Goal: Transaction & Acquisition: Obtain resource

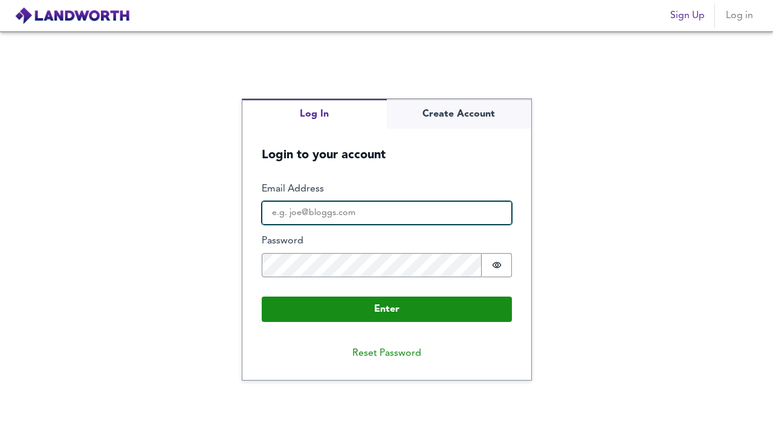
type input "[PERSON_NAME][EMAIL_ADDRESS][DOMAIN_NAME]"
click at [355, 213] on input "[PERSON_NAME][EMAIL_ADDRESS][DOMAIN_NAME]" at bounding box center [387, 213] width 250 height 24
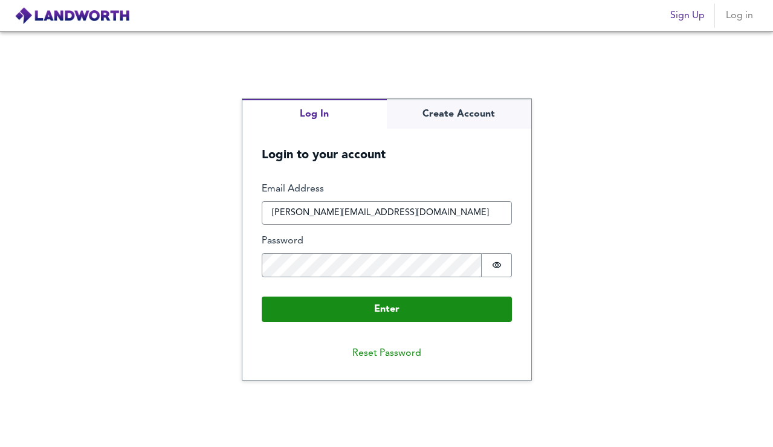
click at [440, 196] on label "Email Address" at bounding box center [387, 190] width 250 height 14
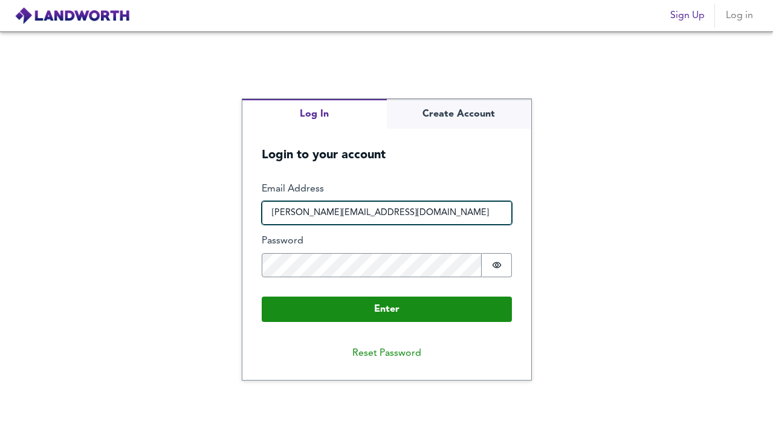
click at [440, 201] on input "[PERSON_NAME][EMAIL_ADDRESS][DOMAIN_NAME]" at bounding box center [387, 213] width 250 height 24
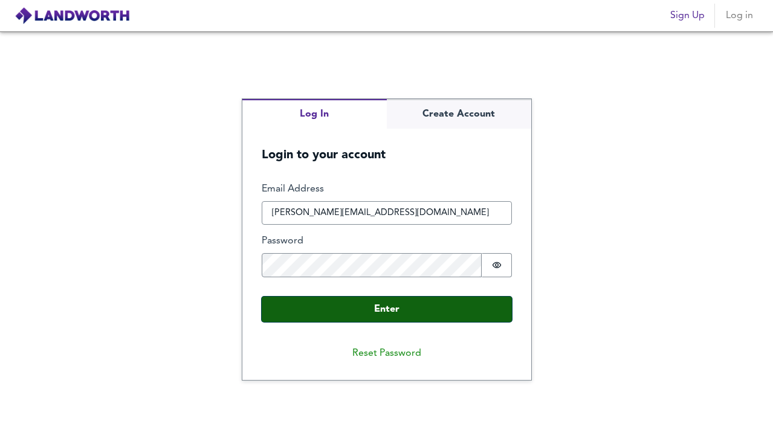
click at [384, 308] on button "Enter" at bounding box center [387, 309] width 250 height 25
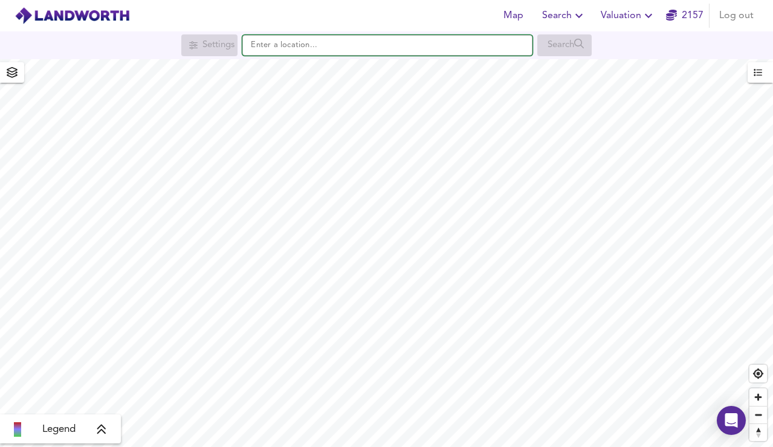
click at [300, 45] on input "text" at bounding box center [387, 45] width 290 height 21
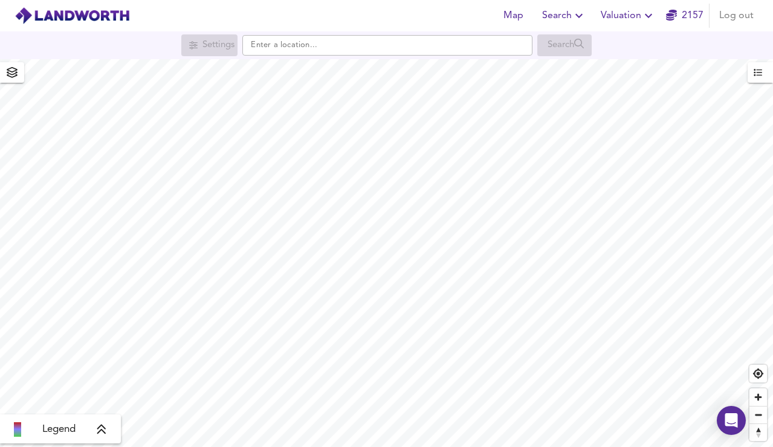
click at [621, 14] on span "Valuation" at bounding box center [628, 15] width 55 height 17
click at [586, 15] on icon "button" at bounding box center [579, 15] width 15 height 15
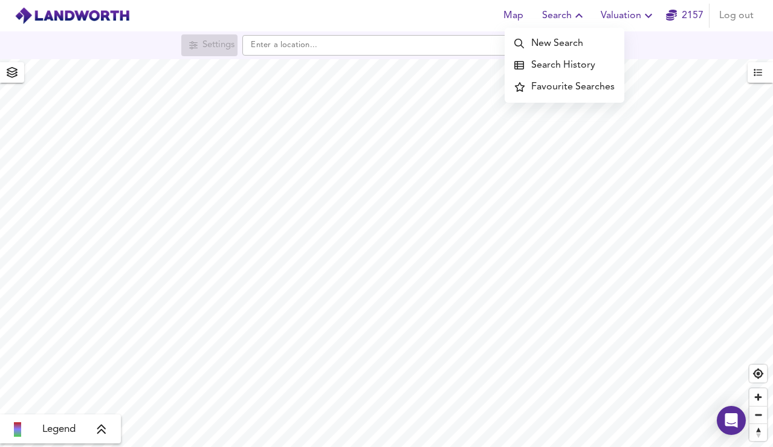
click at [646, 16] on icon "button" at bounding box center [648, 15] width 15 height 15
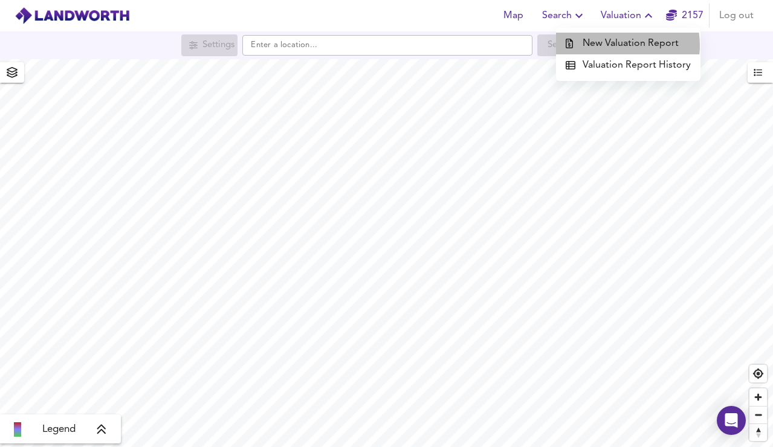
click at [618, 45] on li "New Valuation Report" at bounding box center [628, 44] width 144 height 22
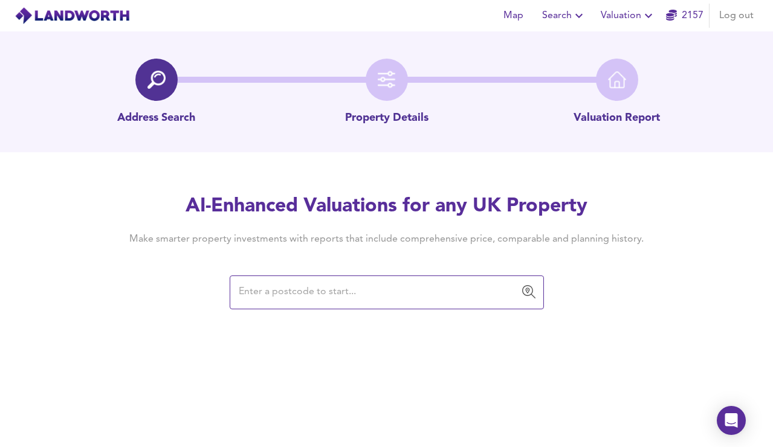
type input "CR8 2JA"
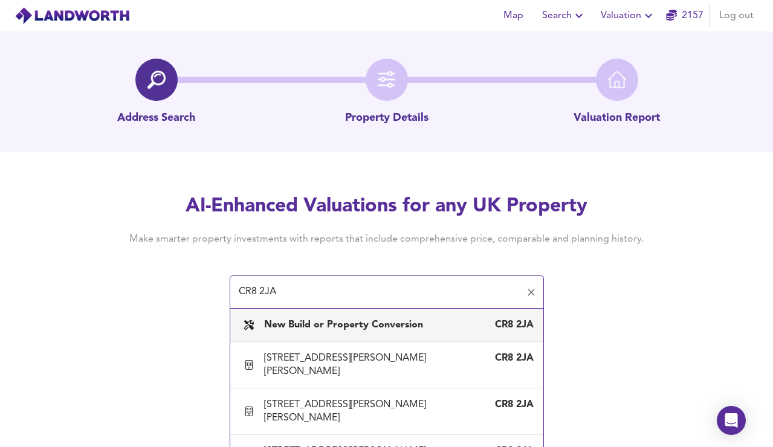
click at [311, 322] on b "New Build or Property Conversion" at bounding box center [343, 325] width 159 height 10
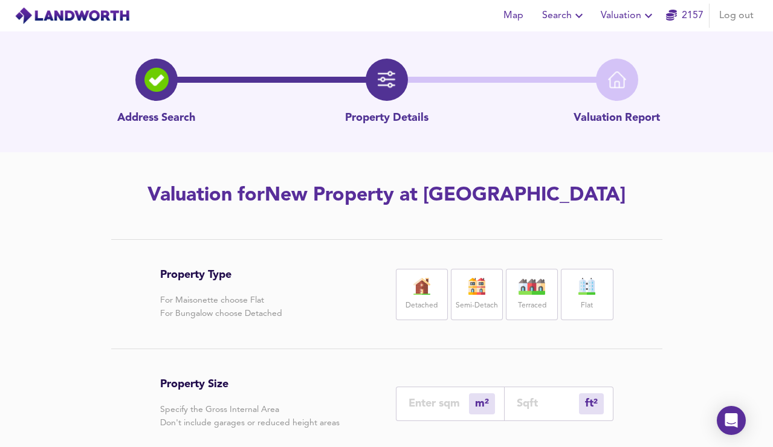
click at [583, 308] on label "Flat" at bounding box center [587, 306] width 12 height 15
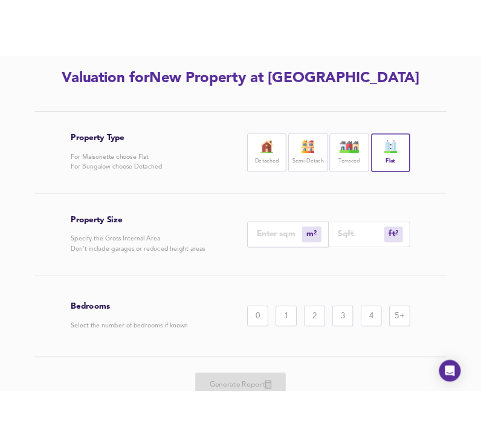
scroll to position [141, 0]
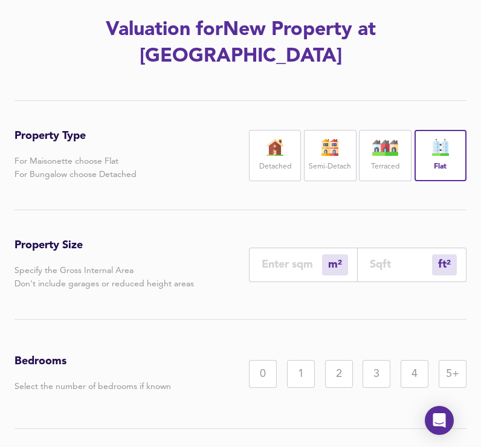
click at [368, 248] on div "ft² sqft" at bounding box center [412, 265] width 109 height 34
click at [388, 258] on input "number" at bounding box center [401, 264] width 62 height 13
type input "1"
type input "7"
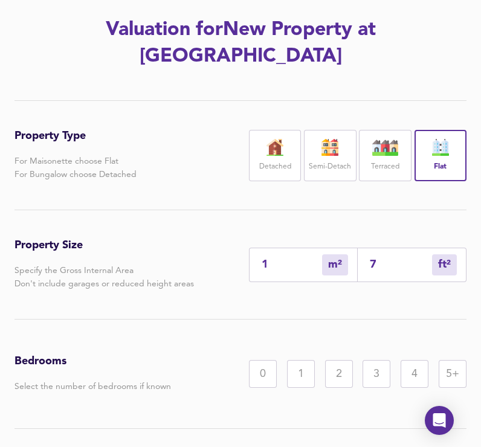
type input "74"
type input "69"
type input "747.6"
click at [391, 320] on div "Bedrooms Select the number of bedrooms if known 0 1 2 3 4 5+" at bounding box center [241, 374] width 452 height 109
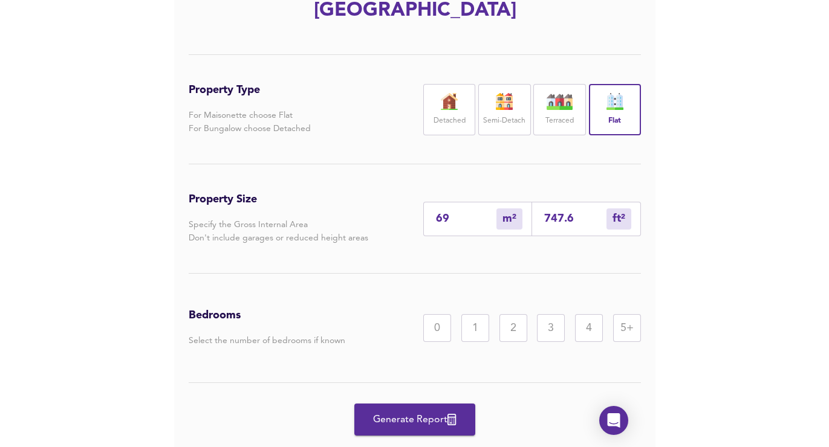
scroll to position [187, 0]
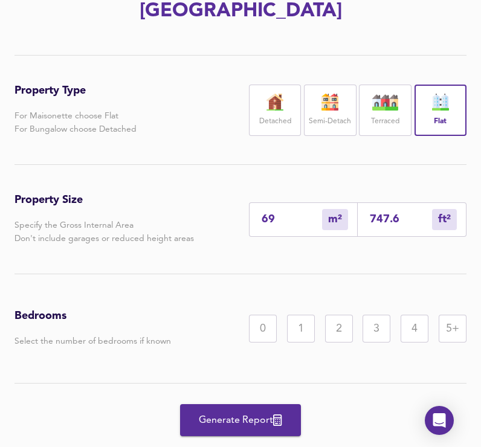
click at [409, 203] on div "747.6 ft² sqft" at bounding box center [412, 220] width 109 height 34
drag, startPoint x: 410, startPoint y: 198, endPoint x: 357, endPoint y: 198, distance: 53.2
click at [357, 203] on div "69 m² sqm 747.6 ft² sqft" at bounding box center [358, 220] width 218 height 34
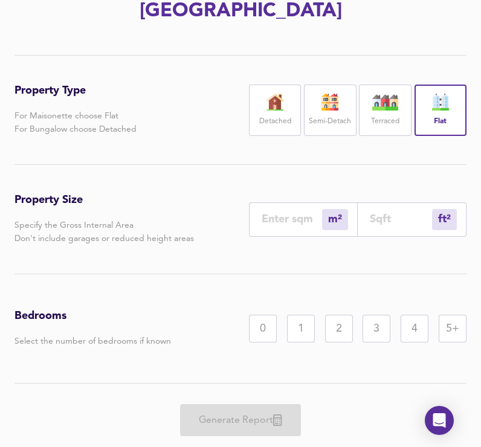
type input "1"
type input "8"
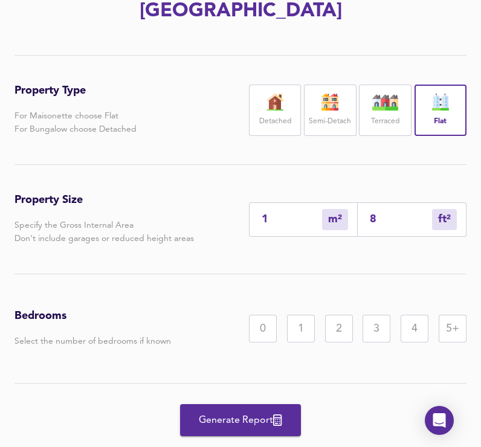
type input "8"
type input "84"
type input "78"
type input "840"
click at [377, 315] on div "3" at bounding box center [377, 329] width 28 height 28
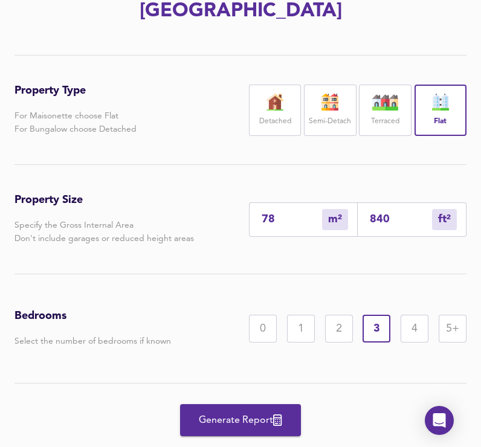
click at [227, 412] on span "Generate Report" at bounding box center [240, 420] width 97 height 17
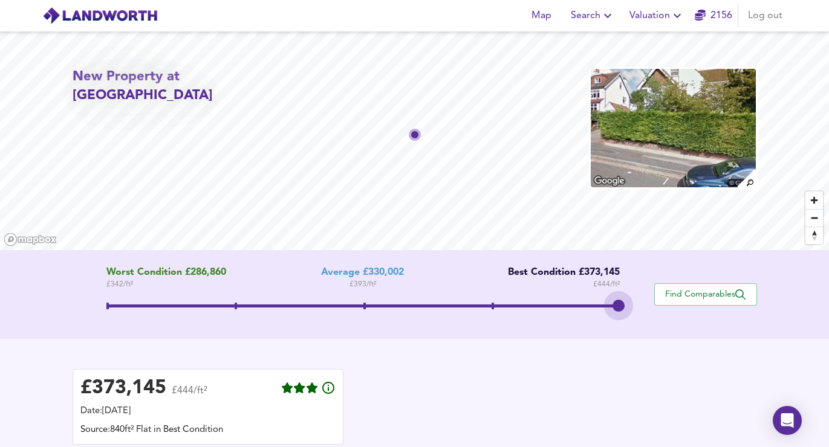
drag, startPoint x: 361, startPoint y: 313, endPoint x: 574, endPoint y: 316, distance: 212.8
click at [574, 316] on span at bounding box center [362, 308] width 513 height 22
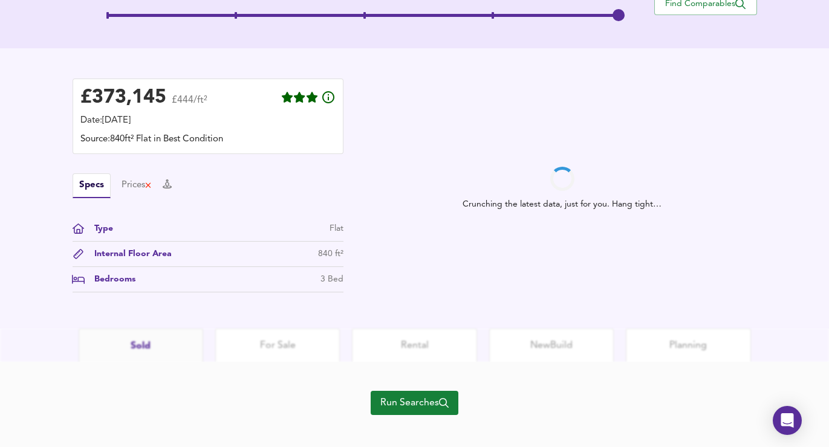
scroll to position [296, 0]
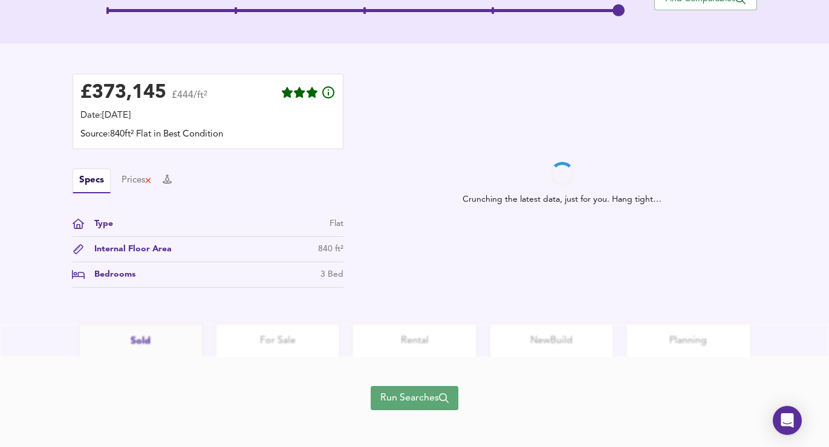
click at [406, 395] on span "Run Searches" at bounding box center [414, 398] width 68 height 17
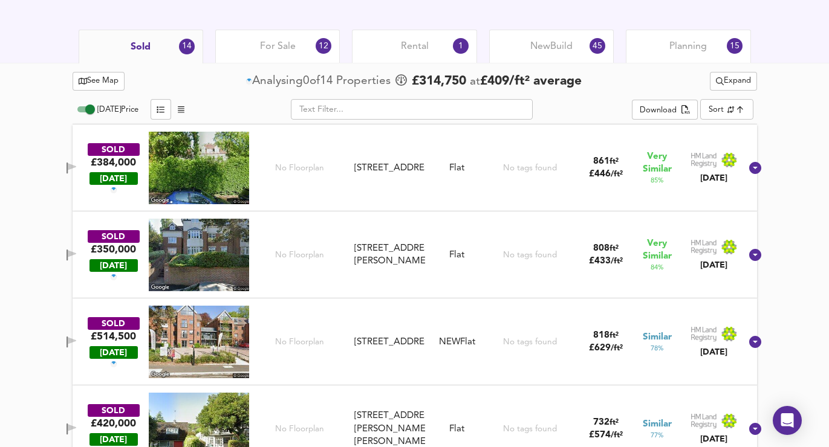
scroll to position [553, 0]
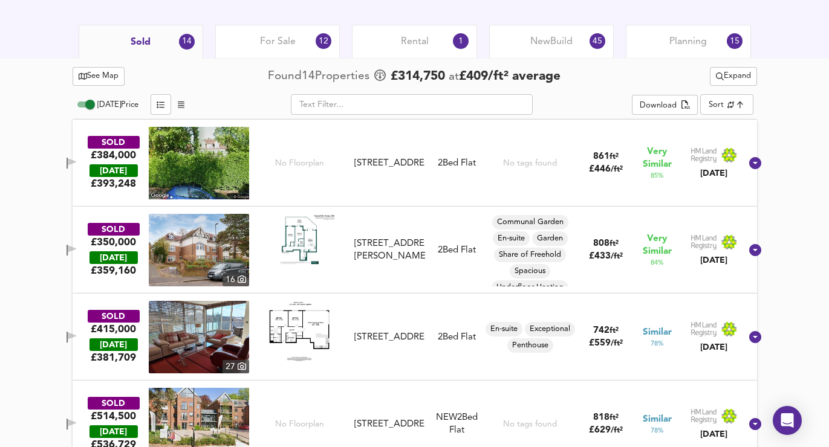
click at [80, 162] on span "button" at bounding box center [71, 163] width 18 height 11
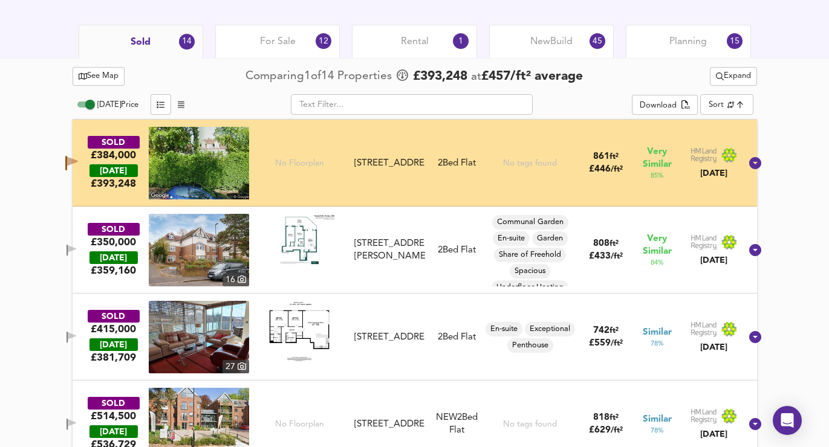
click at [78, 157] on icon "button" at bounding box center [71, 163] width 13 height 15
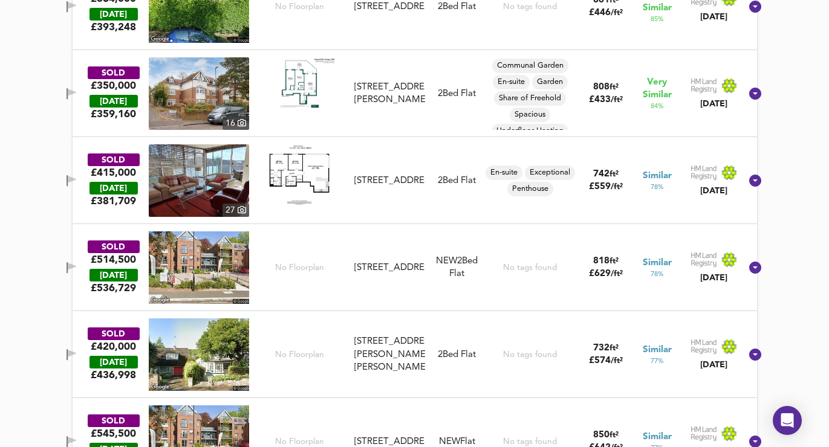
scroll to position [716, 0]
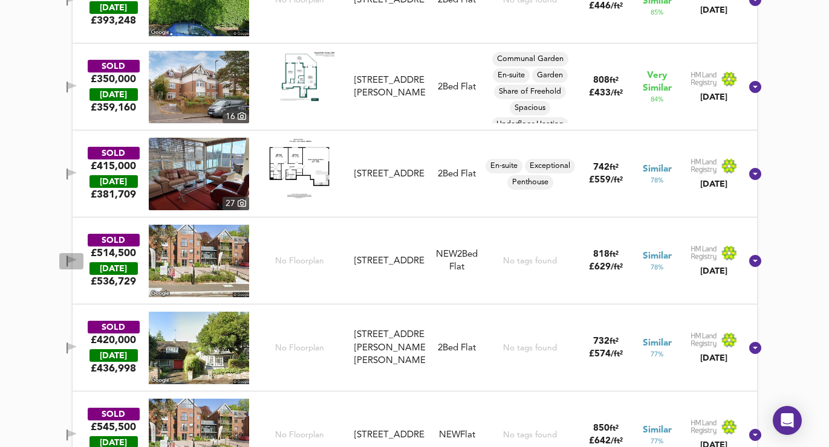
click at [76, 258] on icon "button" at bounding box center [72, 259] width 8 height 7
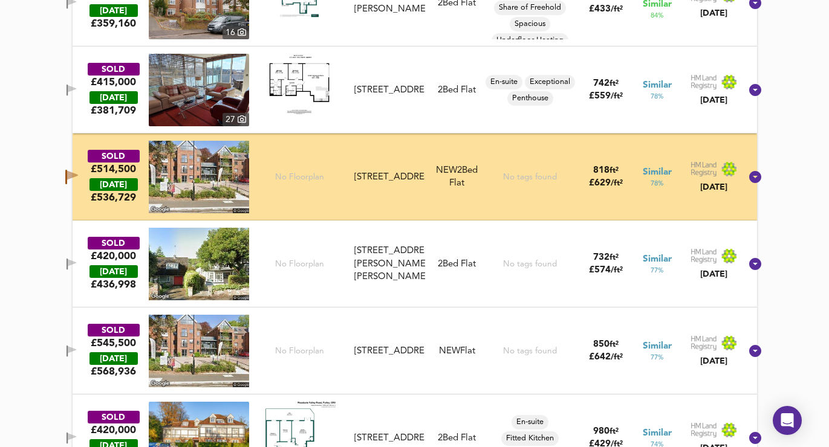
scroll to position [798, 0]
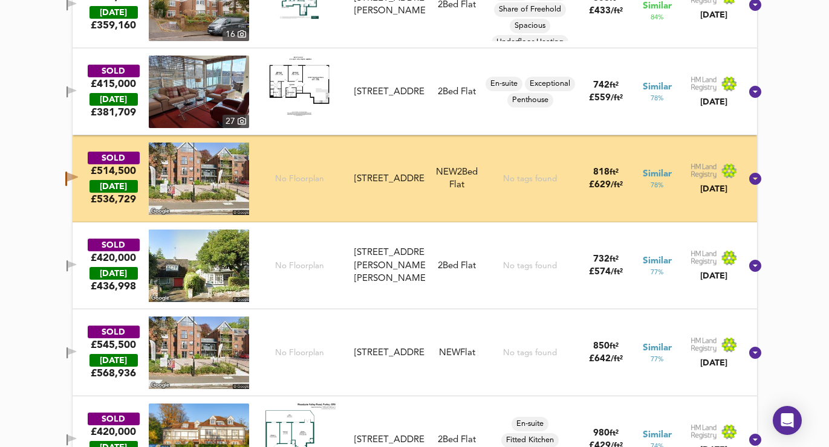
click at [68, 351] on icon "button" at bounding box center [67, 353] width 1 height 11
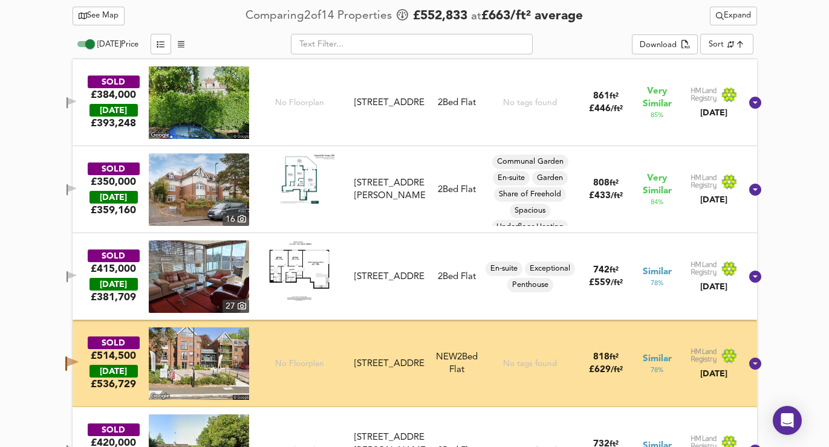
scroll to position [612, 0]
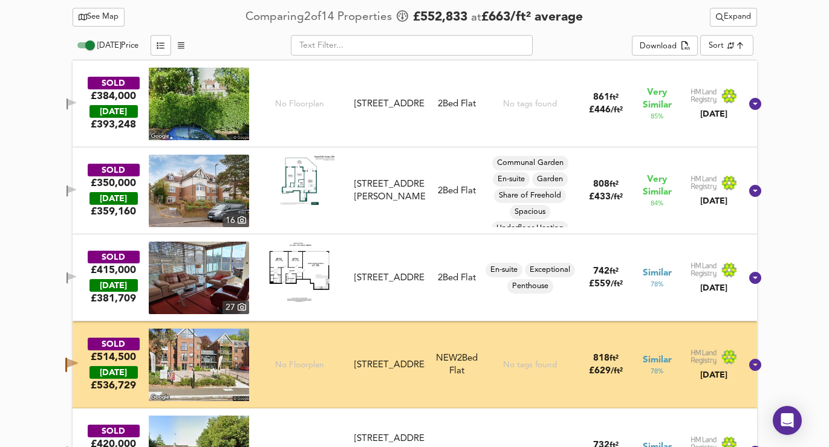
click at [76, 277] on icon "button" at bounding box center [72, 276] width 8 height 7
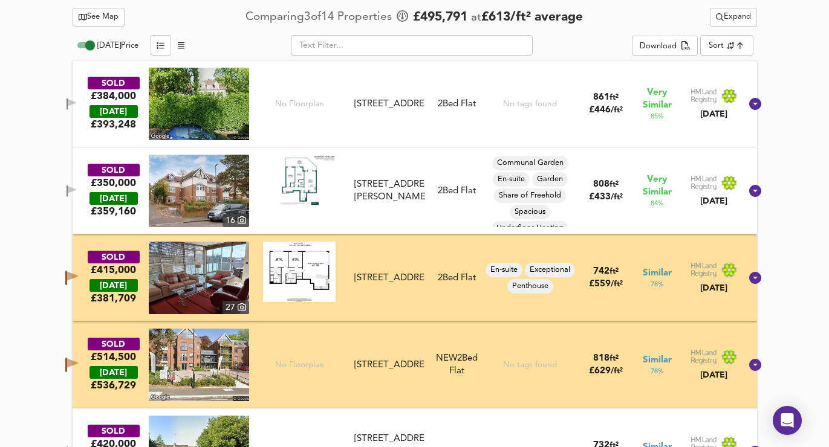
click at [77, 105] on icon "button" at bounding box center [72, 104] width 10 height 11
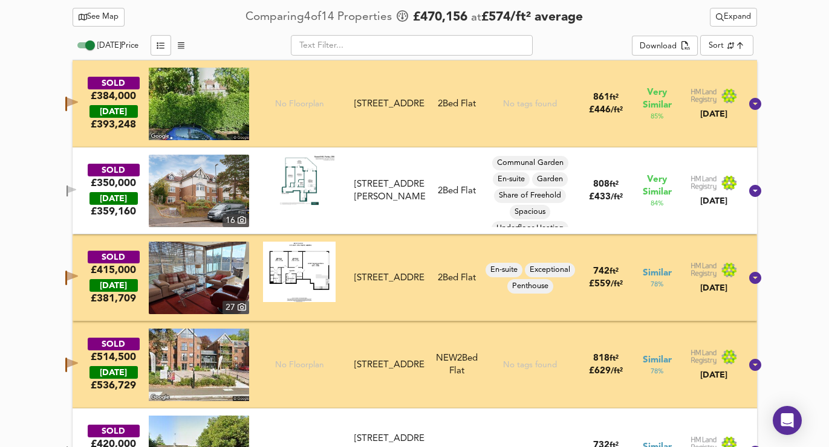
click at [739, 14] on span "Expand" at bounding box center [733, 17] width 35 height 14
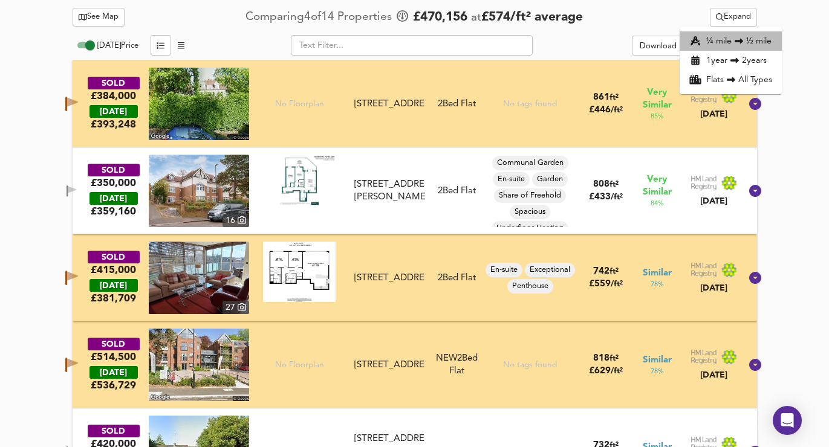
click at [733, 44] on icon at bounding box center [739, 41] width 15 height 8
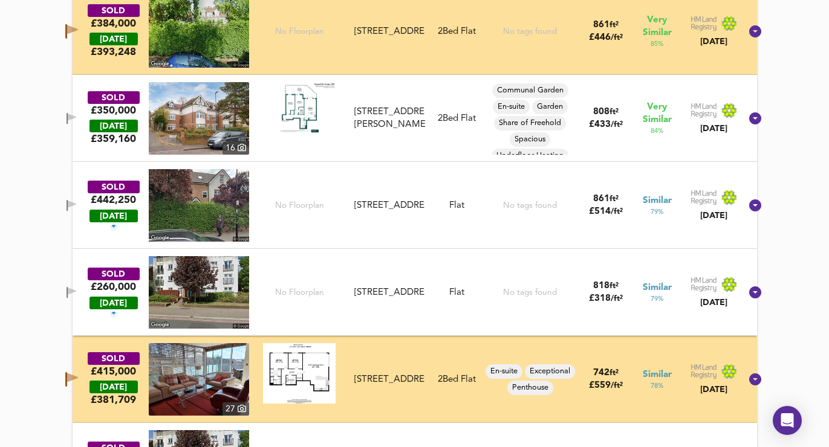
scroll to position [704, 0]
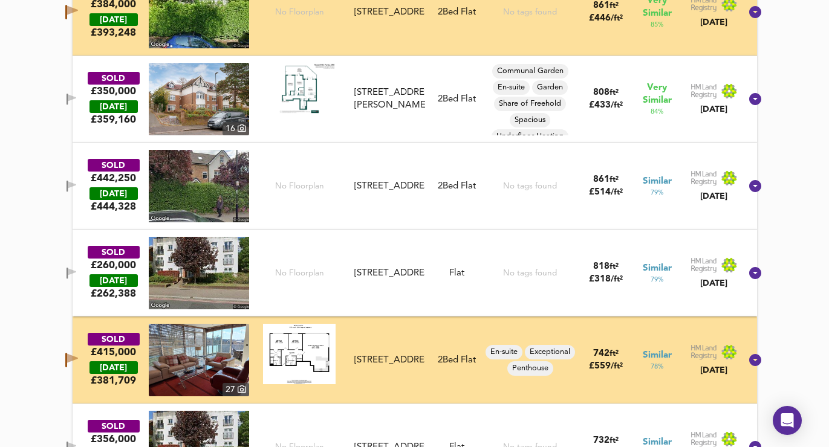
click at [76, 183] on icon "button" at bounding box center [72, 184] width 8 height 7
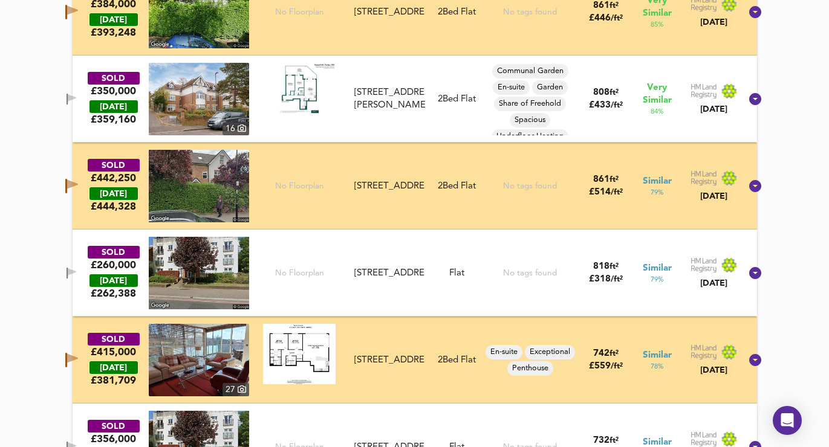
click at [78, 10] on icon "button" at bounding box center [72, 10] width 11 height 9
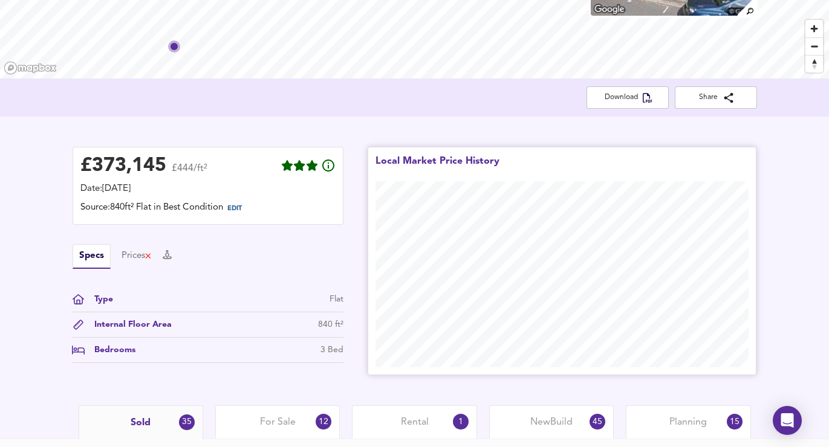
scroll to position [397, 0]
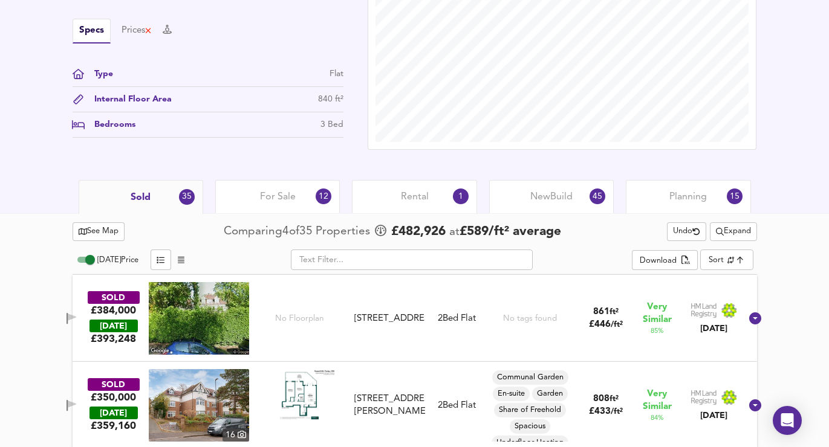
click at [729, 227] on span "Expand" at bounding box center [733, 232] width 35 height 14
click at [728, 271] on li "1 year 2 years" at bounding box center [731, 274] width 102 height 19
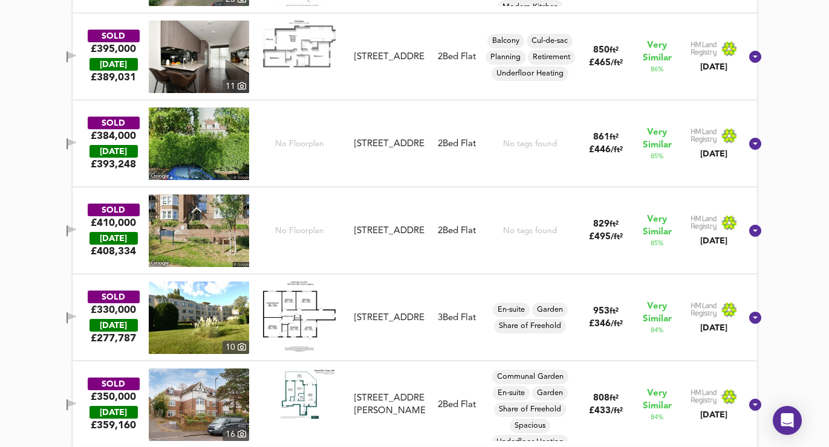
scroll to position [924, 0]
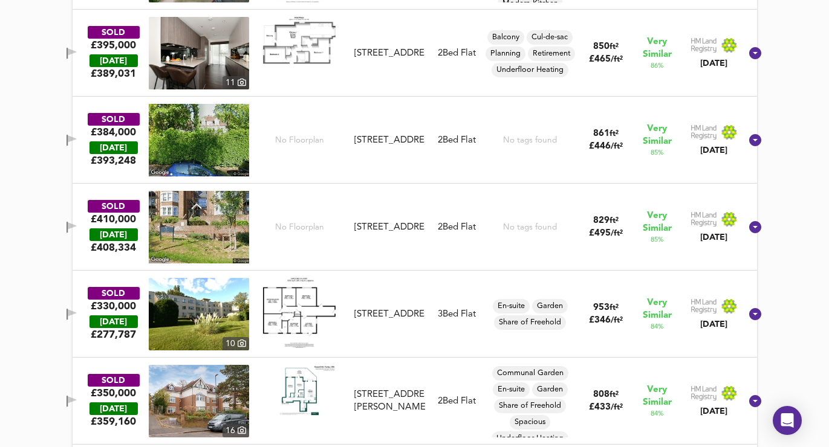
click at [77, 224] on icon "button" at bounding box center [72, 227] width 10 height 11
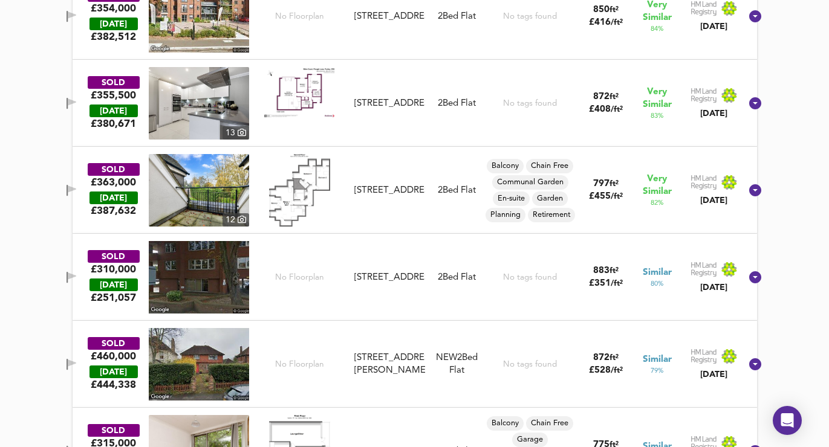
scroll to position [1629, 0]
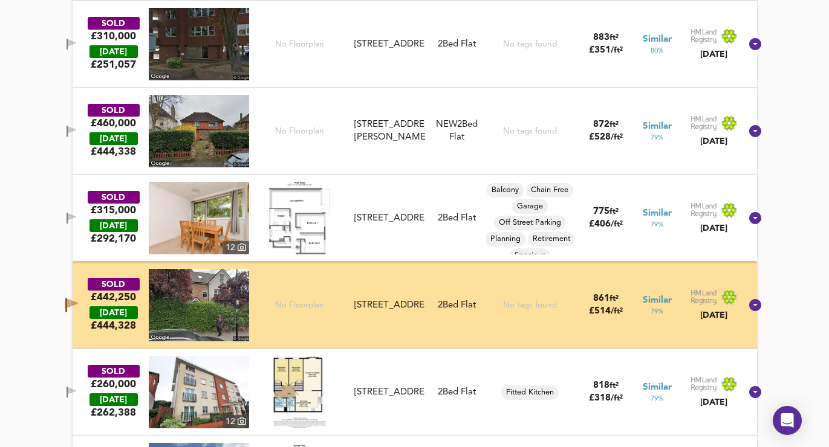
click at [68, 129] on icon "button" at bounding box center [67, 131] width 1 height 11
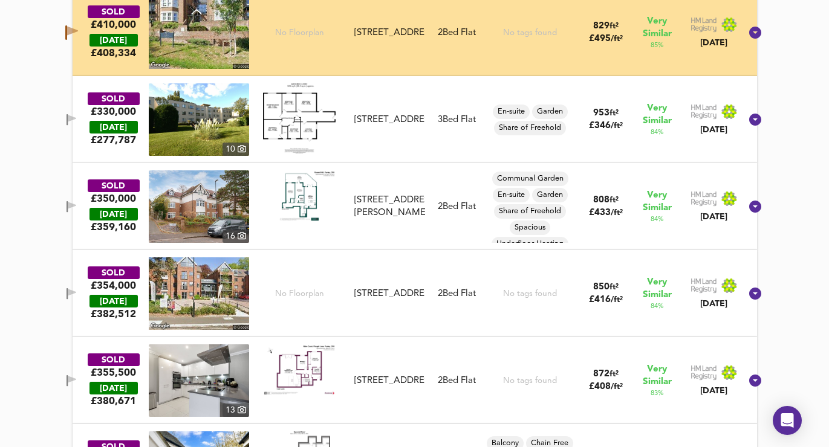
click at [67, 28] on icon "button" at bounding box center [66, 32] width 2 height 15
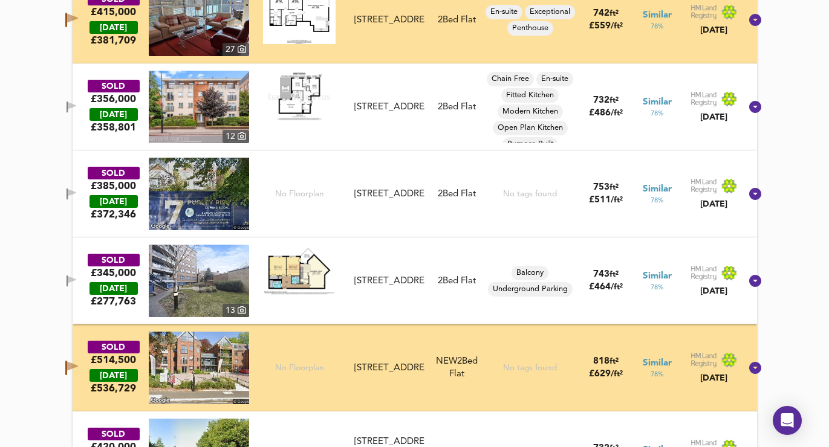
scroll to position [2440, 0]
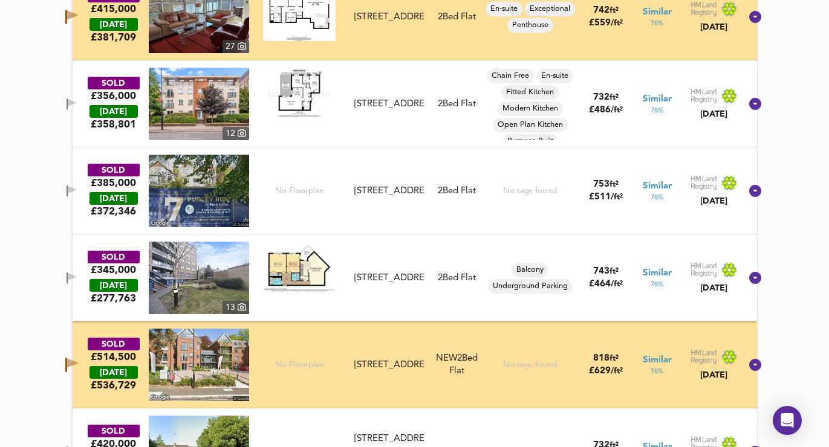
click at [80, 188] on span "button" at bounding box center [71, 191] width 18 height 11
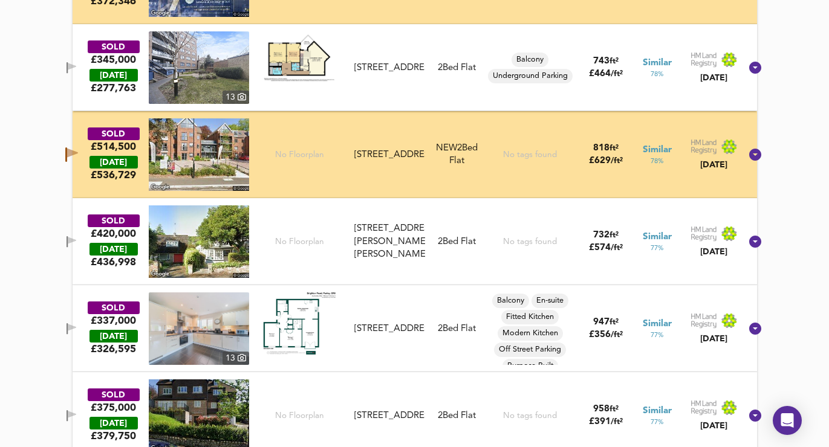
scroll to position [2652, 0]
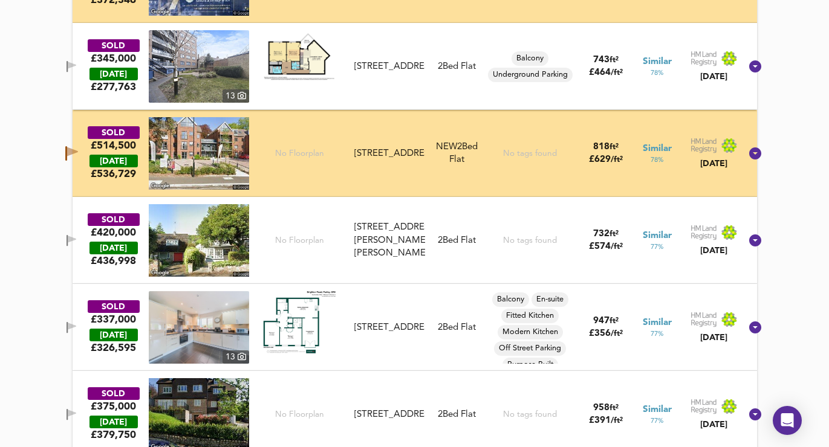
click at [76, 236] on icon "button" at bounding box center [72, 239] width 8 height 7
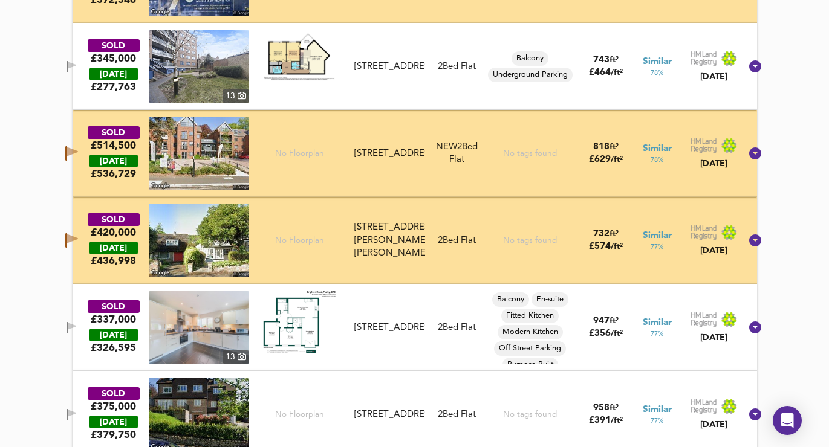
click at [78, 236] on icon "button" at bounding box center [72, 239] width 11 height 9
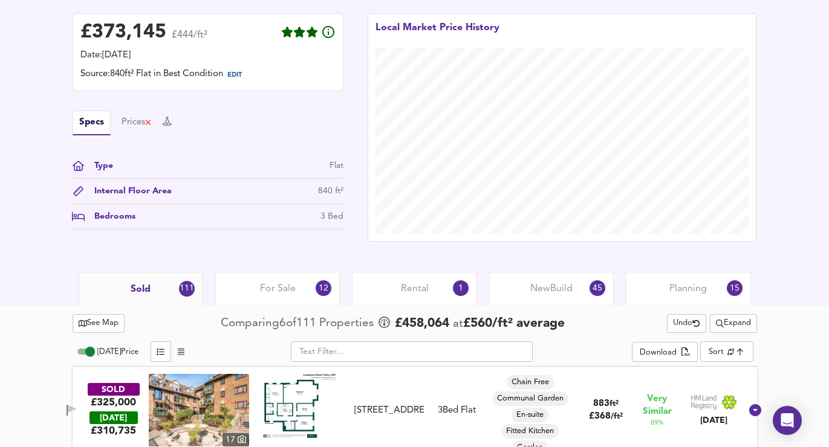
scroll to position [306, 0]
click at [236, 75] on span "EDIT" at bounding box center [234, 74] width 15 height 7
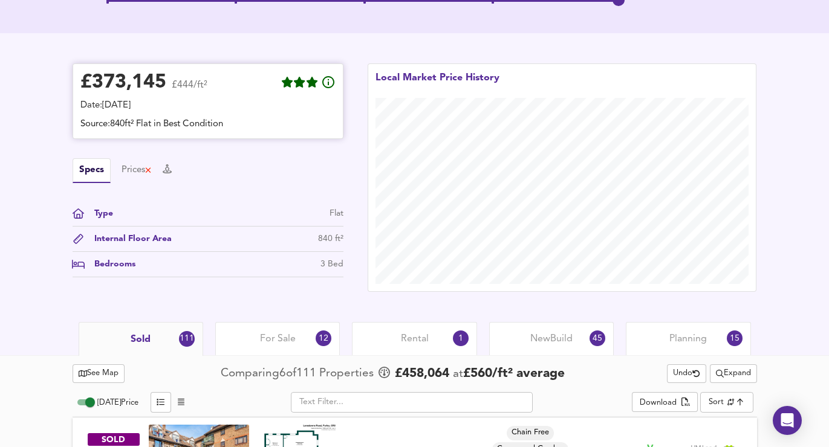
scroll to position [357, 0]
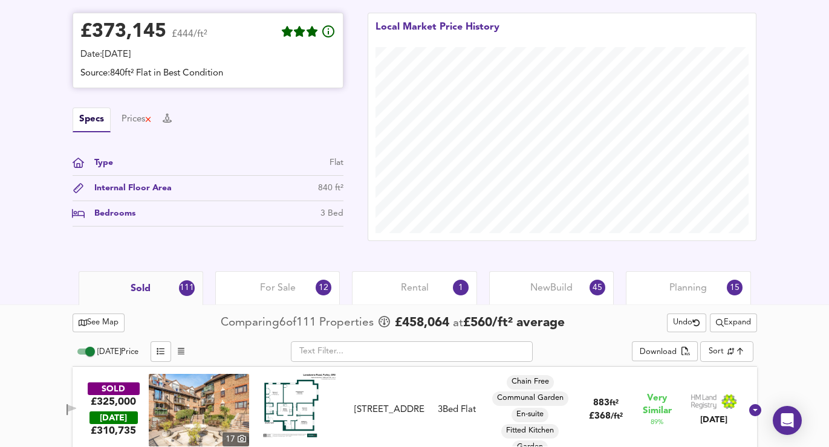
click at [171, 57] on div "Date: 11 September 2025" at bounding box center [207, 54] width 255 height 13
click at [123, 220] on div "Bedrooms 3 Bed" at bounding box center [208, 216] width 271 height 19
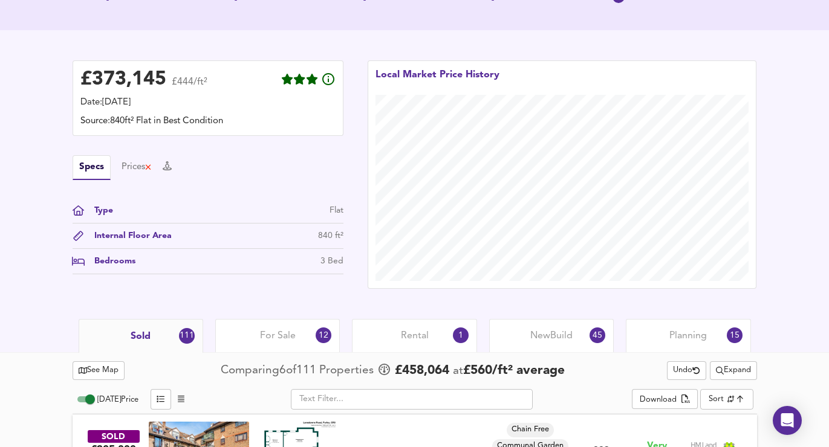
scroll to position [140, 0]
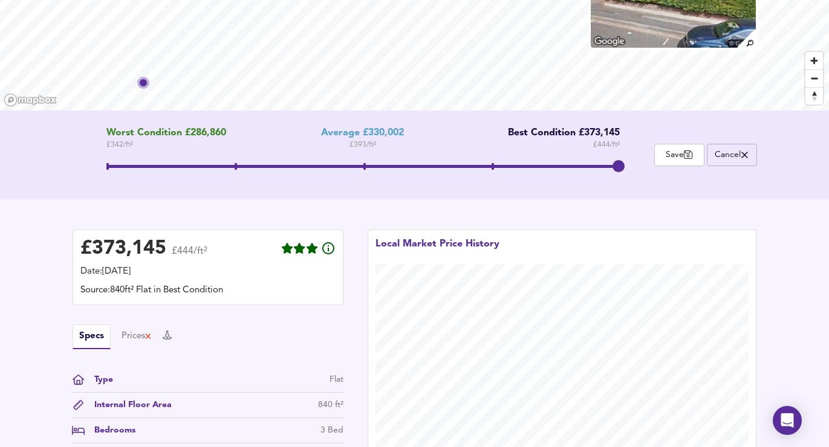
click at [727, 157] on span "Cancel" at bounding box center [731, 154] width 37 height 11
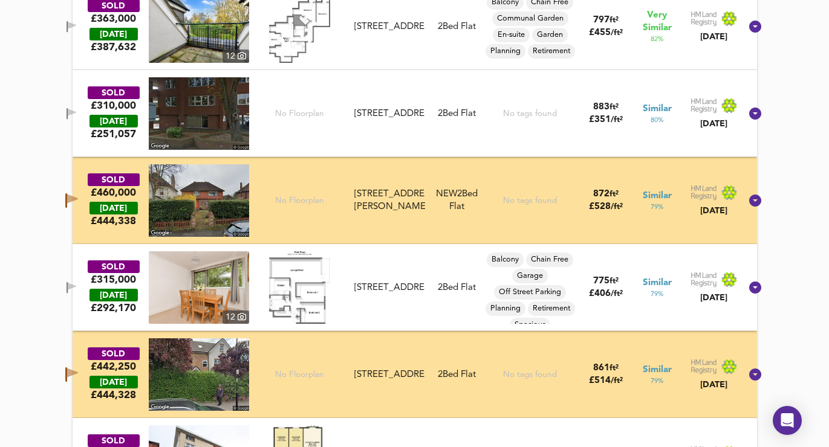
scroll to position [1573, 0]
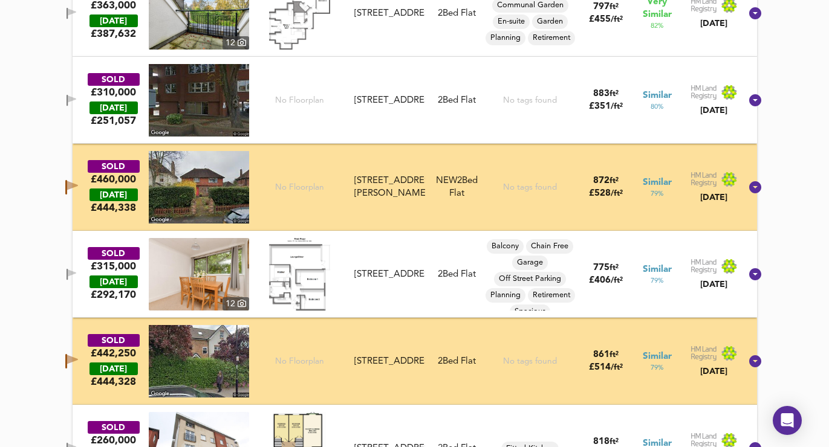
click at [78, 187] on icon "button" at bounding box center [72, 185] width 11 height 9
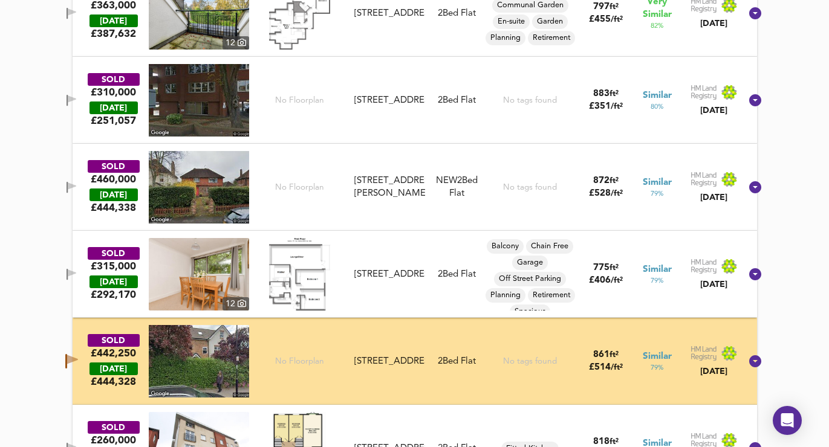
click at [78, 363] on span "button" at bounding box center [71, 361] width 18 height 15
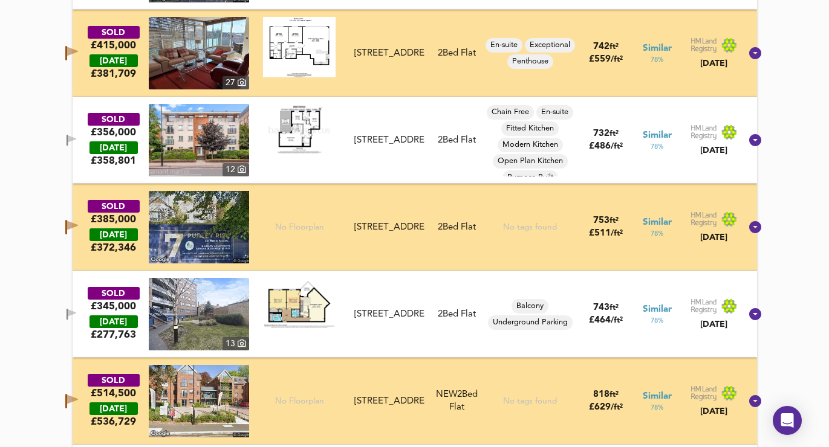
scroll to position [2424, 0]
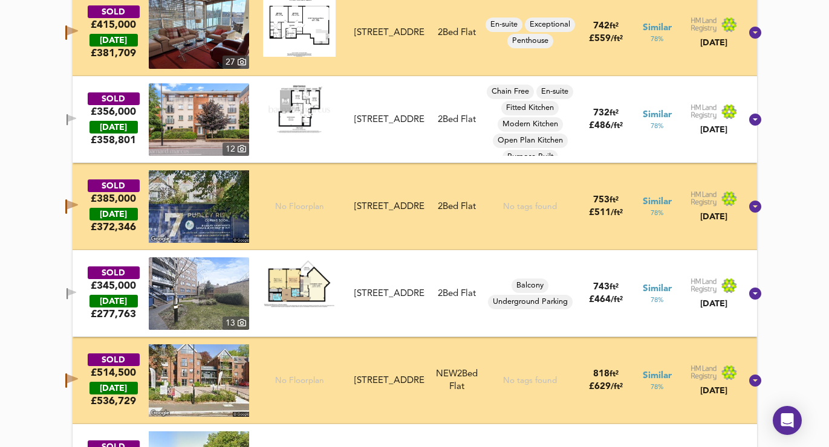
click at [78, 28] on icon "button" at bounding box center [72, 31] width 11 height 9
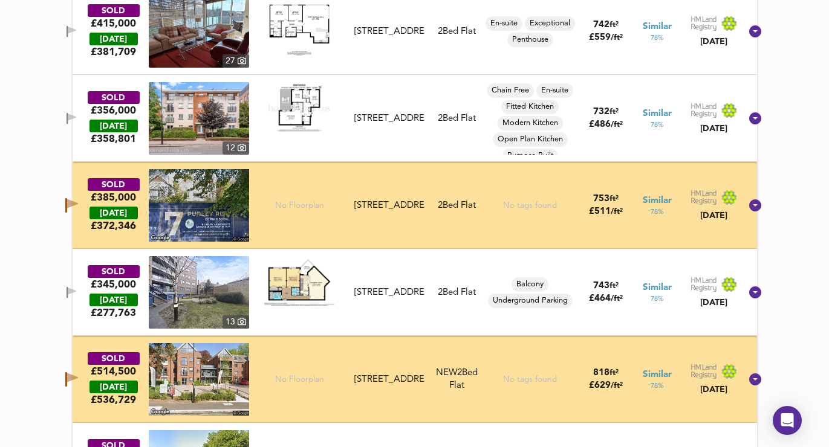
scroll to position [2426, 0]
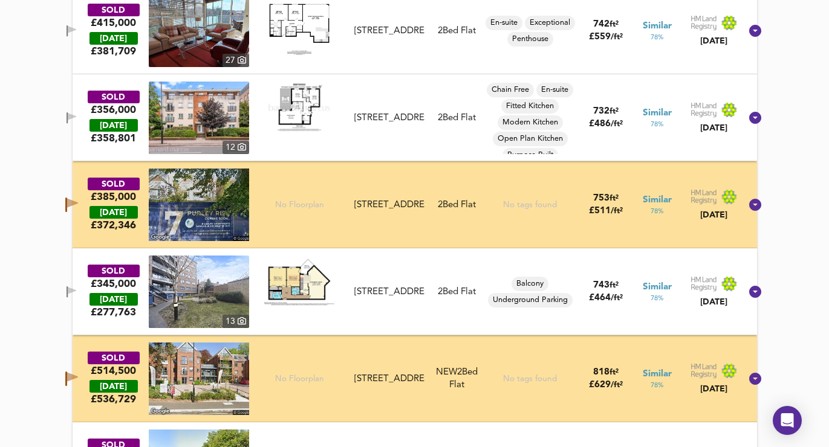
click at [67, 203] on icon "button" at bounding box center [66, 205] width 2 height 15
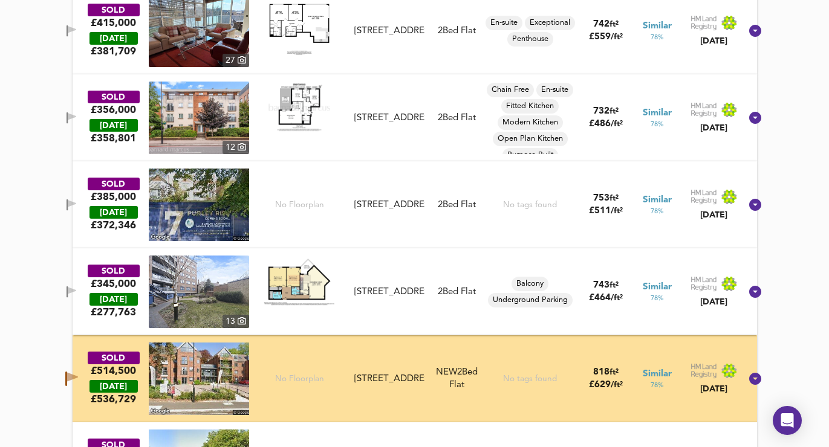
click at [78, 380] on icon "button" at bounding box center [72, 377] width 11 height 9
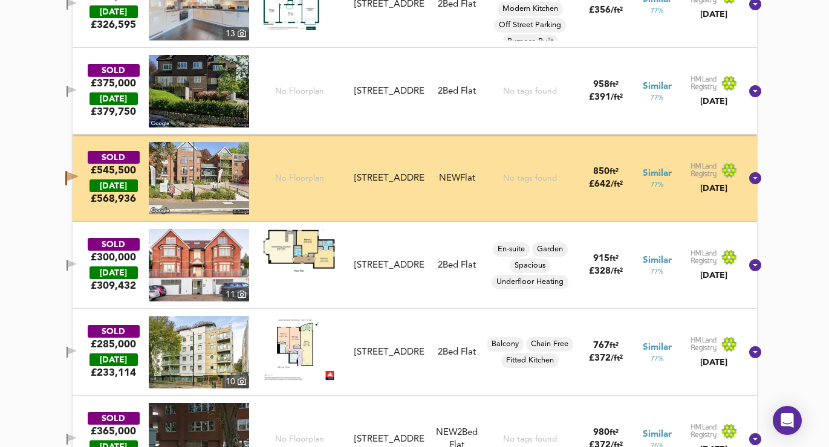
scroll to position [2974, 0]
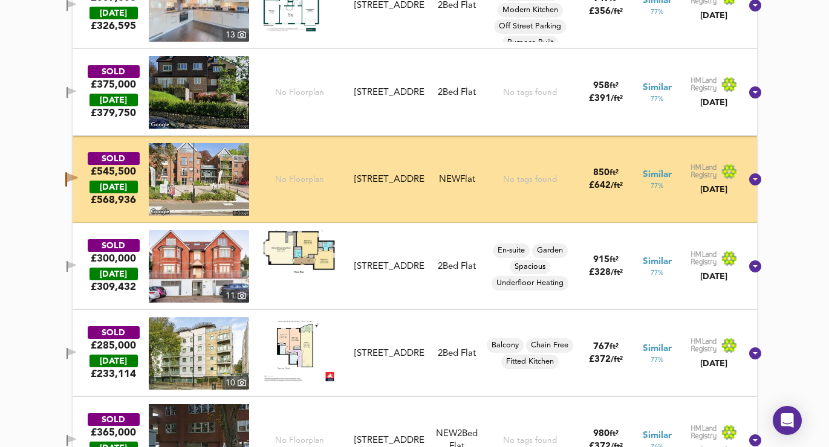
click at [78, 174] on icon "button" at bounding box center [71, 179] width 13 height 15
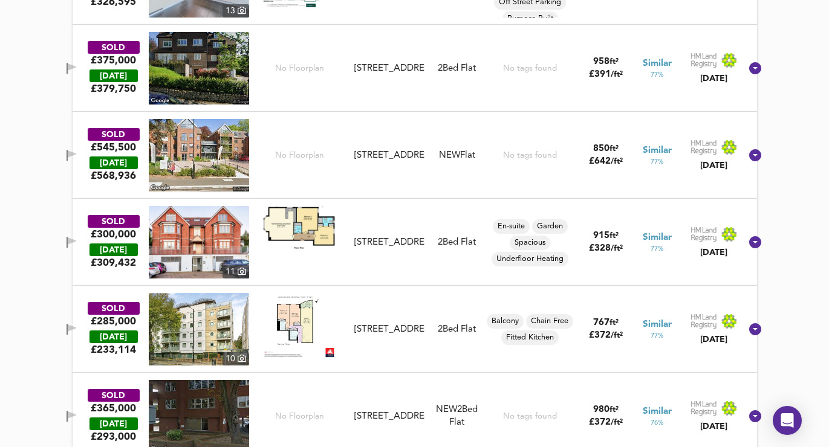
scroll to position [3009, 0]
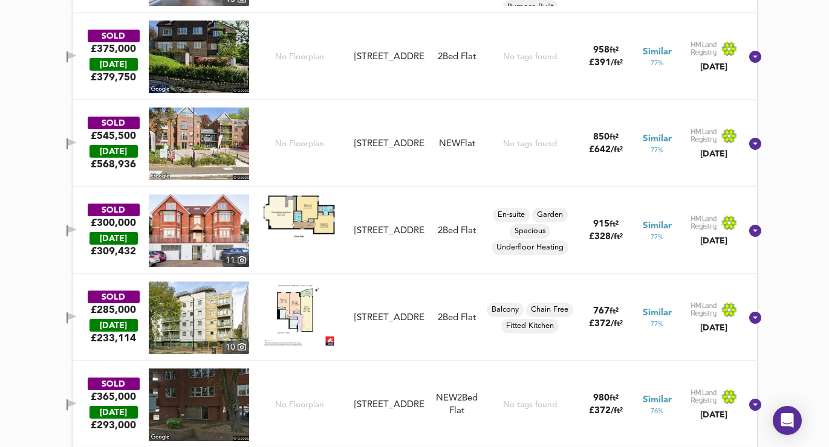
click at [68, 147] on icon "button" at bounding box center [67, 143] width 1 height 11
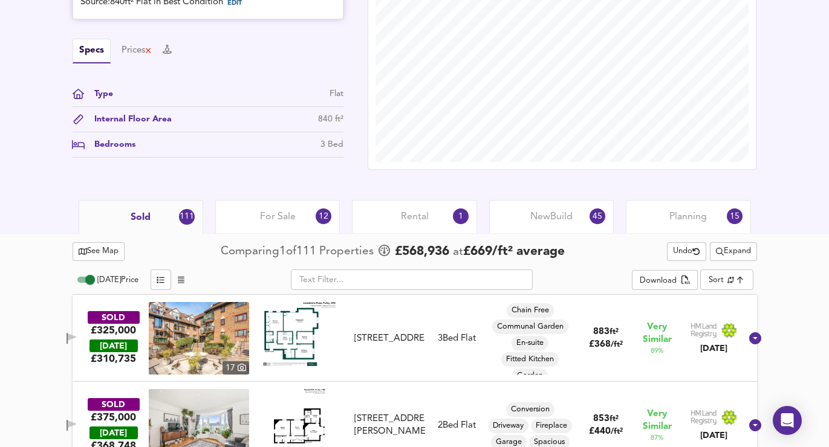
scroll to position [571, 0]
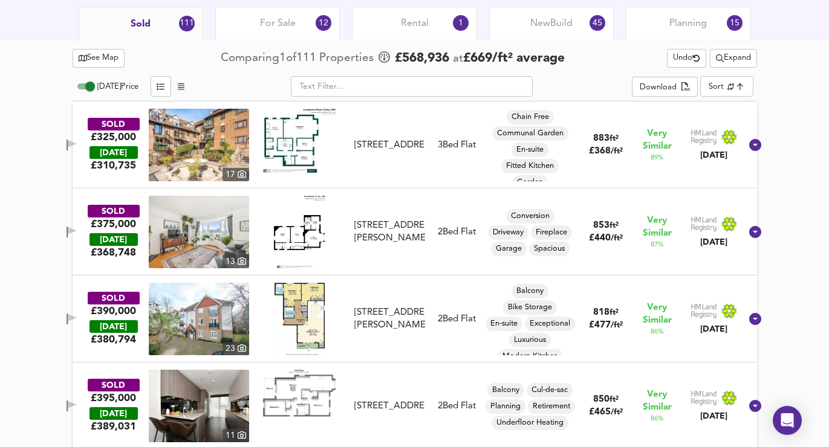
click at [726, 57] on span "Expand" at bounding box center [733, 58] width 35 height 14
click at [734, 84] on icon at bounding box center [737, 82] width 15 height 8
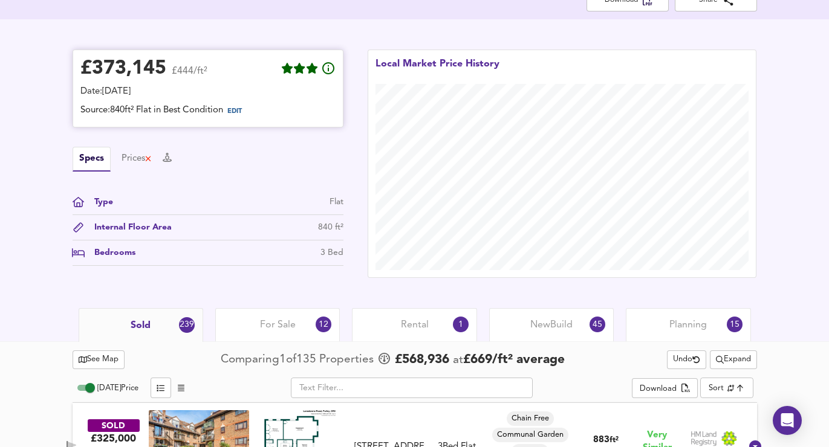
scroll to position [0, 0]
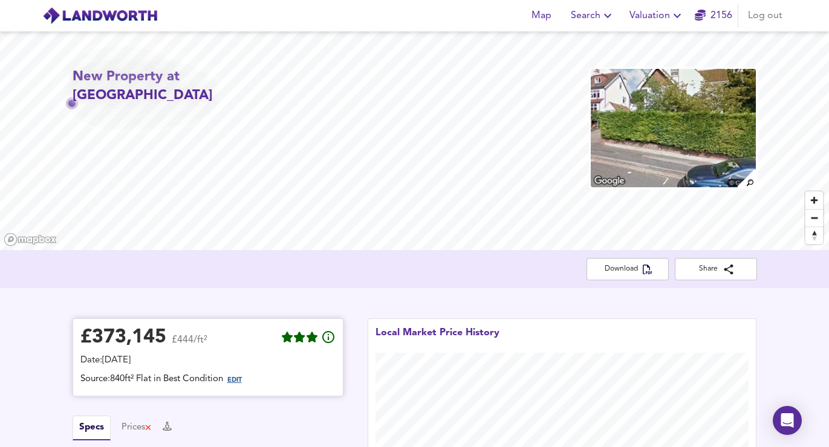
click at [242, 381] on span "EDIT" at bounding box center [234, 380] width 15 height 7
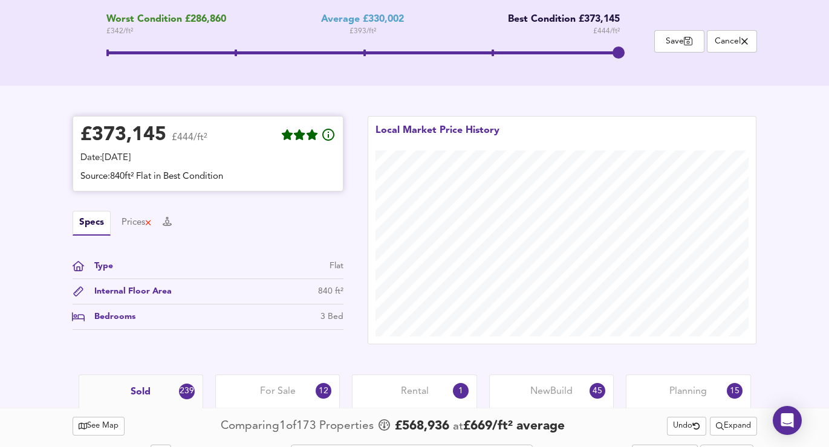
scroll to position [259, 0]
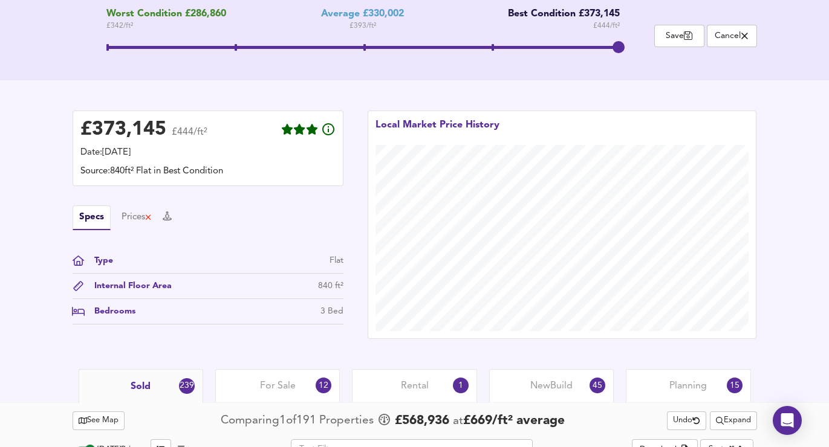
click at [329, 320] on div "Bedrooms 3 Bed" at bounding box center [208, 314] width 271 height 19
click at [327, 315] on div "3 Bed" at bounding box center [331, 311] width 23 height 13
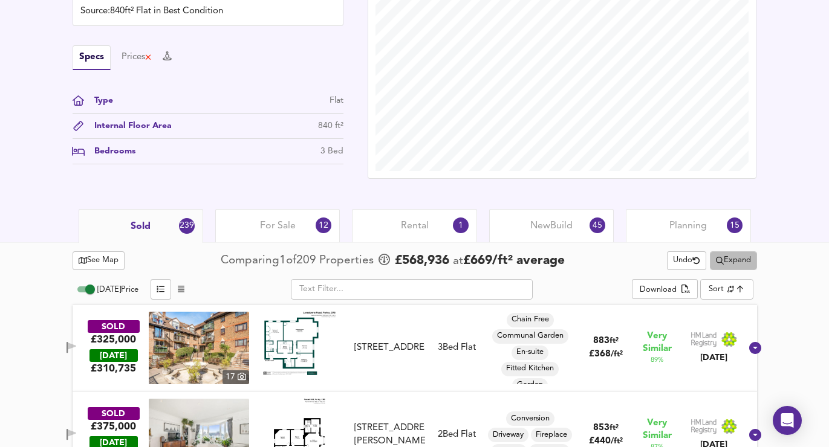
click at [730, 267] on span "Expand" at bounding box center [733, 261] width 35 height 14
click at [773, 239] on div "Sold 239 For Sale 12 Rental 1 New Build 45 Planning 15" at bounding box center [414, 225] width 829 height 33
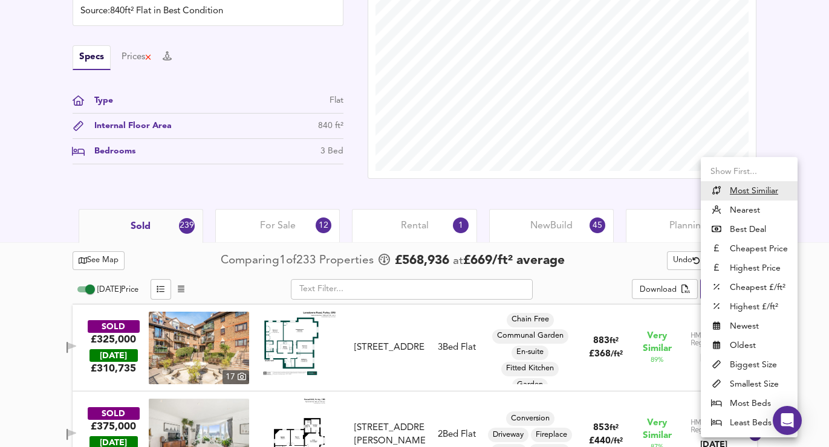
click at [742, 407] on li "Most Beds" at bounding box center [749, 403] width 97 height 19
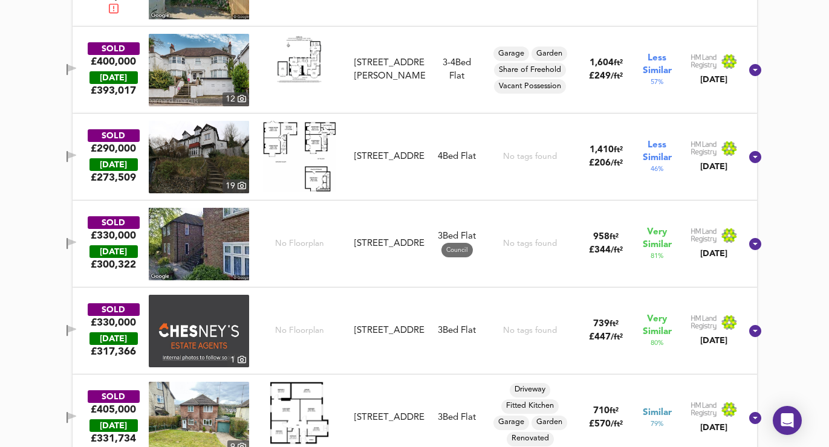
scroll to position [887, 0]
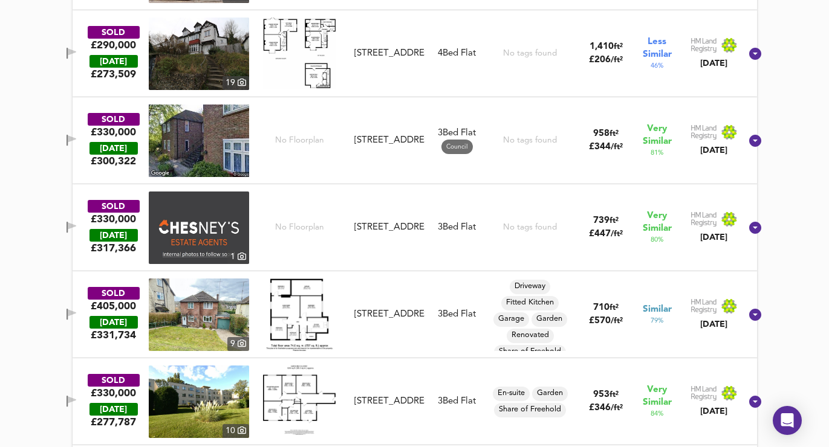
click at [76, 228] on icon "button" at bounding box center [72, 225] width 8 height 7
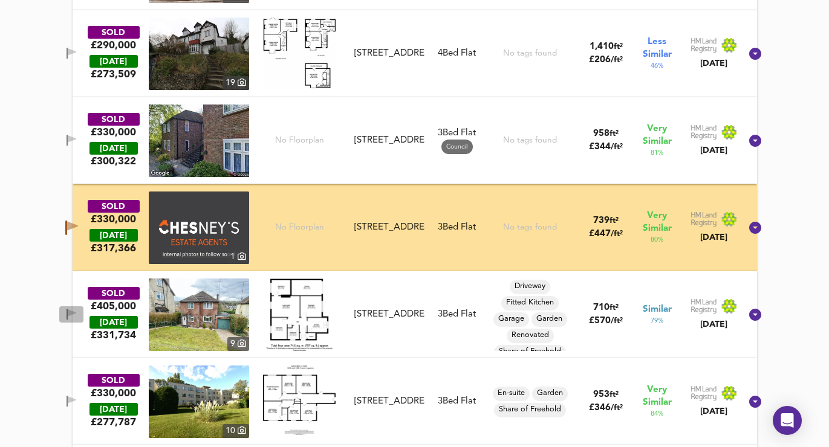
click at [79, 313] on span "button" at bounding box center [71, 314] width 18 height 11
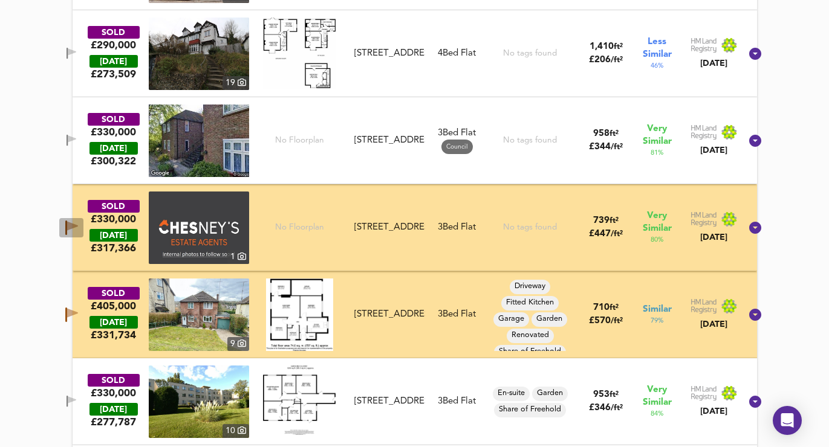
click at [79, 230] on span "button" at bounding box center [71, 228] width 18 height 15
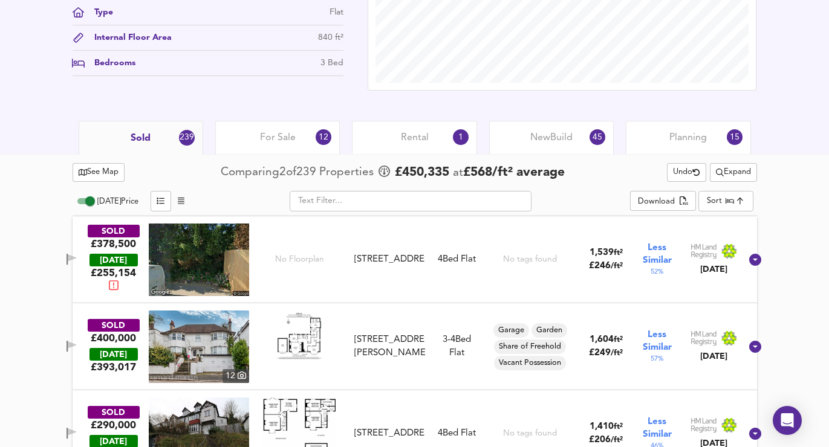
scroll to position [517, 0]
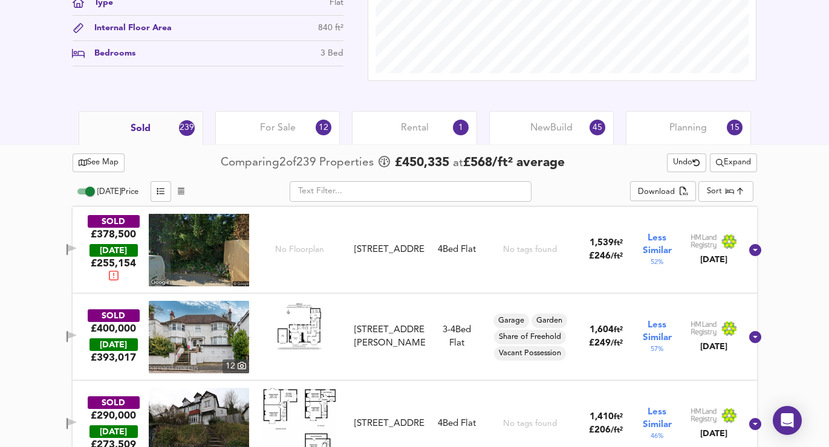
click at [673, 161] on span "Undo" at bounding box center [686, 163] width 27 height 14
type input "similarityscore"
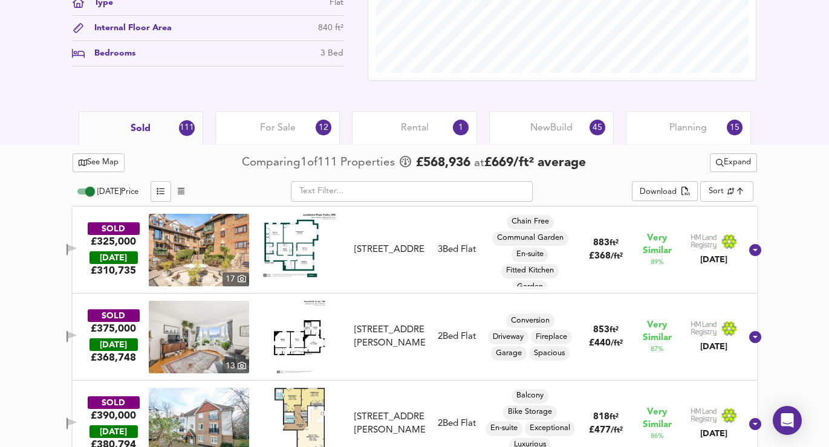
click at [77, 245] on icon "button" at bounding box center [72, 249] width 10 height 11
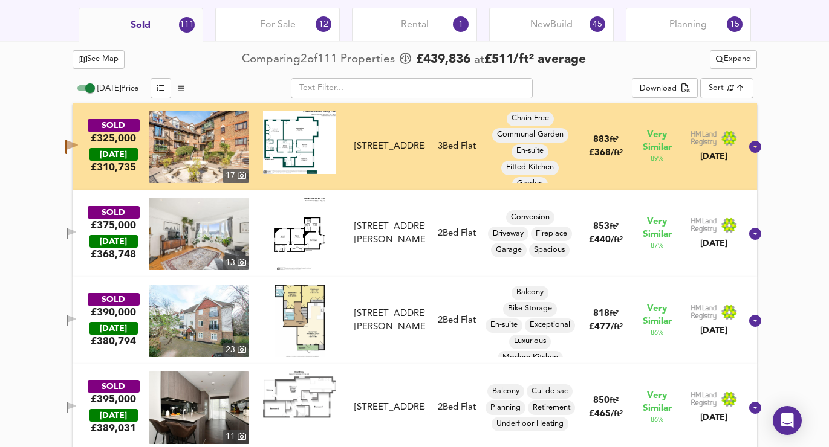
scroll to position [629, 0]
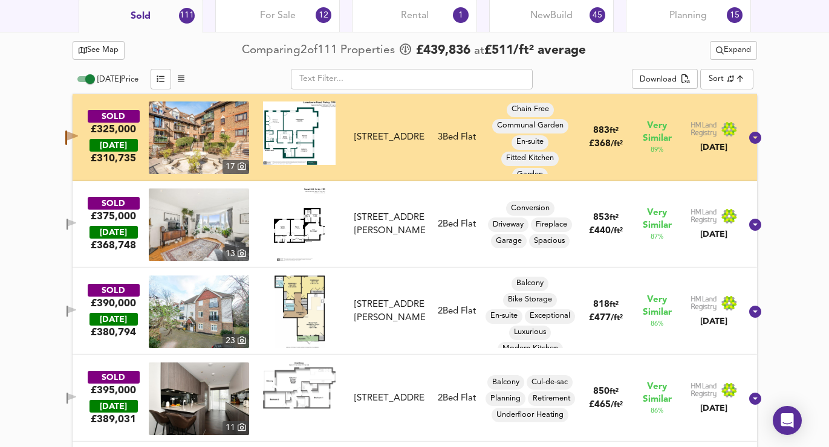
click at [77, 220] on icon "button" at bounding box center [72, 224] width 10 height 11
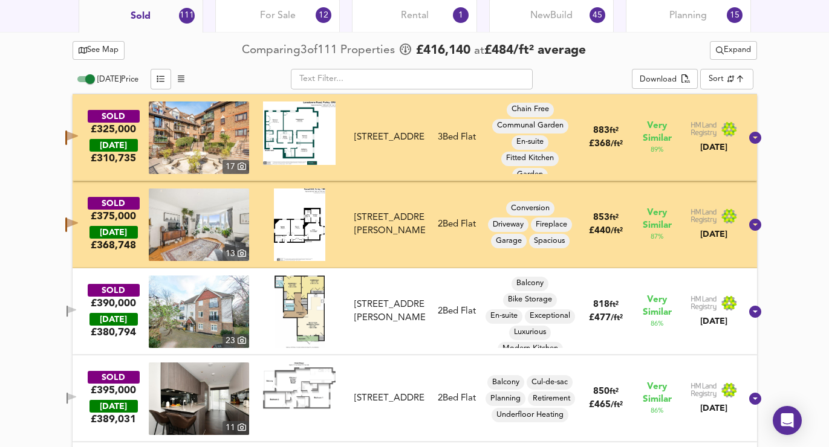
click at [83, 305] on button "button" at bounding box center [71, 311] width 24 height 16
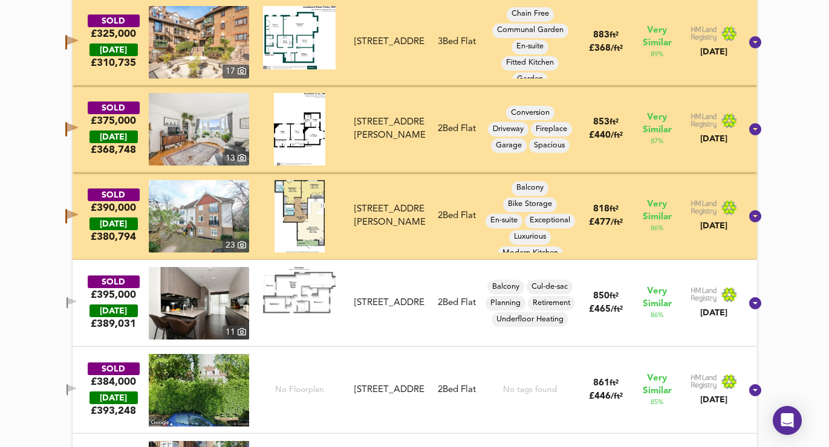
scroll to position [728, 0]
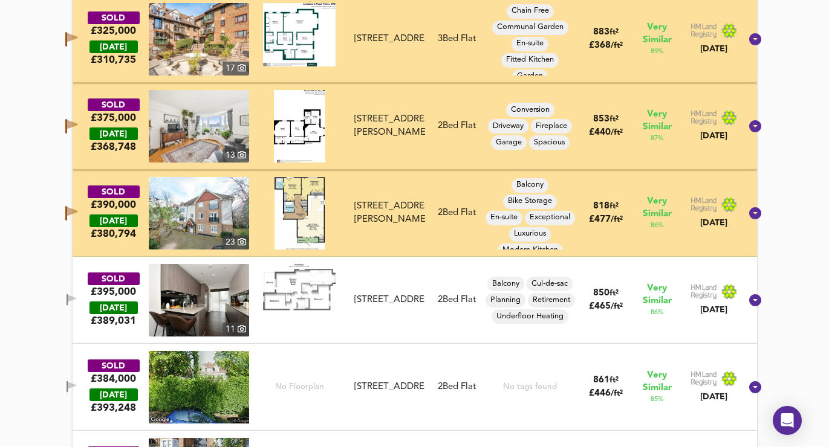
click at [67, 217] on icon "button" at bounding box center [66, 213] width 2 height 15
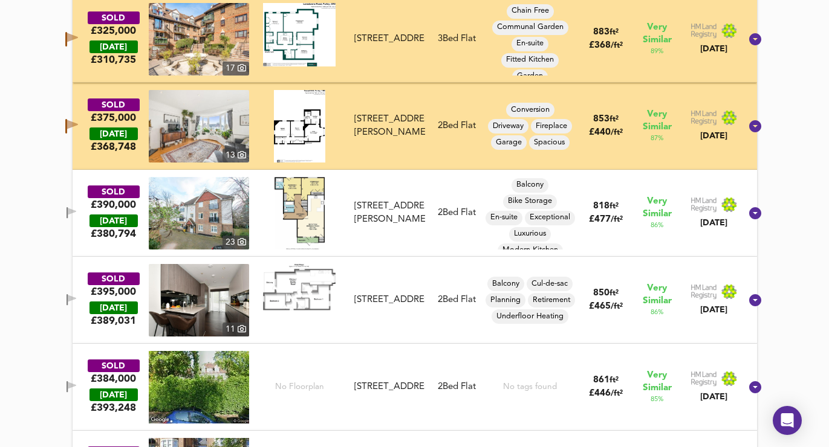
click at [78, 128] on icon "button" at bounding box center [71, 126] width 13 height 15
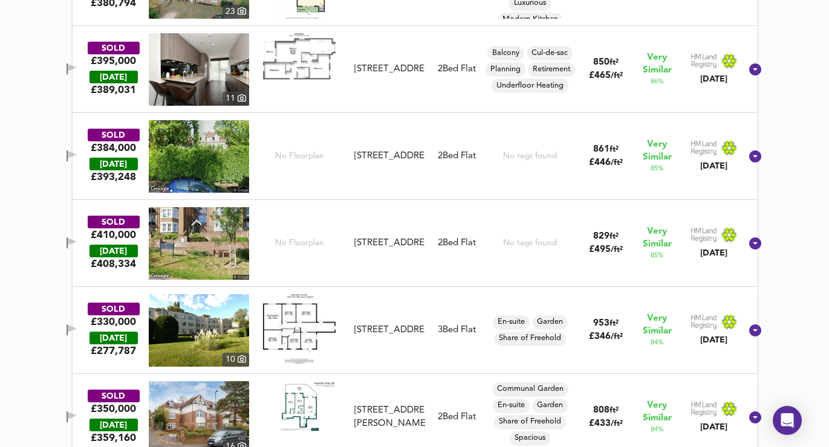
scroll to position [962, 0]
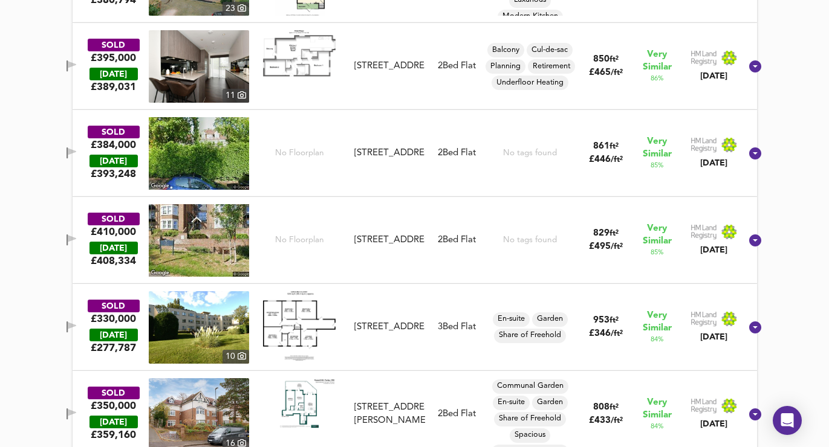
click at [77, 245] on span "button" at bounding box center [71, 240] width 18 height 11
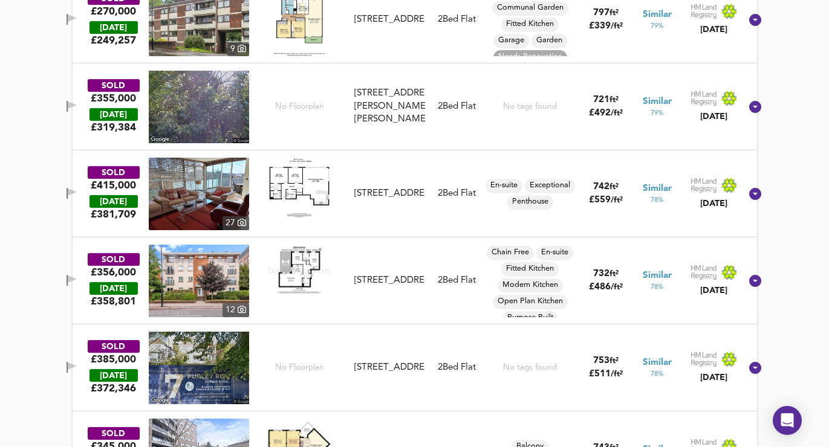
scroll to position [2313, 0]
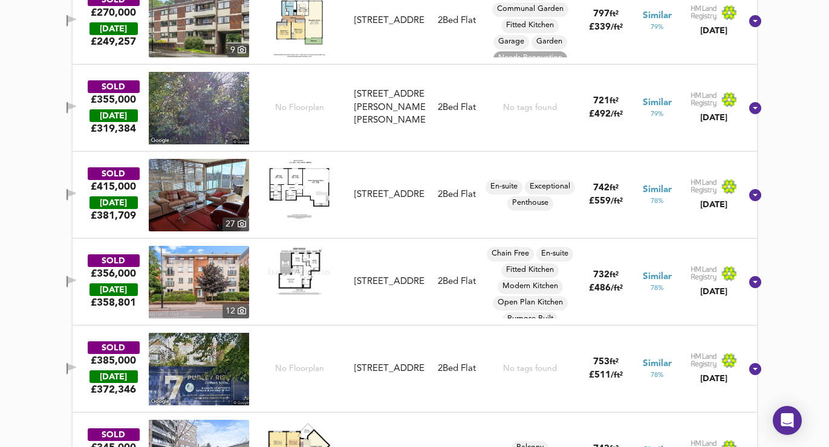
click at [77, 285] on icon "button" at bounding box center [72, 281] width 10 height 11
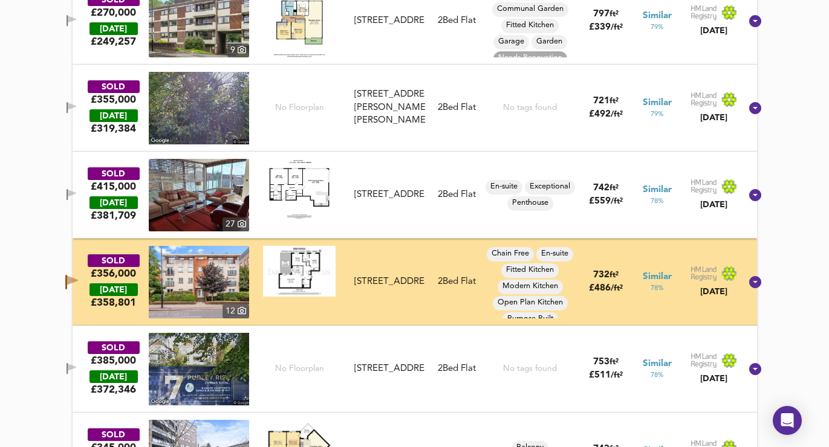
click at [84, 208] on div "SOLD £415,000 TODAY £ 381,709 27 Flat 34, Gemini Court, 852 Brighton Road, CR8 …" at bounding box center [400, 195] width 682 height 73
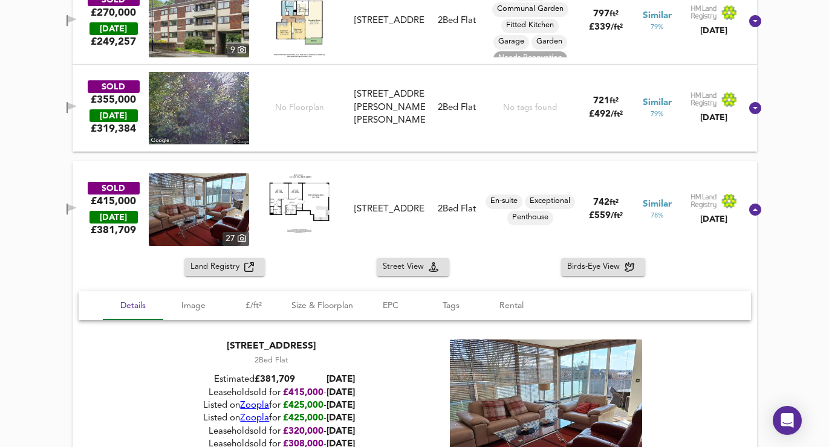
click at [83, 215] on button "button" at bounding box center [71, 209] width 24 height 16
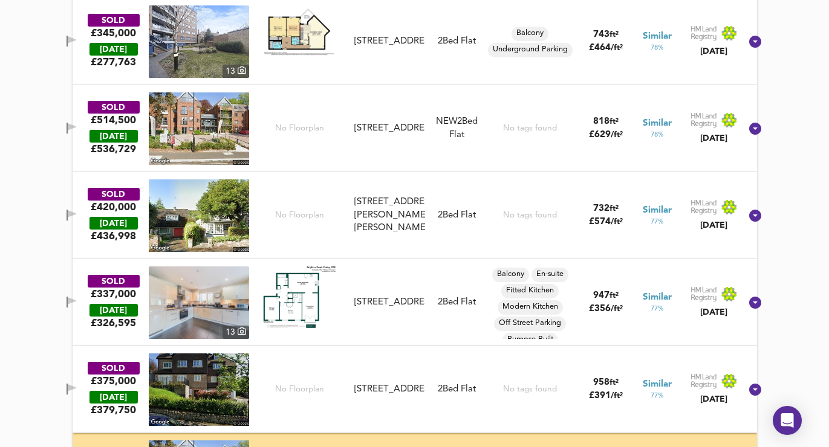
scroll to position [3075, 0]
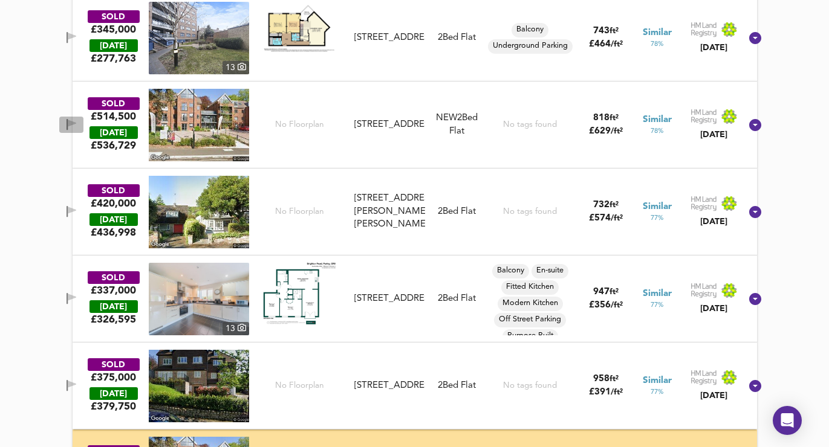
click at [68, 125] on icon "button" at bounding box center [67, 124] width 1 height 11
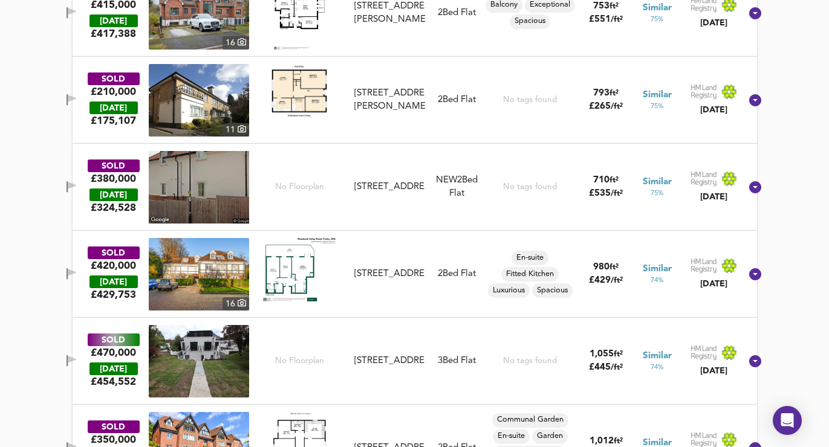
scroll to position [4041, 0]
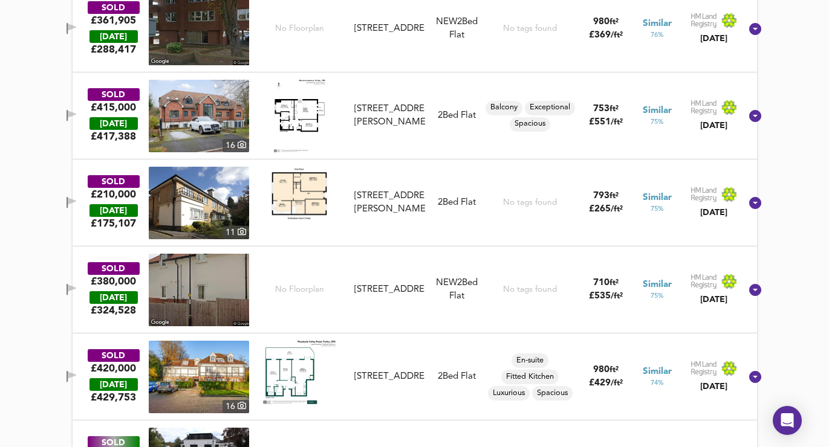
click at [79, 108] on button "button" at bounding box center [71, 116] width 24 height 16
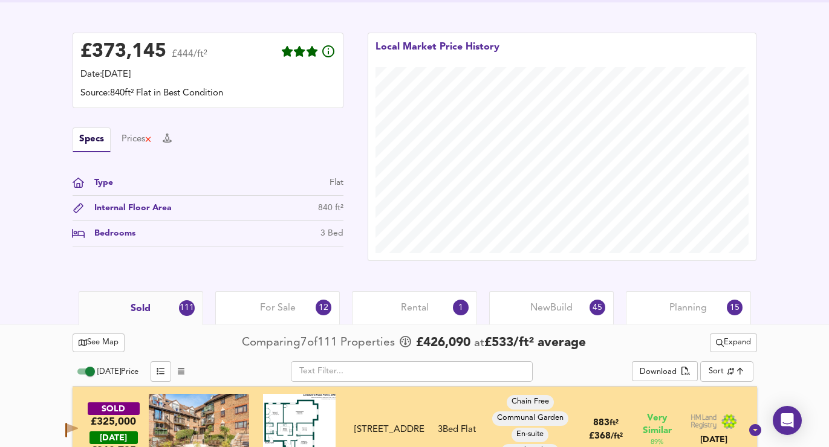
scroll to position [420, 0]
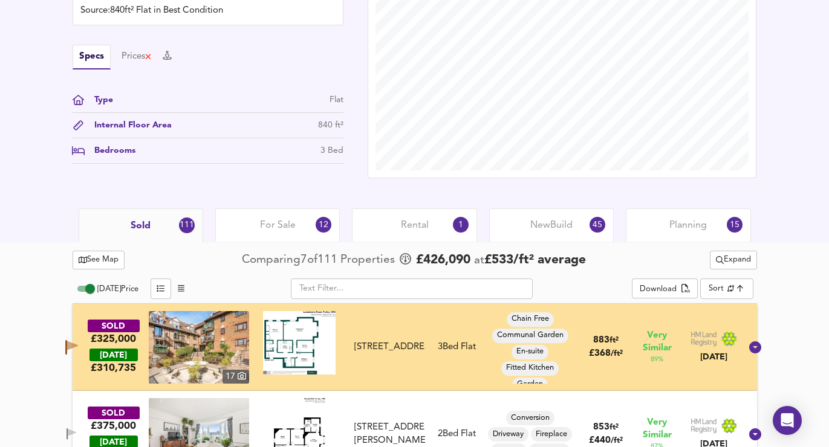
click at [293, 232] on span "For Sale" at bounding box center [278, 225] width 36 height 13
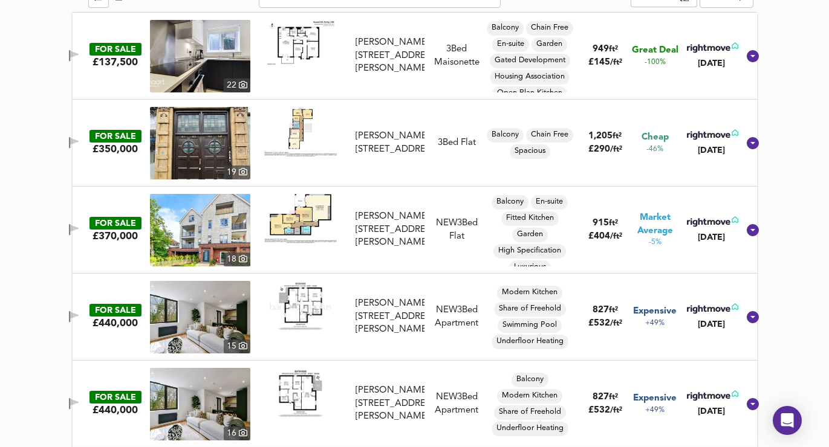
scroll to position [710, 0]
click at [79, 229] on icon "button" at bounding box center [74, 228] width 8 height 7
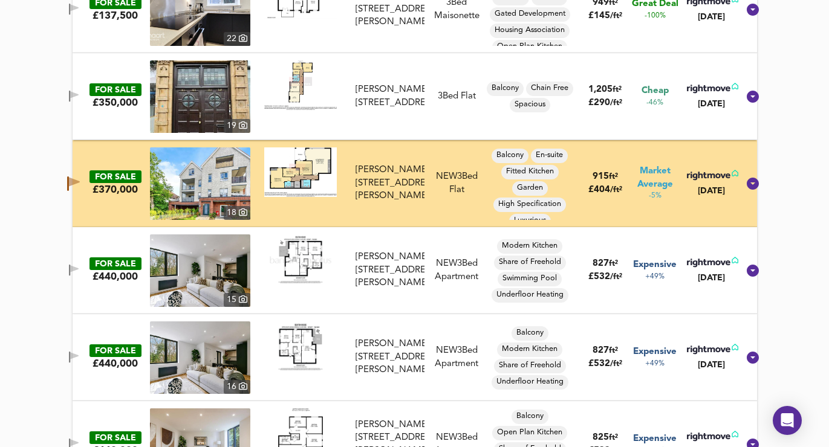
scroll to position [759, 0]
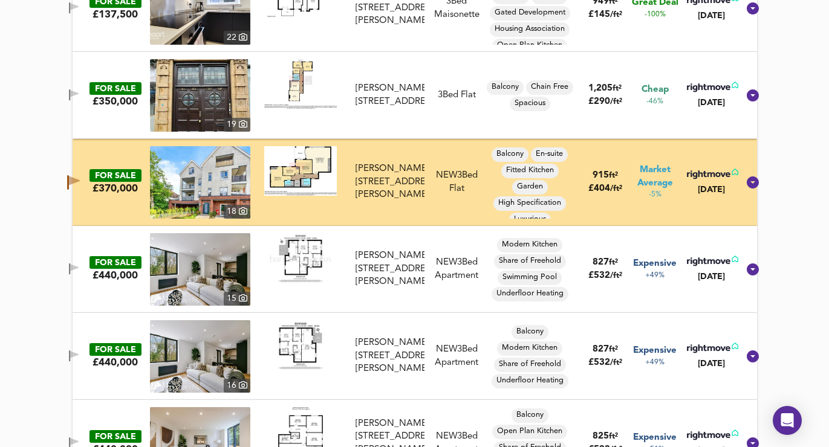
click at [79, 265] on icon "button" at bounding box center [74, 269] width 10 height 11
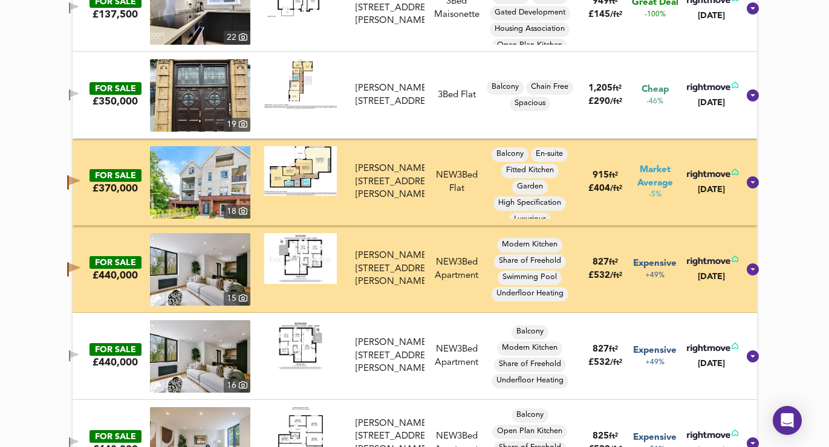
scroll to position [767, 0]
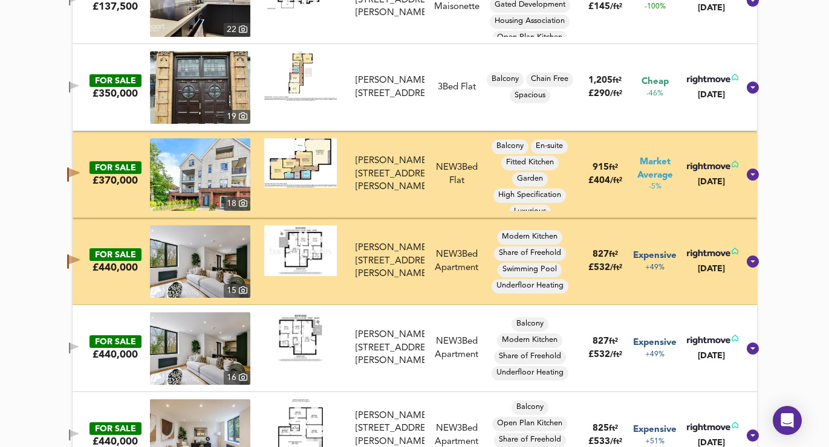
click at [83, 355] on button "button" at bounding box center [74, 348] width 24 height 16
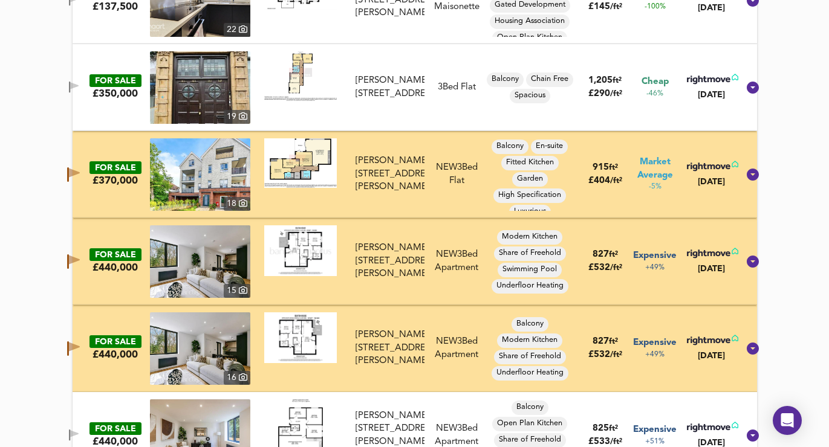
click at [80, 180] on icon "button" at bounding box center [73, 174] width 13 height 15
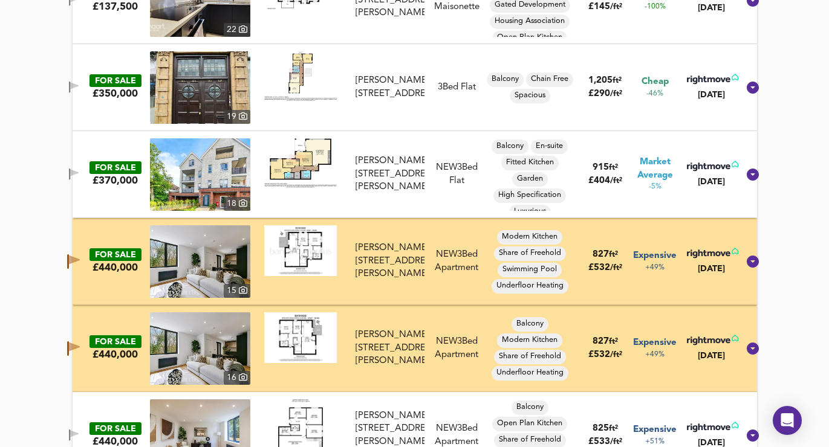
click at [79, 175] on icon "button" at bounding box center [74, 174] width 10 height 11
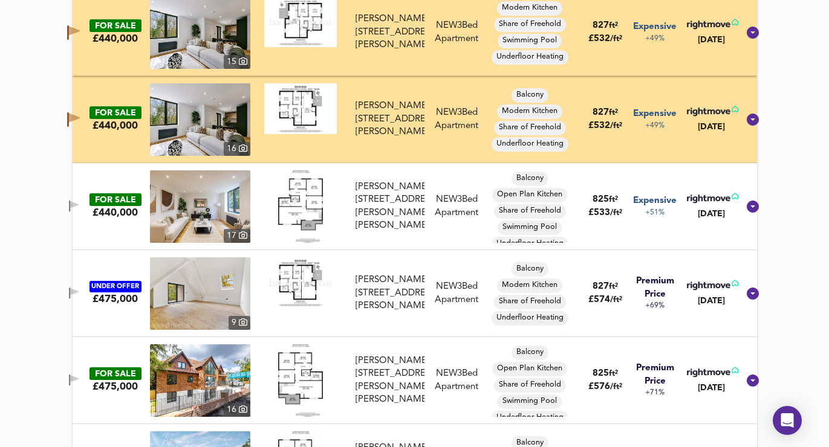
scroll to position [1001, 0]
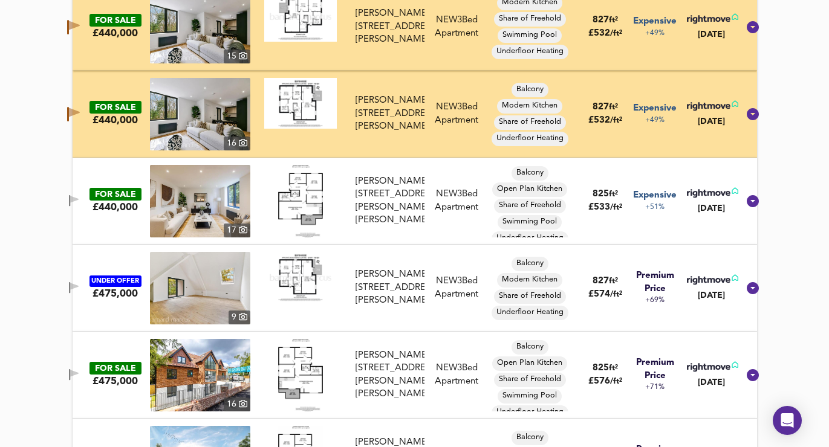
click at [78, 199] on span "button" at bounding box center [74, 200] width 18 height 11
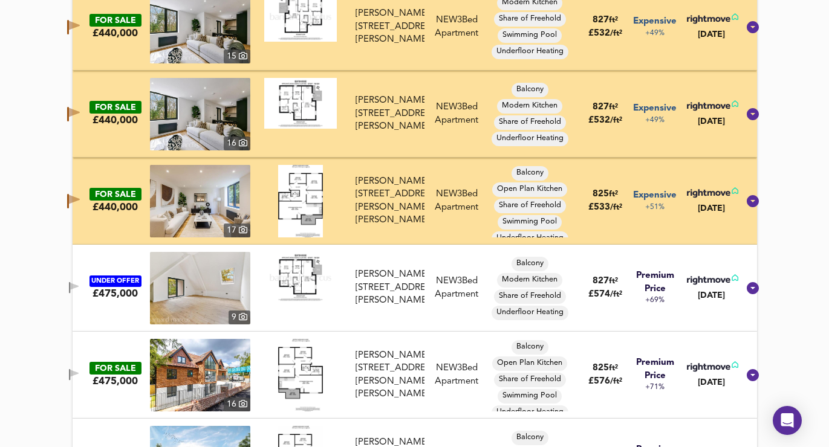
click at [80, 280] on button "button" at bounding box center [74, 288] width 24 height 16
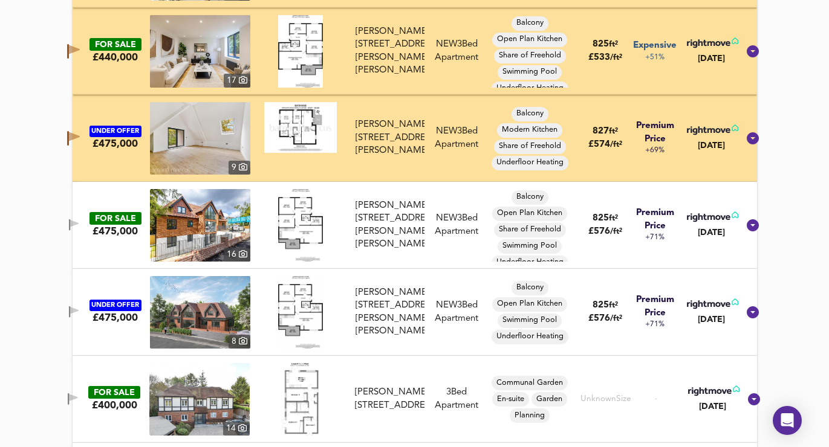
scroll to position [1172, 0]
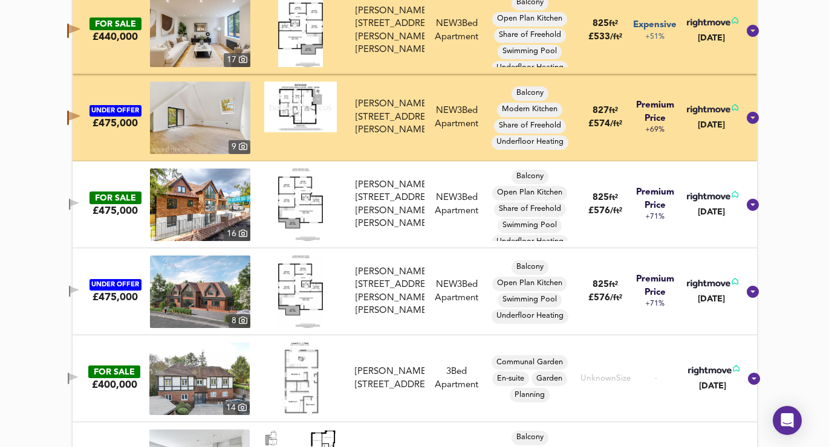
click at [88, 193] on div "FOR SALE £475,000 16 Russell Hill, Seaton Court 15A Russell Hill, CR8 2JB Russe…" at bounding box center [400, 205] width 676 height 73
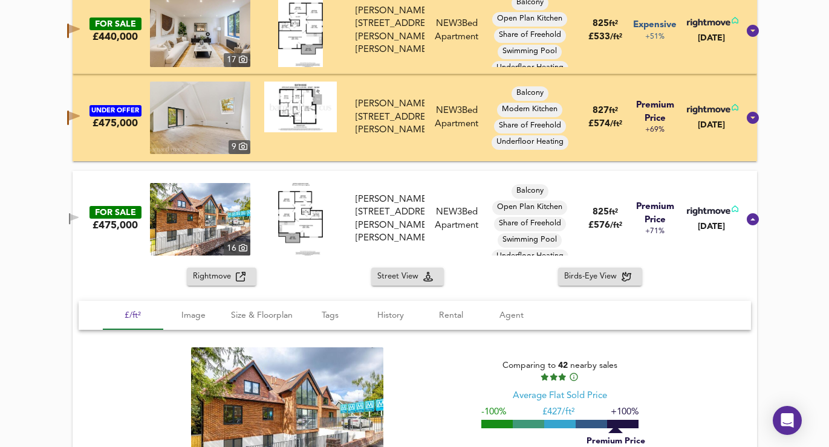
click at [79, 213] on icon "button" at bounding box center [74, 218] width 10 height 11
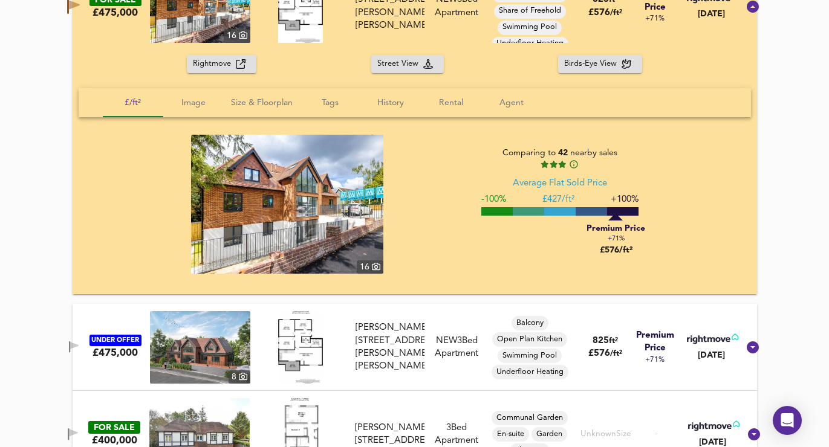
scroll to position [1501, 0]
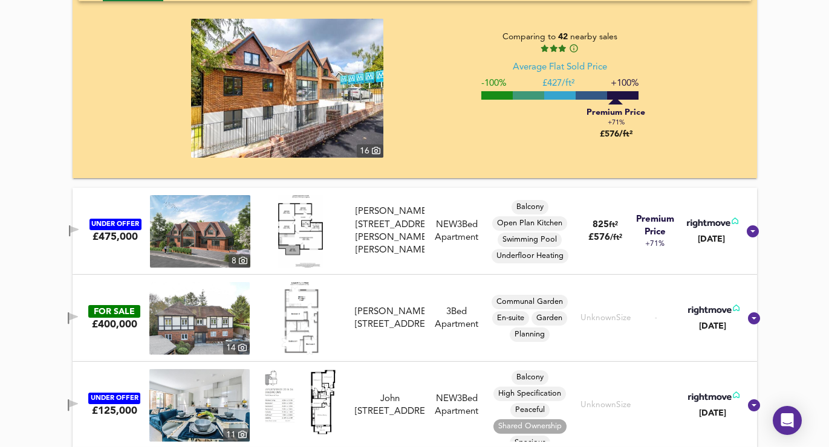
click at [79, 235] on icon "button" at bounding box center [74, 230] width 10 height 11
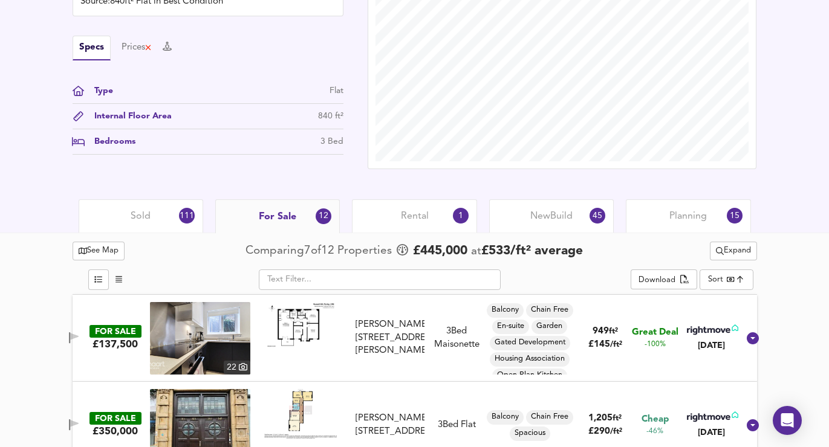
scroll to position [334, 0]
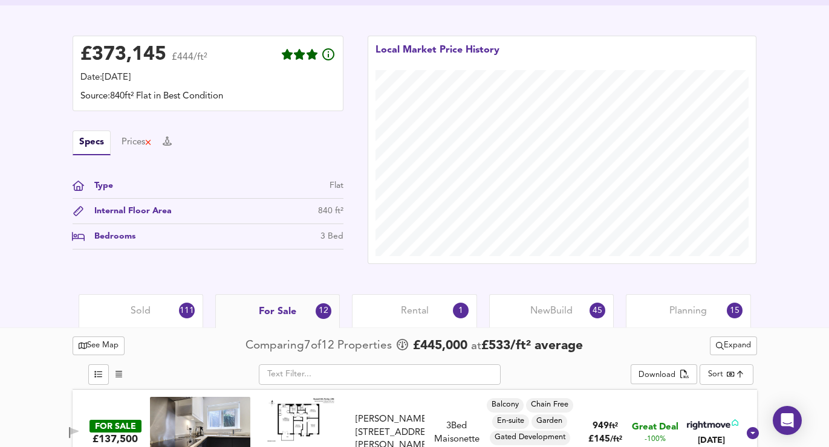
click at [406, 319] on div "Rental 1" at bounding box center [414, 310] width 125 height 33
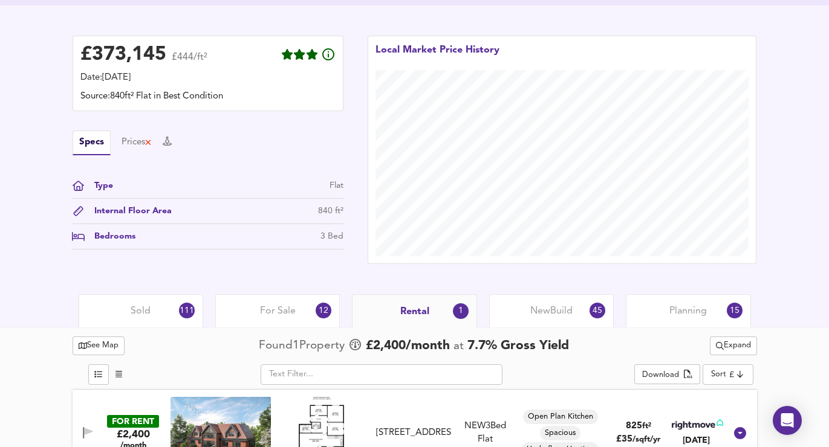
scroll to position [369, 0]
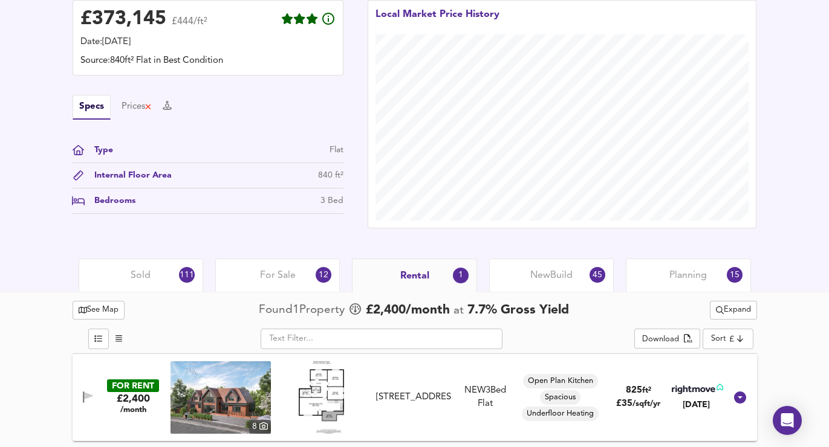
click at [291, 281] on span "For Sale" at bounding box center [278, 275] width 36 height 13
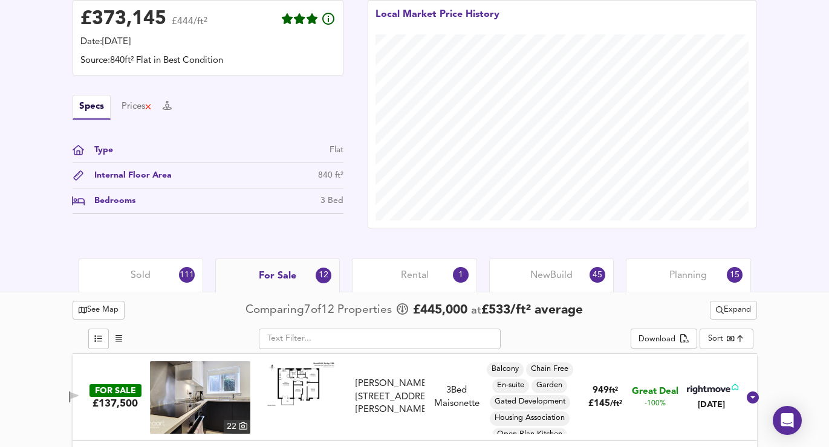
click at [731, 311] on span "Expand" at bounding box center [733, 310] width 35 height 14
click at [731, 330] on icon at bounding box center [734, 334] width 15 height 8
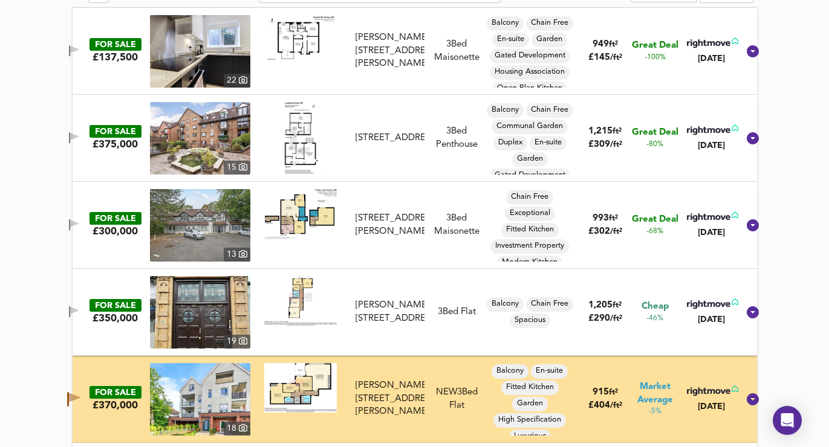
scroll to position [722, 0]
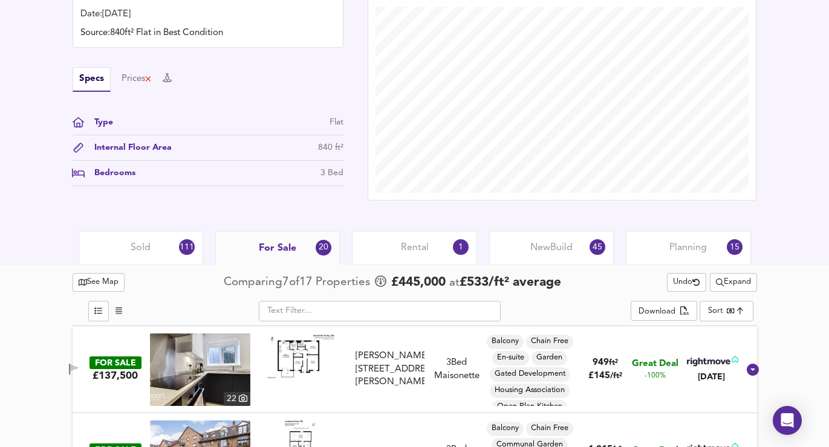
click at [374, 252] on div "Rental 1" at bounding box center [414, 247] width 125 height 33
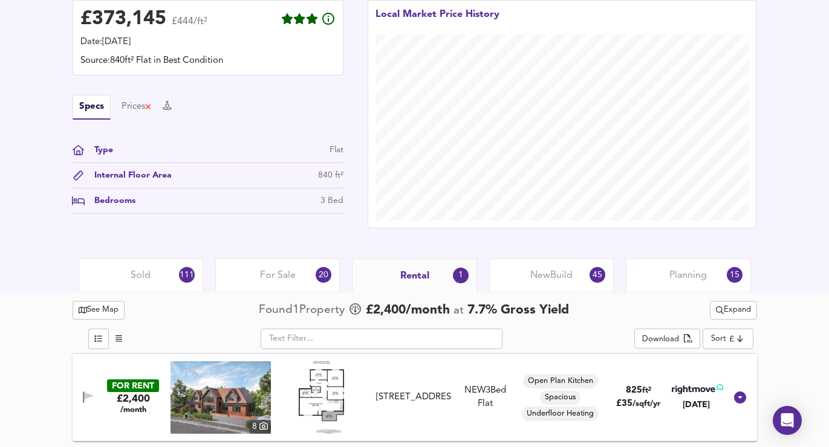
click at [728, 310] on span "Expand" at bounding box center [733, 310] width 35 height 14
click at [728, 328] on li "¼ mile ½ mile" at bounding box center [732, 334] width 114 height 19
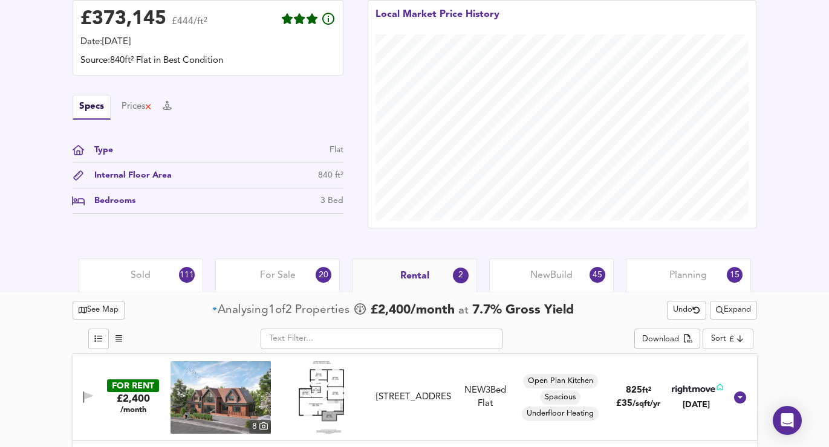
click at [731, 317] on span "Expand" at bounding box center [733, 310] width 35 height 14
click at [737, 333] on icon at bounding box center [734, 334] width 15 height 8
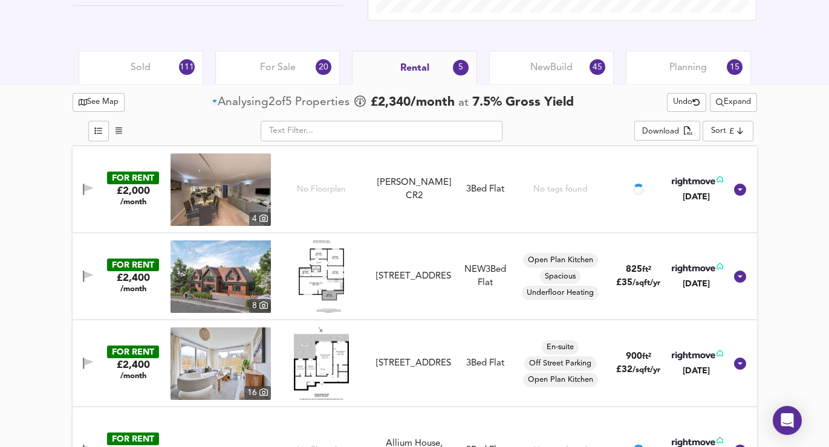
scroll to position [662, 0]
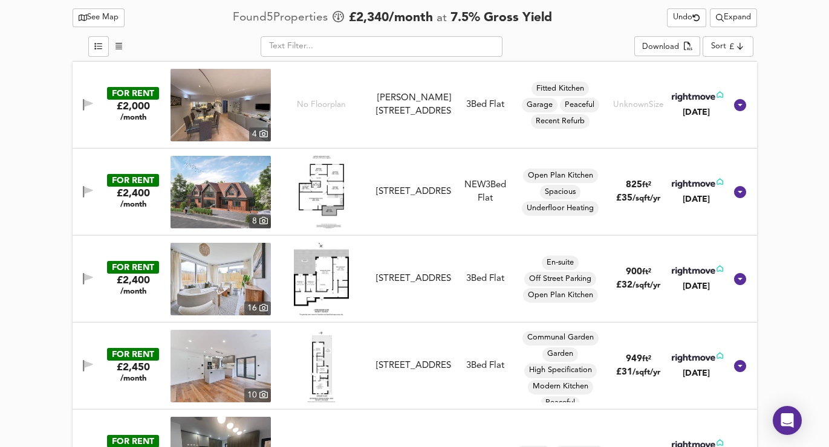
click at [91, 101] on icon "button" at bounding box center [88, 104] width 10 height 11
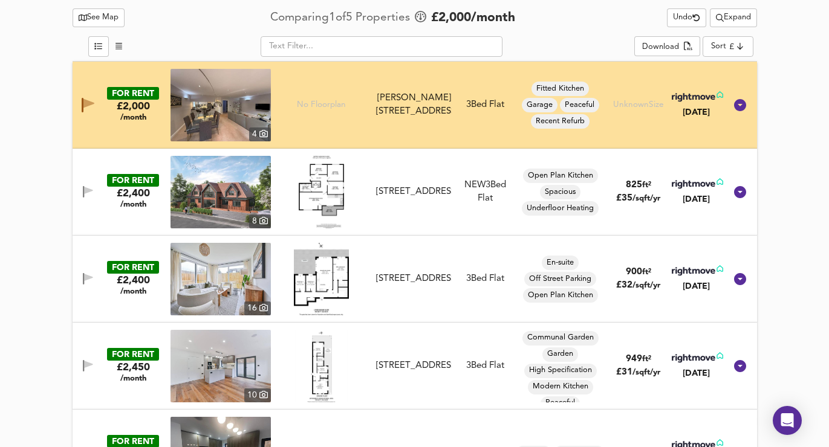
click at [86, 103] on icon "button" at bounding box center [88, 103] width 11 height 9
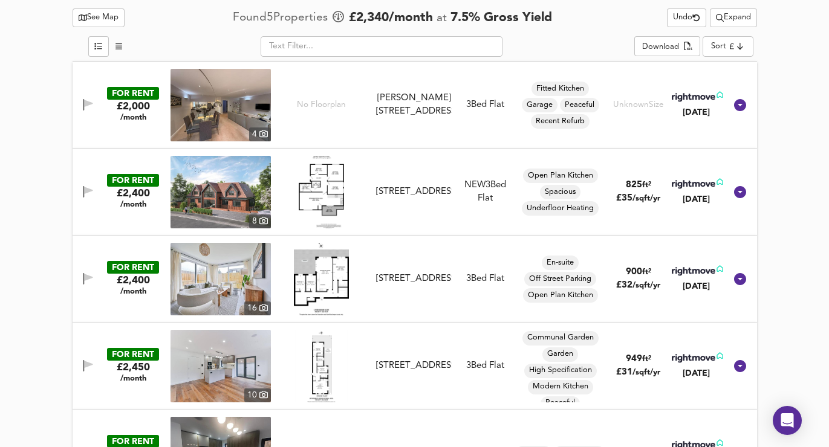
click at [86, 103] on icon "button" at bounding box center [88, 103] width 8 height 7
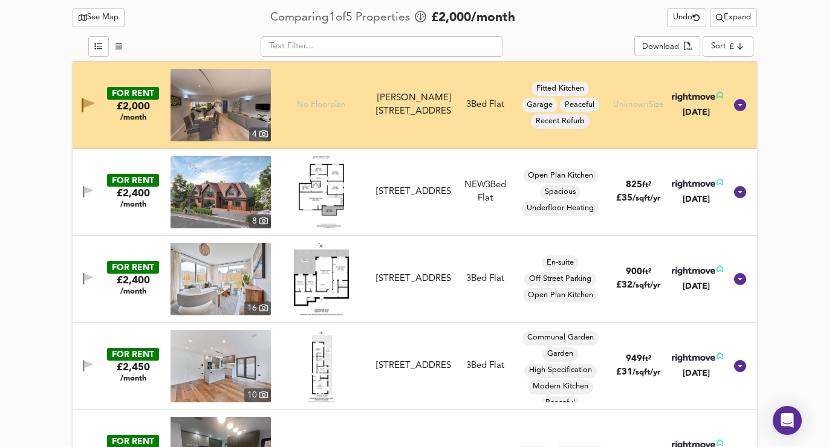
click at [80, 184] on button "button" at bounding box center [88, 192] width 24 height 16
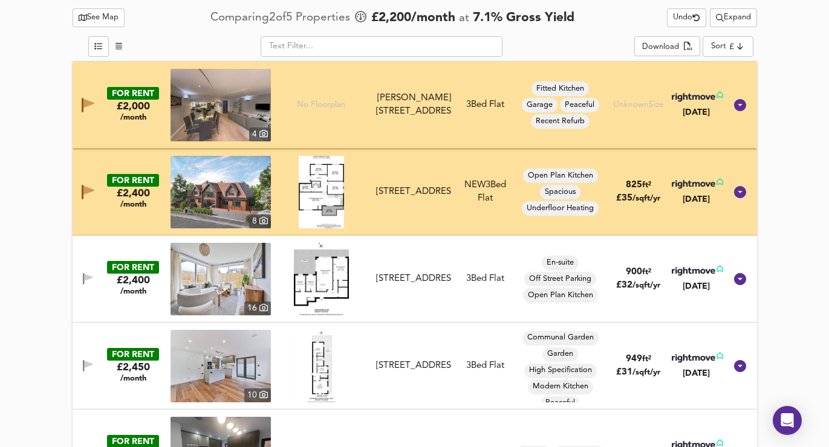
click at [80, 281] on span "button" at bounding box center [88, 278] width 18 height 11
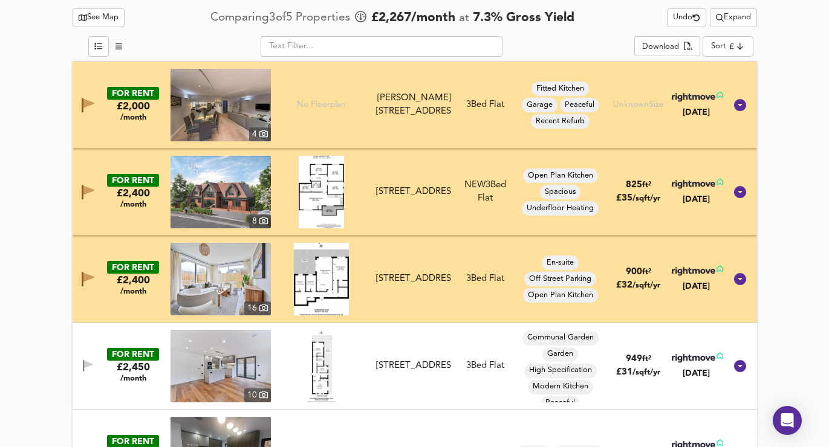
click at [80, 357] on div "FOR RENT £2,450 /month 10 Allium House, Purley, CR8 1DJ Allium House, Purley, C…" at bounding box center [400, 366] width 650 height 73
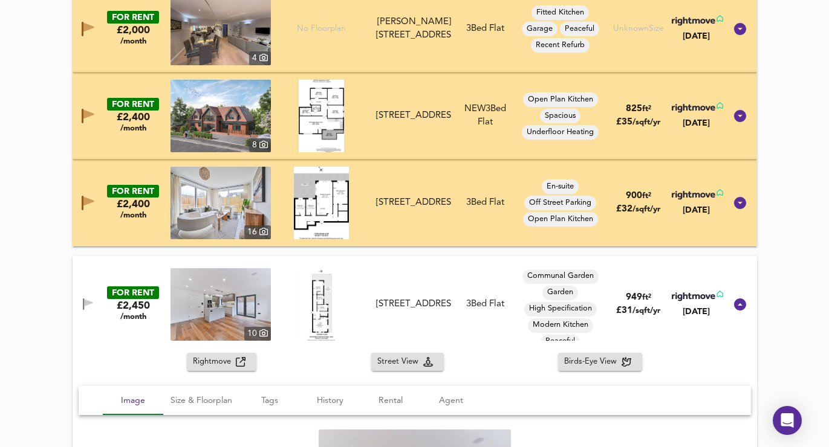
scroll to position [739, 0]
click at [86, 308] on icon "button" at bounding box center [88, 303] width 10 height 11
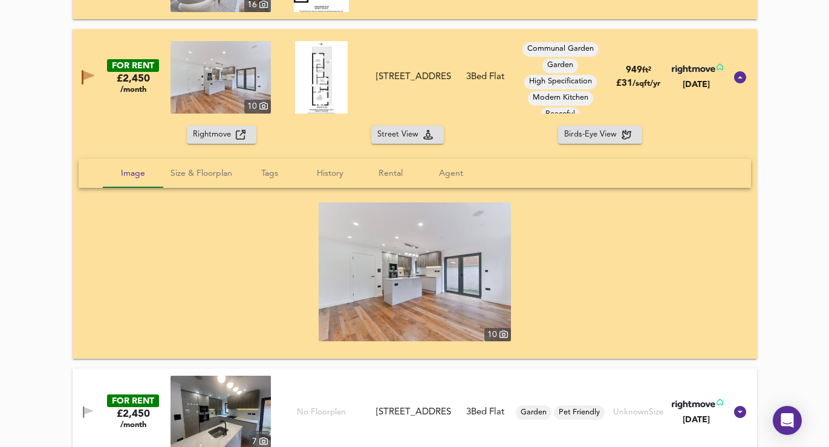
scroll to position [981, 0]
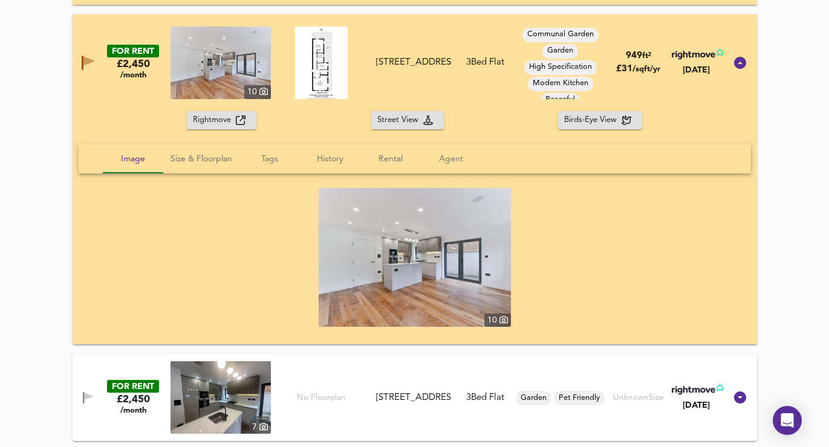
click at [86, 396] on icon "button" at bounding box center [88, 396] width 8 height 7
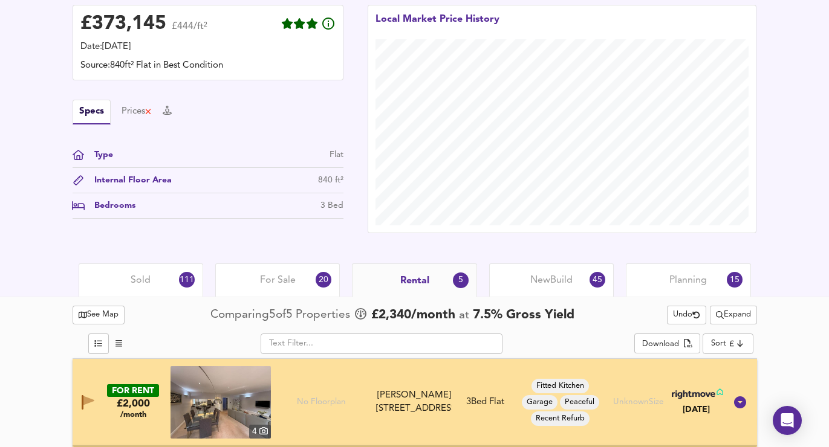
scroll to position [386, 0]
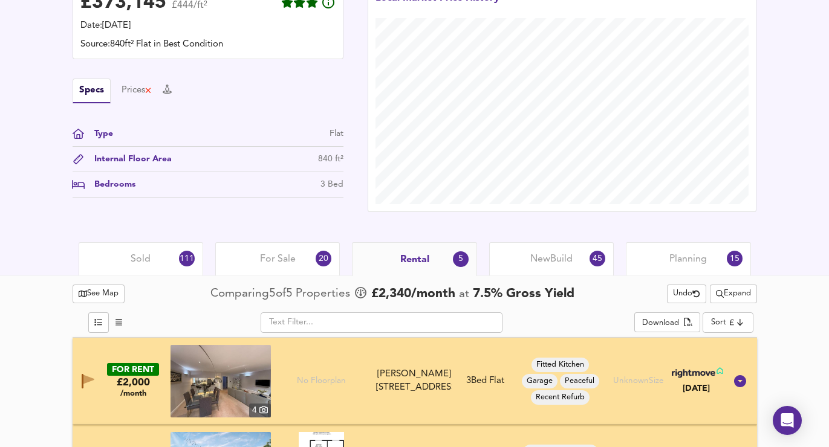
click at [543, 271] on div "New Build 45" at bounding box center [551, 258] width 125 height 33
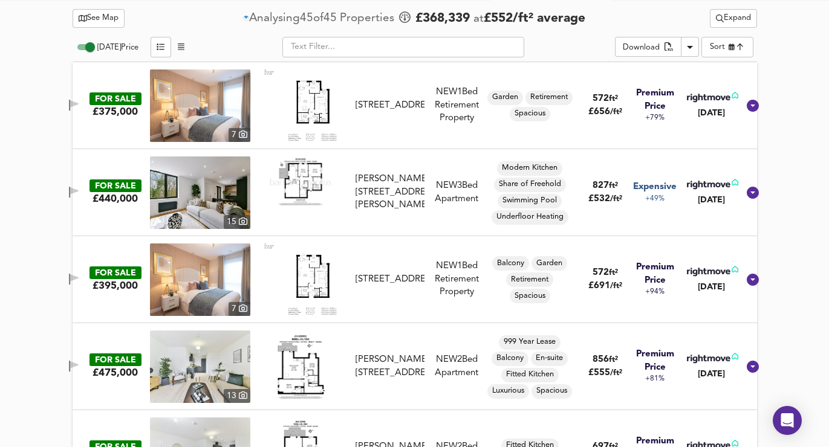
scroll to position [659, 0]
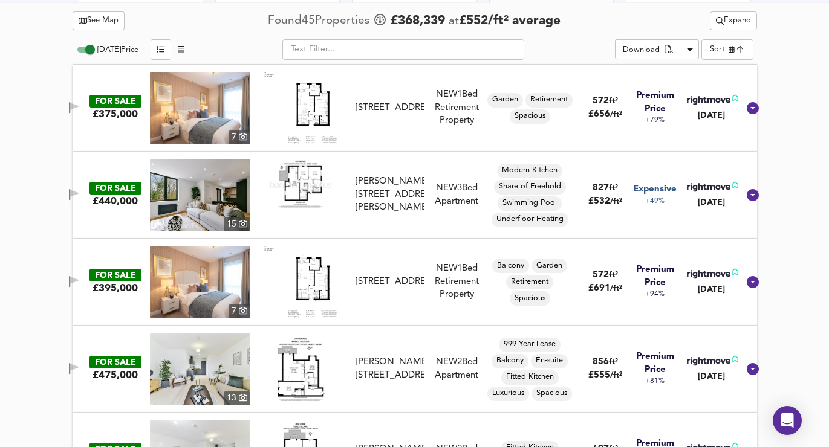
click at [734, 27] on span "Expand" at bounding box center [733, 21] width 35 height 14
click at [735, 39] on li "½ mile 1 mile" at bounding box center [729, 44] width 102 height 19
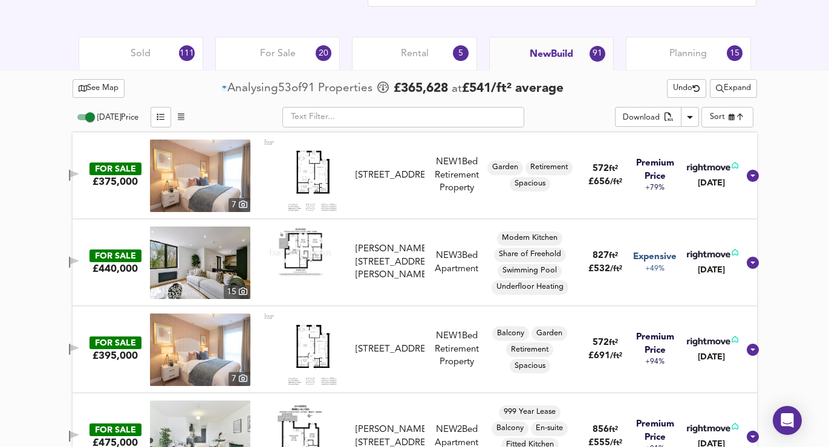
scroll to position [594, 0]
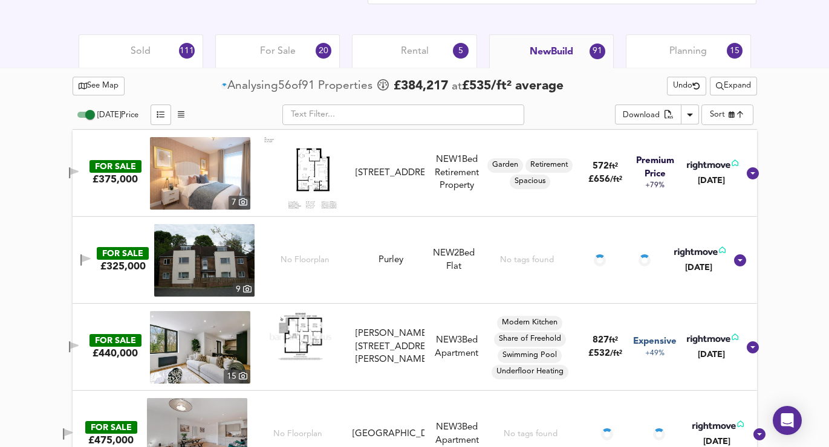
click at [79, 174] on span "button" at bounding box center [74, 172] width 18 height 11
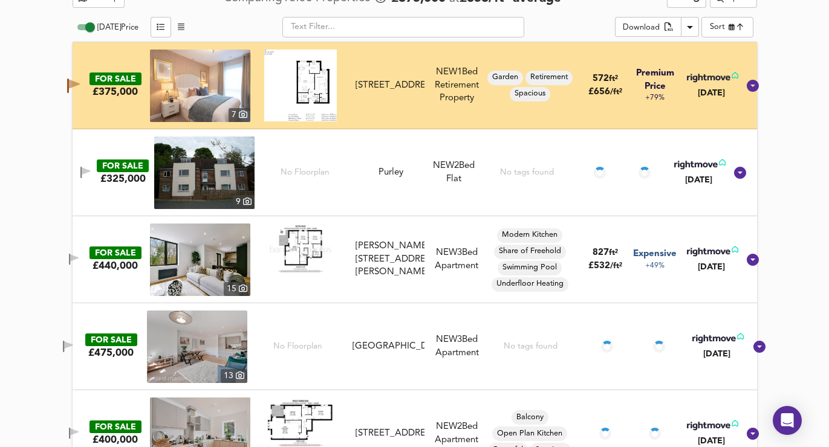
scroll to position [684, 0]
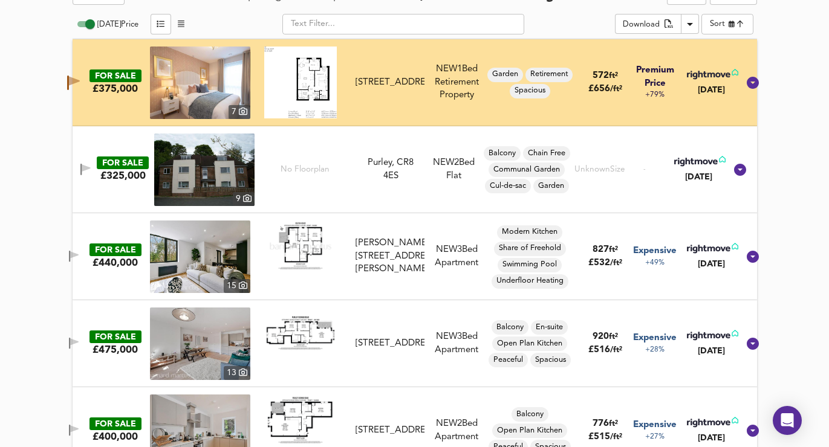
click at [79, 258] on icon "button" at bounding box center [74, 256] width 10 height 11
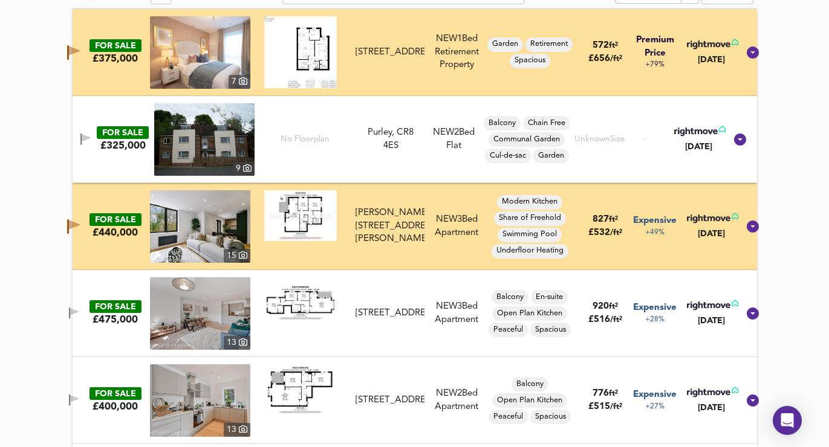
scroll to position [774, 0]
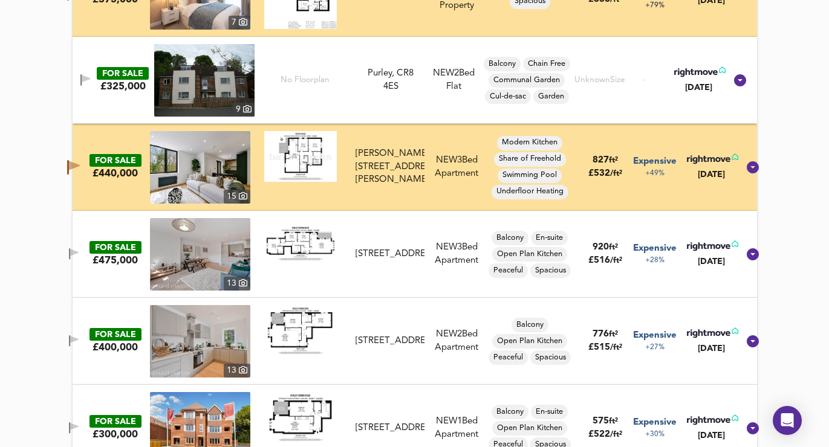
click at [70, 253] on icon "button" at bounding box center [69, 253] width 1 height 11
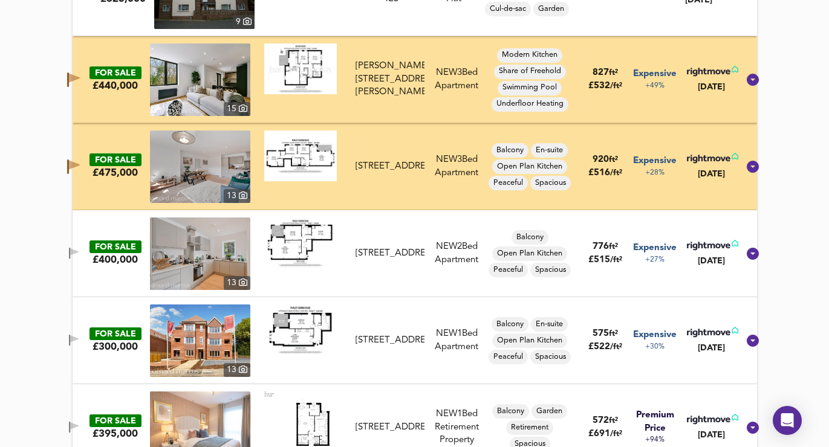
scroll to position [859, 0]
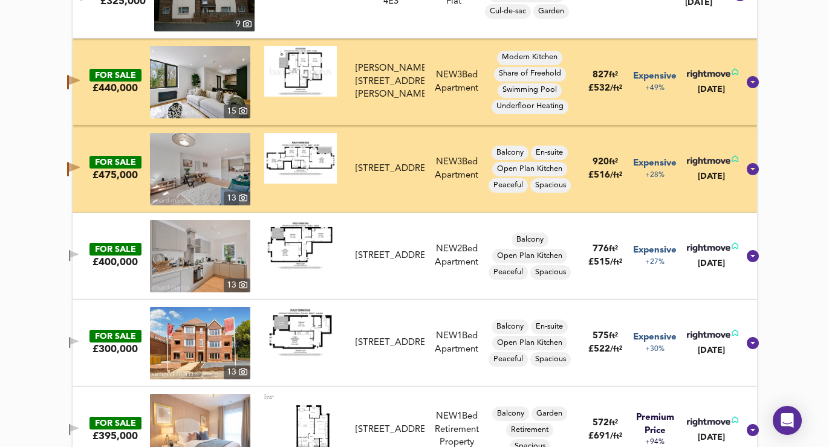
click at [89, 268] on div "FOR SALE £400,000 13 Purley Downs Road, South Croydon, CR2 0RJ Purley Downs Roa…" at bounding box center [400, 256] width 676 height 73
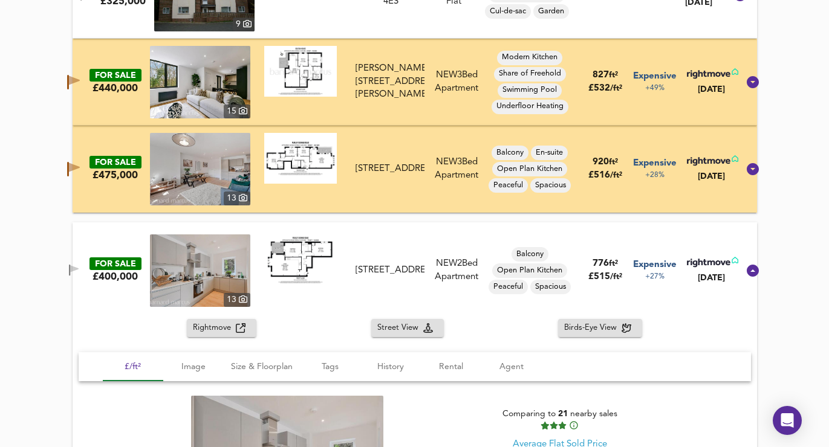
click at [86, 262] on button "button" at bounding box center [74, 270] width 24 height 16
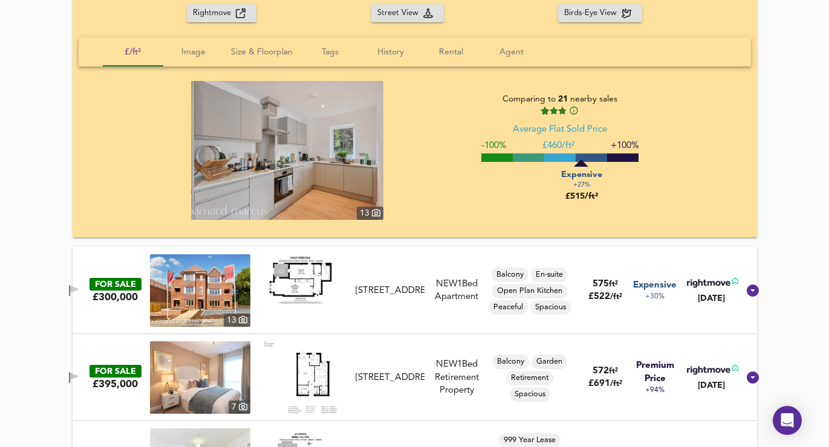
scroll to position [1178, 0]
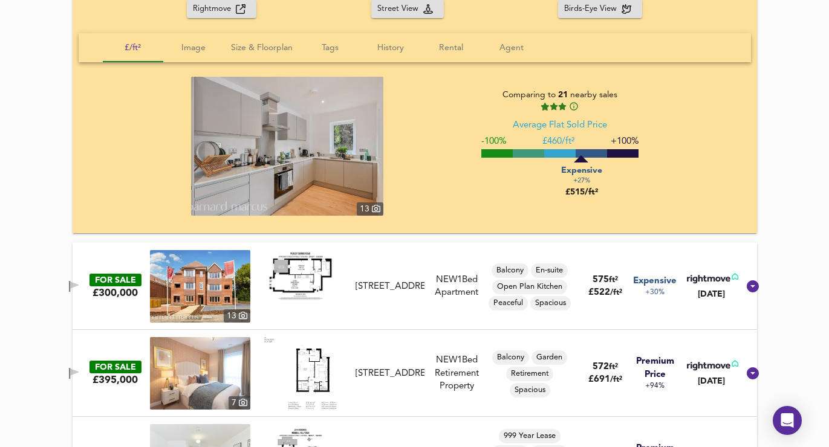
click at [77, 290] on span "button" at bounding box center [74, 286] width 18 height 11
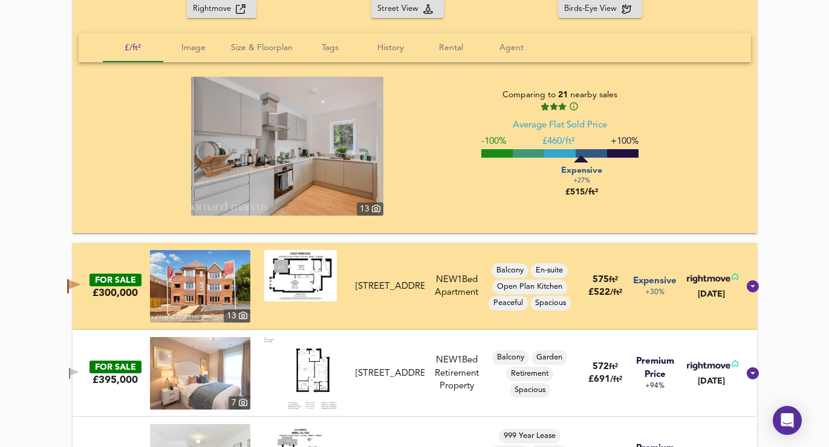
click at [79, 368] on icon "button" at bounding box center [74, 373] width 10 height 11
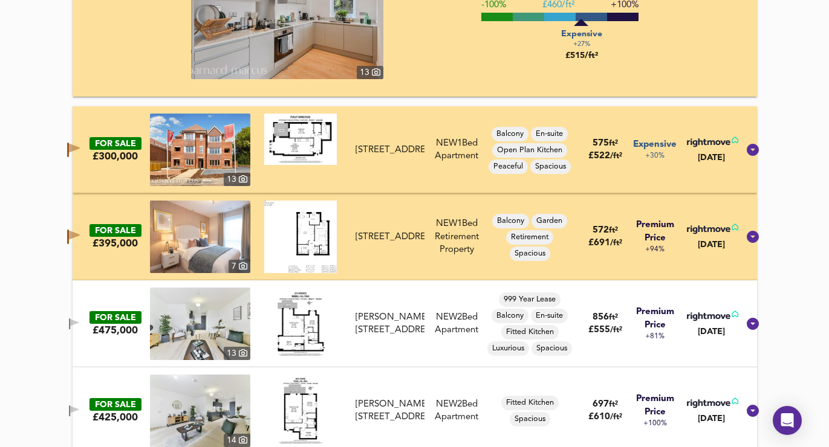
scroll to position [1371, 0]
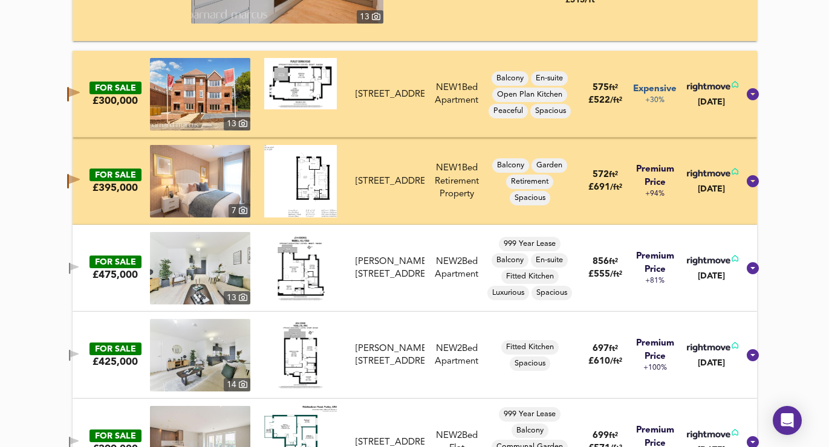
click at [79, 270] on icon "button" at bounding box center [74, 267] width 8 height 7
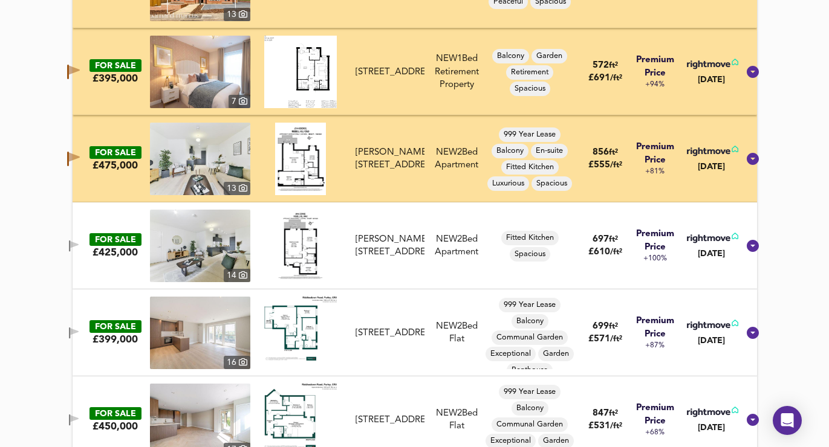
scroll to position [1528, 0]
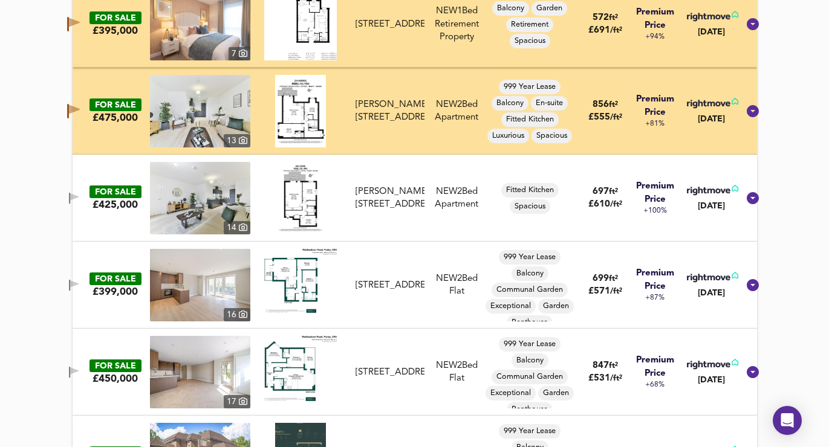
click at [79, 198] on span "button" at bounding box center [74, 198] width 18 height 11
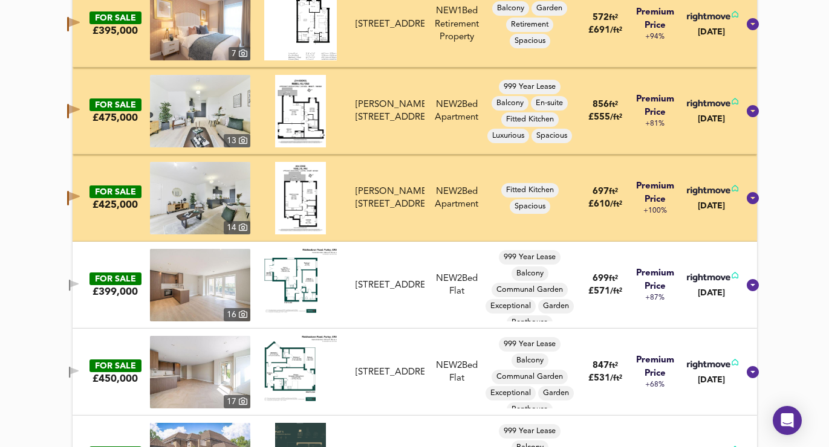
click at [82, 276] on div "FOR SALE £399,000 16 88 Riddlesdown Road, Purley, CR8 1DD 88 Riddlesdown Road, …" at bounding box center [400, 285] width 676 height 73
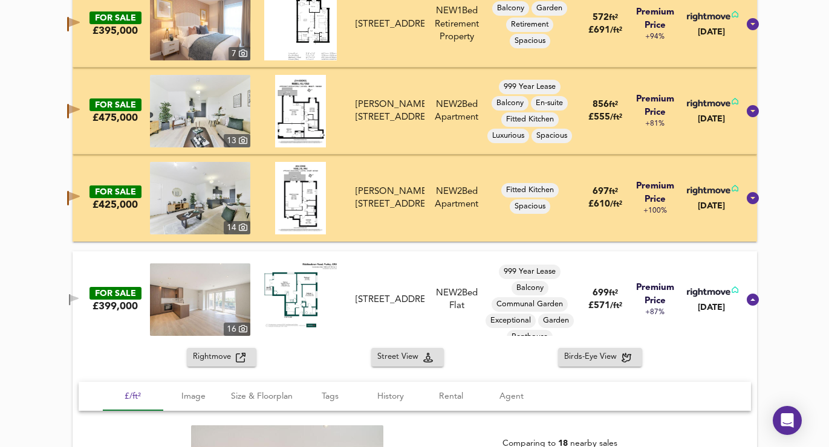
click at [79, 305] on icon "button" at bounding box center [74, 299] width 10 height 11
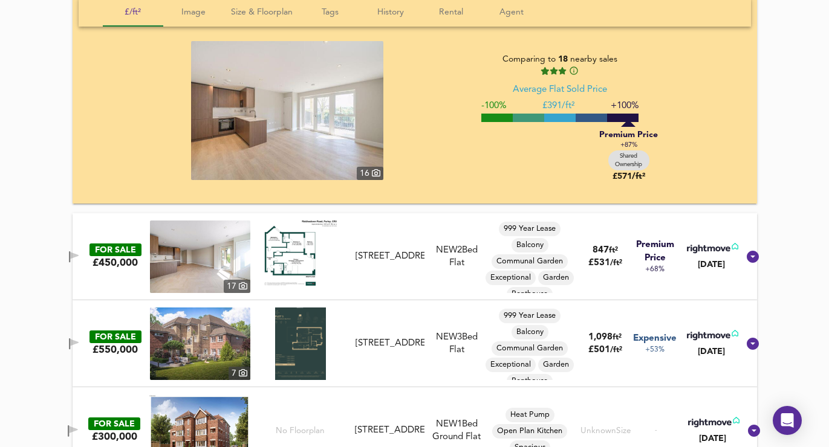
scroll to position [1913, 0]
click at [79, 258] on icon "button" at bounding box center [74, 256] width 10 height 11
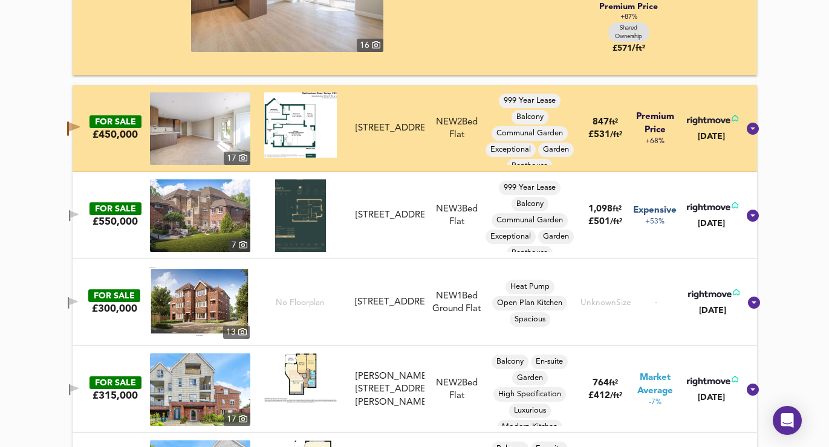
scroll to position [2102, 0]
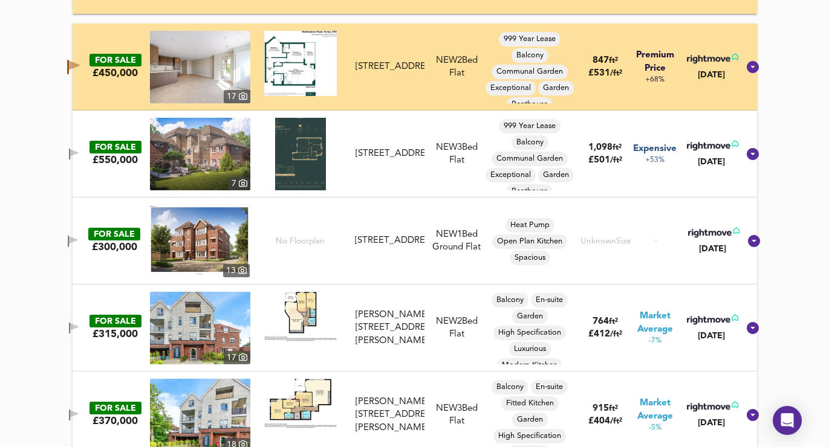
click at [79, 152] on icon "button" at bounding box center [74, 152] width 8 height 7
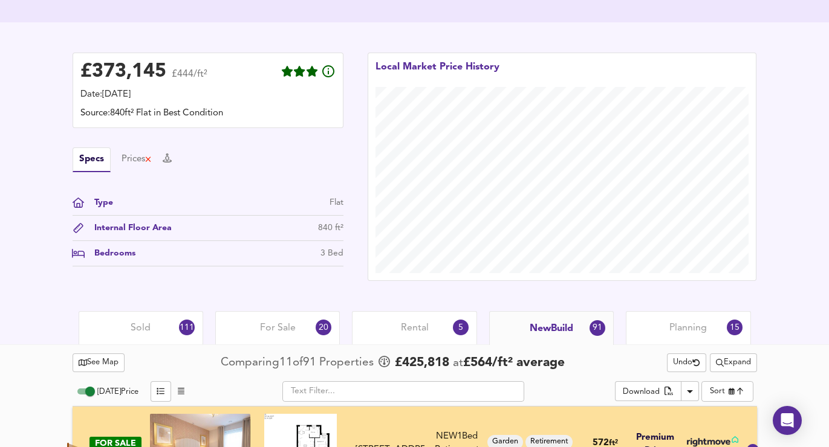
scroll to position [374, 0]
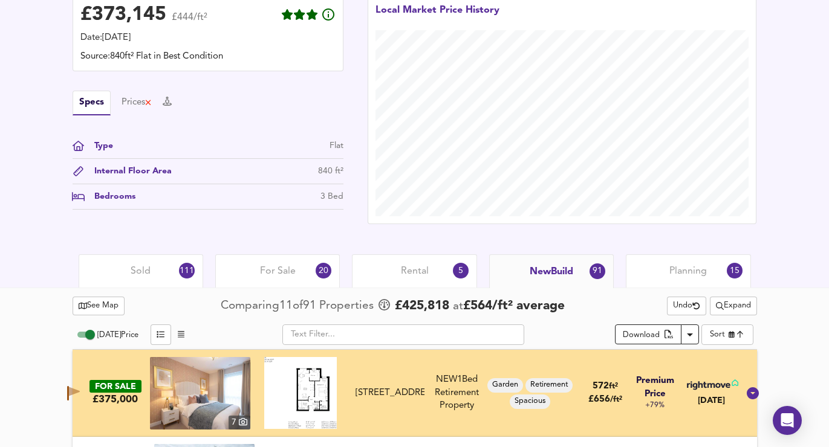
click at [686, 336] on icon "Download Results" at bounding box center [690, 335] width 15 height 15
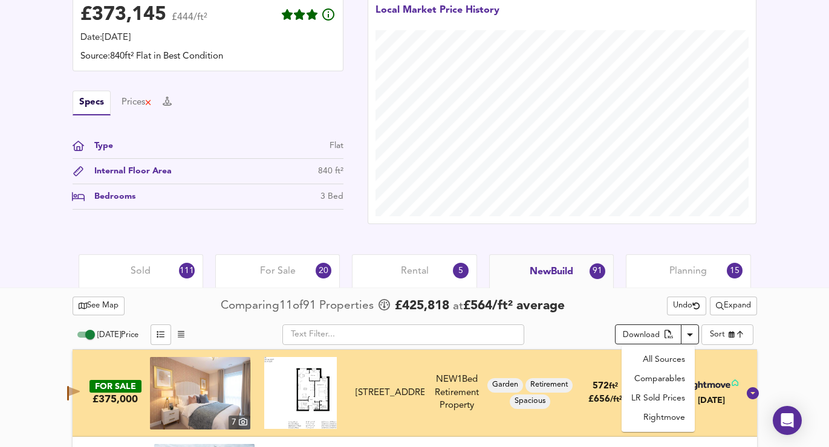
click at [666, 354] on li "All Sources" at bounding box center [657, 359] width 73 height 19
click at [646, 378] on li "Comparables" at bounding box center [657, 378] width 73 height 19
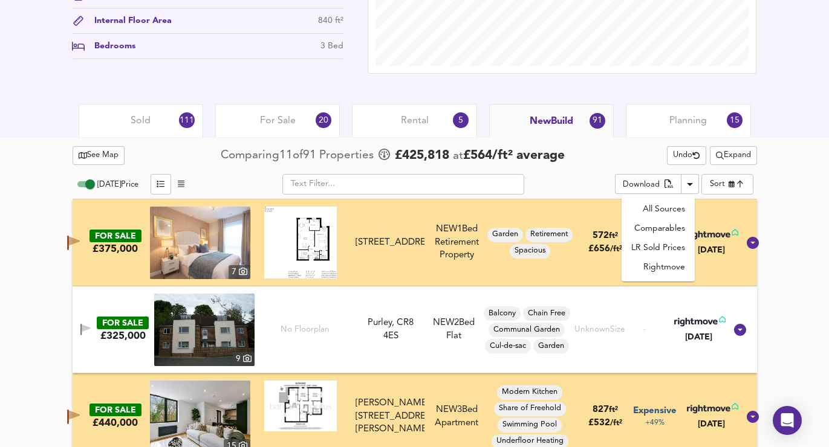
scroll to position [524, 0]
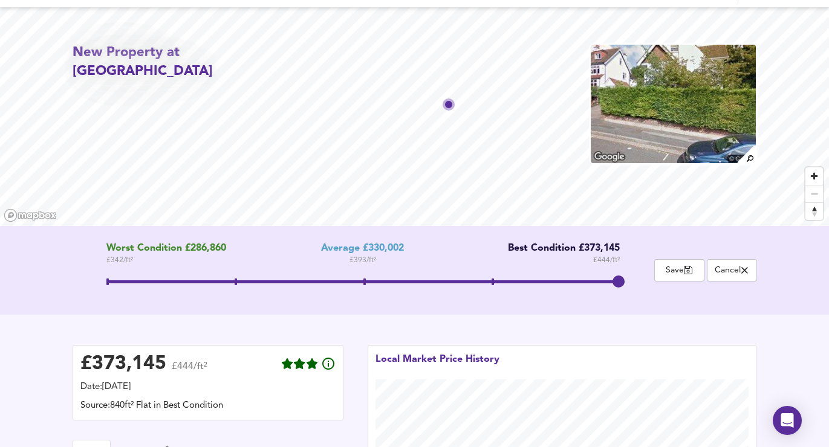
scroll to position [36, 0]
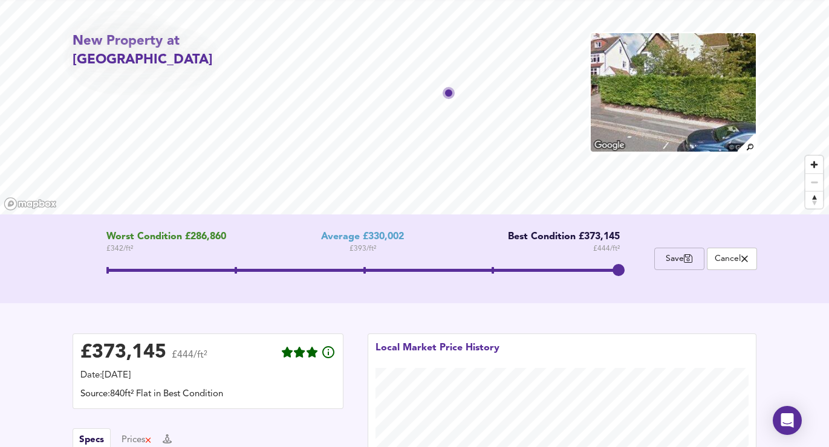
click at [693, 266] on button "Save" at bounding box center [679, 259] width 50 height 22
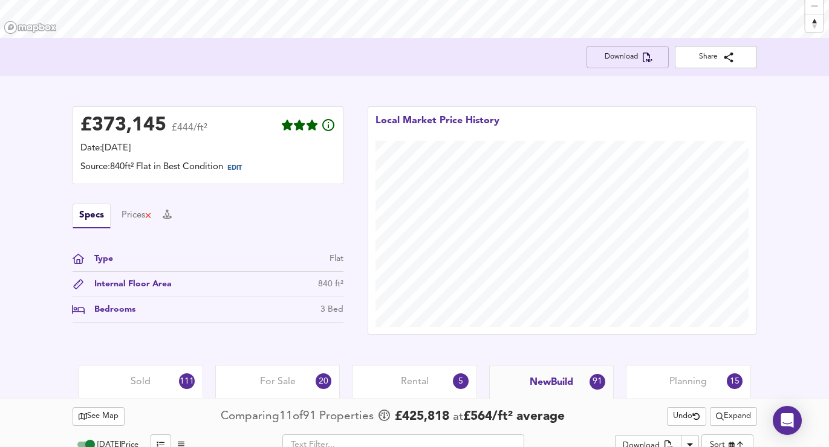
scroll to position [0, 0]
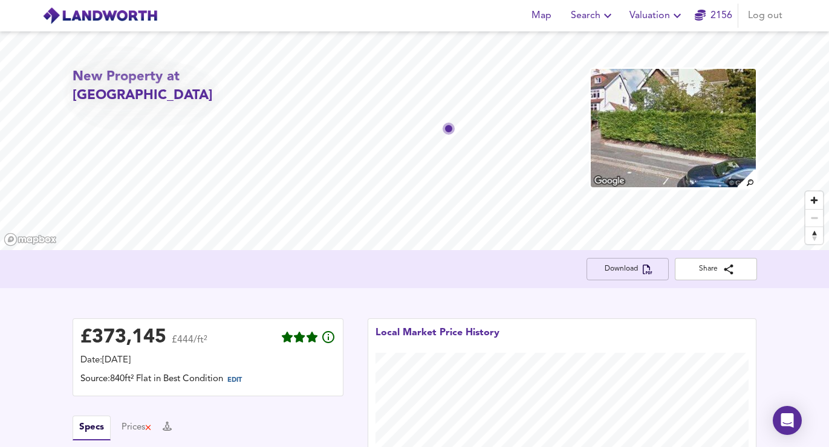
click at [623, 280] on button "Download" at bounding box center [627, 269] width 82 height 22
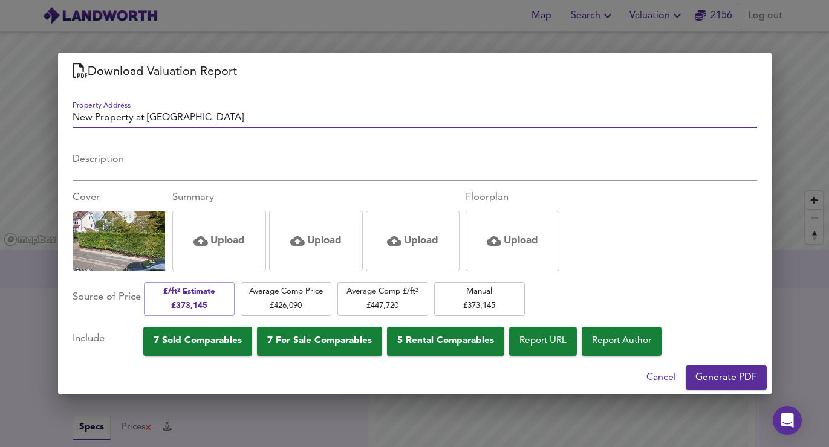
drag, startPoint x: 145, startPoint y: 120, endPoint x: 41, endPoint y: 120, distance: 104.0
click at [41, 120] on div "Download Valuation Report Property Address New Property at CR8 2JA Description …" at bounding box center [414, 223] width 829 height 447
click at [73, 117] on input "3 Beds CR8 2JA" at bounding box center [415, 120] width 684 height 18
type input "Purley, CR8 2JA"
click at [110, 165] on textarea "Description" at bounding box center [415, 165] width 684 height 23
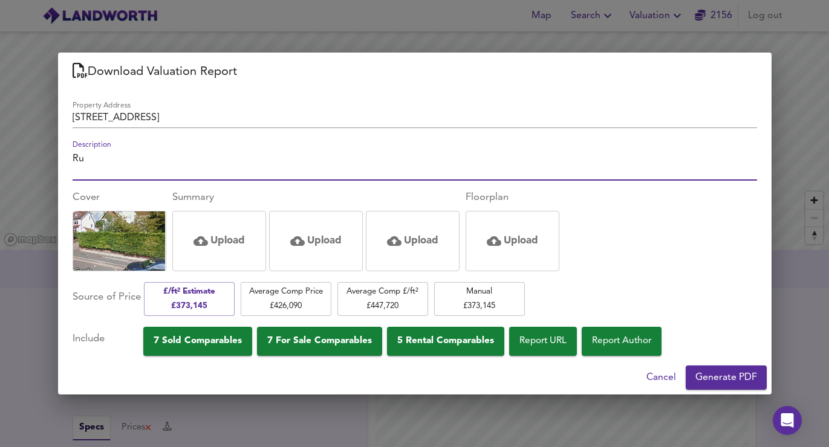
type textarea "R"
type textarea "3 Bed-Landworth, Purley"
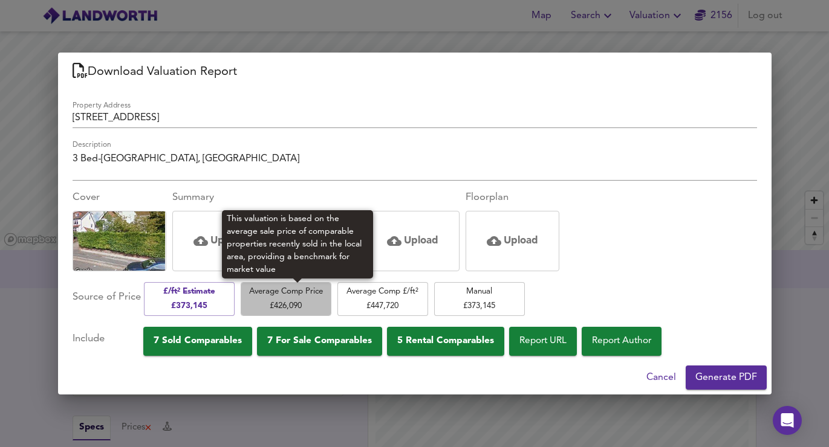
click at [274, 307] on span "Average Comp Price £ 426,090" at bounding box center [286, 299] width 79 height 28
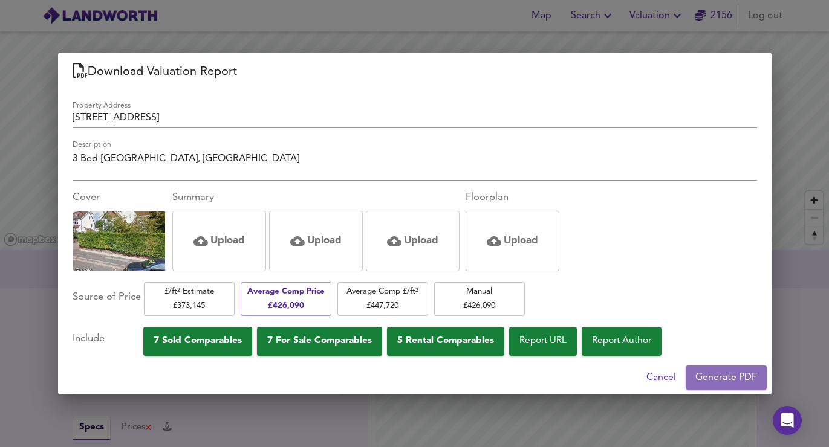
click at [721, 373] on span "Generate PDF" at bounding box center [726, 377] width 62 height 17
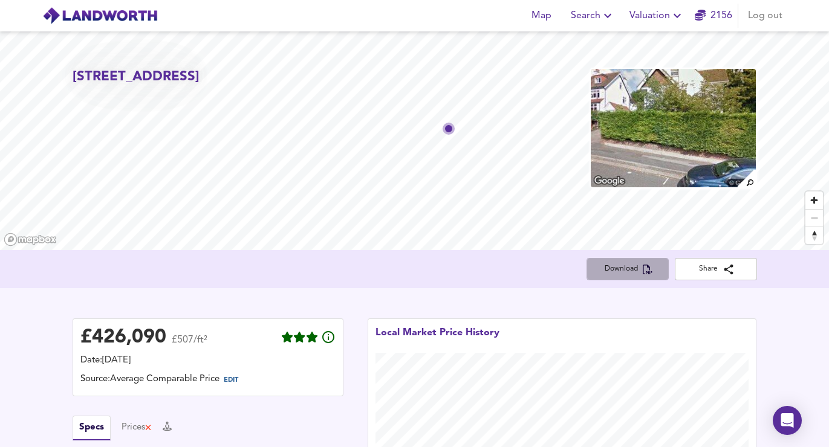
click at [645, 267] on icon "button" at bounding box center [648, 270] width 10 height 10
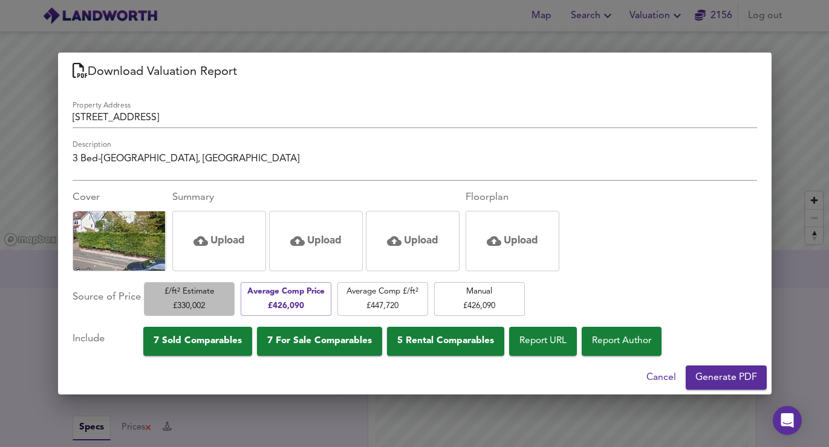
click at [196, 303] on span "£/ft² Estimate £ 330,002" at bounding box center [189, 299] width 79 height 28
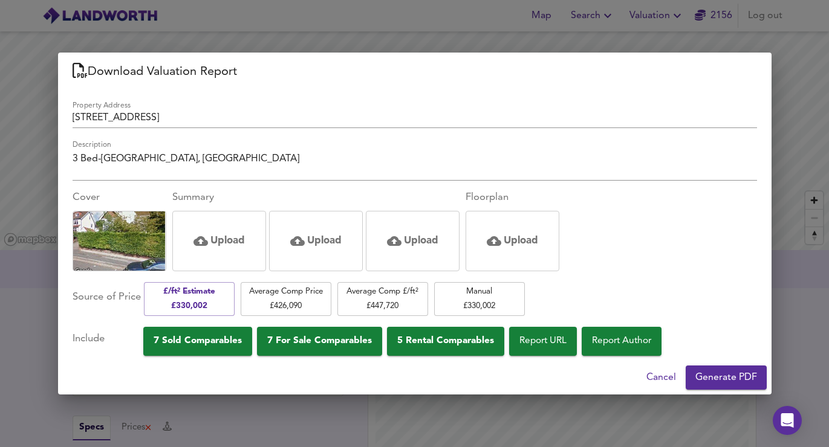
click at [712, 374] on span "Generate PDF" at bounding box center [726, 377] width 62 height 17
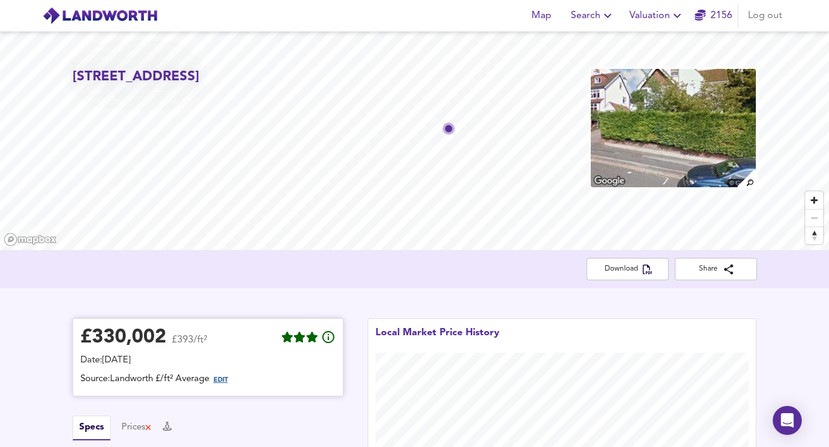
click at [223, 381] on span "EDIT" at bounding box center [220, 380] width 15 height 7
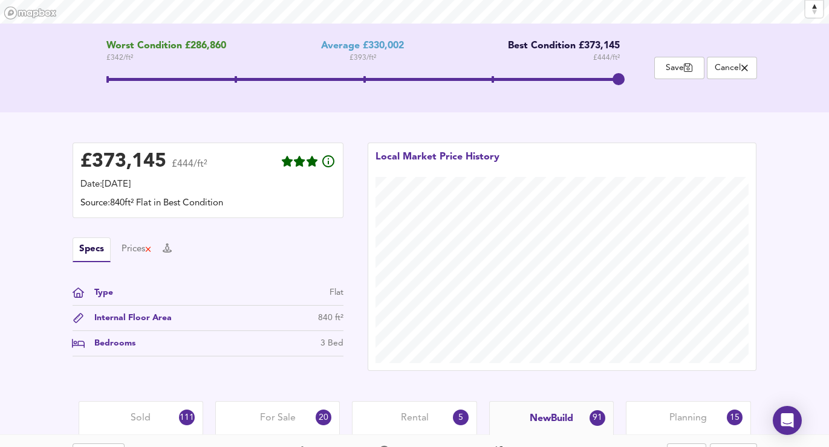
scroll to position [273, 0]
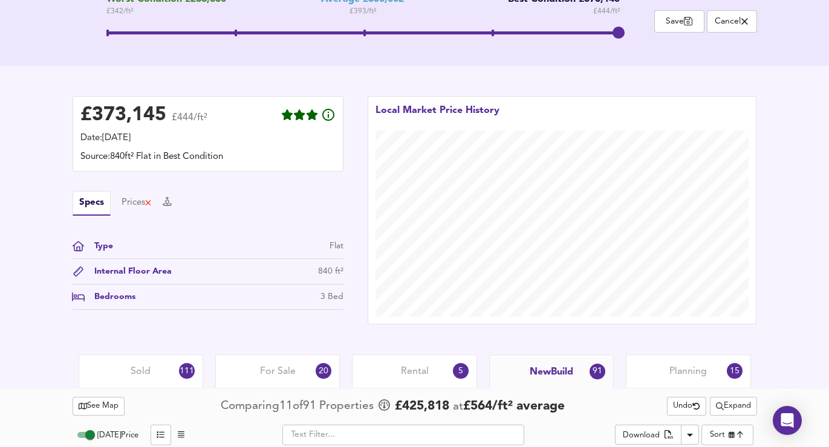
click at [123, 292] on div "Bedrooms" at bounding box center [110, 297] width 51 height 13
click at [119, 295] on div "Bedrooms" at bounding box center [110, 297] width 51 height 13
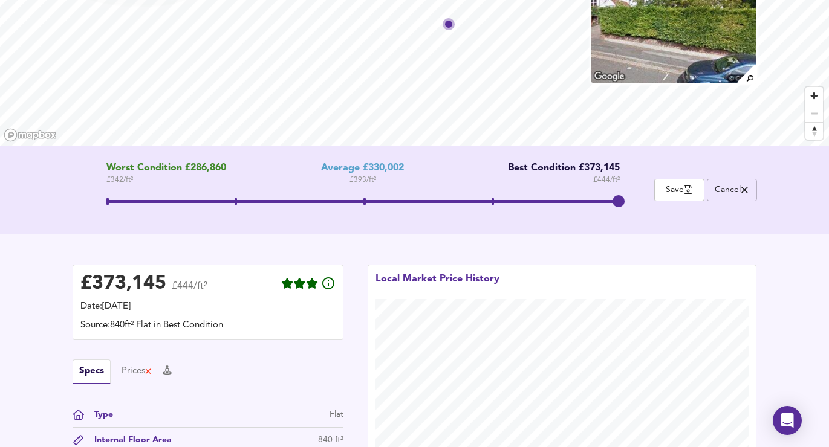
click at [727, 186] on span "Cancel" at bounding box center [731, 189] width 37 height 11
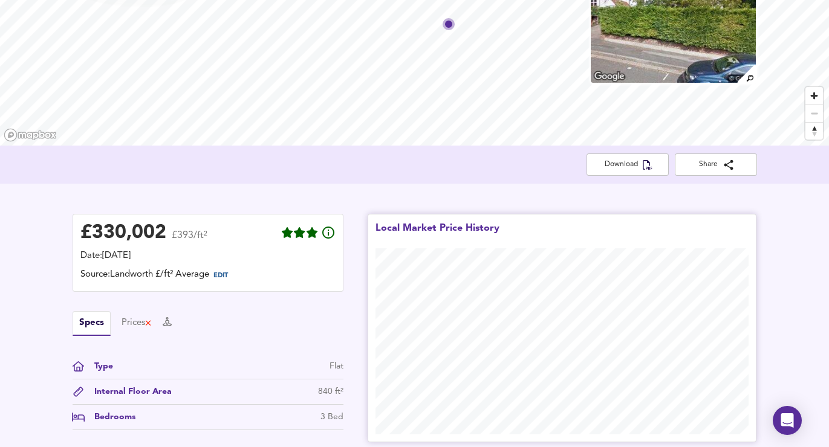
scroll to position [0, 0]
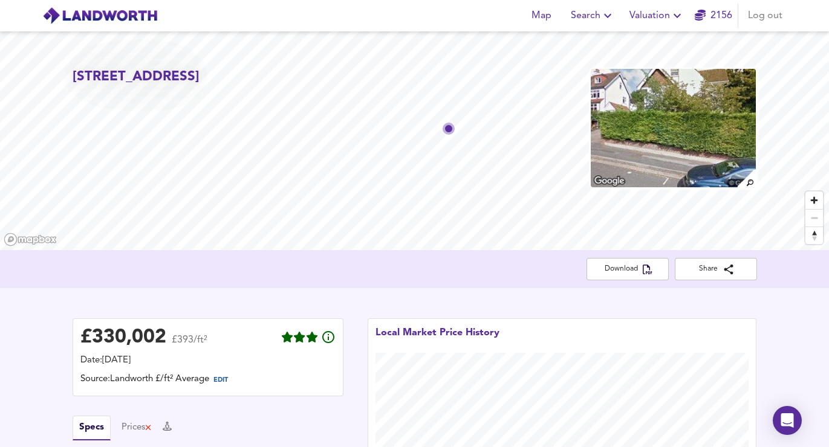
click at [657, 11] on span "Valuation" at bounding box center [656, 15] width 55 height 17
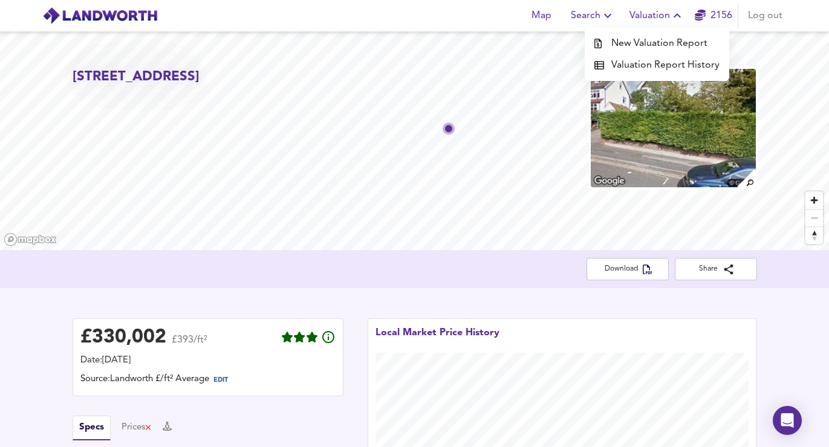
click at [657, 41] on li "New Valuation Report" at bounding box center [657, 44] width 144 height 22
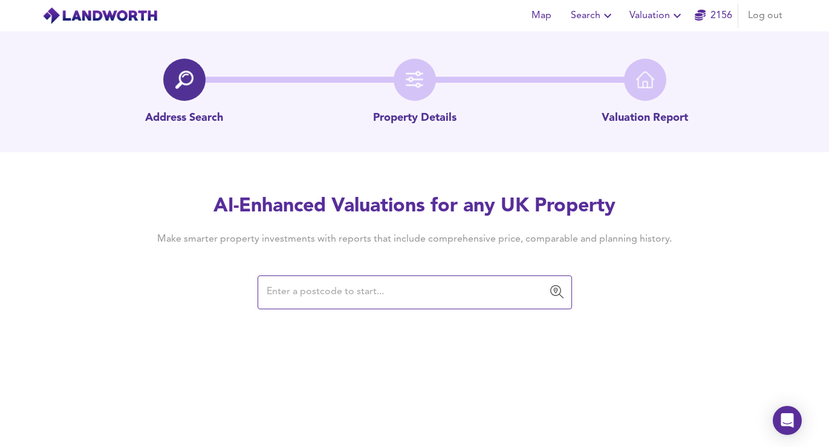
click at [371, 284] on input "text" at bounding box center [405, 292] width 285 height 23
click at [344, 305] on div "​" at bounding box center [415, 293] width 314 height 34
paste input "CR8 2JA"
type input "CR8 2JA"
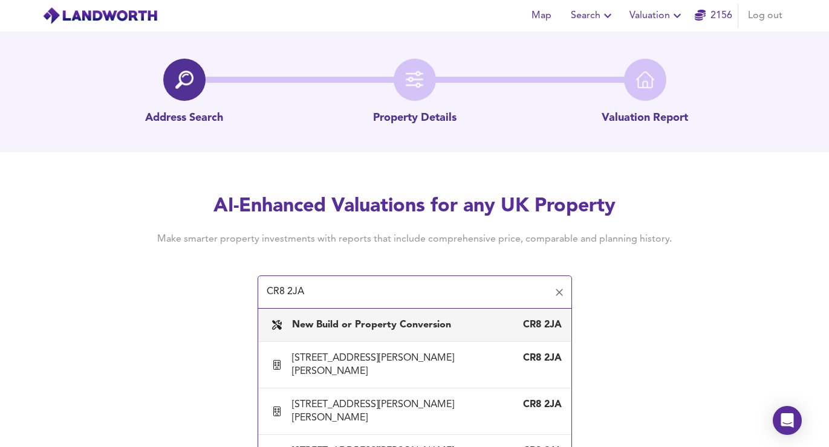
click at [438, 325] on b "New Build or Property Conversion" at bounding box center [371, 325] width 159 height 10
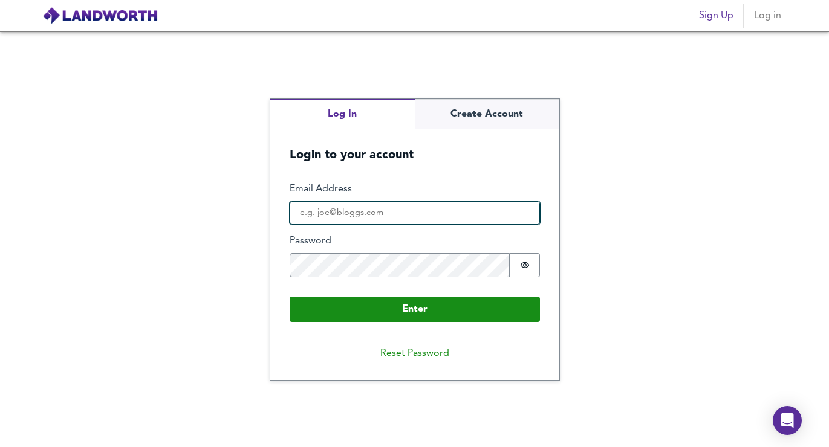
type input "georgie@pivotfinance.co.uk"
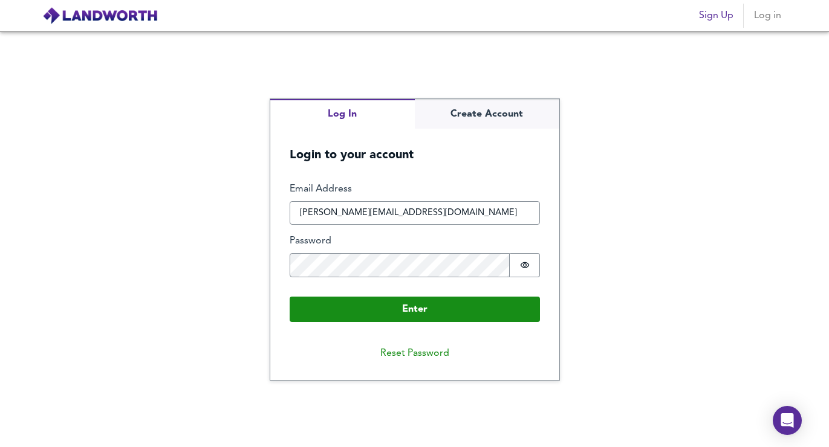
click at [395, 322] on form "Enter Email Address georgie@pivotfinance.co.uk Password Password is hidden Buff…" at bounding box center [414, 252] width 289 height 178
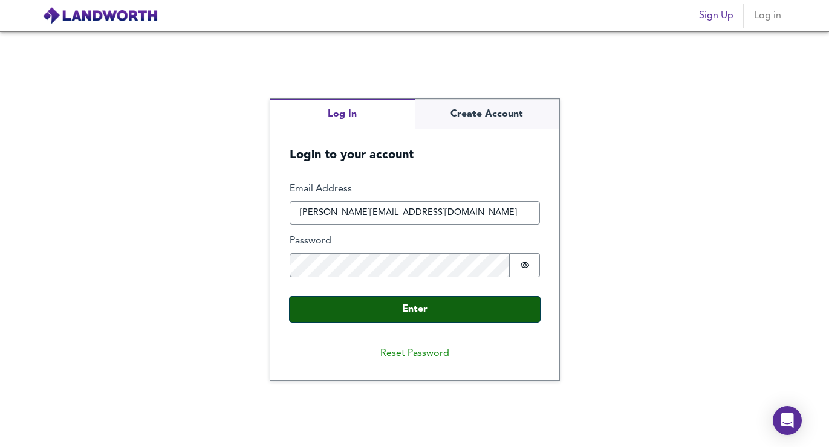
click at [389, 302] on button "Enter" at bounding box center [415, 309] width 250 height 25
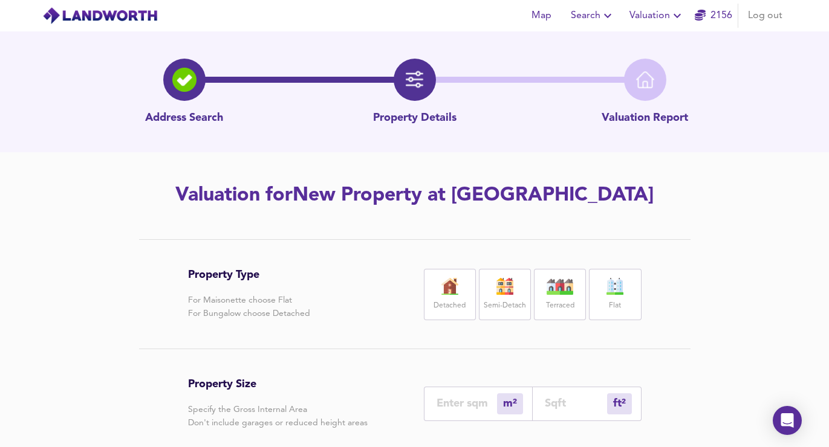
click at [629, 291] on img at bounding box center [615, 286] width 30 height 17
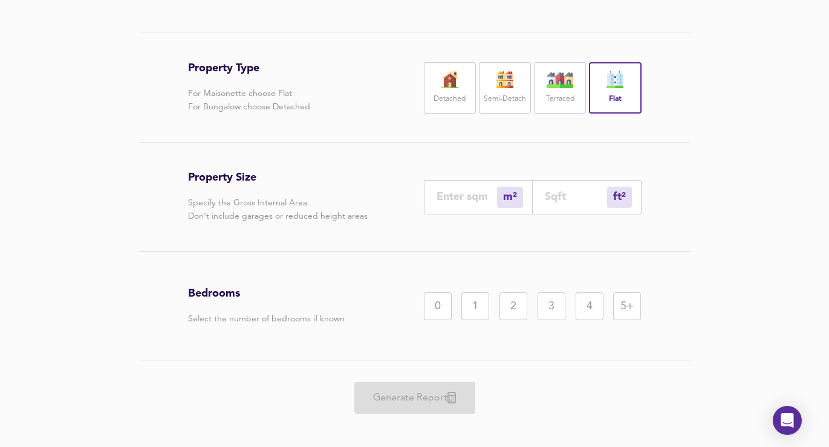
scroll to position [209, 0]
click at [565, 201] on input "number" at bounding box center [576, 195] width 62 height 13
type input "1"
type input "8"
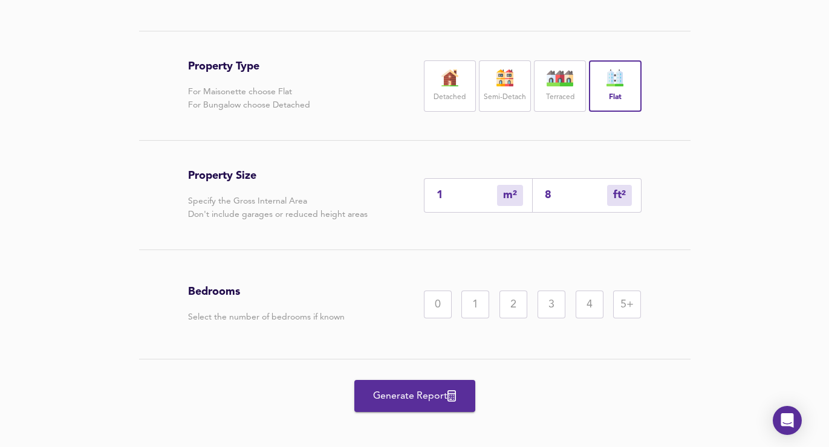
type input "7"
type input "80"
type input "75"
type input "803"
click at [516, 313] on div "2" at bounding box center [513, 305] width 28 height 28
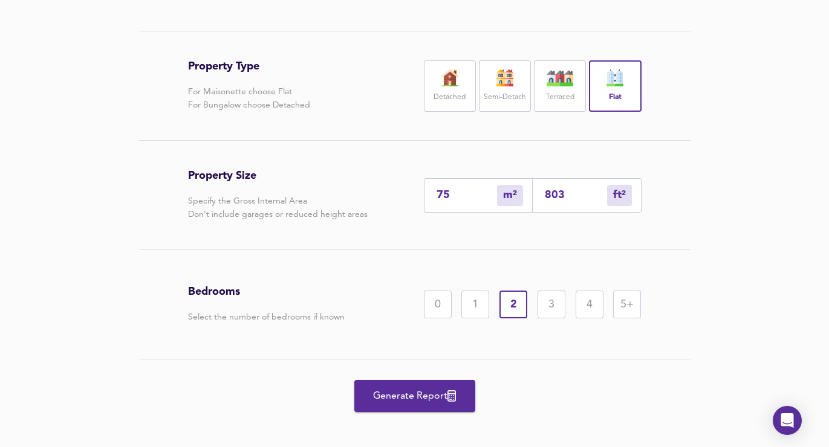
click at [429, 385] on button "Generate Report" at bounding box center [414, 396] width 121 height 32
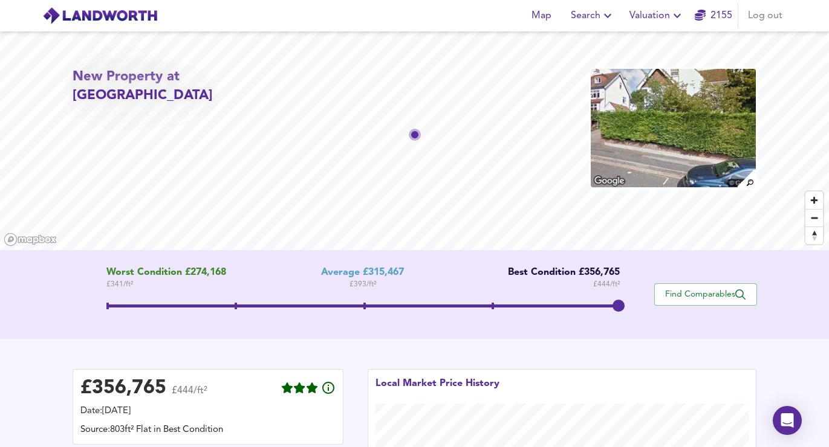
drag, startPoint x: 372, startPoint y: 305, endPoint x: 615, endPoint y: 310, distance: 243.1
click at [615, 310] on span at bounding box center [618, 306] width 12 height 12
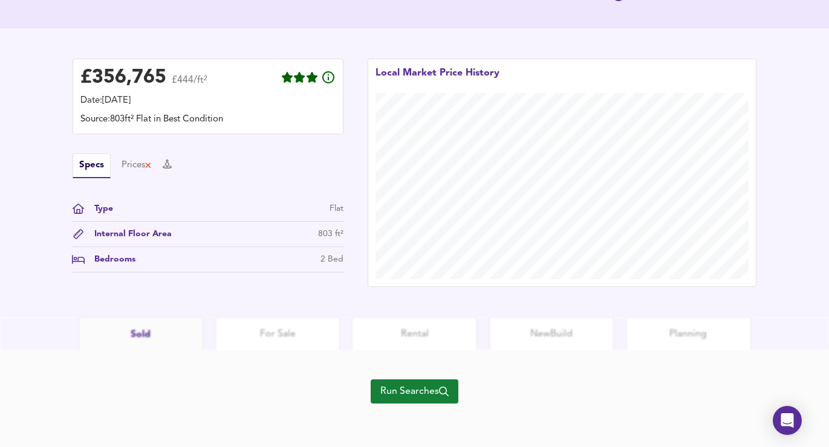
scroll to position [308, 0]
click at [394, 397] on span "Run Searches" at bounding box center [414, 391] width 68 height 17
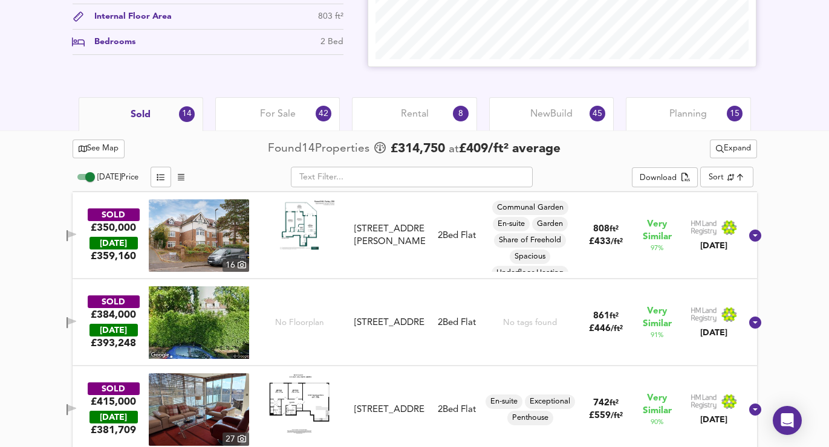
scroll to position [619, 0]
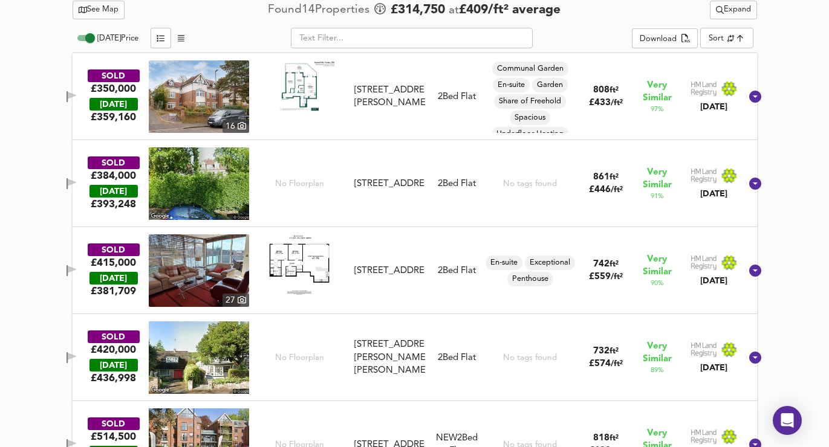
click at [76, 94] on icon "button" at bounding box center [72, 95] width 8 height 7
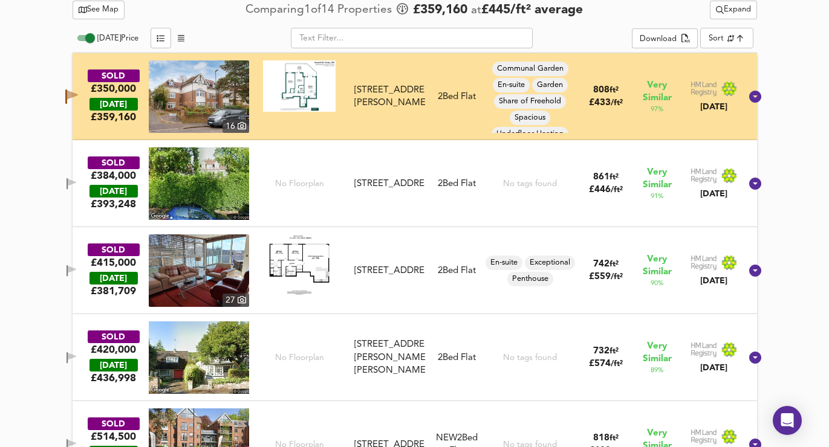
click at [76, 174] on div "SOLD £384,000 TODAY £ 393,248 No Floorplan Flat 10, 4 Woodcote Valley Road, CR8…" at bounding box center [400, 184] width 682 height 73
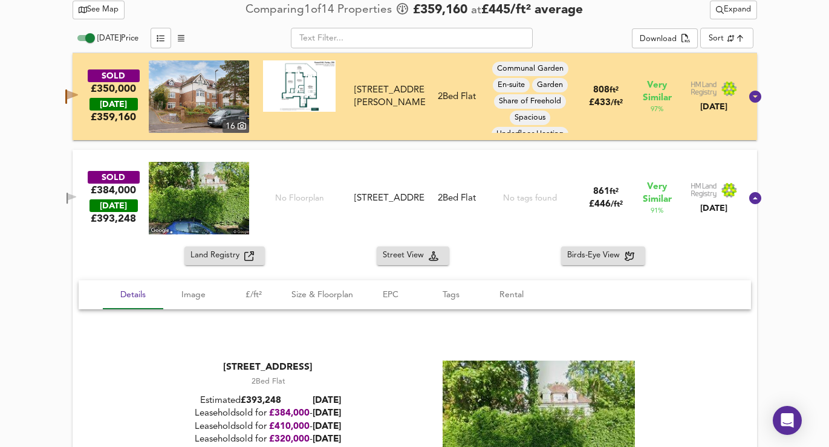
click at [78, 175] on div "SOLD £384,000 TODAY £ 393,248 No Floorplan Flat 10, 4 Woodcote Valley Road, CR8…" at bounding box center [400, 198] width 682 height 73
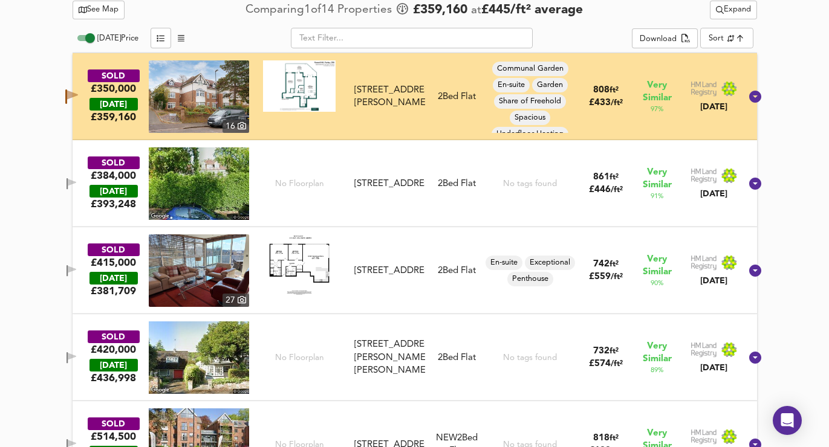
click at [80, 178] on span "button" at bounding box center [71, 183] width 18 height 11
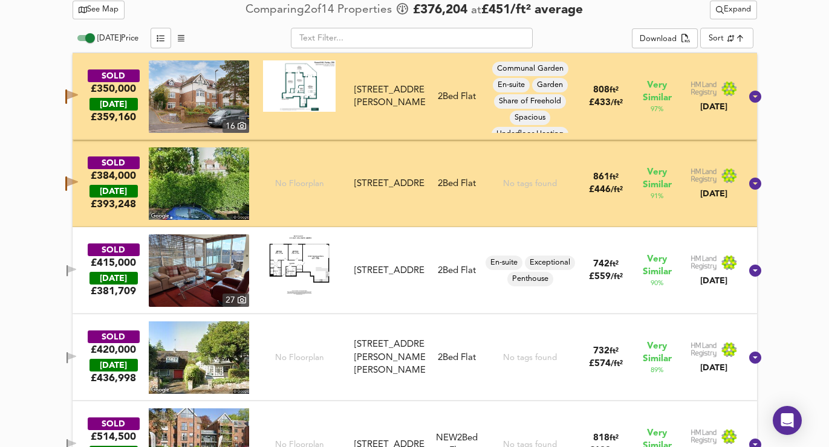
click at [77, 275] on icon "button" at bounding box center [72, 270] width 10 height 11
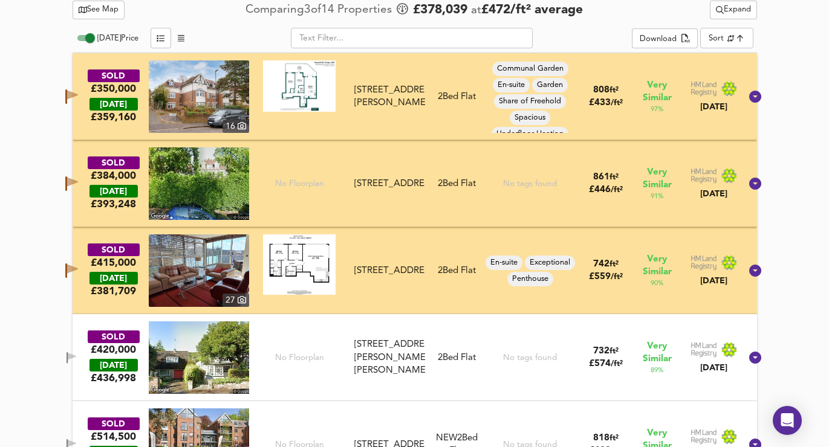
click at [88, 339] on div "SOLD £420,000 TODAY £ 436,998 No Floorplan Flat 6, Seaton Court, 15a Russell Hi…" at bounding box center [400, 358] width 682 height 73
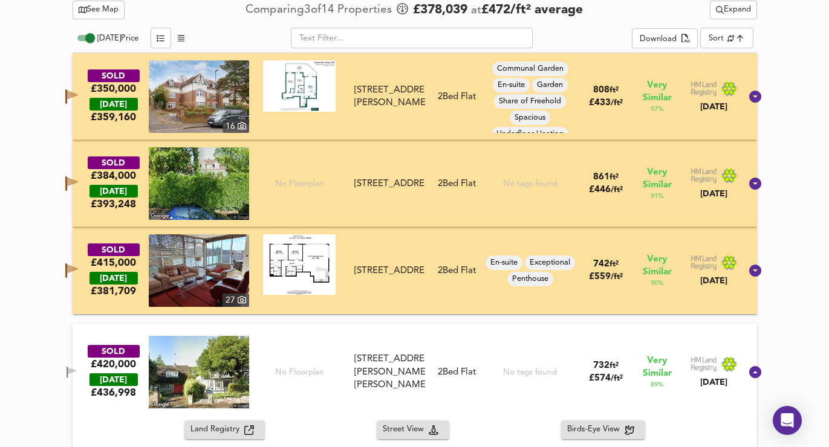
scroll to position [625, 0]
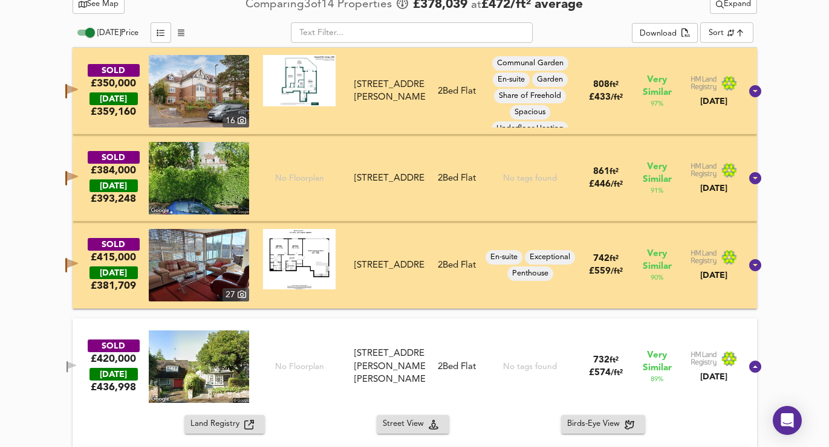
click at [76, 363] on icon "button" at bounding box center [72, 365] width 8 height 7
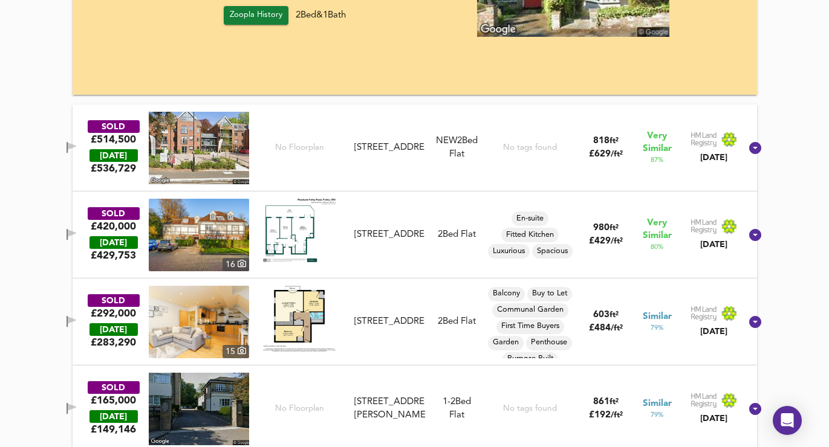
scroll to position [1361, 0]
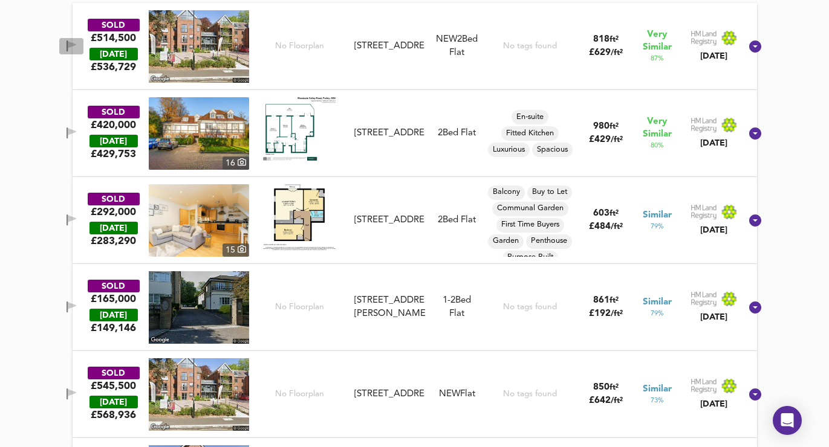
click at [76, 47] on icon "button" at bounding box center [72, 44] width 8 height 7
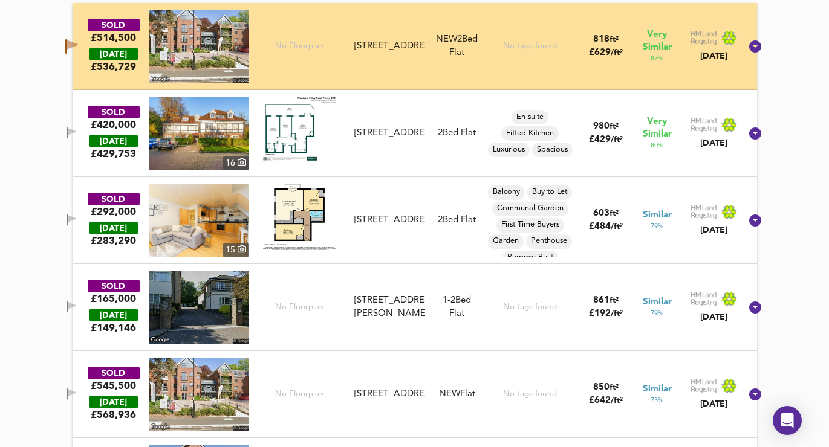
click at [76, 130] on icon "button" at bounding box center [72, 131] width 8 height 7
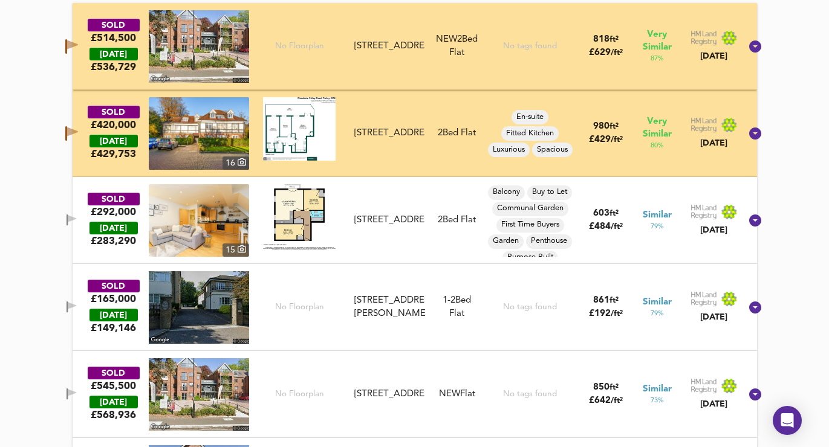
click at [79, 221] on span "button" at bounding box center [71, 220] width 18 height 11
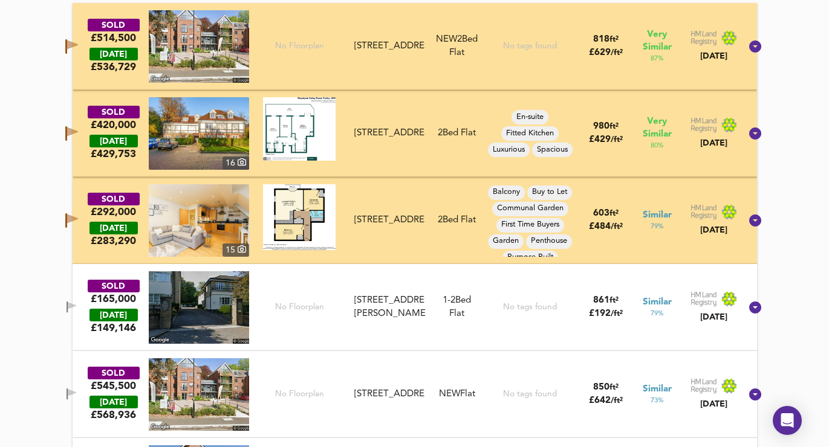
click at [68, 313] on icon "button" at bounding box center [67, 307] width 1 height 11
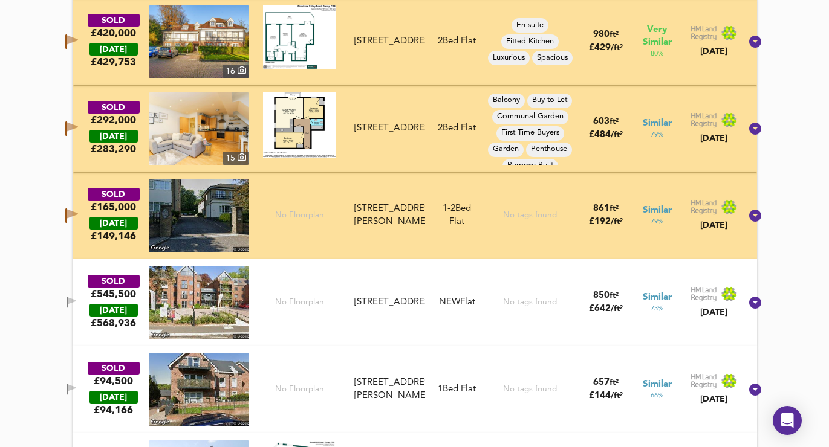
scroll to position [1458, 0]
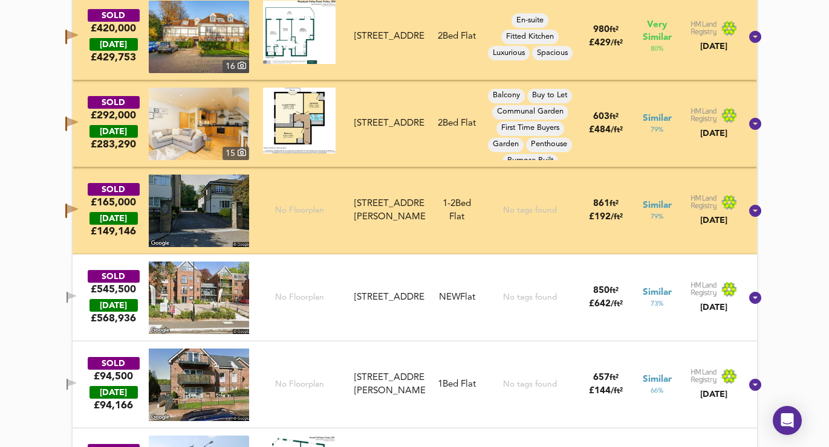
click at [77, 293] on icon "button" at bounding box center [72, 297] width 10 height 11
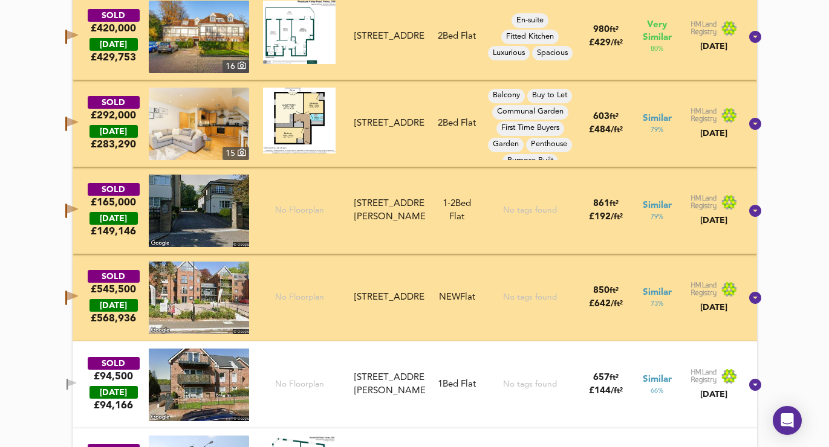
click at [78, 208] on icon "button" at bounding box center [72, 208] width 11 height 9
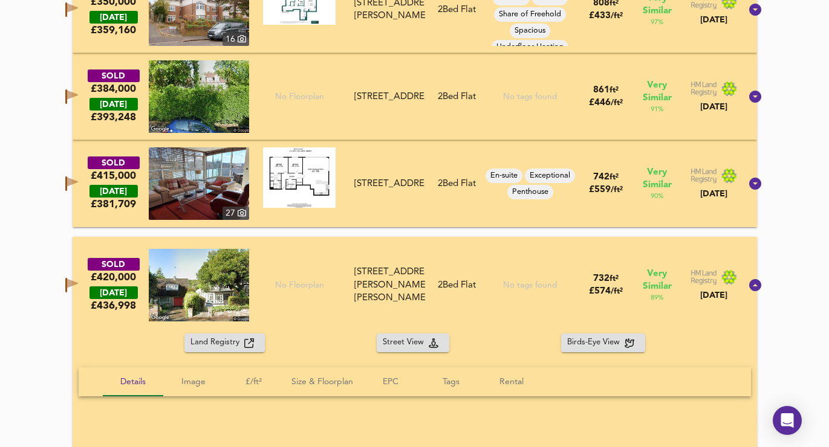
scroll to position [560, 0]
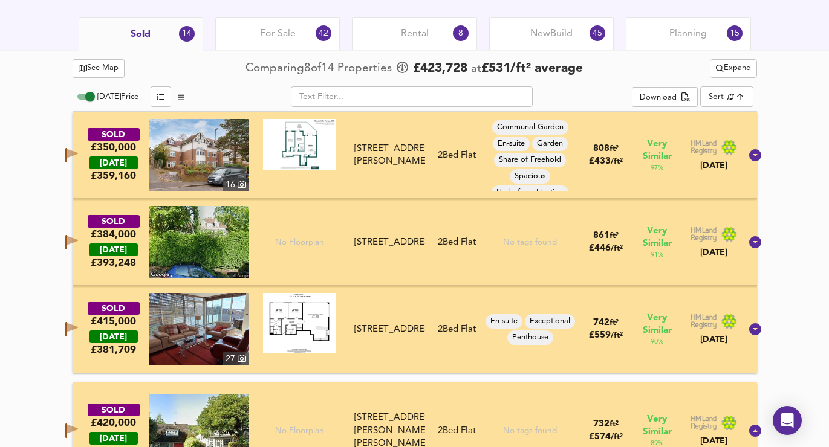
click at [739, 62] on span "Expand" at bounding box center [733, 69] width 35 height 14
click at [718, 94] on li "¼ mile ½ mile" at bounding box center [731, 92] width 102 height 19
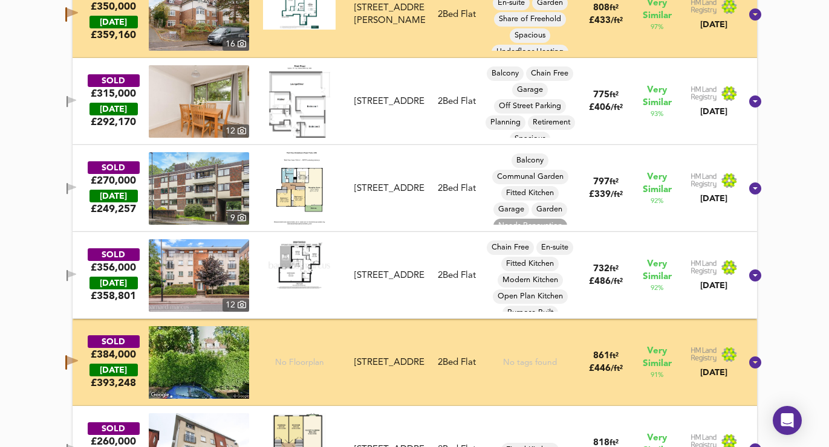
scroll to position [715, 0]
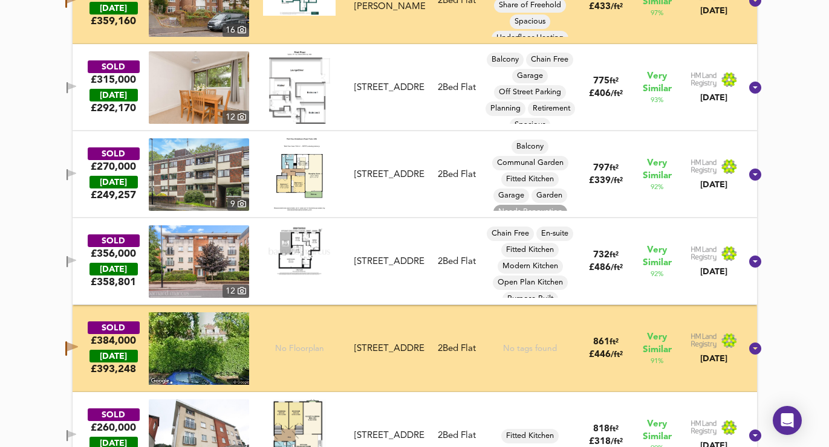
click at [80, 87] on span "button" at bounding box center [71, 87] width 18 height 11
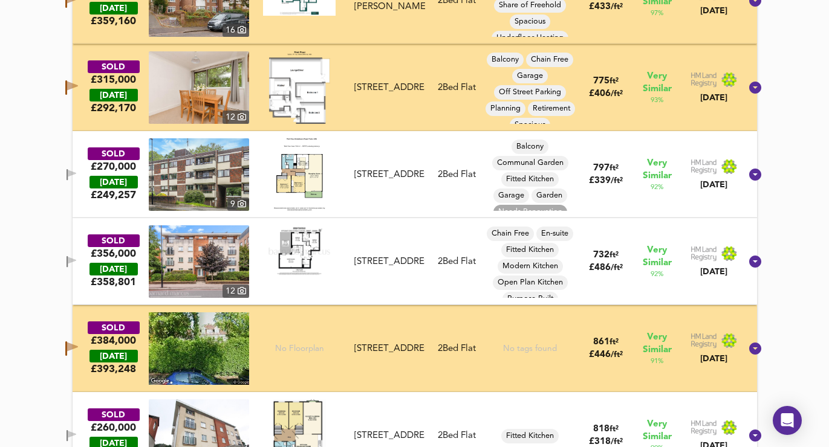
click at [76, 172] on icon "button" at bounding box center [72, 173] width 8 height 7
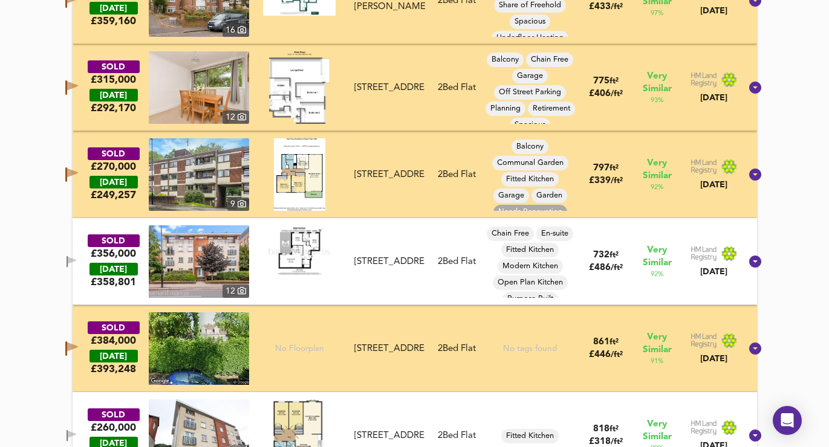
click at [74, 260] on button "button" at bounding box center [71, 262] width 24 height 16
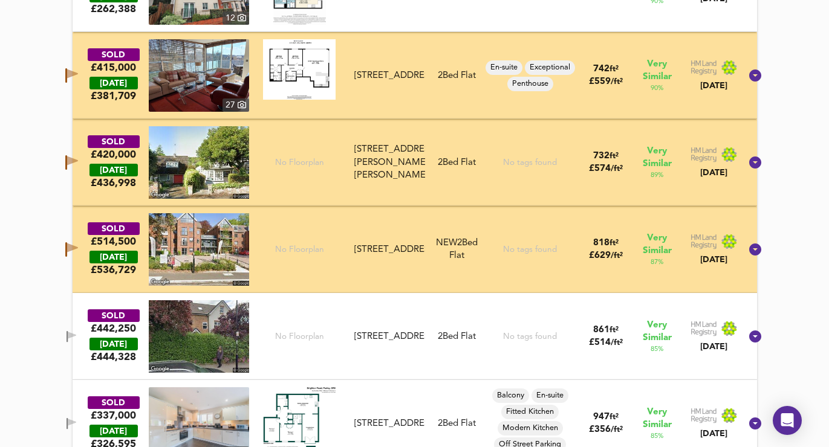
scroll to position [996, 0]
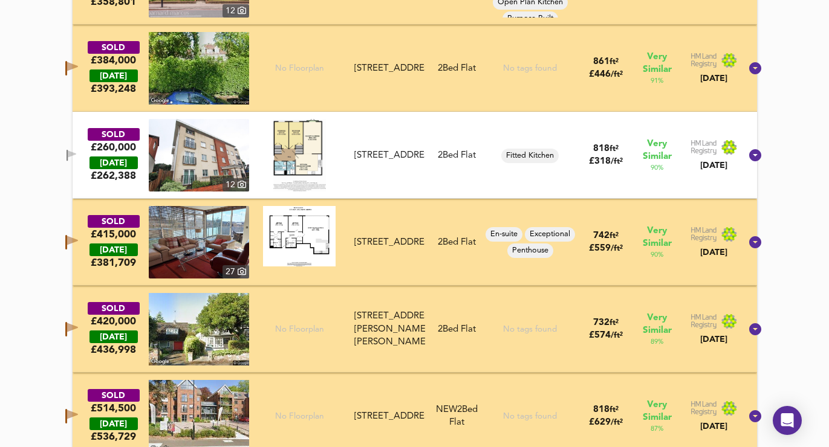
click at [76, 153] on icon "button" at bounding box center [72, 154] width 8 height 7
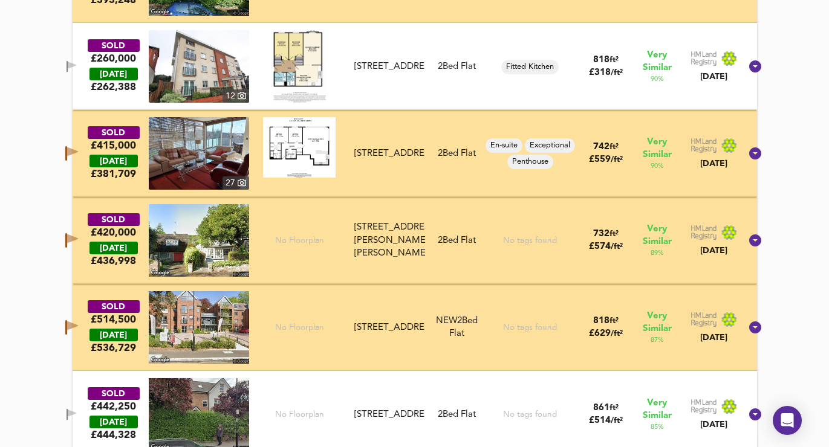
scroll to position [1050, 0]
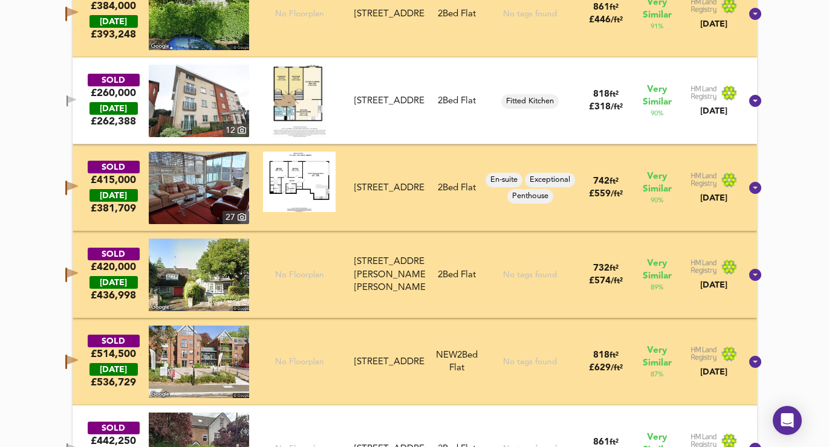
click at [76, 101] on icon "button" at bounding box center [72, 99] width 8 height 7
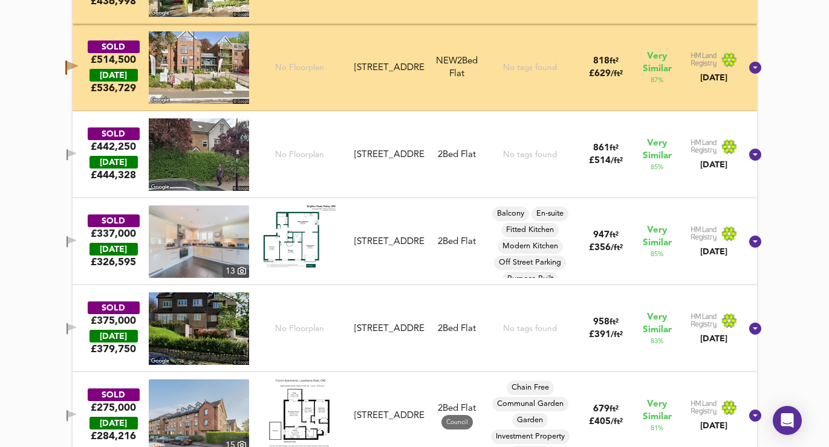
scroll to position [1432, 0]
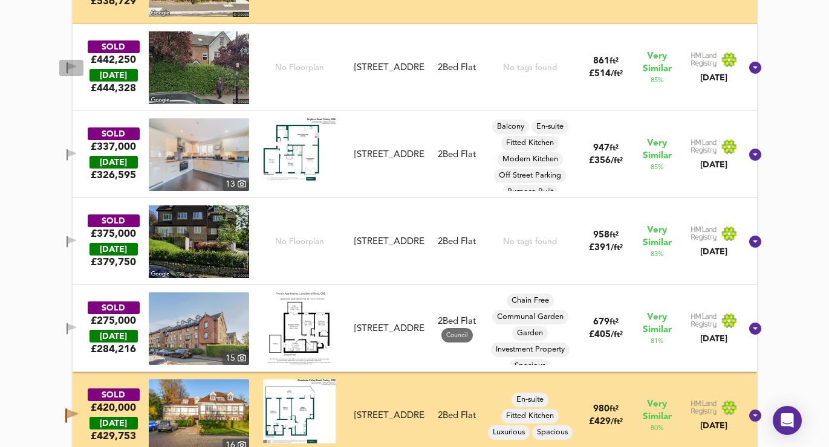
click at [79, 66] on span "button" at bounding box center [71, 67] width 18 height 11
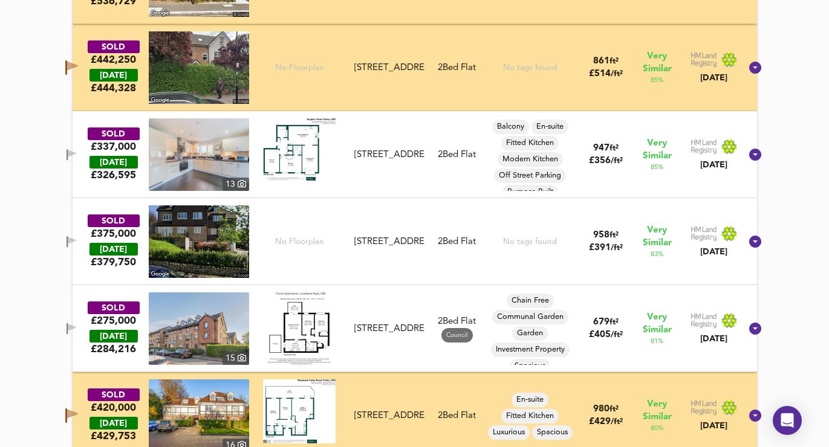
click at [76, 326] on icon "button" at bounding box center [72, 327] width 8 height 7
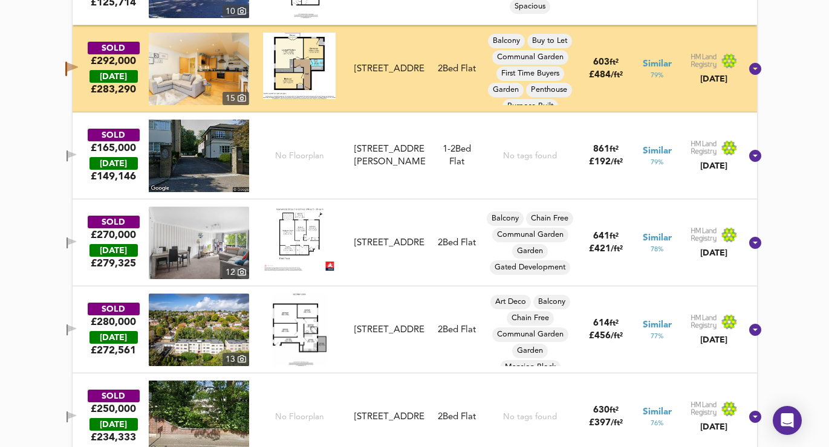
scroll to position [1957, 0]
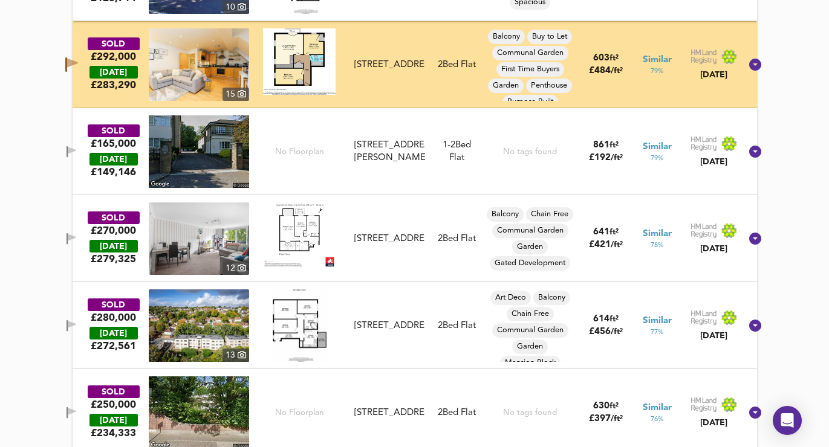
click at [68, 240] on icon "button" at bounding box center [67, 238] width 1 height 11
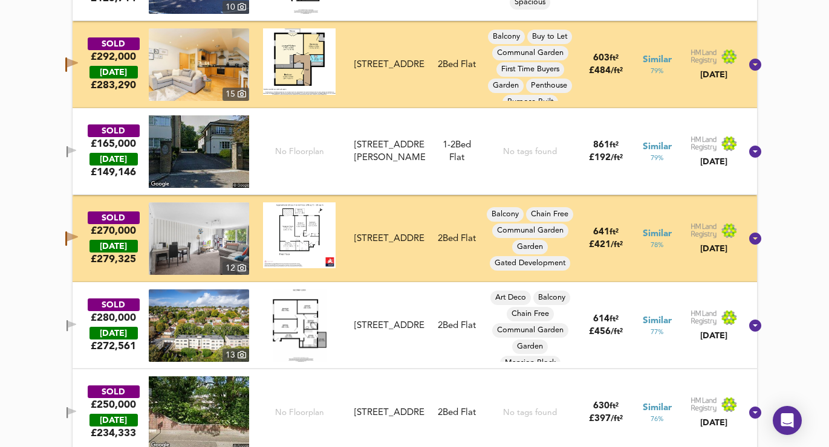
click at [77, 321] on icon "button" at bounding box center [72, 325] width 10 height 11
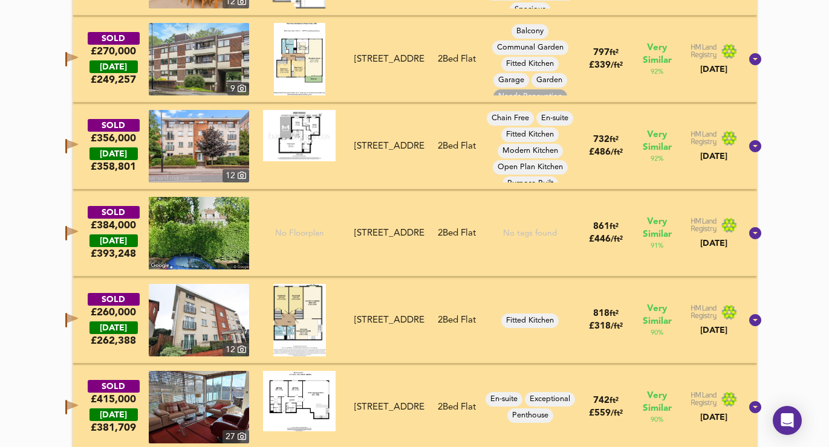
scroll to position [436, 0]
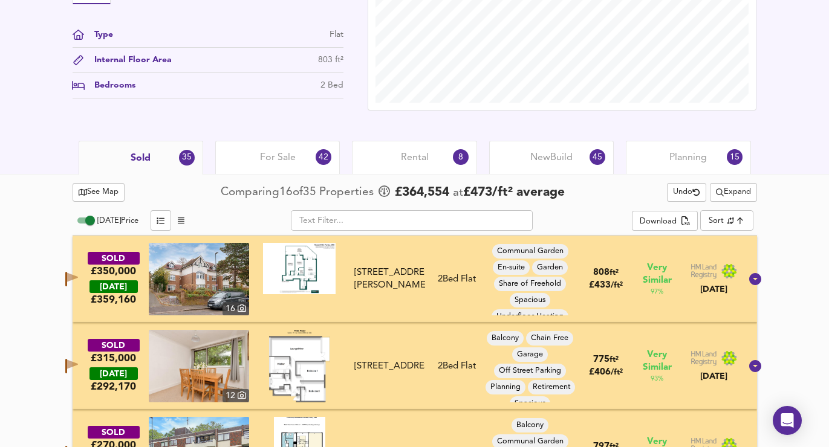
click at [274, 158] on span "For Sale" at bounding box center [278, 157] width 36 height 13
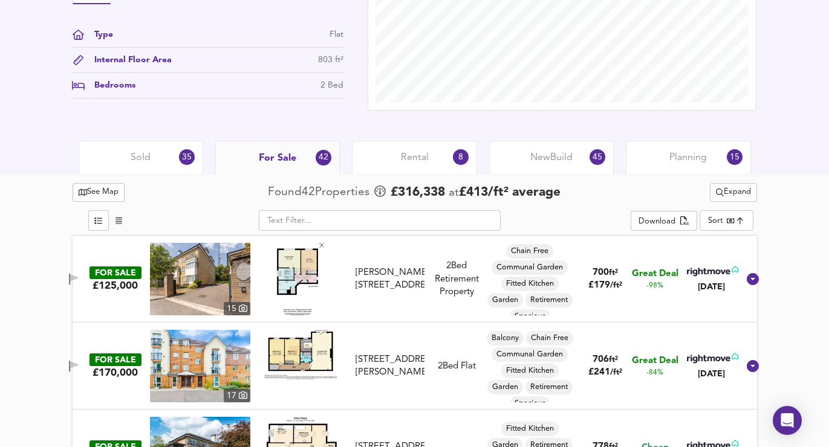
click at [735, 188] on span "Expand" at bounding box center [733, 193] width 35 height 14
click at [727, 228] on li "Flats All Types" at bounding box center [732, 235] width 114 height 19
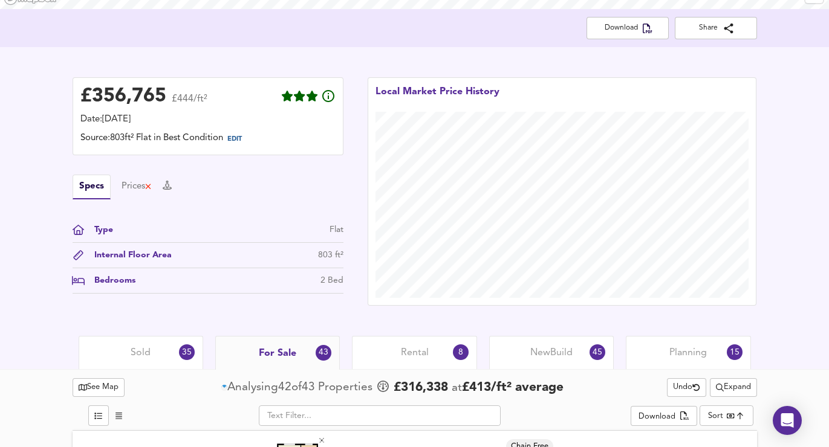
scroll to position [436, 0]
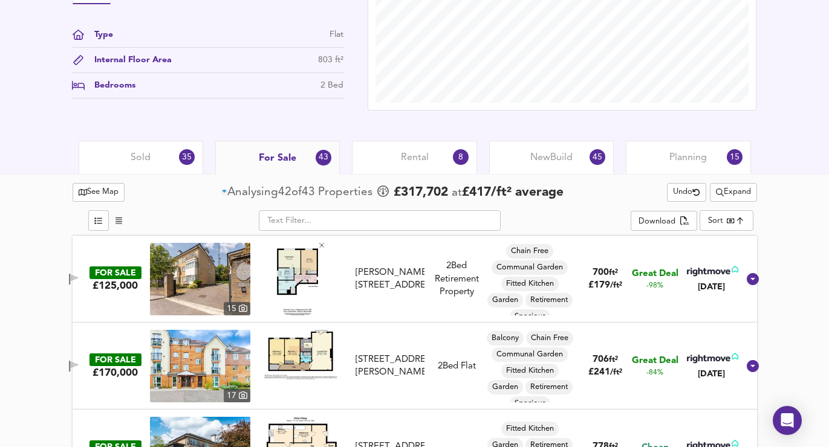
click at [724, 198] on span "Expand" at bounding box center [733, 193] width 35 height 14
click at [720, 212] on li "¼ mile ½ mile" at bounding box center [732, 216] width 114 height 19
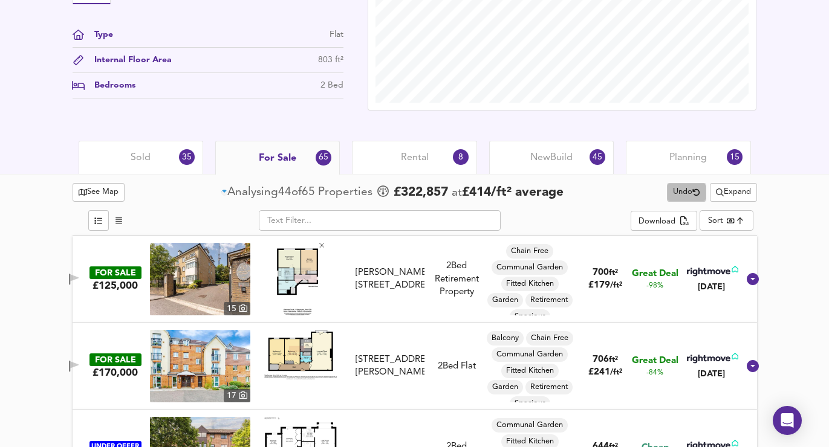
click at [685, 196] on span "Undo" at bounding box center [686, 193] width 27 height 14
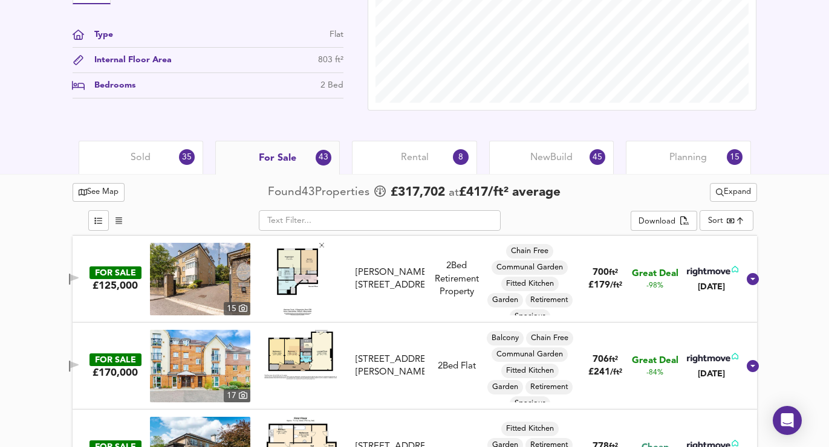
click at [739, 194] on span "Expand" at bounding box center [733, 193] width 35 height 14
click at [728, 212] on icon at bounding box center [734, 216] width 15 height 8
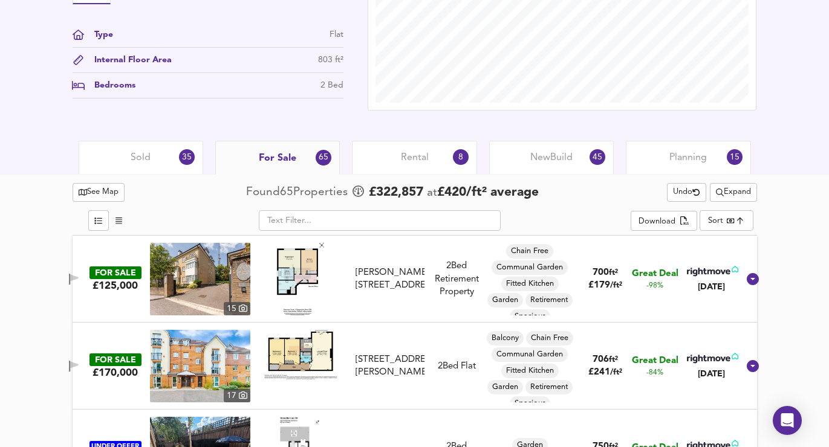
scroll to position [267, 0]
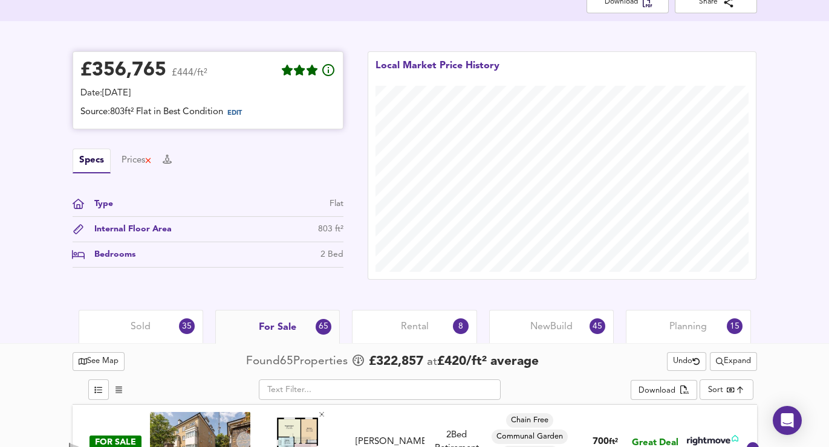
click at [235, 117] on span "EDIT" at bounding box center [239, 114] width 33 height 16
click at [235, 112] on span "EDIT" at bounding box center [234, 113] width 15 height 7
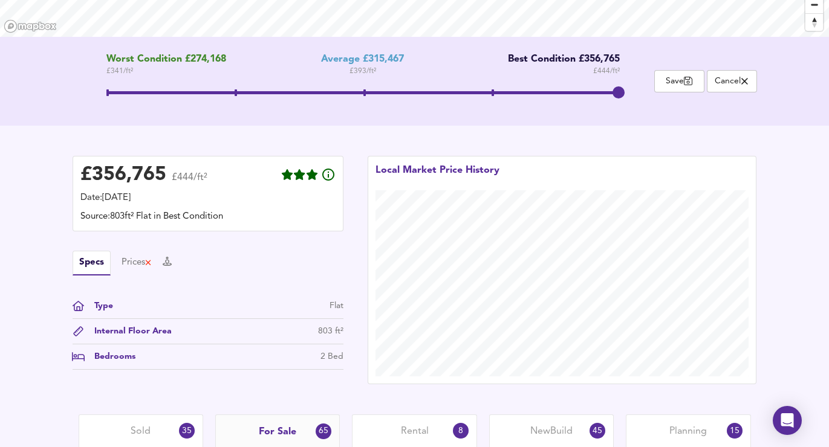
scroll to position [232, 0]
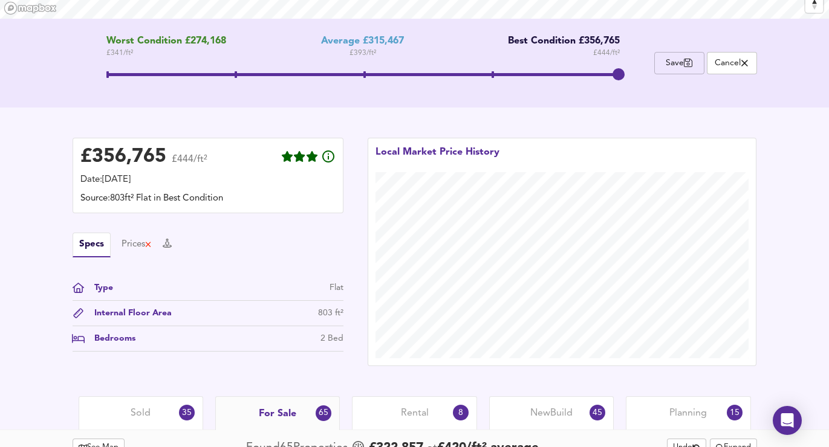
click at [686, 59] on icon "button" at bounding box center [688, 63] width 9 height 10
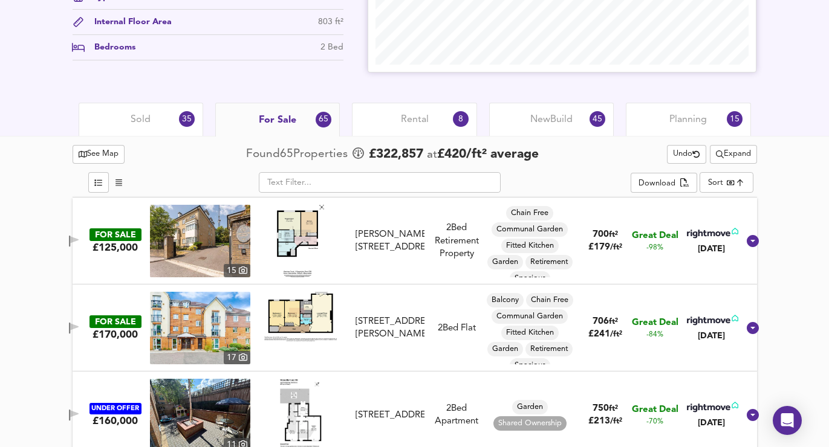
scroll to position [477, 0]
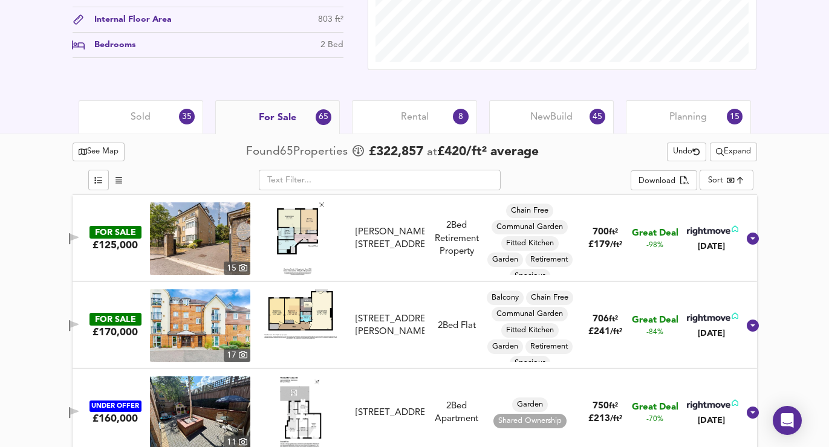
click at [79, 322] on span "button" at bounding box center [74, 325] width 18 height 11
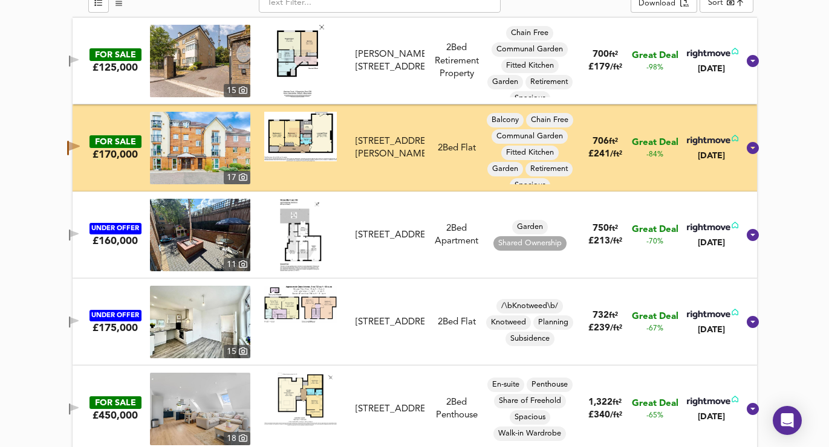
scroll to position [659, 0]
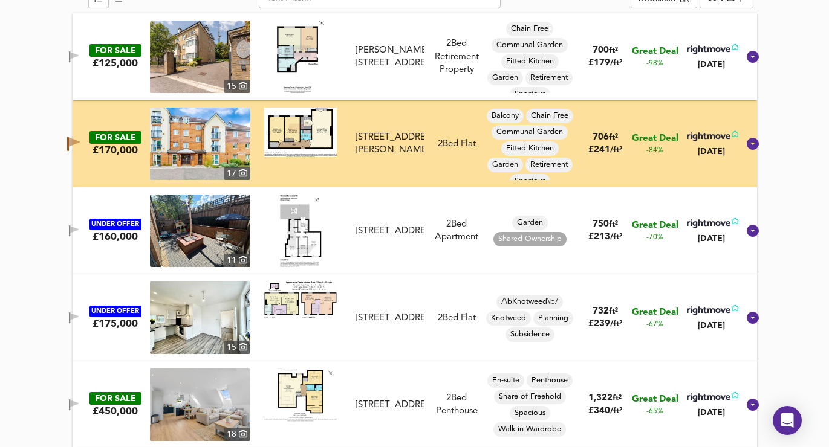
click at [80, 235] on span "button" at bounding box center [74, 230] width 18 height 11
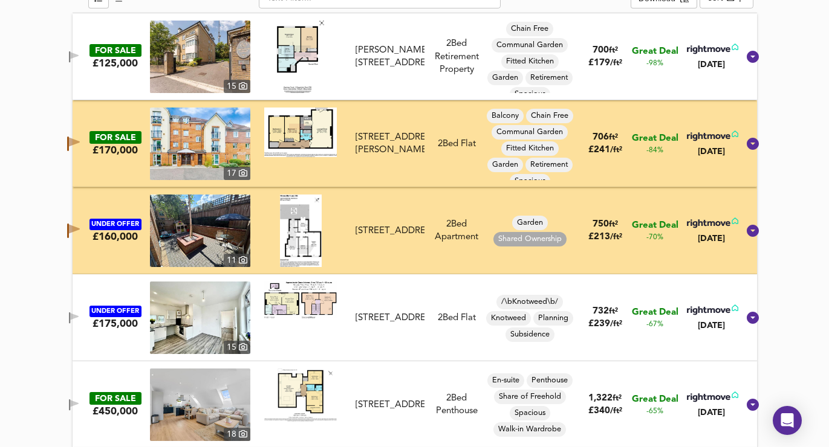
click at [80, 317] on span "button" at bounding box center [74, 318] width 18 height 11
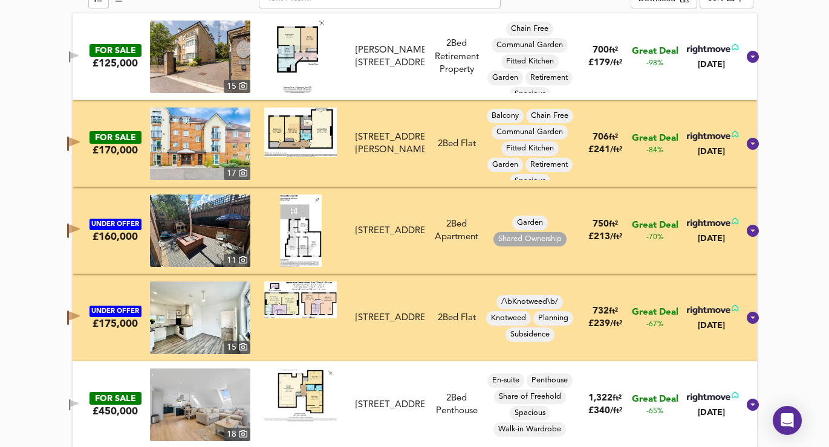
click at [79, 401] on icon "button" at bounding box center [74, 405] width 10 height 11
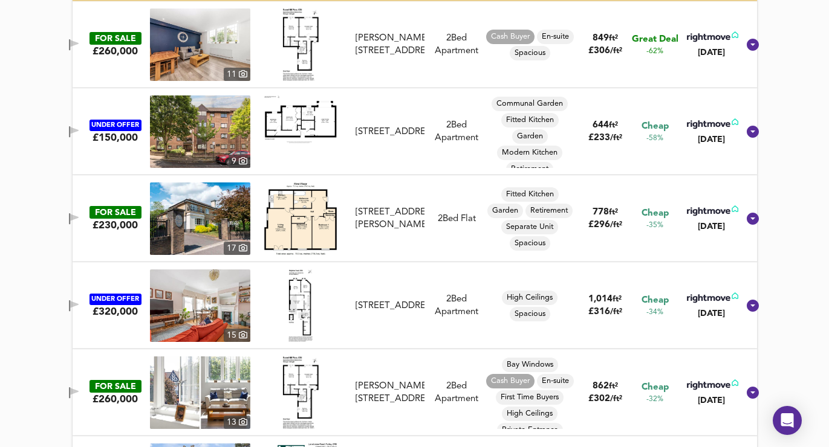
scroll to position [1088, 0]
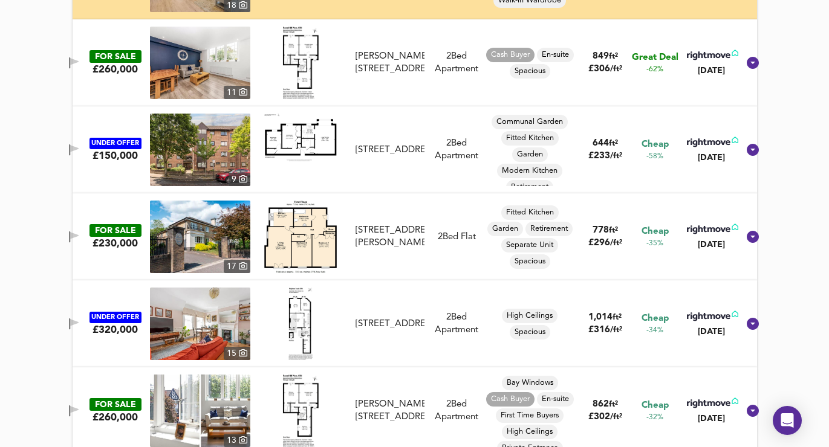
click at [79, 61] on icon "button" at bounding box center [74, 61] width 8 height 7
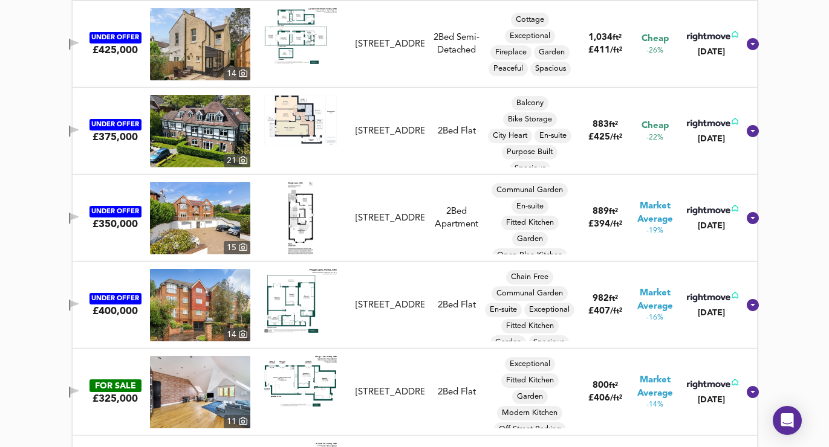
scroll to position [1619, 0]
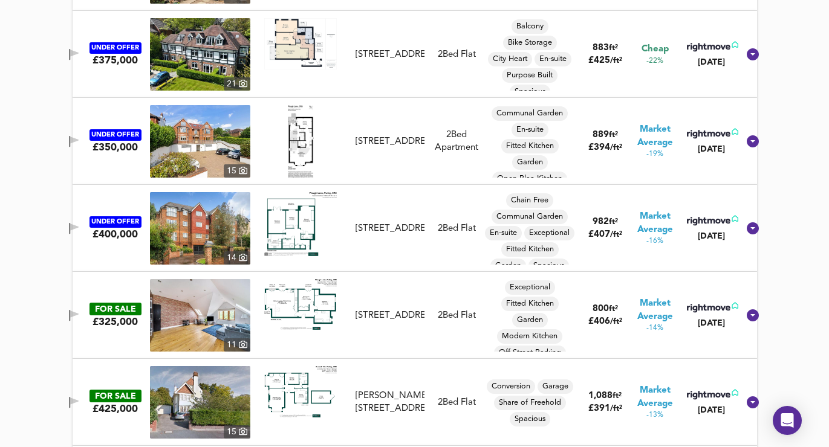
click at [78, 138] on span "button" at bounding box center [74, 141] width 18 height 11
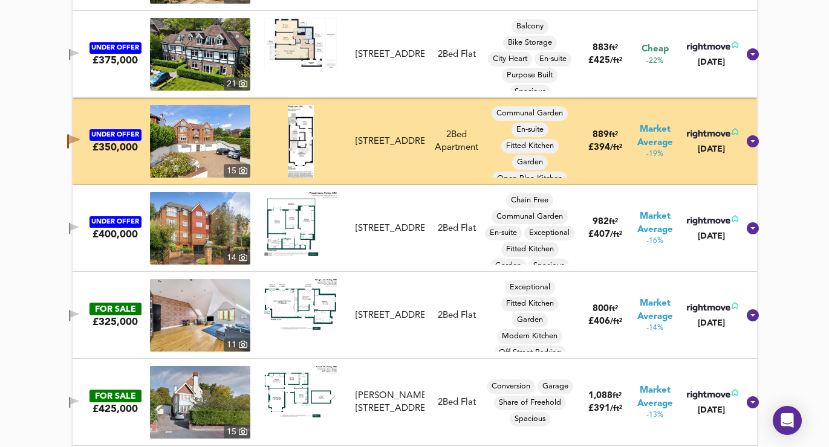
click at [76, 234] on span "button" at bounding box center [74, 228] width 18 height 11
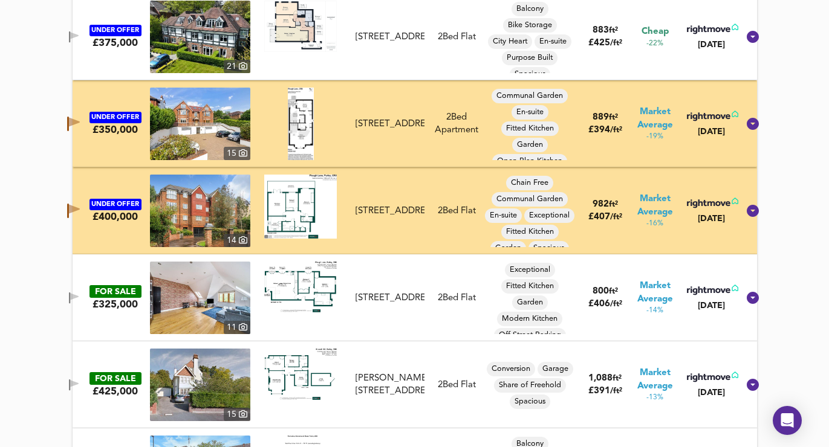
scroll to position [1687, 0]
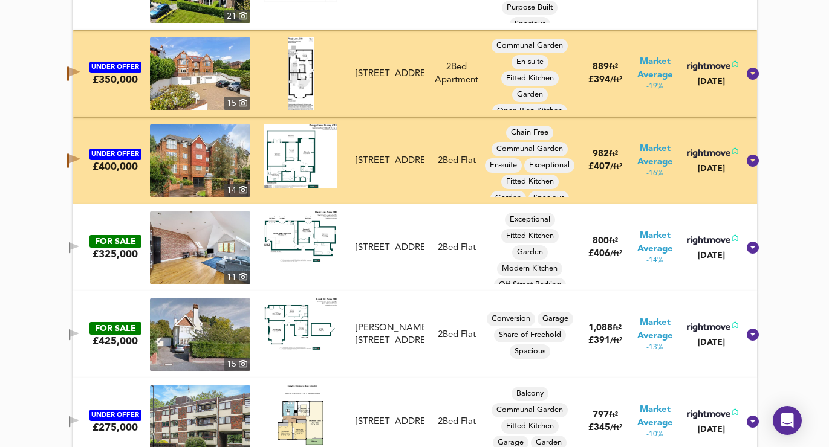
click at [81, 240] on button "button" at bounding box center [74, 248] width 24 height 16
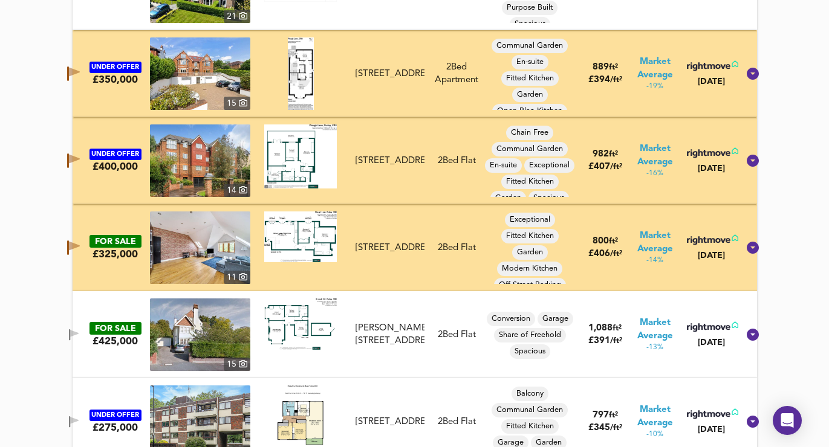
click at [86, 328] on button "button" at bounding box center [74, 335] width 24 height 16
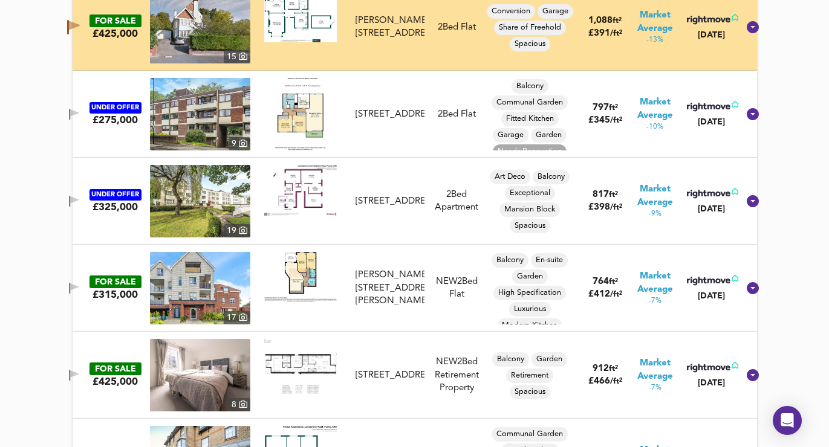
scroll to position [2015, 0]
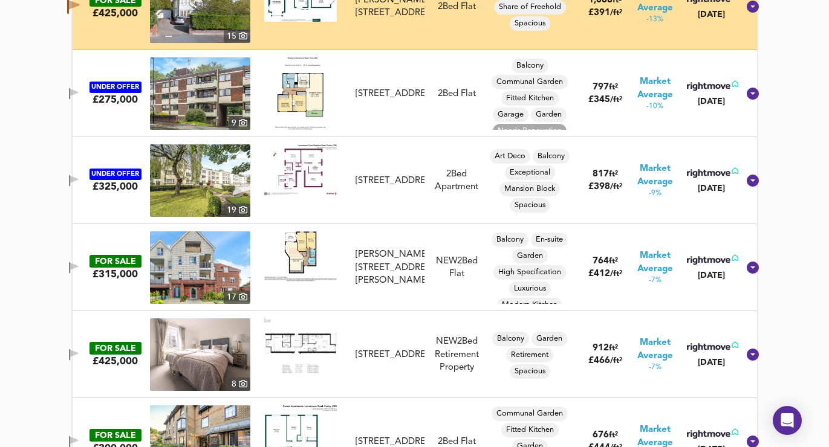
click at [70, 177] on icon "button" at bounding box center [69, 180] width 1 height 11
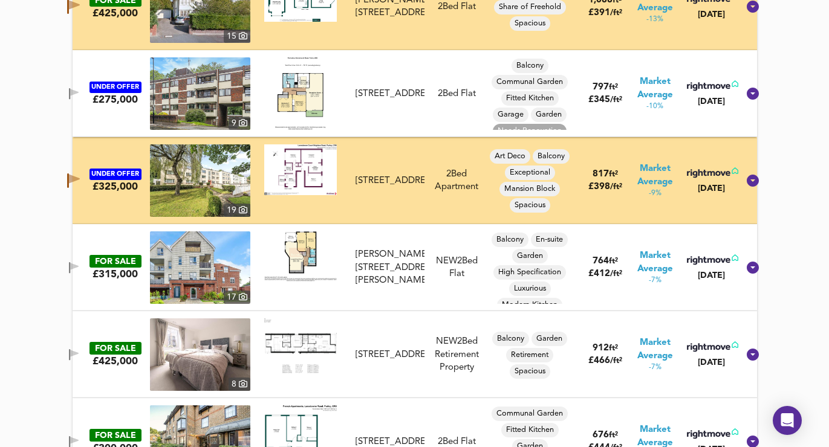
click at [70, 264] on icon "button" at bounding box center [69, 267] width 1 height 11
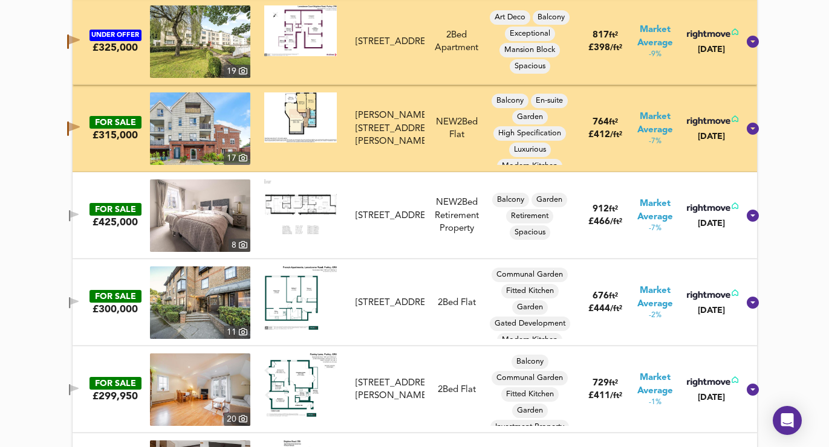
scroll to position [2210, 0]
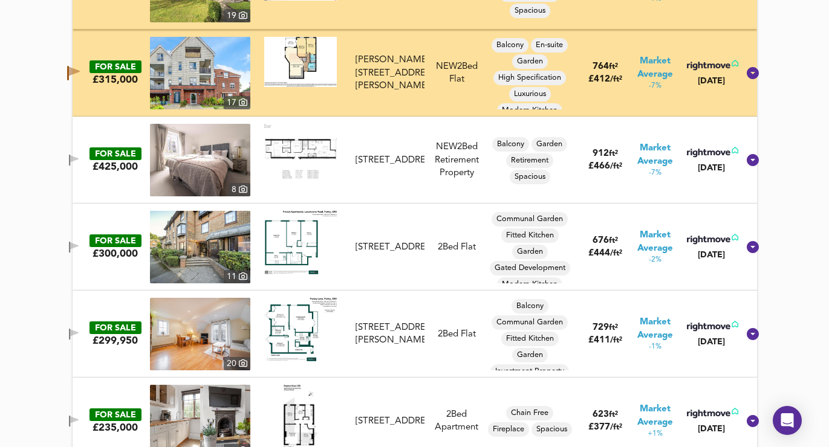
click at [79, 160] on icon "button" at bounding box center [74, 158] width 8 height 7
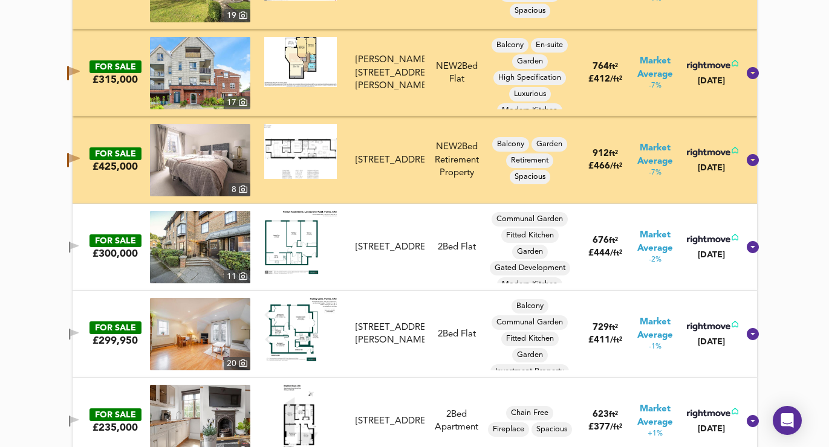
click at [70, 243] on icon "button" at bounding box center [69, 247] width 1 height 11
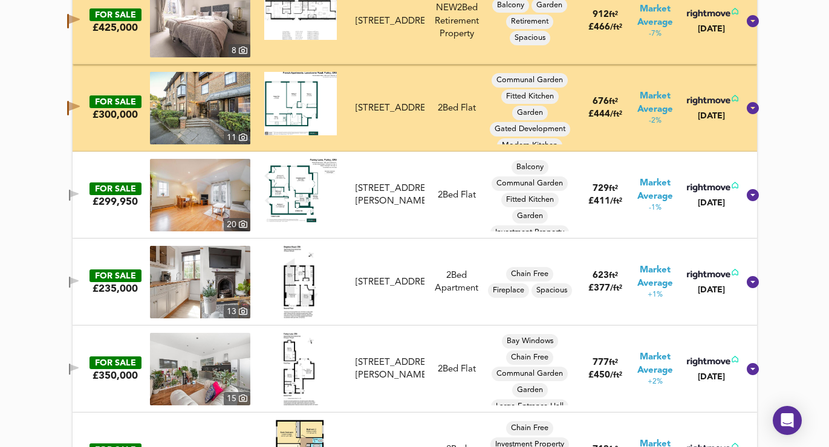
scroll to position [2397, 0]
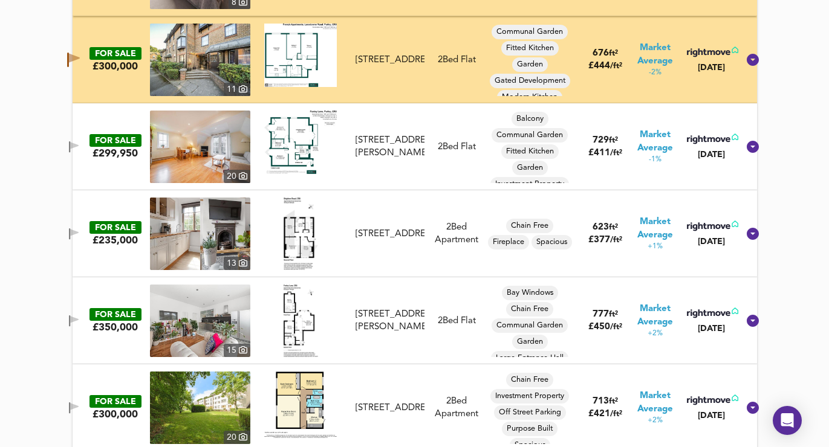
click at [79, 145] on icon "button" at bounding box center [74, 145] width 8 height 7
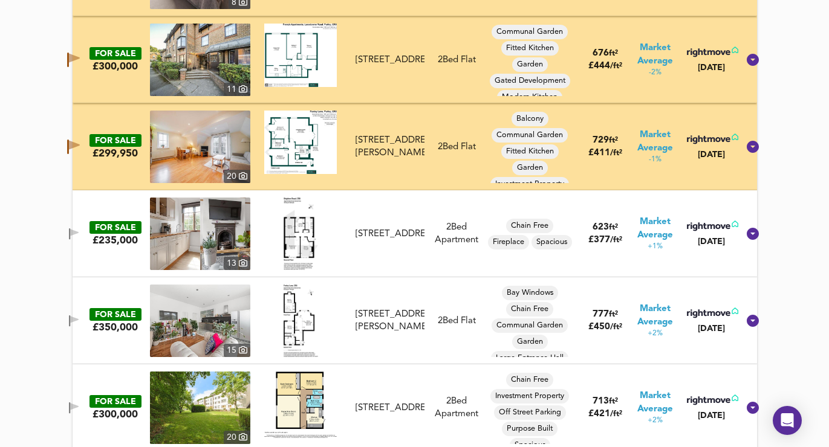
click at [79, 323] on icon "button" at bounding box center [74, 321] width 10 height 11
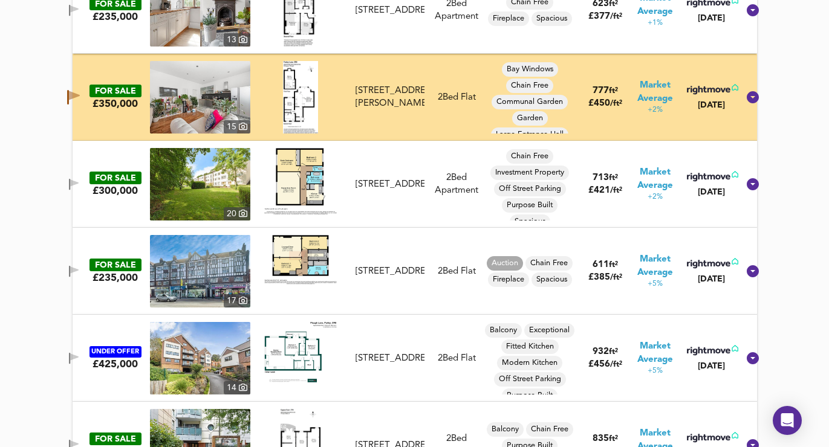
scroll to position [2626, 0]
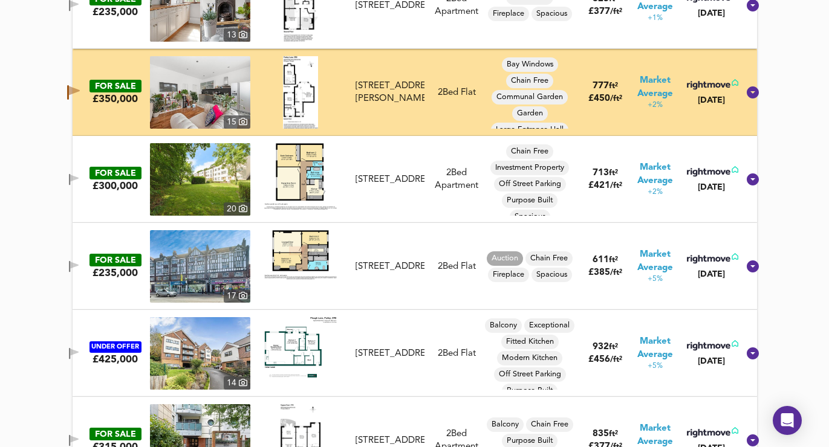
click at [86, 172] on div at bounding box center [74, 180] width 24 height 16
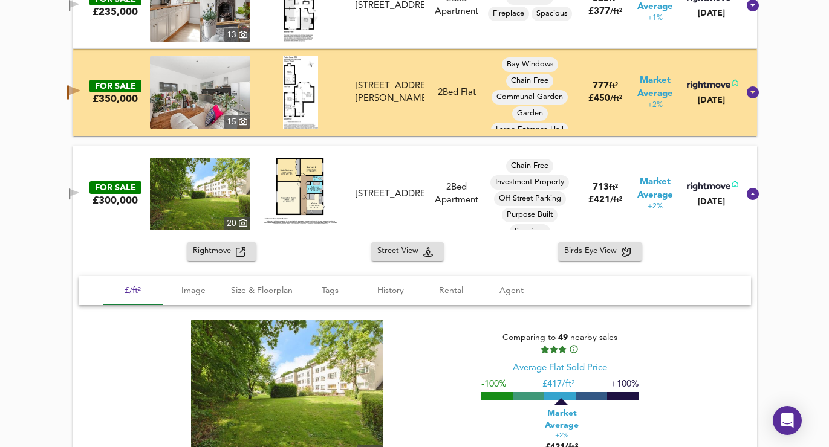
click at [83, 189] on span "button" at bounding box center [74, 194] width 18 height 11
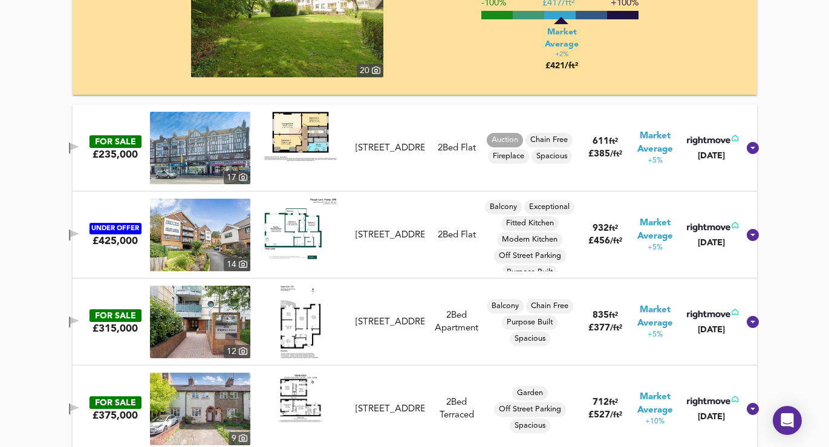
scroll to position [3073, 0]
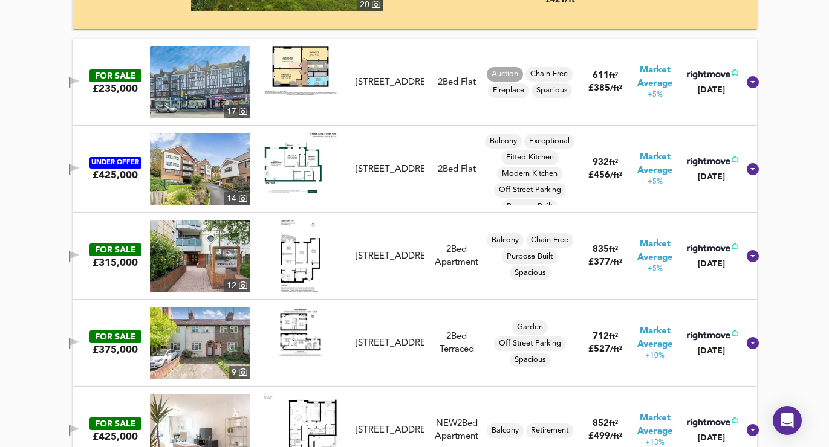
click at [79, 167] on icon "button" at bounding box center [74, 167] width 8 height 7
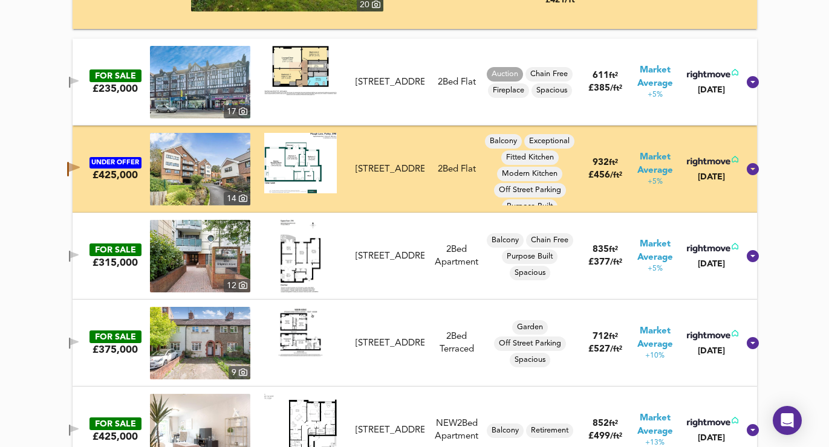
click at [79, 346] on icon "button" at bounding box center [74, 343] width 10 height 11
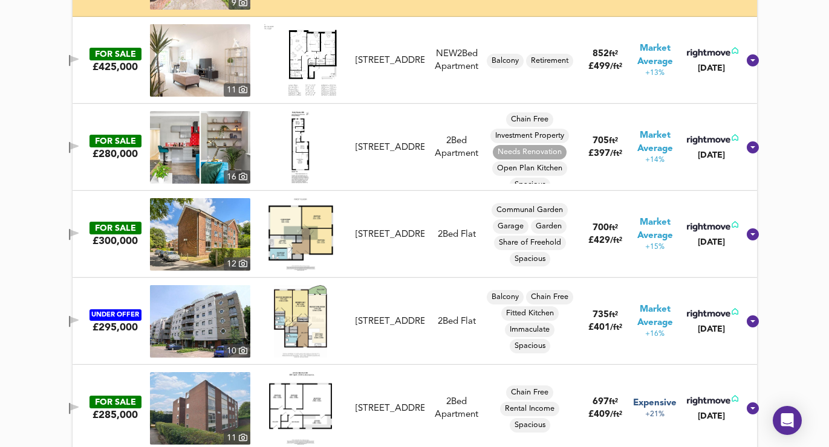
scroll to position [3447, 0]
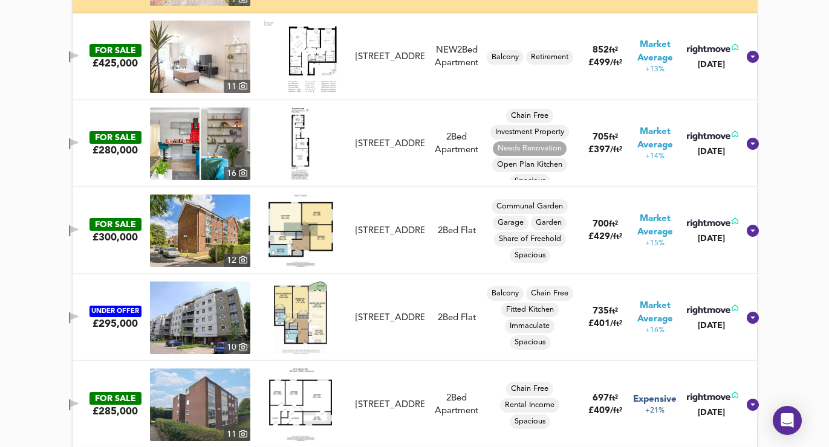
click at [79, 53] on icon "button" at bounding box center [74, 56] width 10 height 11
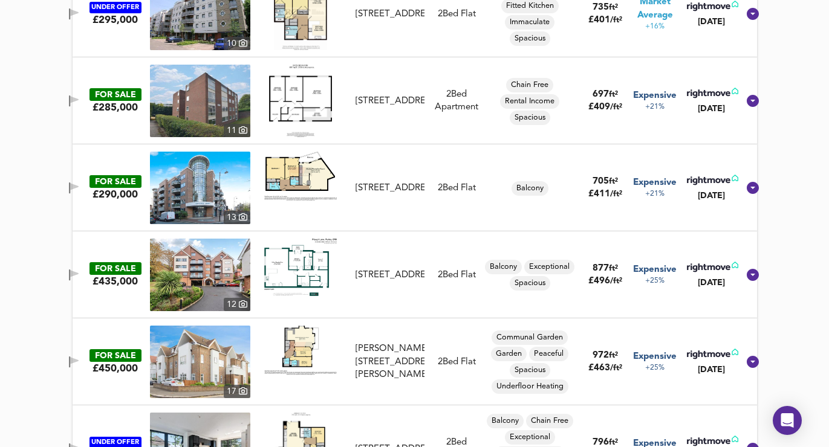
scroll to position [3752, 0]
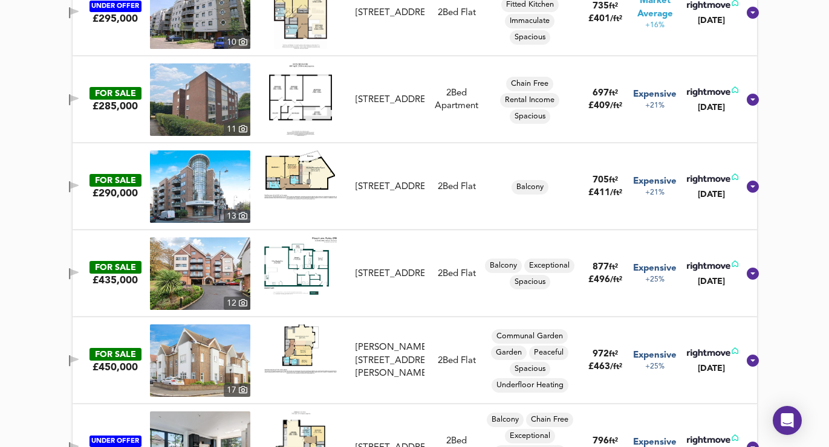
click at [70, 269] on icon "button" at bounding box center [69, 273] width 1 height 11
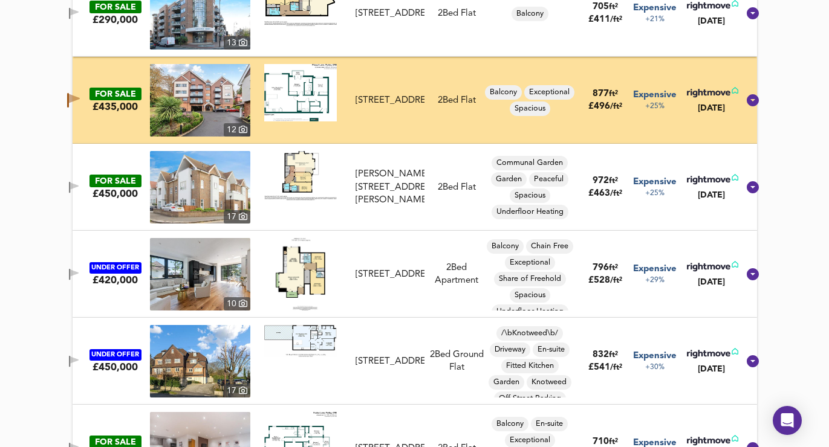
scroll to position [3929, 0]
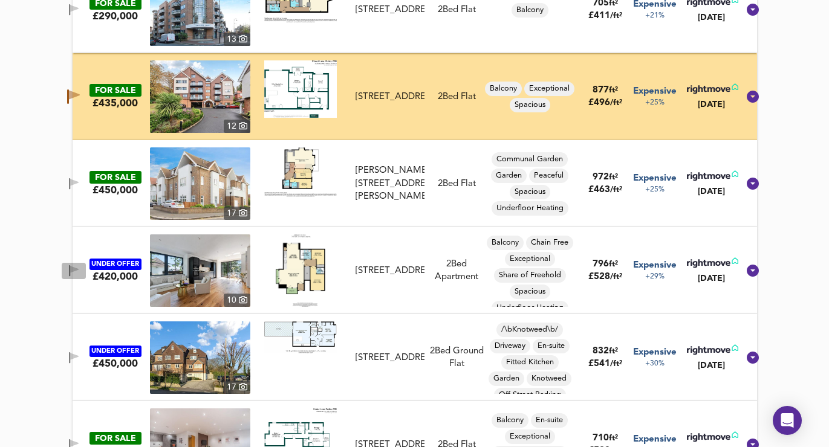
click at [79, 274] on icon "button" at bounding box center [74, 270] width 10 height 11
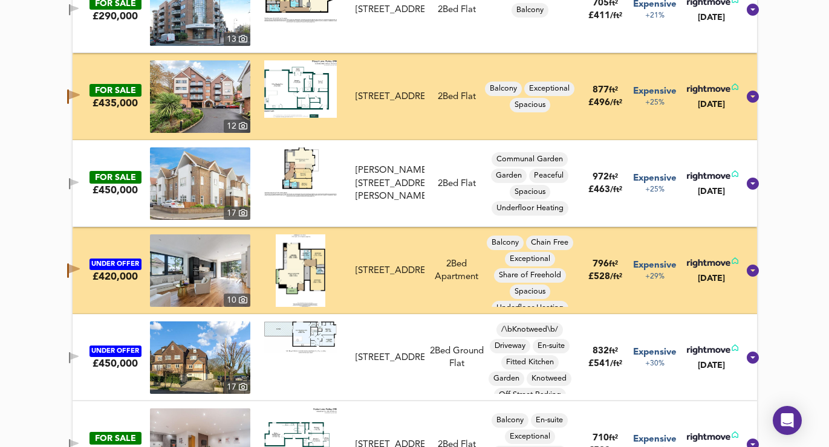
click at [82, 346] on div "UNDER OFFER £450,000 17 Hill Road, Carlow Court, CR8 3AT Hill Road, Carlow Cour…" at bounding box center [400, 358] width 676 height 73
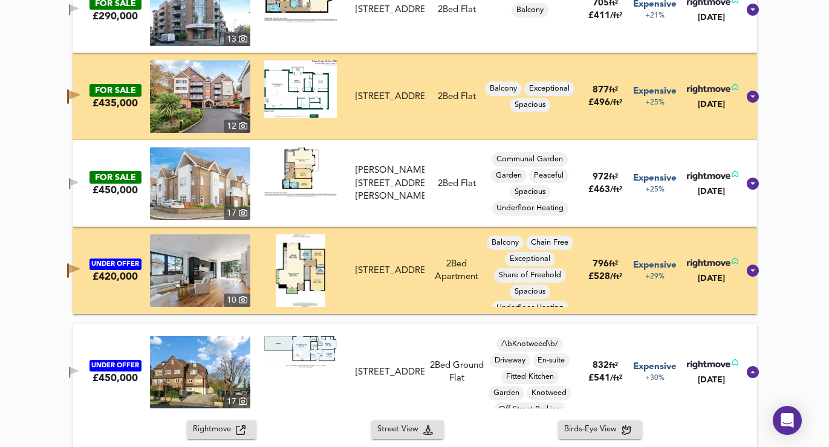
click at [79, 368] on icon "button" at bounding box center [74, 371] width 8 height 7
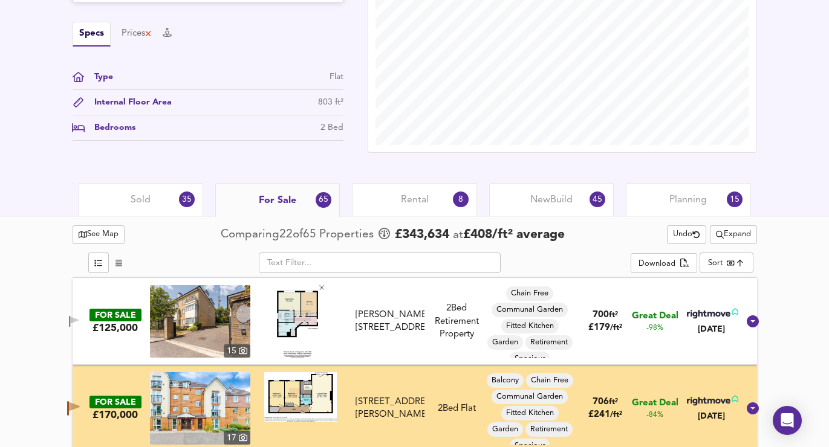
scroll to position [403, 0]
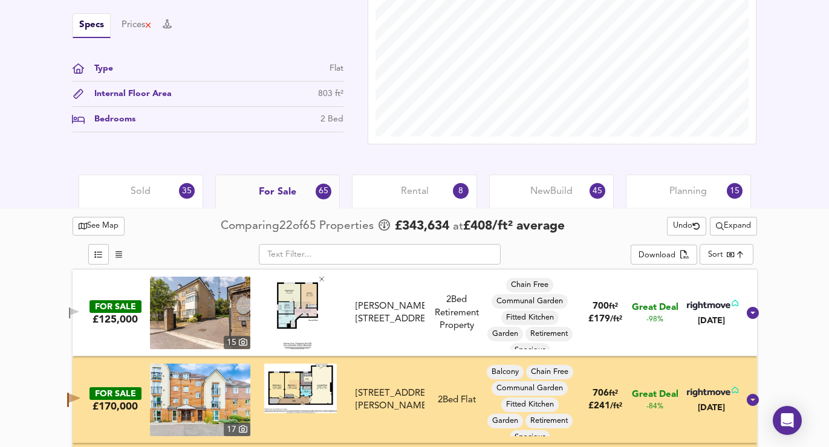
click at [424, 182] on div "Rental 8" at bounding box center [414, 191] width 125 height 33
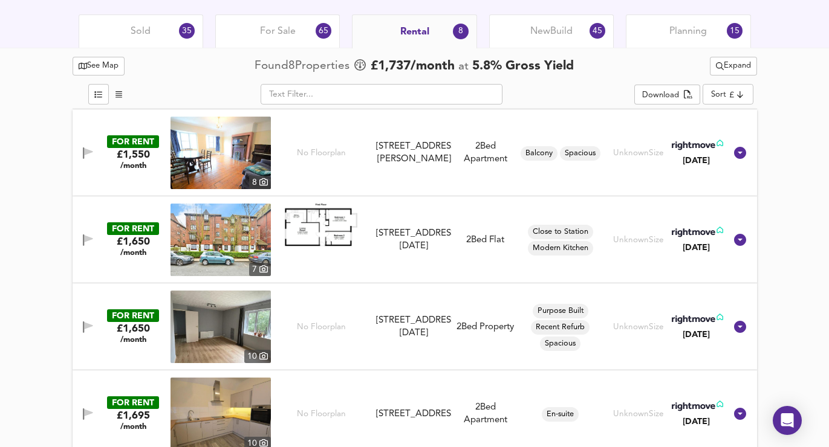
scroll to position [566, 0]
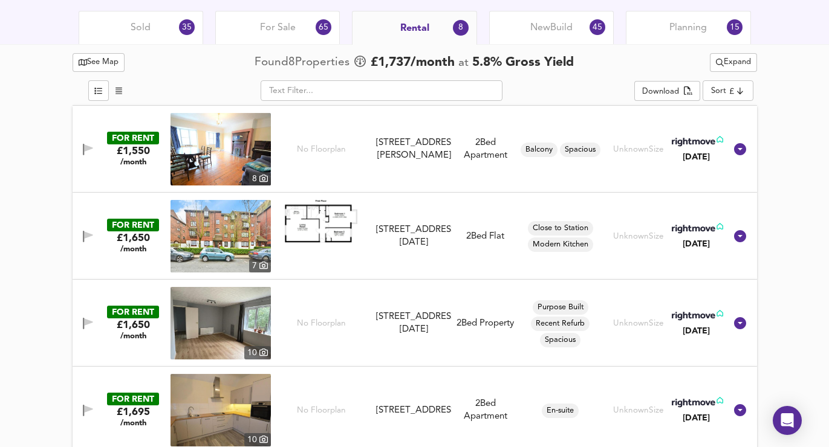
click at [82, 147] on span "button" at bounding box center [88, 149] width 18 height 11
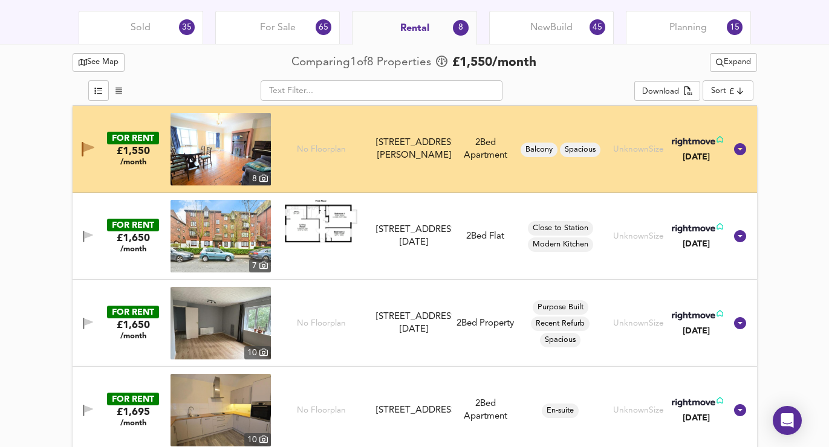
click at [89, 235] on icon "button" at bounding box center [88, 235] width 8 height 7
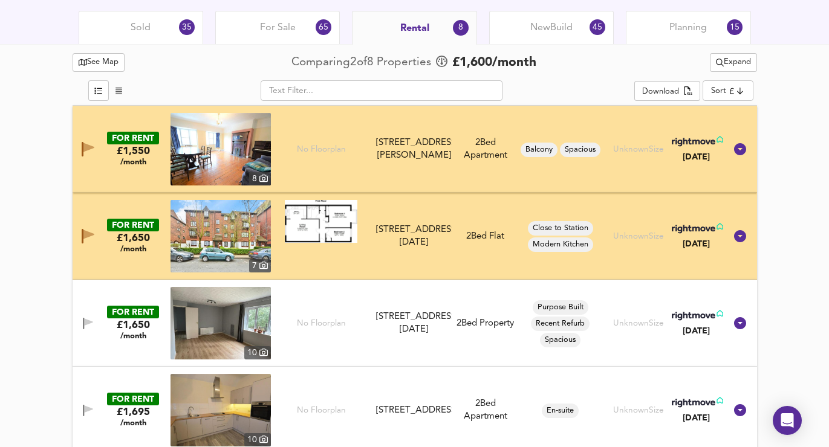
click at [81, 330] on button "button" at bounding box center [88, 324] width 24 height 16
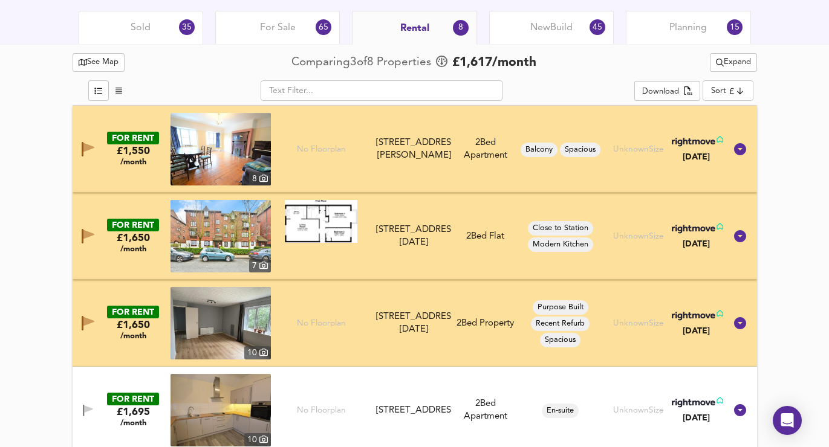
click at [85, 407] on icon "button" at bounding box center [88, 409] width 8 height 7
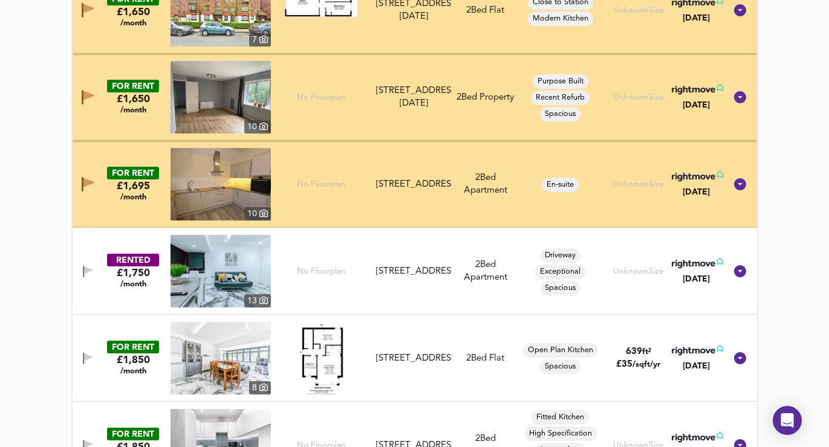
scroll to position [927, 0]
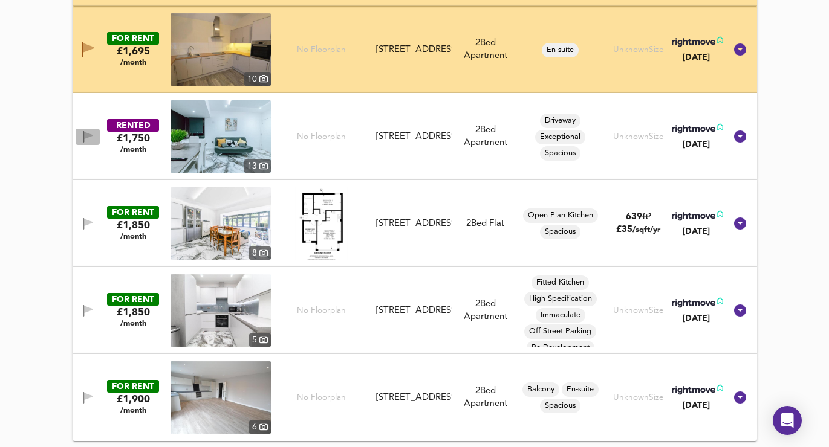
click at [91, 131] on icon "button" at bounding box center [88, 136] width 10 height 11
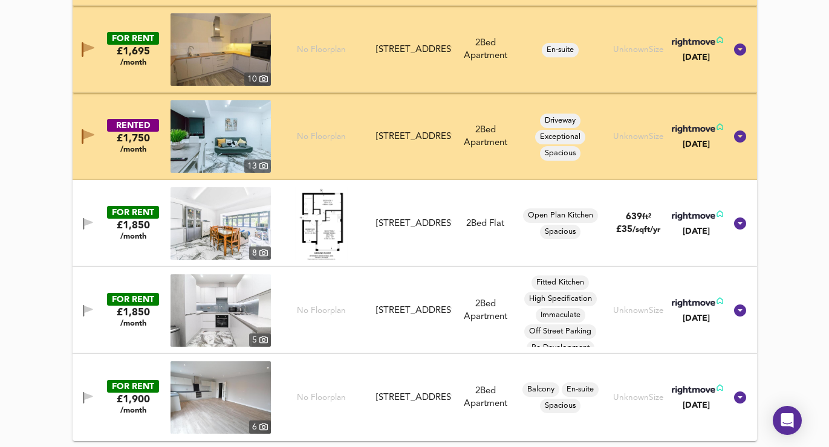
click at [84, 224] on icon "button" at bounding box center [88, 222] width 8 height 7
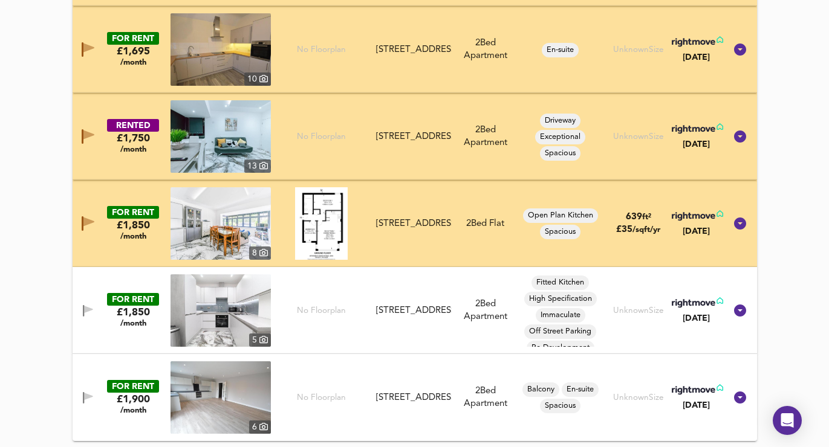
click at [83, 303] on button "button" at bounding box center [88, 311] width 24 height 16
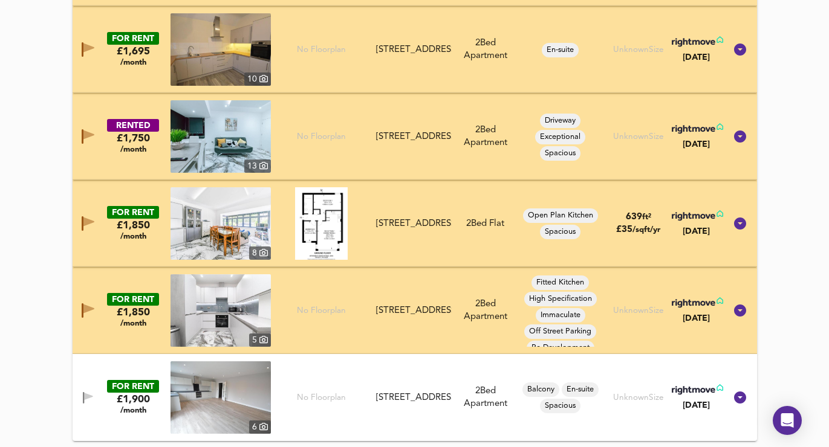
click at [79, 388] on div "FOR RENT £1,900 /month 6 No Floorplan Pampisford Road, Purley, CR8 2NG Pampisfo…" at bounding box center [400, 398] width 650 height 73
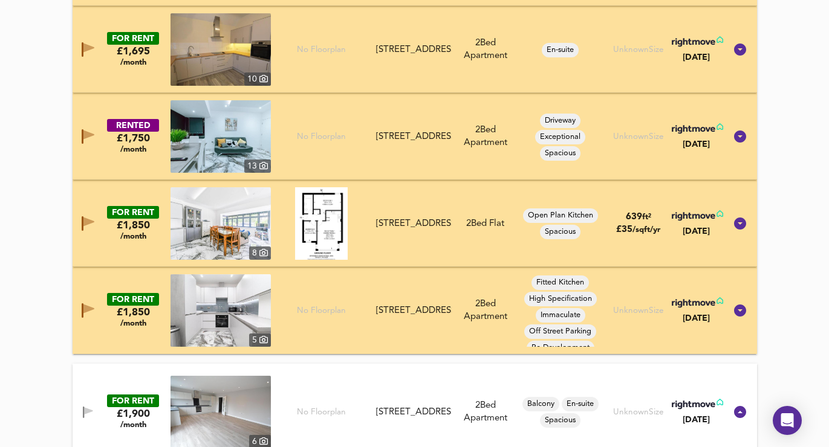
click at [83, 409] on icon "button" at bounding box center [83, 412] width 1 height 11
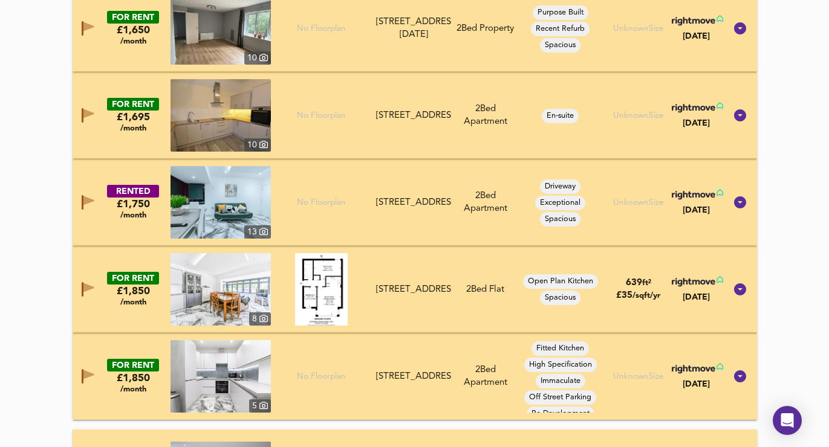
scroll to position [480, 0]
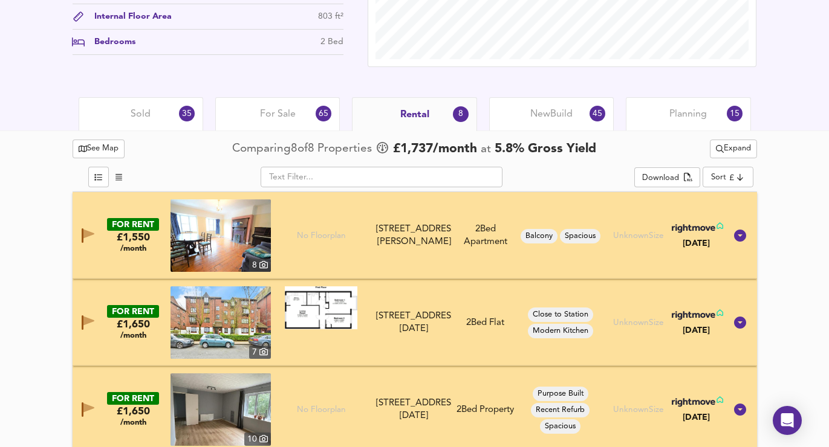
click at [718, 151] on icon "split button" at bounding box center [720, 149] width 8 height 8
click at [709, 169] on li "¼ mile ½ mile" at bounding box center [732, 172] width 114 height 19
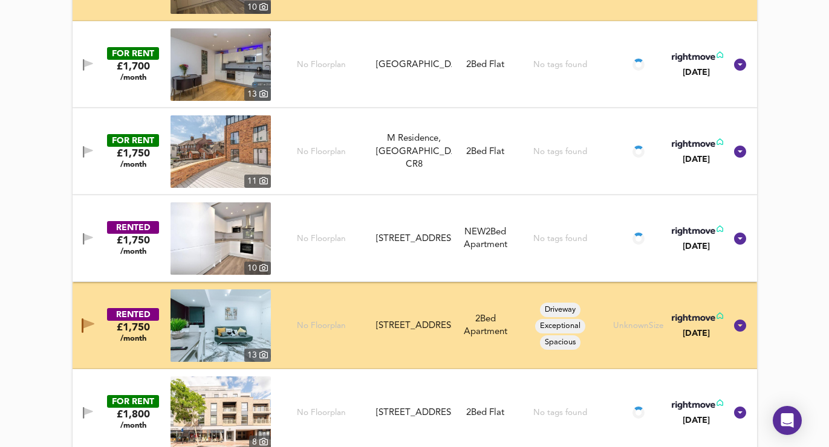
scroll to position [823, 0]
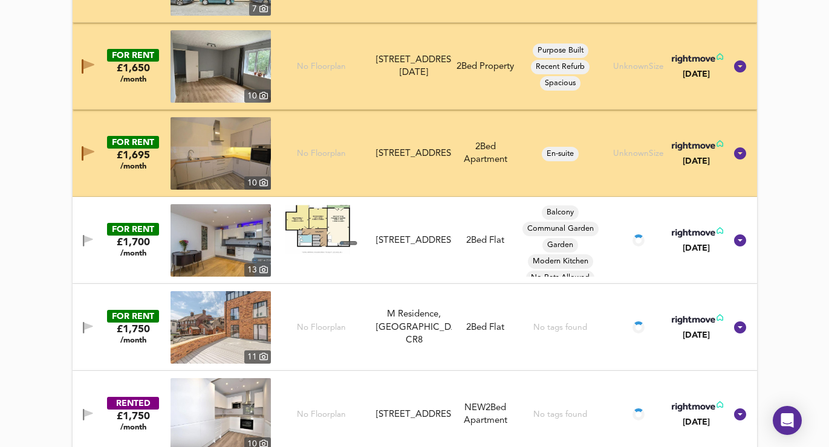
click at [88, 238] on icon "button" at bounding box center [88, 239] width 8 height 7
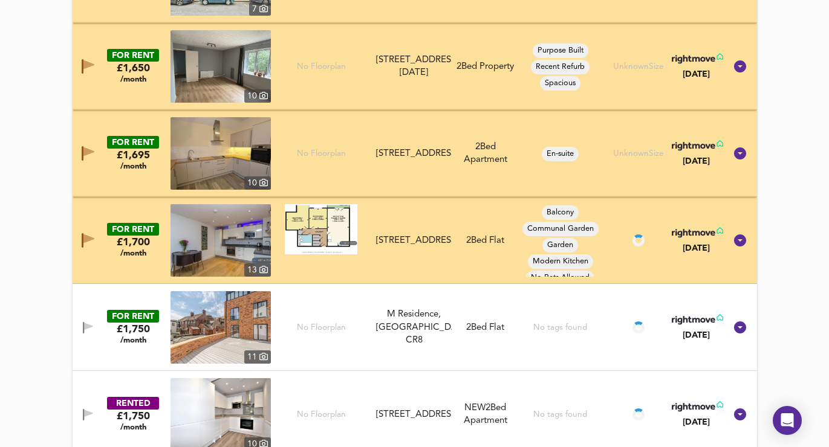
click at [89, 327] on icon "button" at bounding box center [88, 326] width 8 height 7
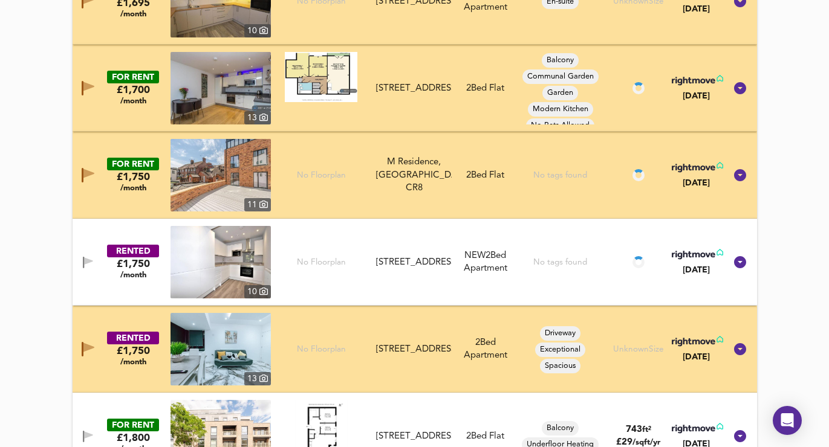
scroll to position [1065, 0]
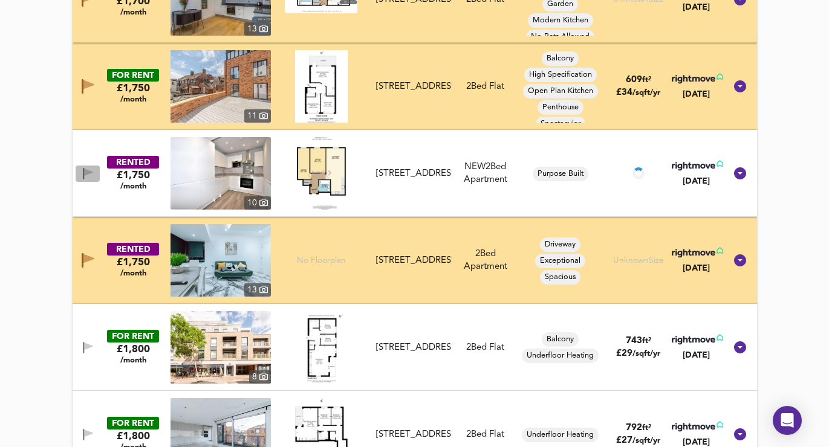
click at [92, 168] on icon "button" at bounding box center [88, 173] width 10 height 11
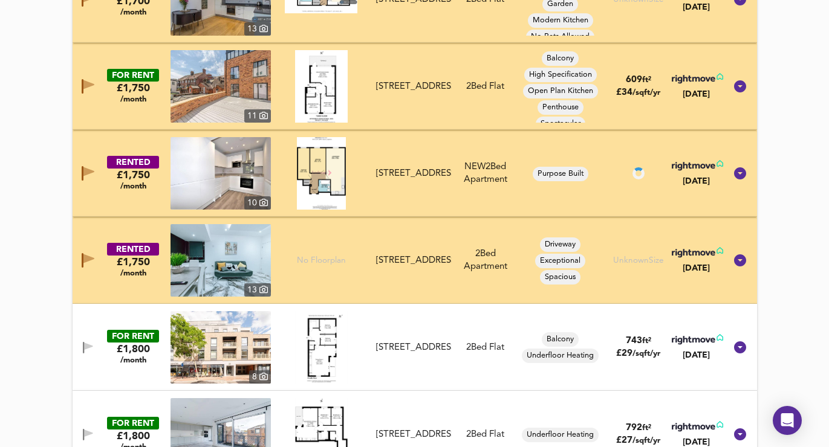
click at [84, 340] on button "button" at bounding box center [88, 348] width 24 height 16
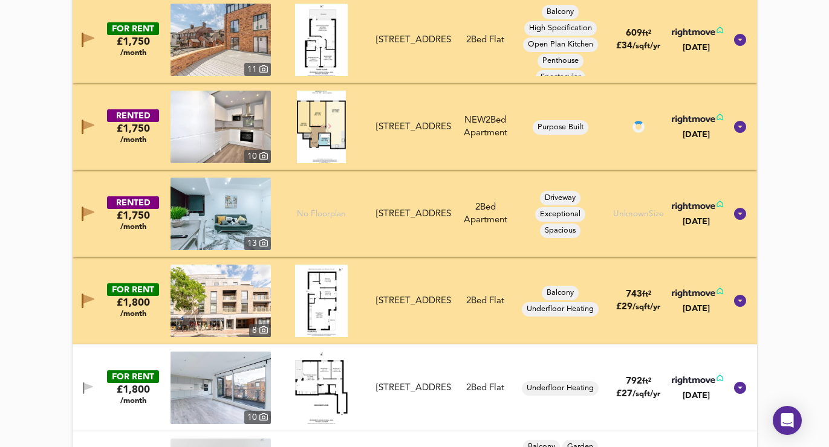
scroll to position [1331, 0]
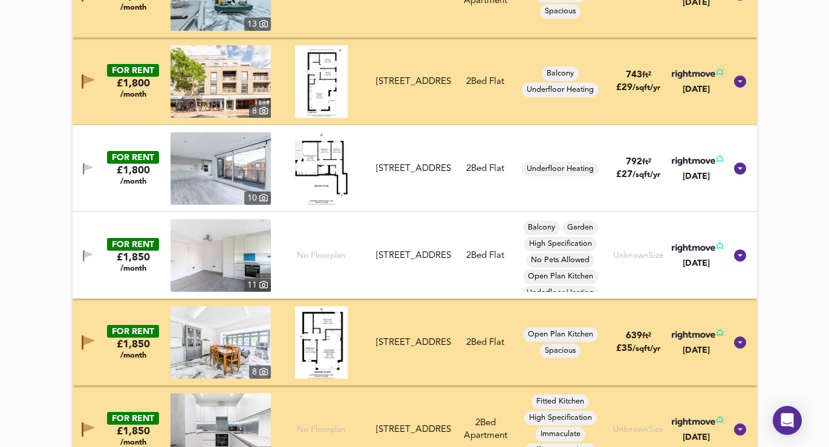
click at [83, 159] on div "FOR RENT £1,800 /month 10 Calum Court, Central Purley, Purley, CR8 2FR Calum Co…" at bounding box center [400, 168] width 650 height 73
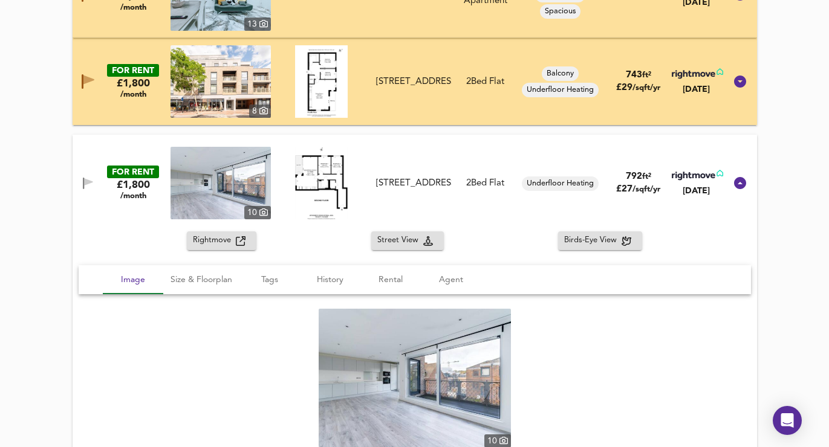
click at [85, 181] on icon "button" at bounding box center [88, 181] width 8 height 7
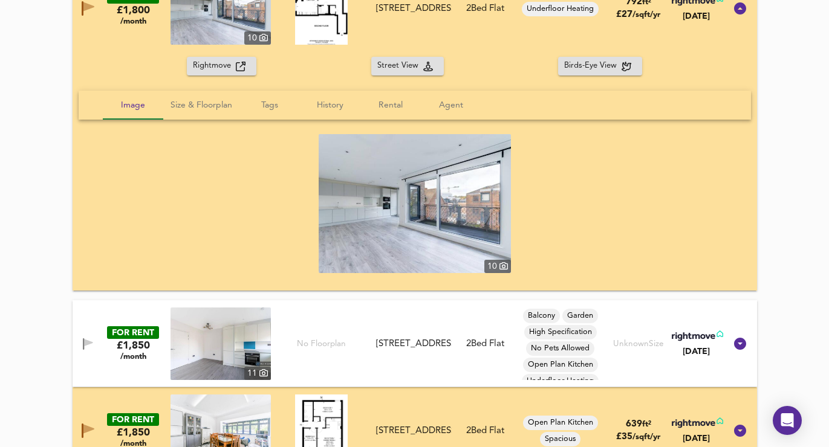
scroll to position [1697, 0]
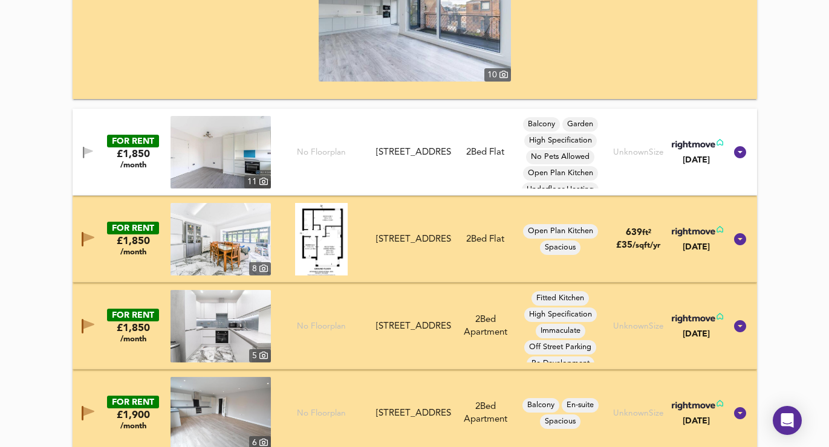
click at [89, 154] on icon "button" at bounding box center [88, 152] width 10 height 11
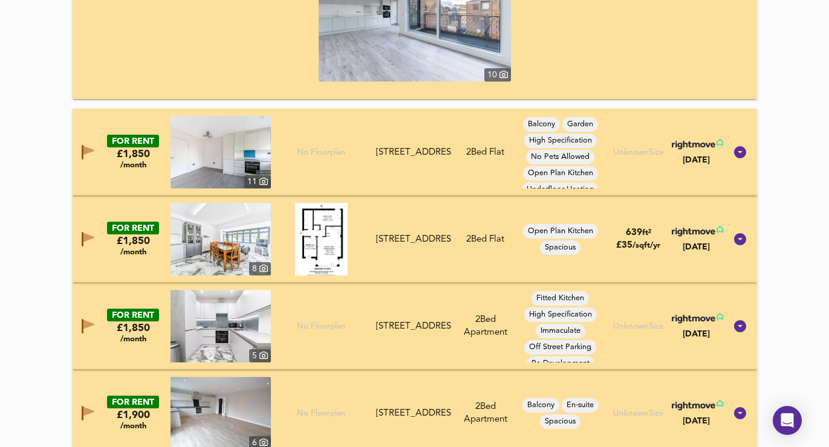
scroll to position [1800, 0]
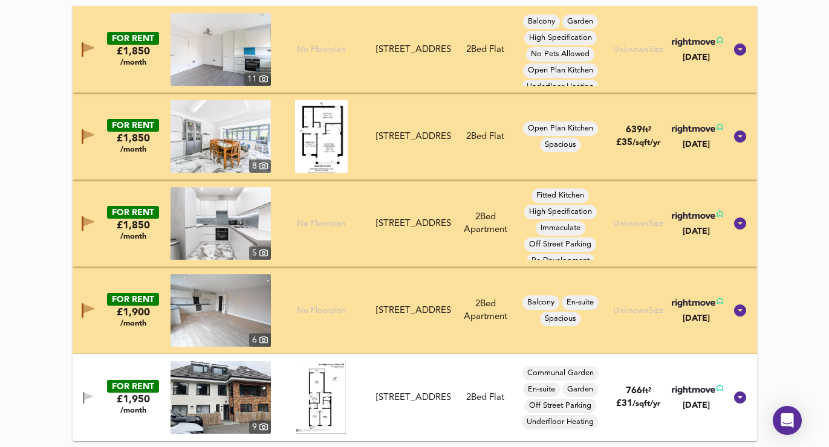
click at [83, 398] on icon "button" at bounding box center [83, 397] width 1 height 11
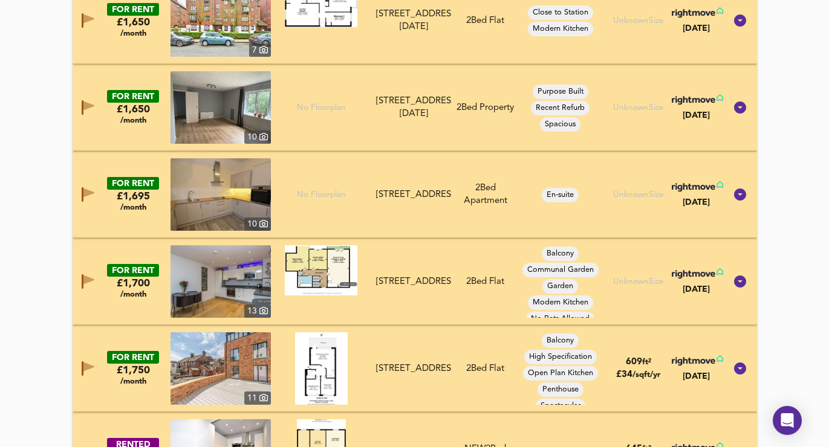
scroll to position [506, 0]
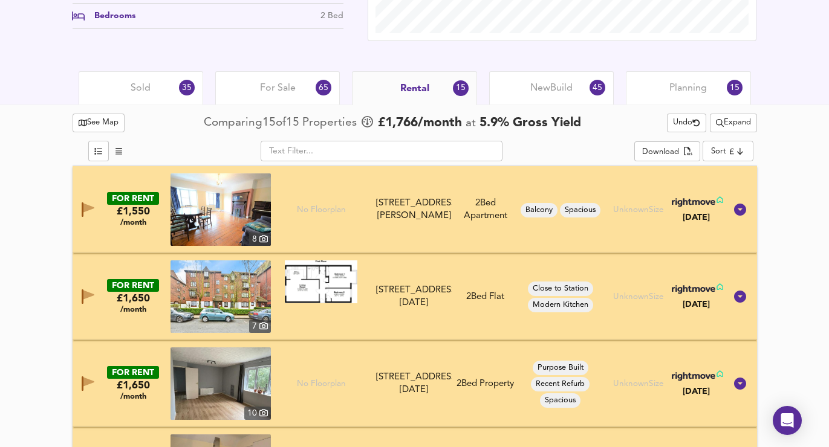
click at [559, 91] on span "New Build" at bounding box center [551, 88] width 42 height 13
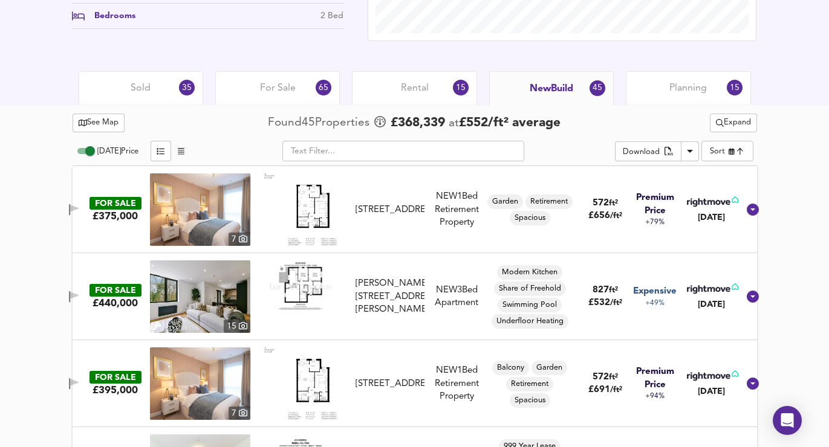
click at [79, 210] on icon "button" at bounding box center [74, 208] width 8 height 7
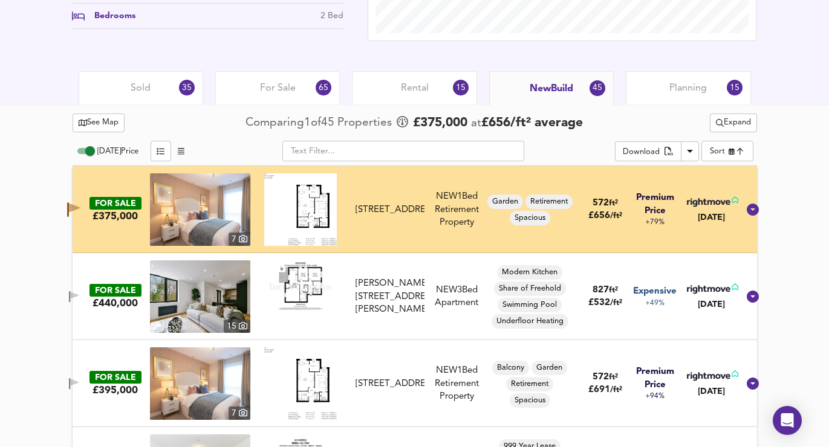
click at [79, 297] on span "button" at bounding box center [74, 296] width 18 height 11
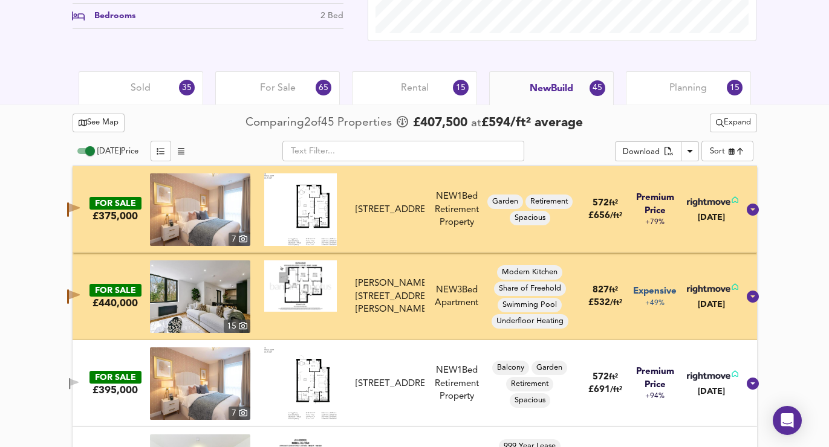
click at [78, 381] on span "button" at bounding box center [74, 383] width 18 height 11
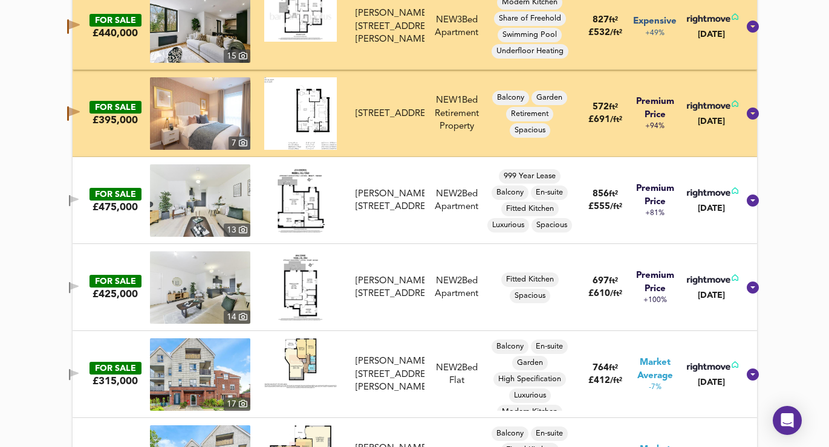
scroll to position [918, 0]
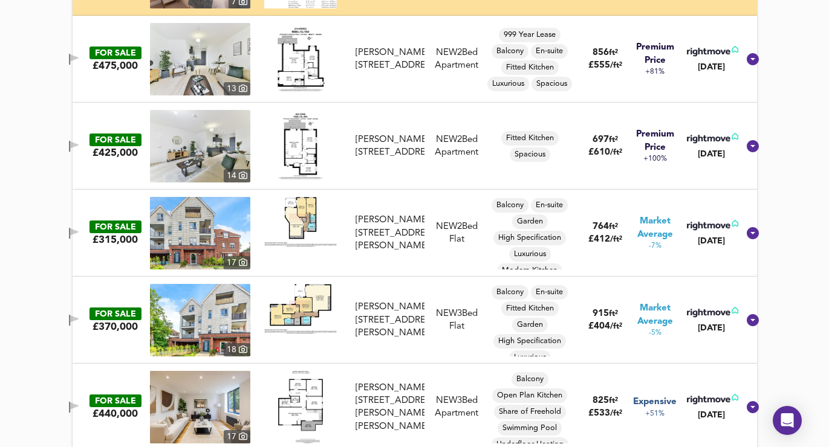
click at [85, 66] on button "button" at bounding box center [74, 59] width 24 height 16
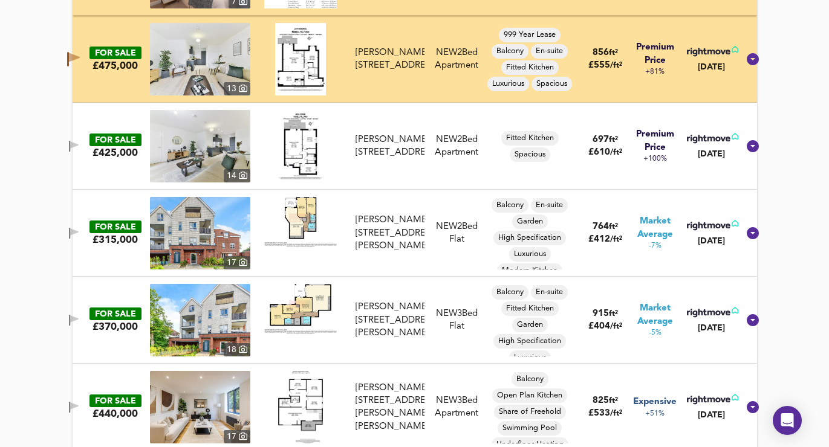
click at [85, 135] on div "FOR SALE £425,000 14 Russell Hill Road, Purley, CR8 2LD Russell Hill Road, Purl…" at bounding box center [400, 146] width 676 height 73
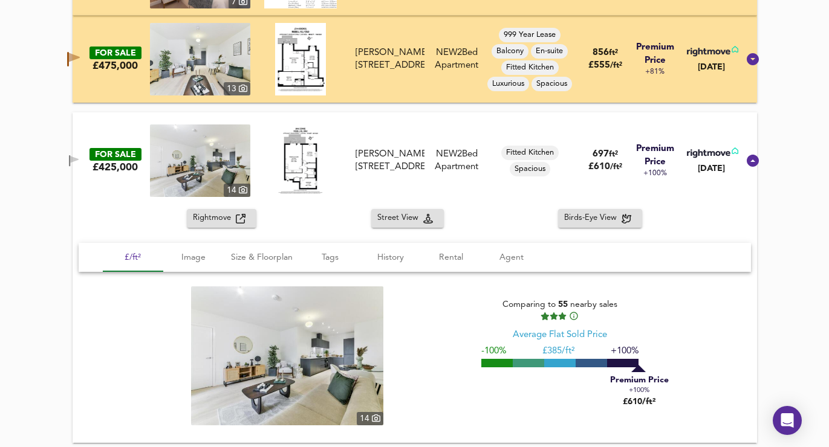
click at [79, 158] on icon "button" at bounding box center [74, 159] width 8 height 7
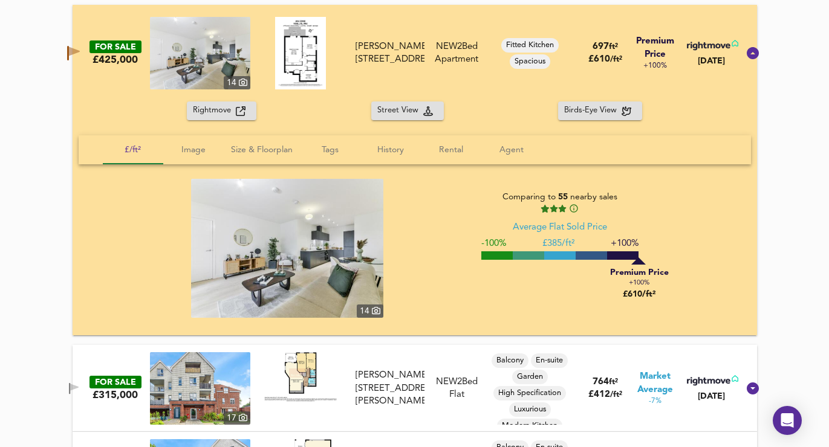
scroll to position [1283, 0]
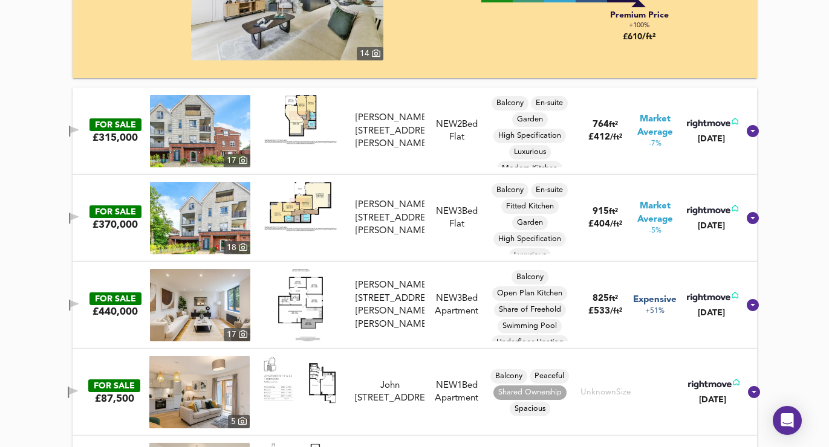
click at [79, 126] on icon "button" at bounding box center [74, 131] width 10 height 11
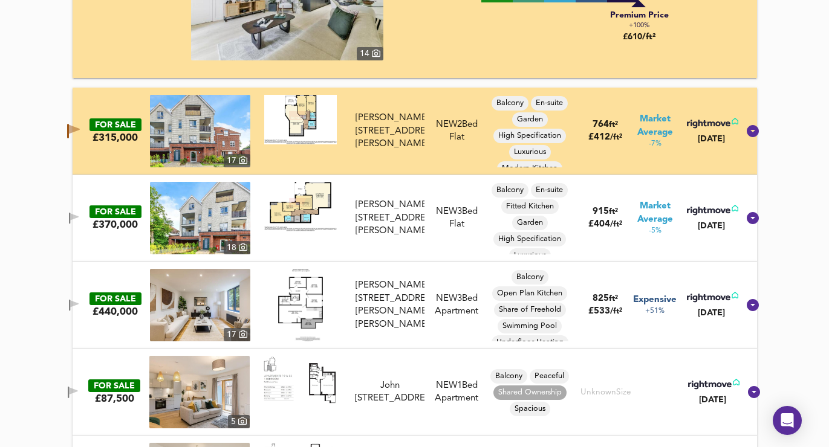
click at [79, 214] on icon "button" at bounding box center [74, 218] width 10 height 11
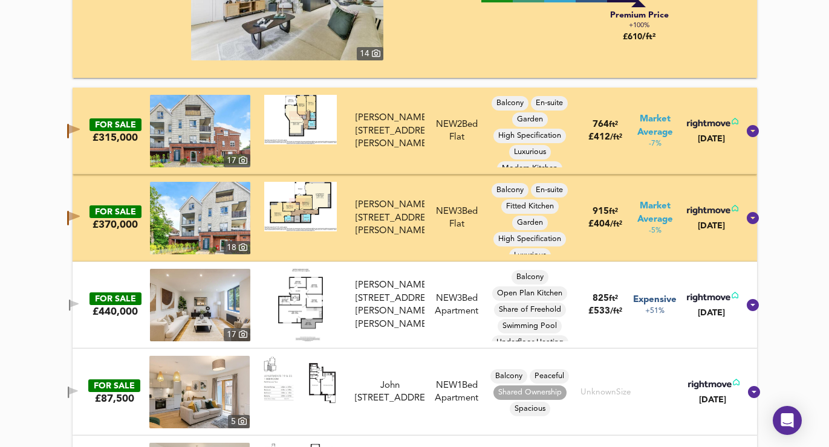
click at [70, 300] on icon "button" at bounding box center [69, 305] width 1 height 11
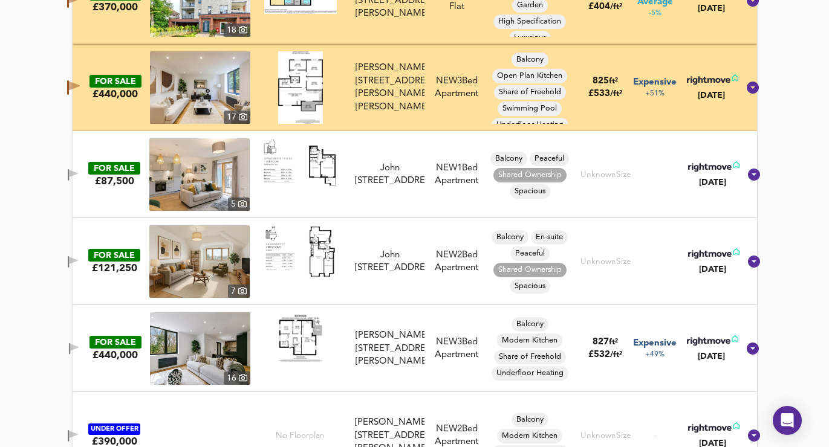
scroll to position [1541, 0]
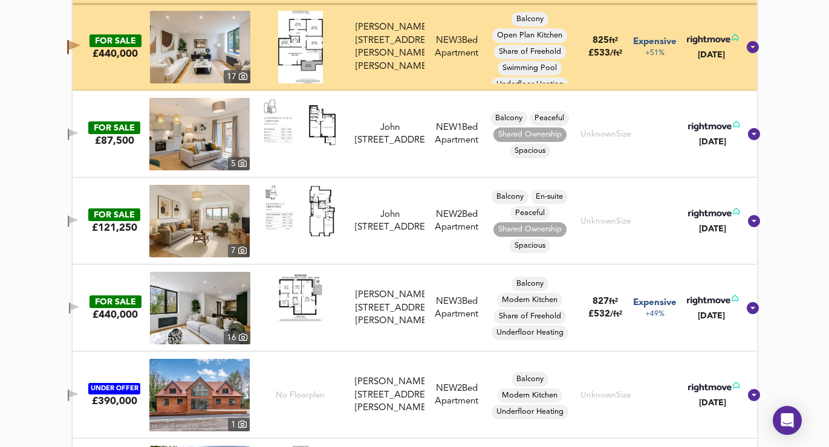
click at [79, 305] on icon "button" at bounding box center [74, 306] width 8 height 7
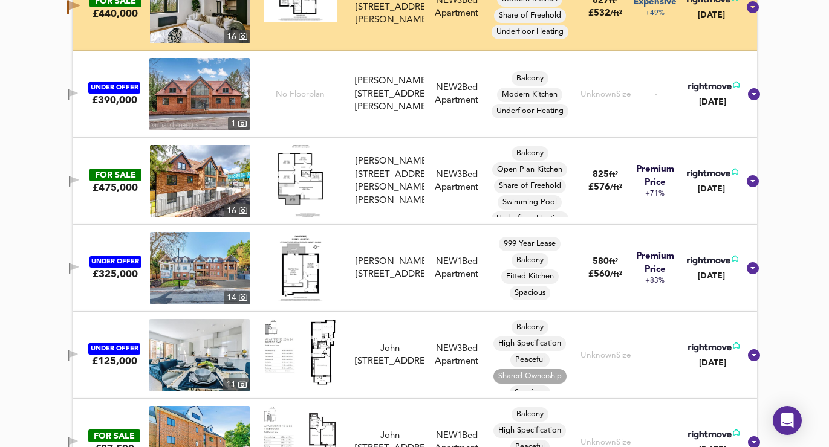
scroll to position [1853, 0]
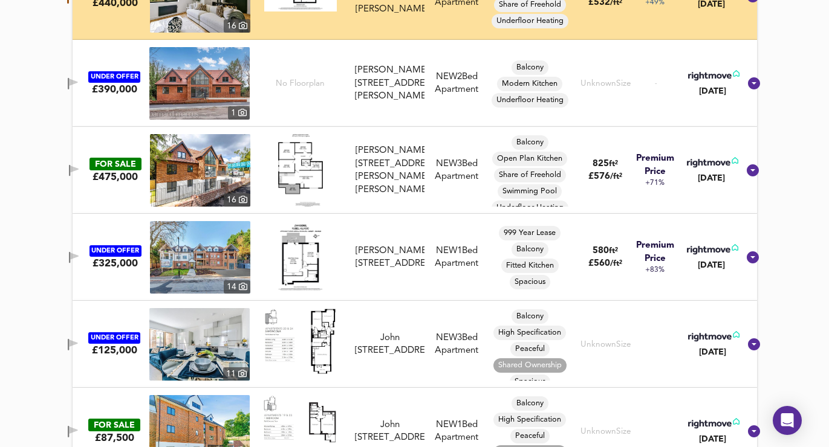
click at [79, 171] on icon "button" at bounding box center [74, 170] width 10 height 11
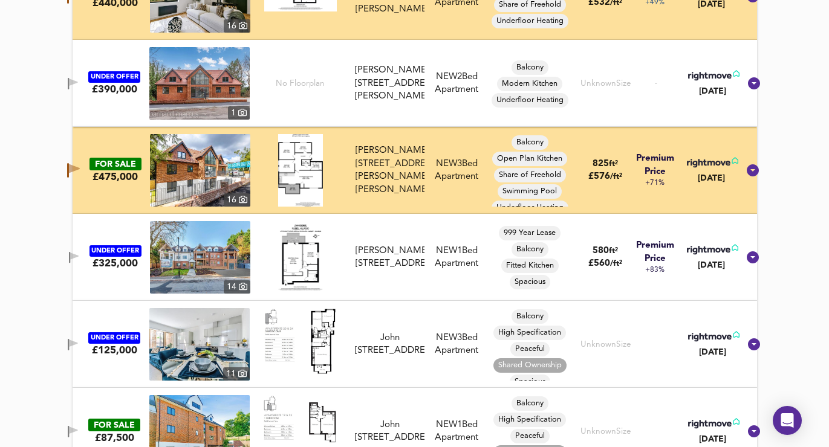
click at [79, 260] on icon "button" at bounding box center [74, 257] width 10 height 11
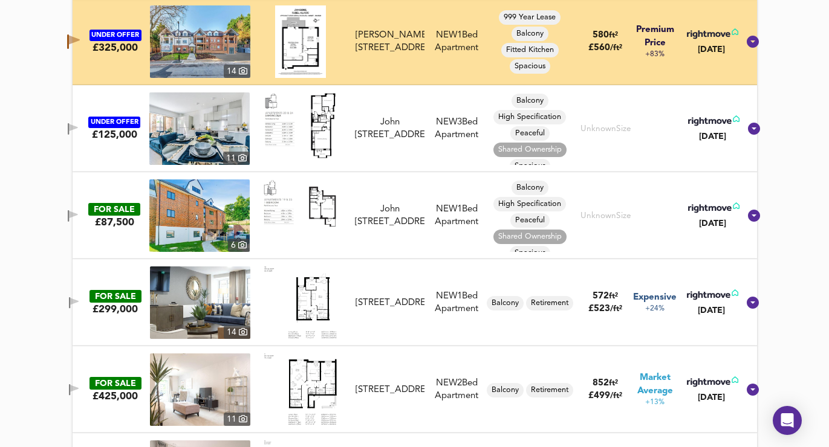
scroll to position [2080, 0]
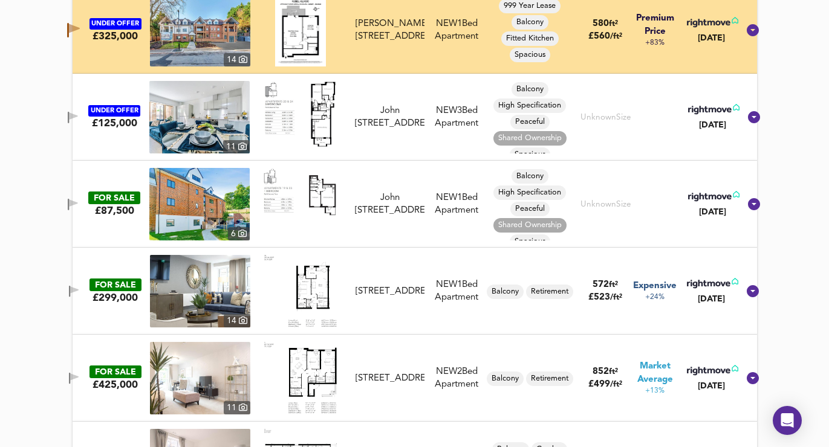
click at [79, 294] on span "button" at bounding box center [74, 291] width 18 height 11
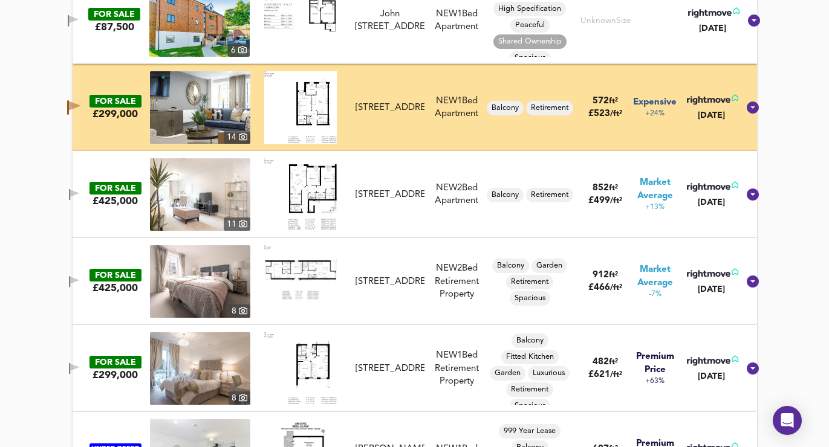
scroll to position [2291, 0]
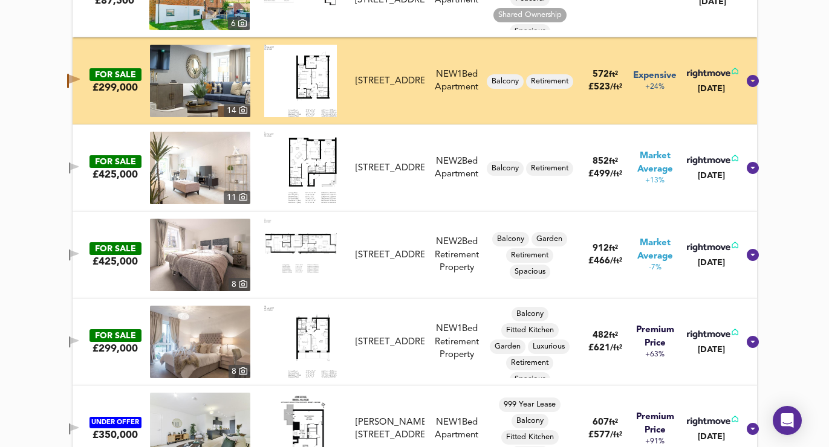
click at [86, 161] on button "button" at bounding box center [74, 168] width 24 height 16
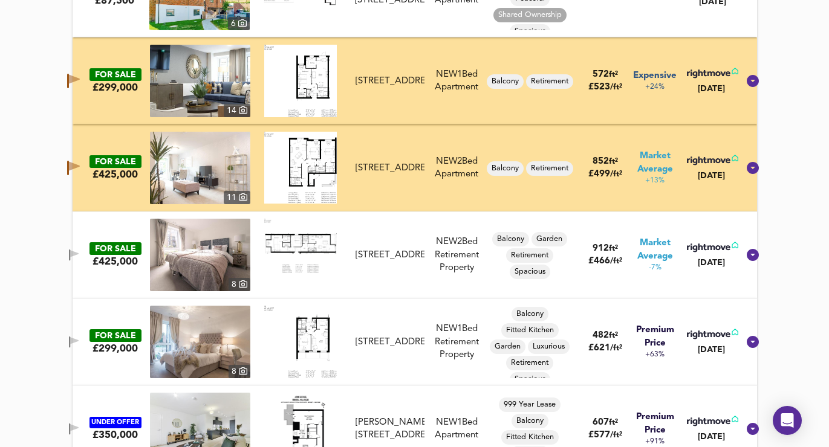
click at [76, 250] on span "button" at bounding box center [74, 255] width 18 height 11
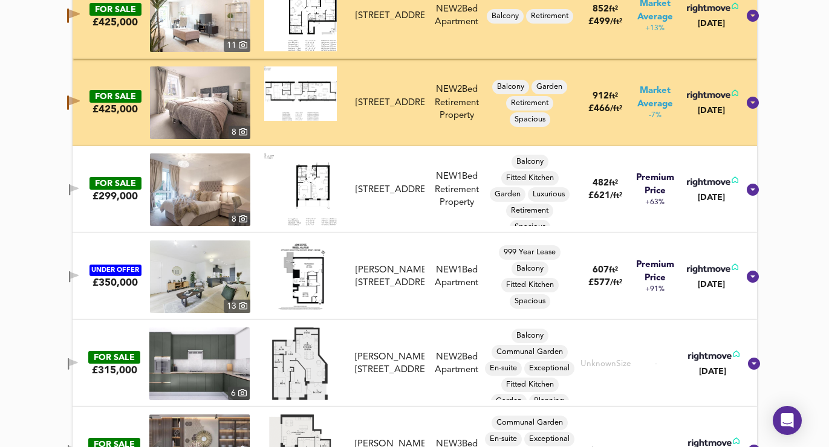
scroll to position [2474, 0]
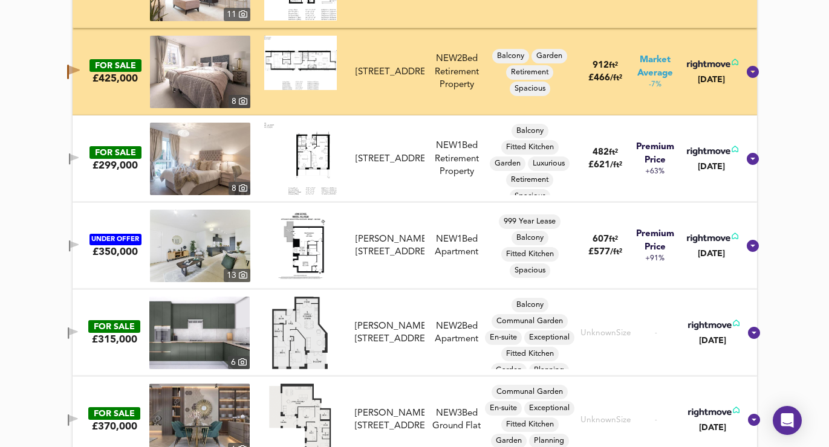
click at [79, 241] on icon "button" at bounding box center [74, 246] width 10 height 11
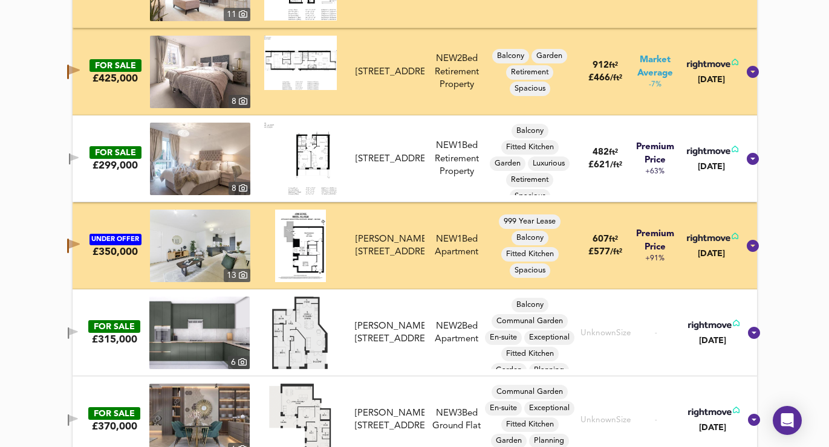
click at [79, 159] on icon "button" at bounding box center [74, 157] width 8 height 7
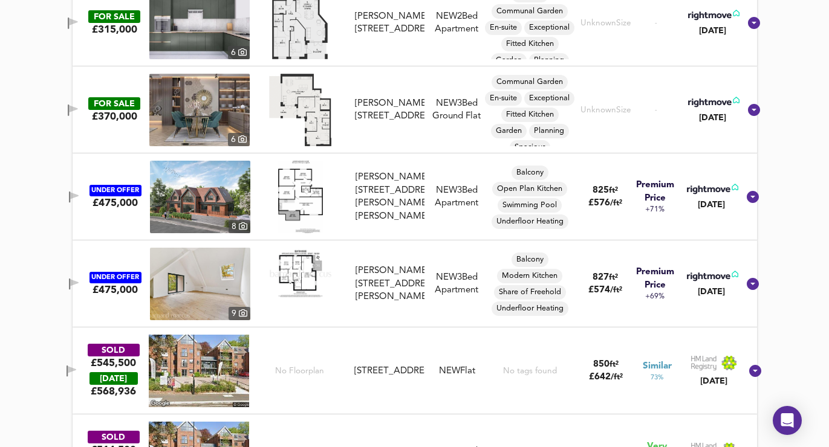
scroll to position [2805, 0]
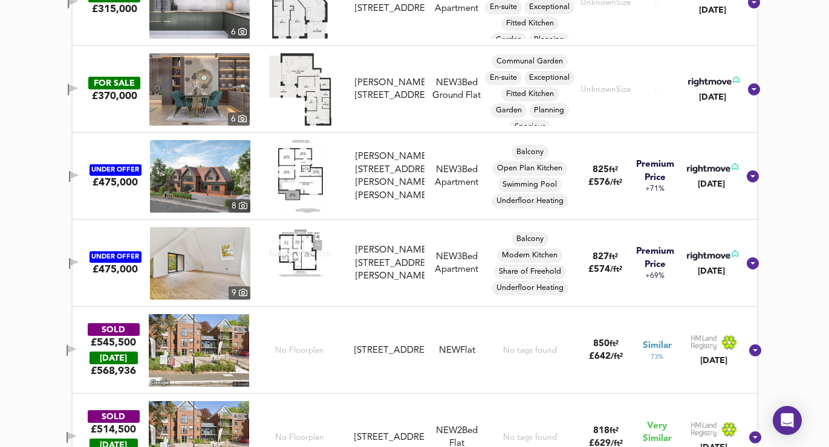
click at [79, 172] on icon "button" at bounding box center [74, 175] width 8 height 7
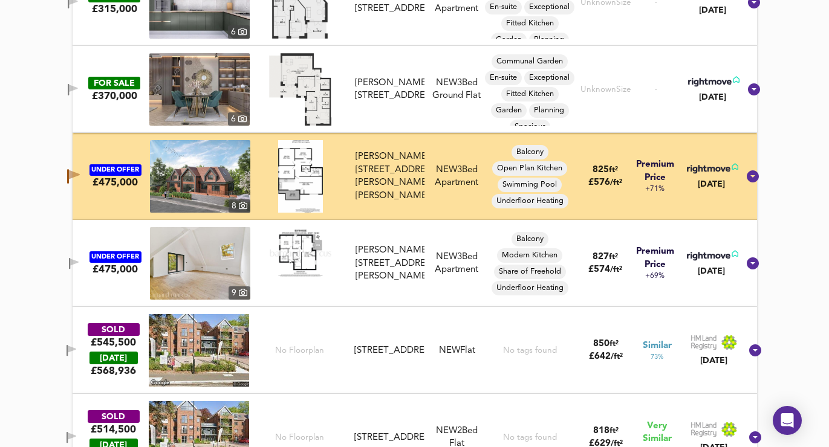
click at [77, 261] on span "button" at bounding box center [74, 263] width 18 height 11
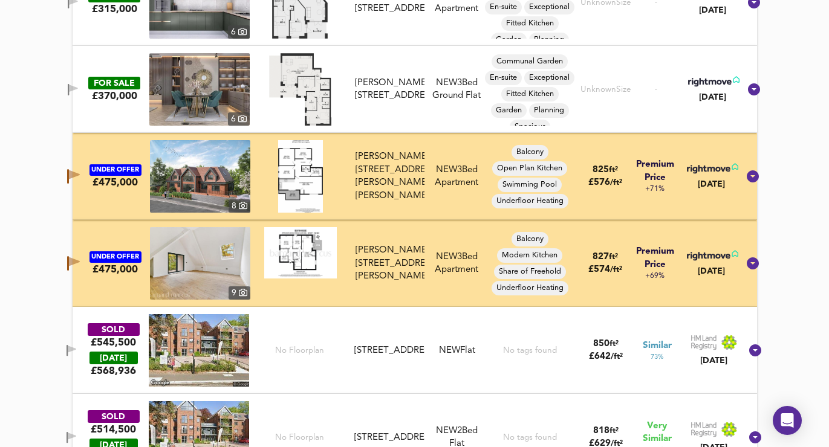
click at [76, 348] on icon "button" at bounding box center [72, 349] width 8 height 7
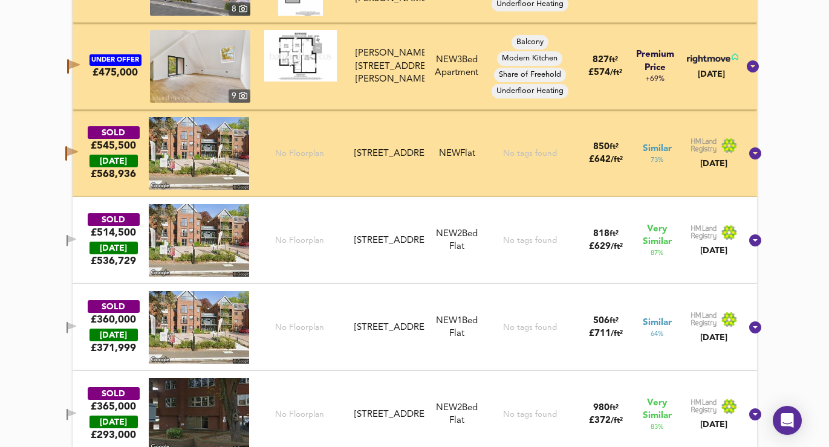
scroll to position [3049, 0]
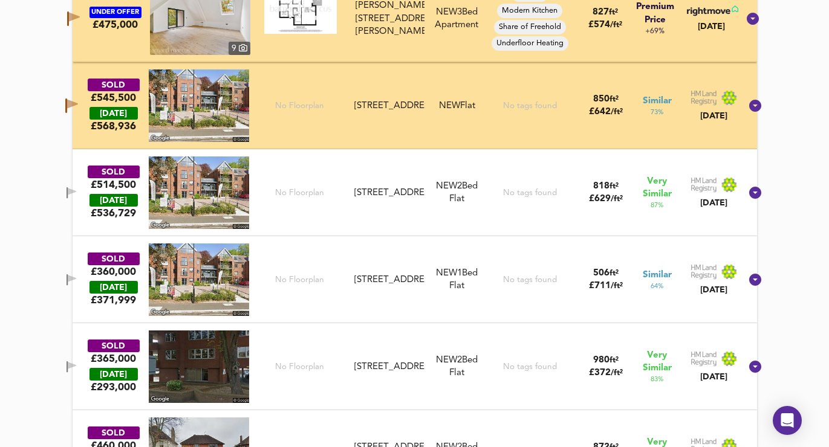
click at [76, 192] on icon "button" at bounding box center [72, 191] width 8 height 7
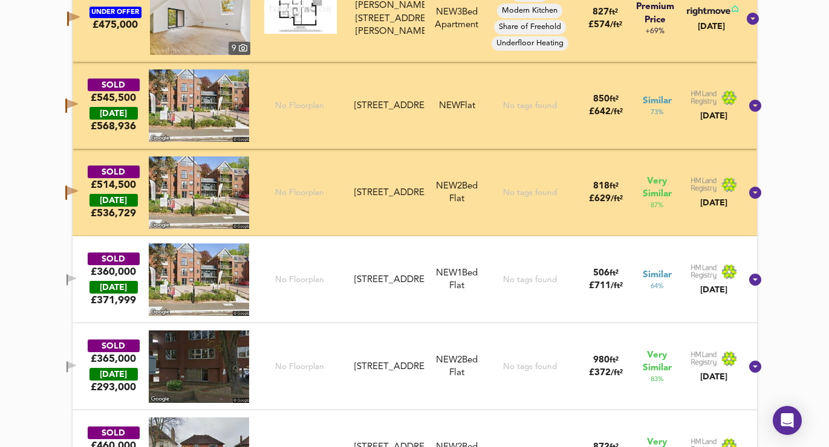
click at [68, 278] on icon "button" at bounding box center [67, 279] width 1 height 11
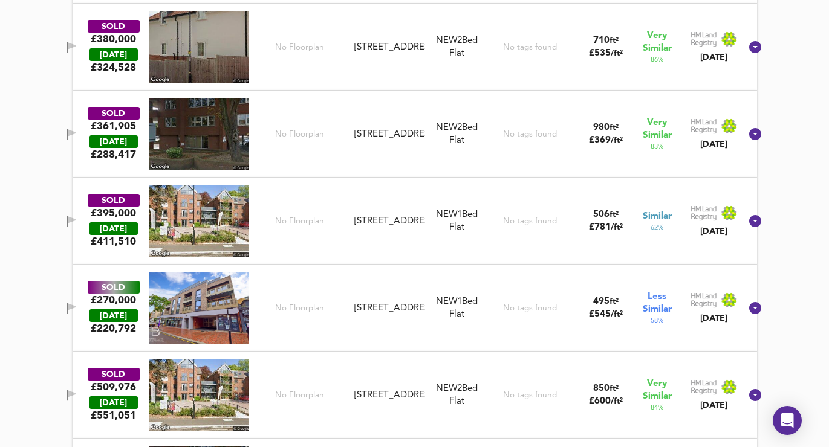
scroll to position [3540, 0]
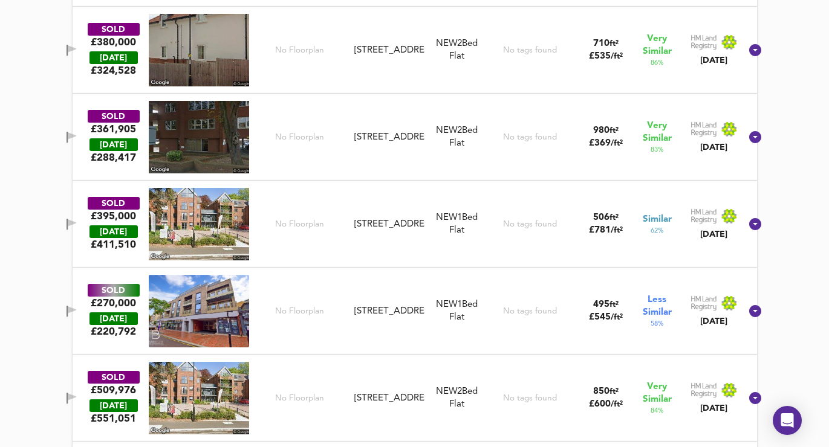
click at [77, 220] on icon "button" at bounding box center [72, 224] width 10 height 11
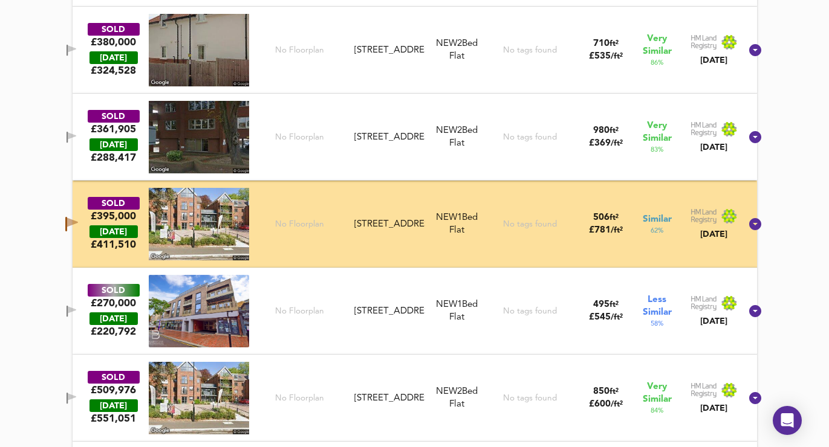
click at [77, 45] on icon "button" at bounding box center [72, 50] width 10 height 11
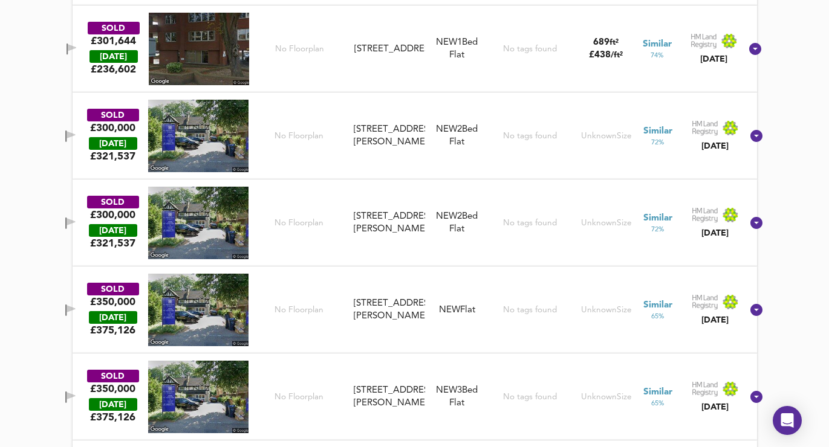
scroll to position [4102, 0]
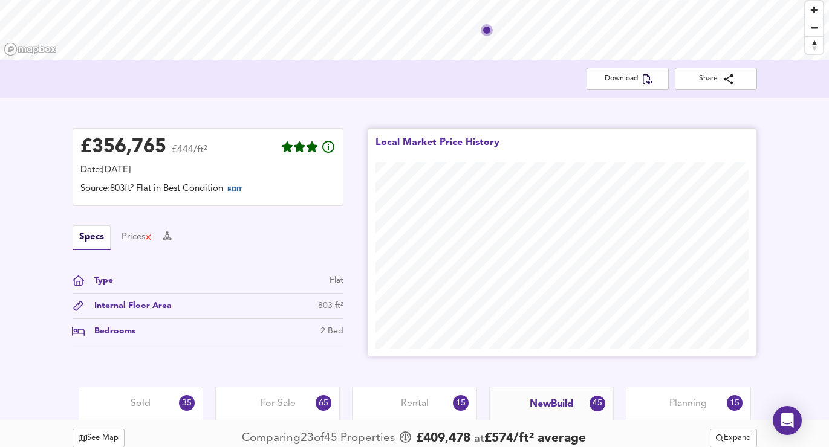
scroll to position [105, 0]
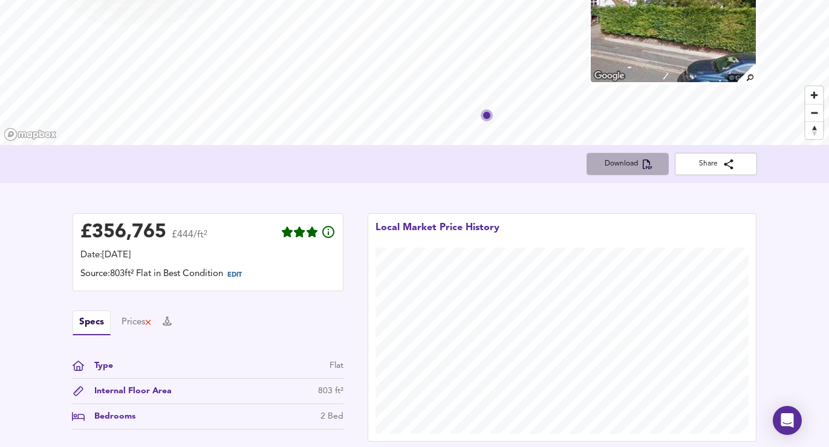
click at [637, 165] on span "Download" at bounding box center [627, 164] width 63 height 13
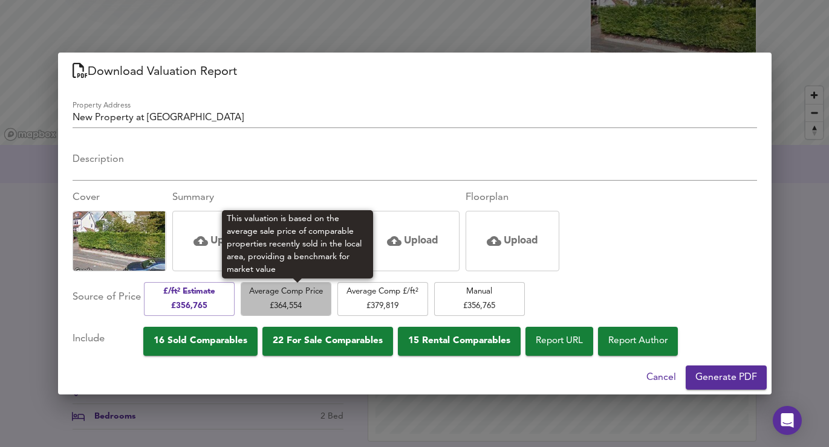
click at [322, 308] on span "Average Comp Price £ 364,554" at bounding box center [286, 299] width 79 height 28
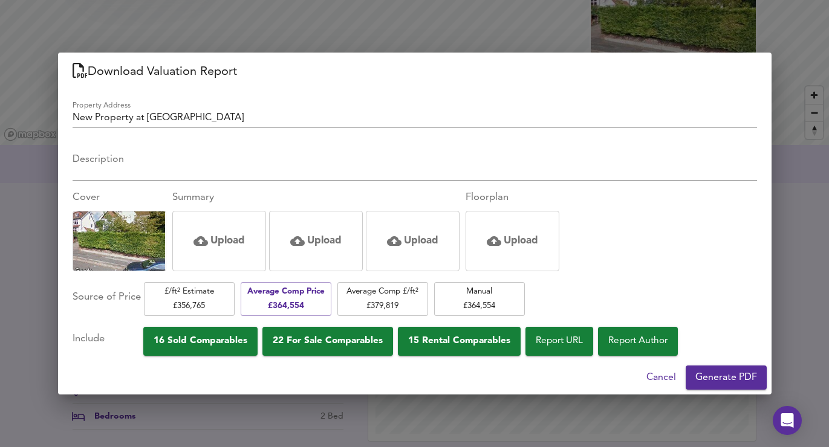
click at [705, 369] on span "Generate PDF" at bounding box center [726, 377] width 62 height 17
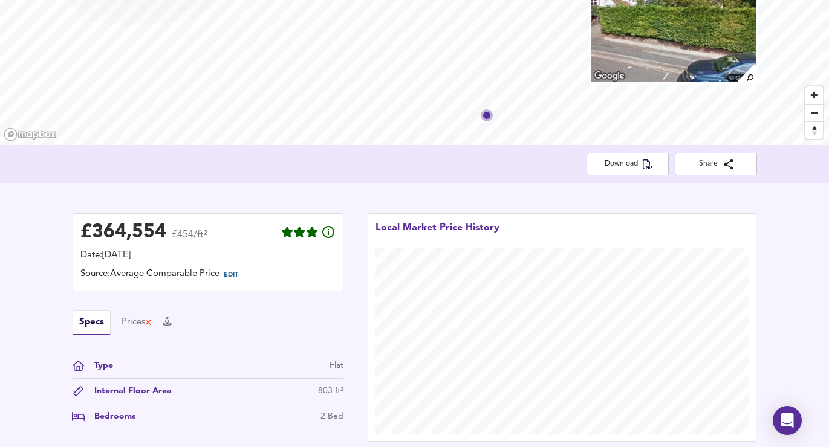
scroll to position [0, 0]
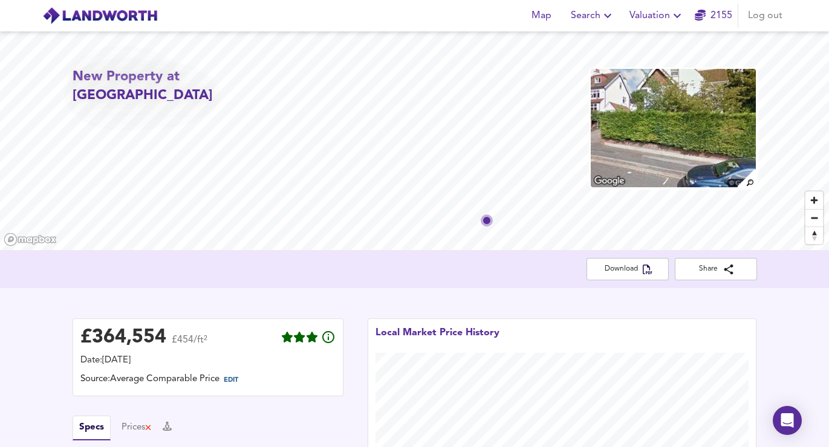
click at [641, 25] on button "Valuation" at bounding box center [657, 16] width 65 height 24
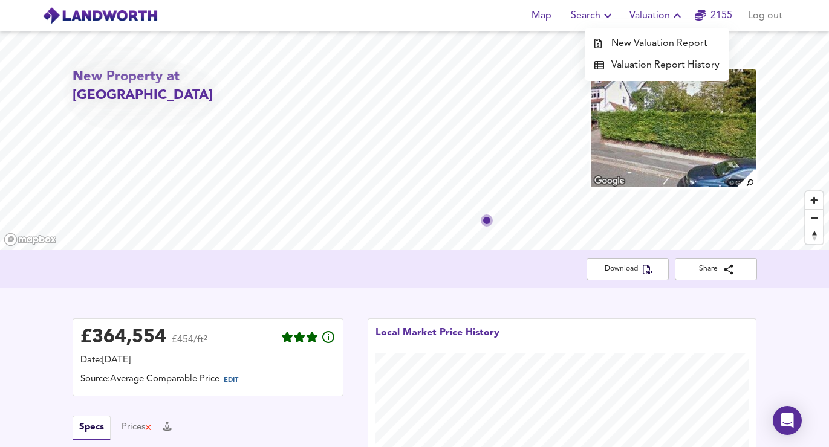
click at [642, 44] on li "New Valuation Report" at bounding box center [657, 44] width 144 height 22
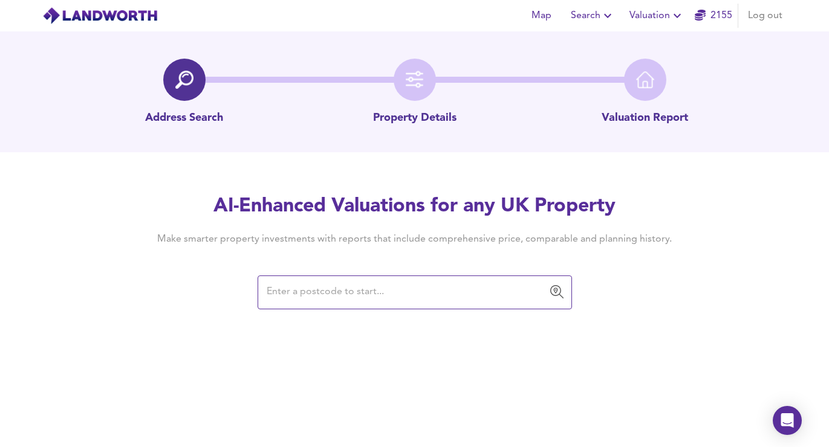
paste input "CR8 2JA"
type input "CR8 2JA"
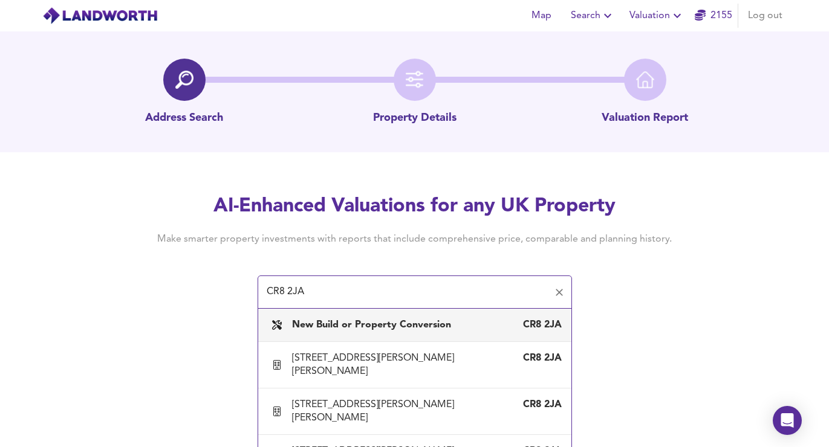
click at [337, 326] on b "New Build or Property Conversion" at bounding box center [371, 325] width 159 height 10
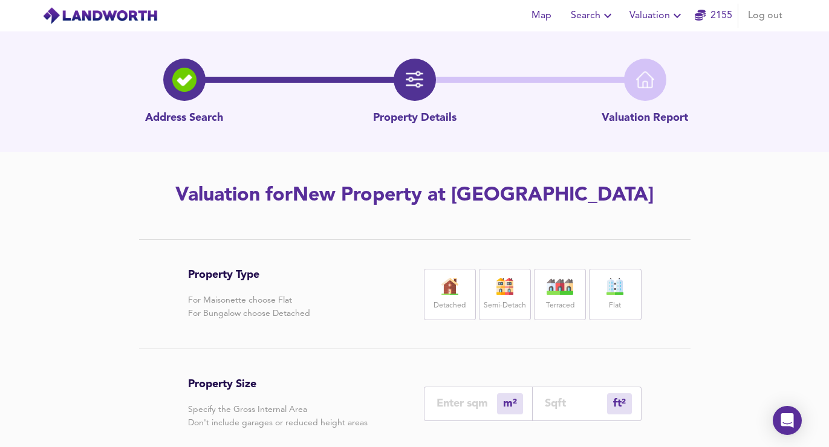
click at [612, 300] on label "Flat" at bounding box center [615, 306] width 12 height 15
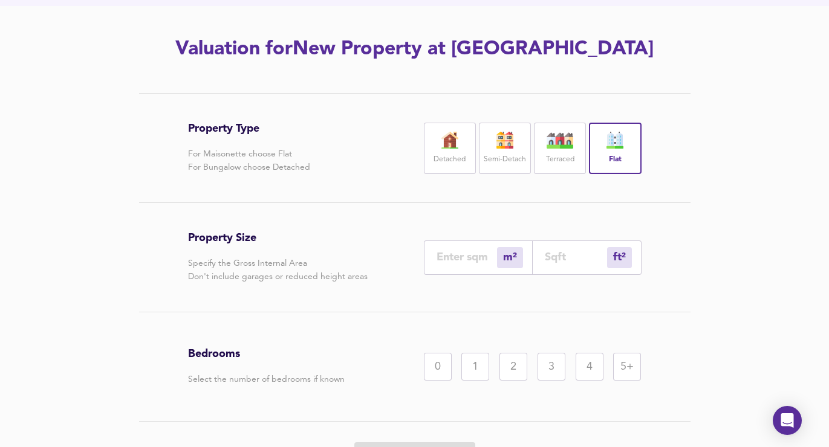
scroll to position [172, 0]
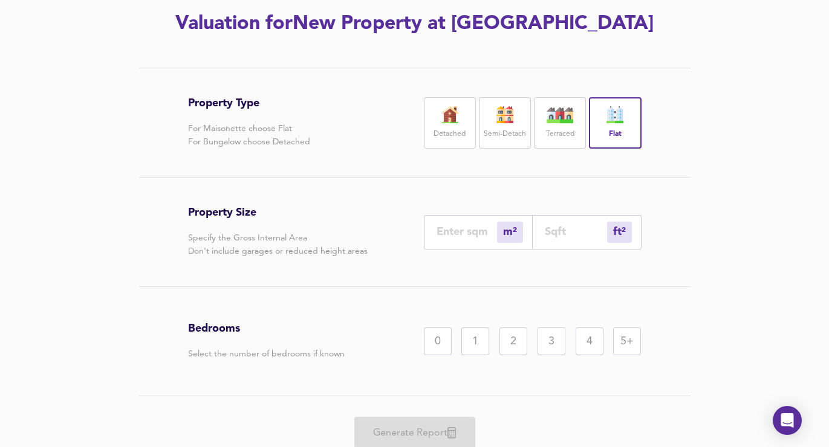
click at [568, 235] on input "number" at bounding box center [576, 231] width 62 height 13
type input "0"
type input "5"
type input "57"
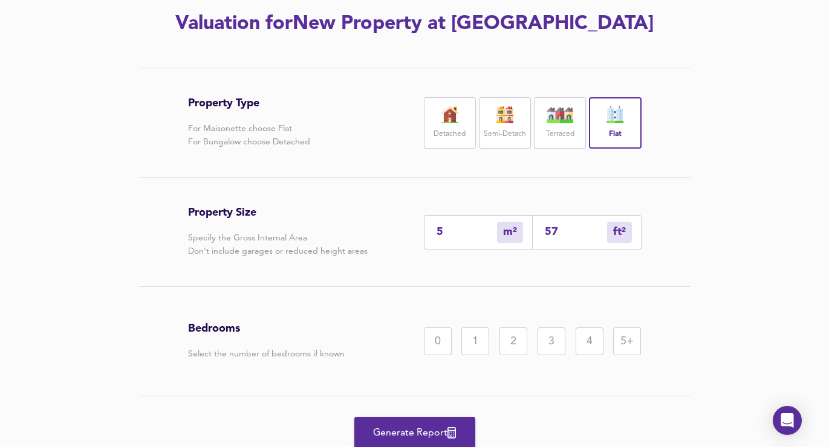
type input "54"
type input "578"
click at [467, 351] on div "1" at bounding box center [475, 342] width 28 height 28
click at [427, 426] on span "Generate Report" at bounding box center [414, 433] width 97 height 17
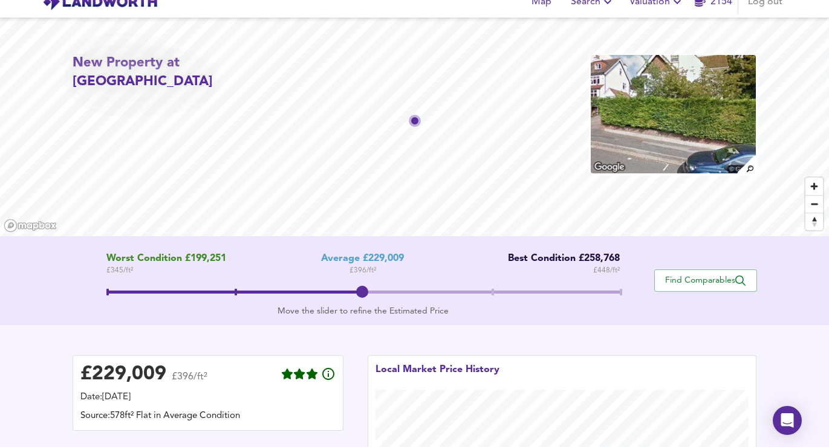
scroll to position [37, 0]
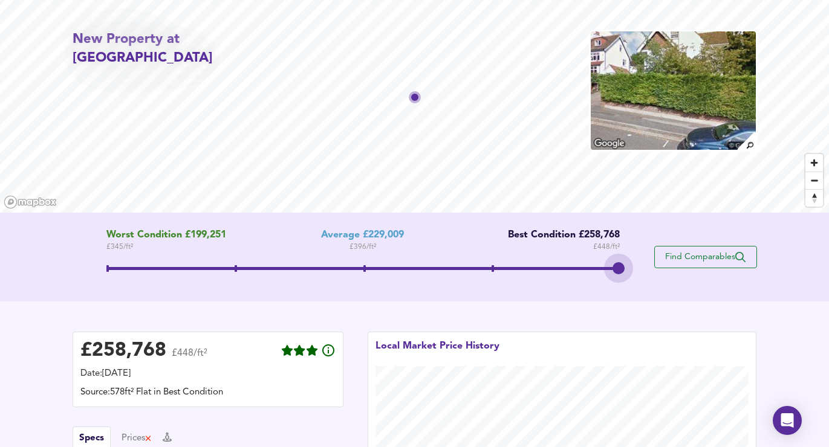
drag, startPoint x: 363, startPoint y: 266, endPoint x: 667, endPoint y: 266, distance: 303.5
click at [666, 266] on div "Worst Condition £199,251 £ 345 / ft² Average £229,009 £ 396 / ft² Best Conditio…" at bounding box center [415, 257] width 684 height 55
click at [672, 262] on span "Find Comparables" at bounding box center [705, 256] width 89 height 11
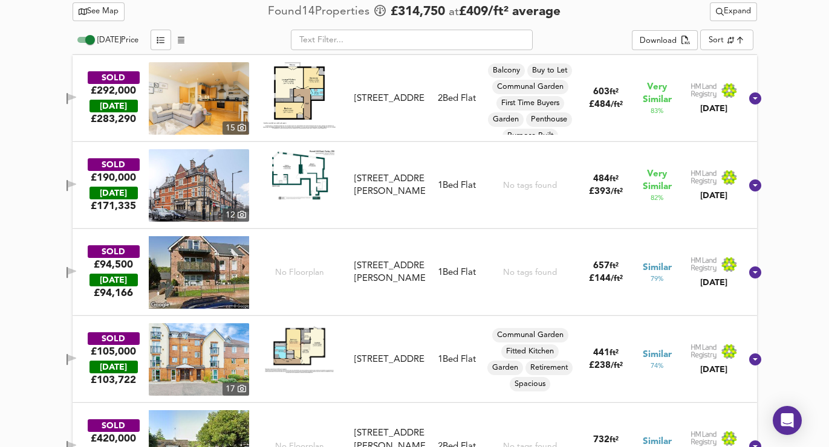
scroll to position [473, 0]
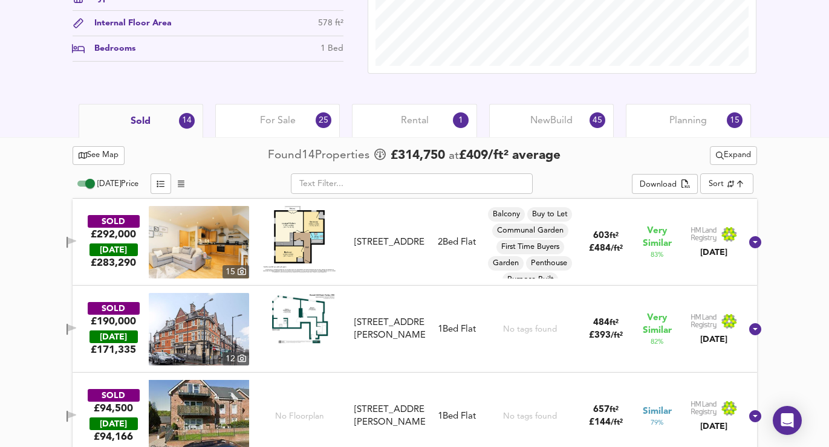
click at [738, 164] on button "Expand" at bounding box center [733, 155] width 47 height 19
click at [732, 175] on icon at bounding box center [739, 179] width 15 height 8
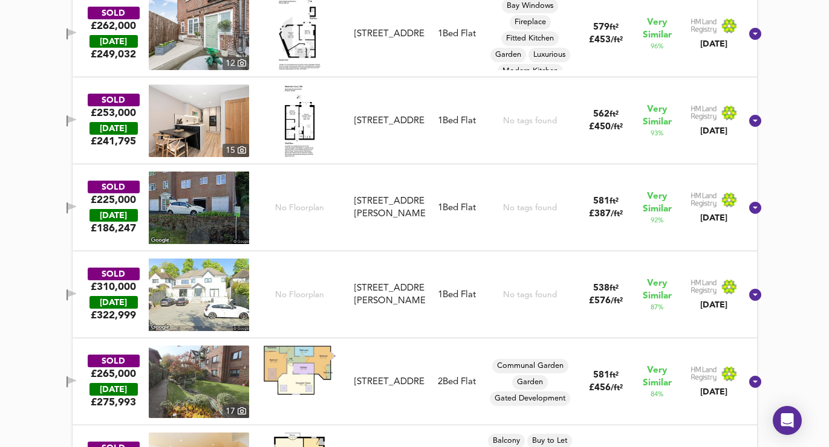
scroll to position [689, 0]
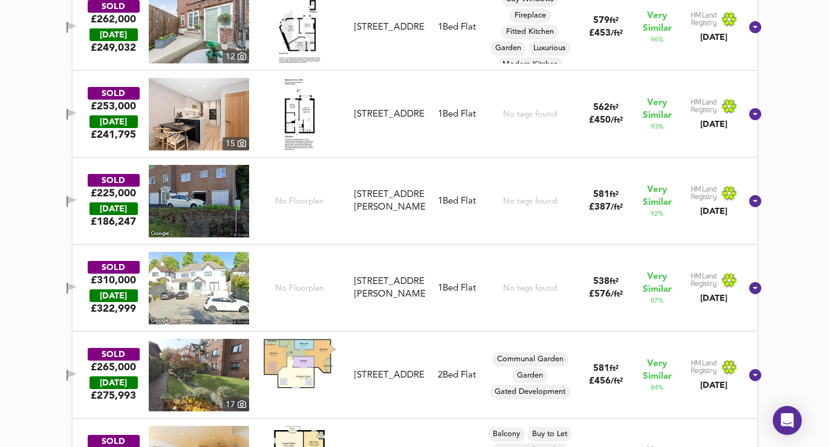
click at [77, 293] on icon "button" at bounding box center [72, 288] width 10 height 11
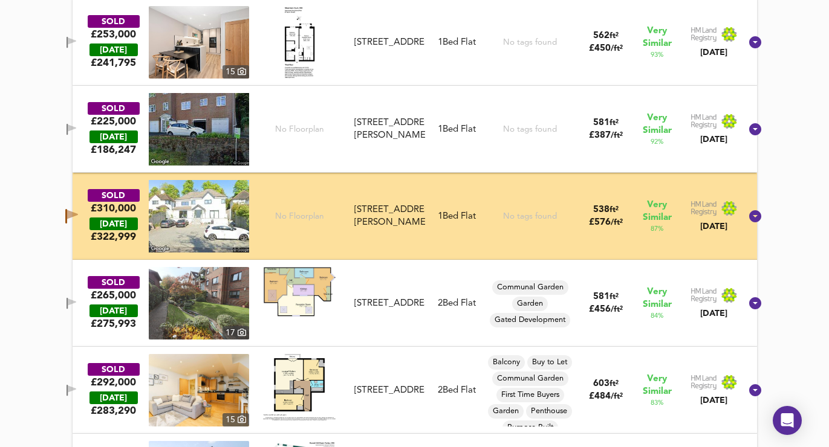
scroll to position [762, 0]
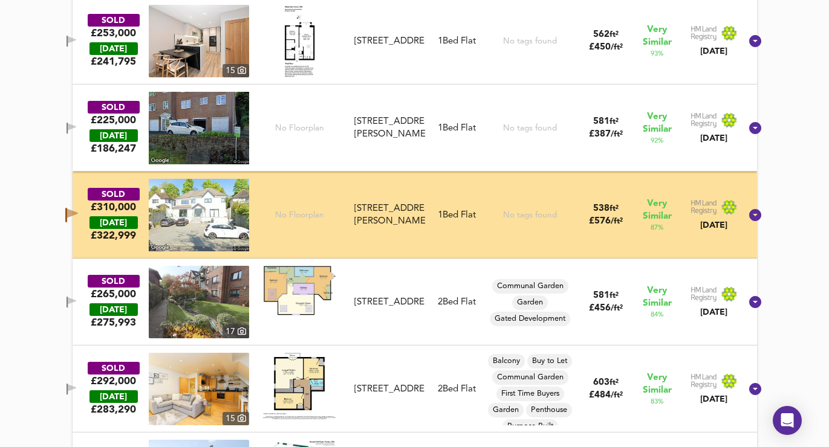
click at [77, 394] on span "button" at bounding box center [71, 389] width 18 height 11
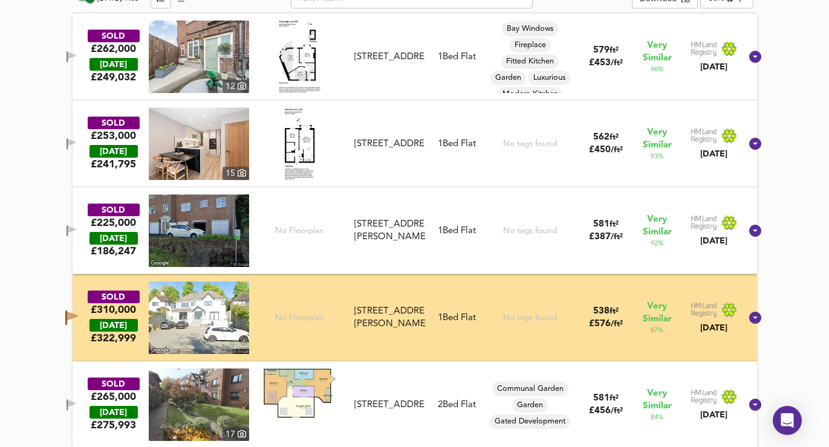
scroll to position [658, 0]
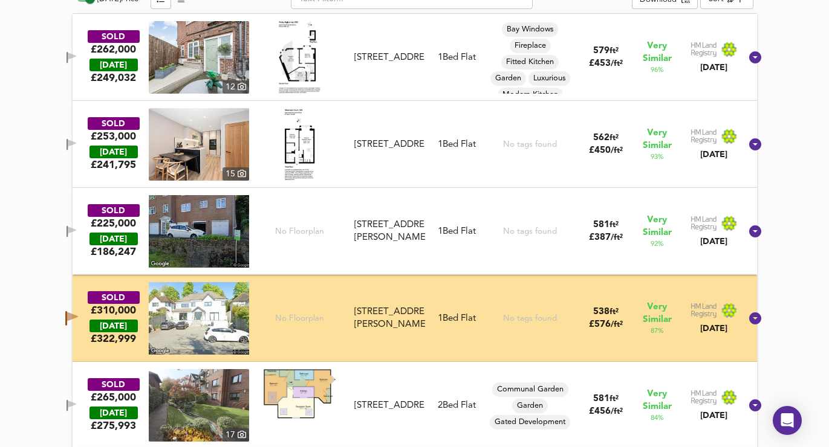
click at [83, 50] on button "button" at bounding box center [71, 58] width 24 height 16
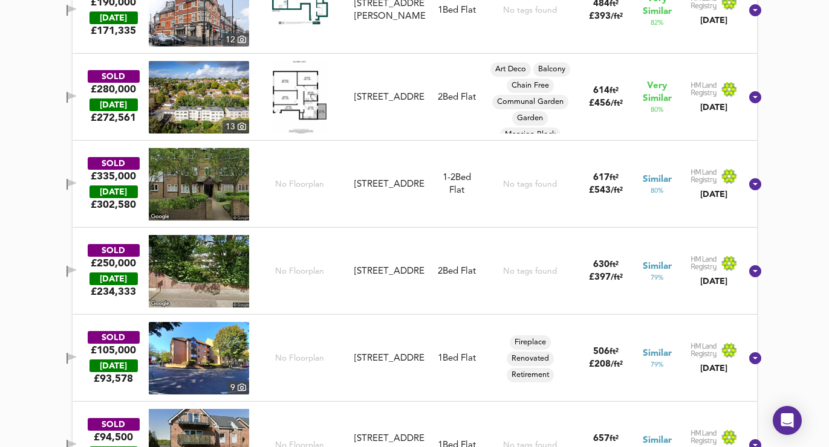
scroll to position [1228, 0]
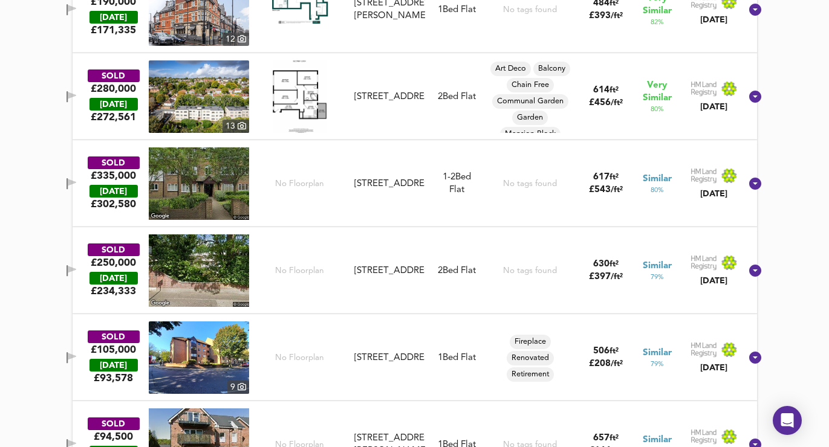
click at [76, 180] on icon "button" at bounding box center [72, 182] width 8 height 7
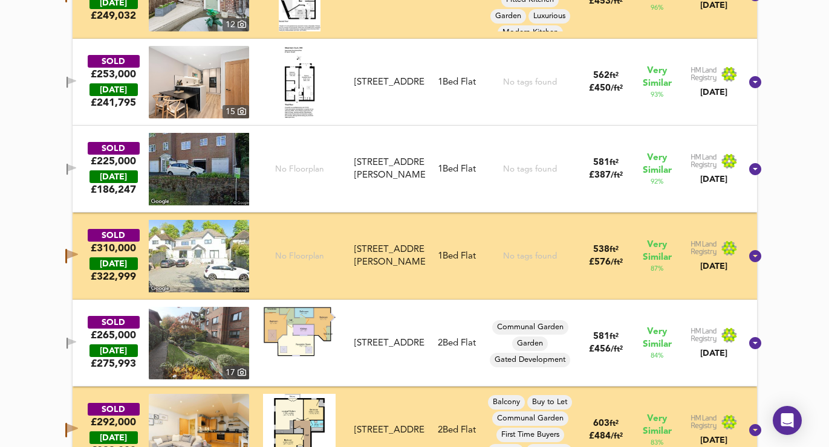
scroll to position [559, 0]
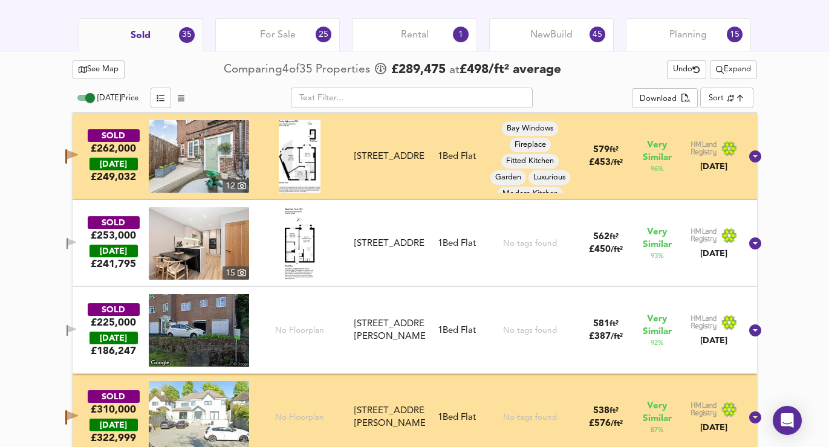
click at [736, 68] on span "Expand" at bounding box center [733, 70] width 35 height 14
click at [729, 100] on li "½ mile 1 mile" at bounding box center [731, 93] width 102 height 19
click at [76, 326] on icon "button" at bounding box center [72, 329] width 8 height 7
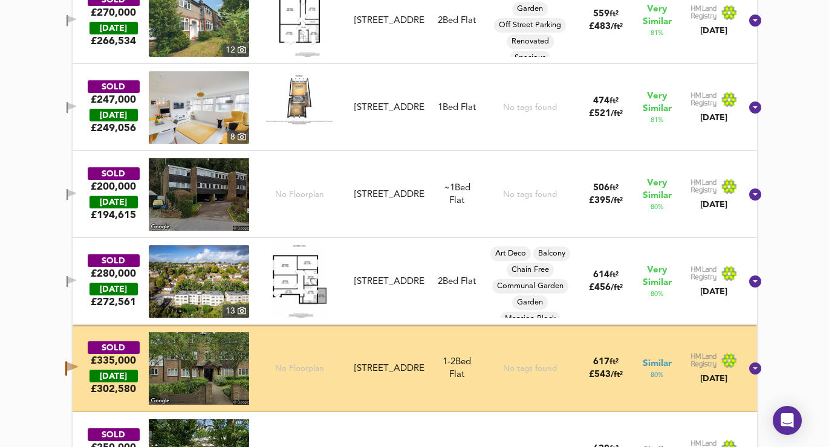
scroll to position [1653, 0]
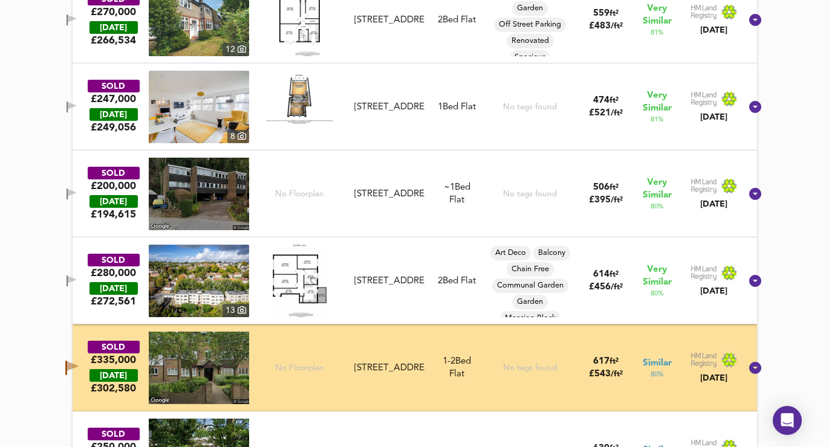
click at [79, 104] on span "button" at bounding box center [71, 107] width 18 height 11
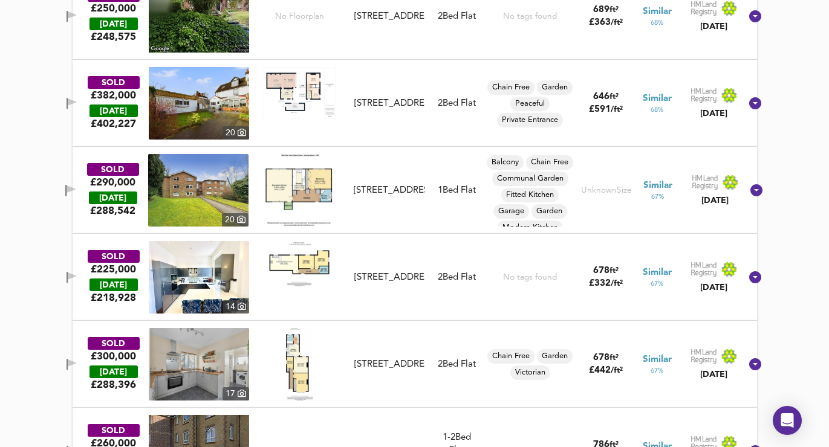
scroll to position [3486, 0]
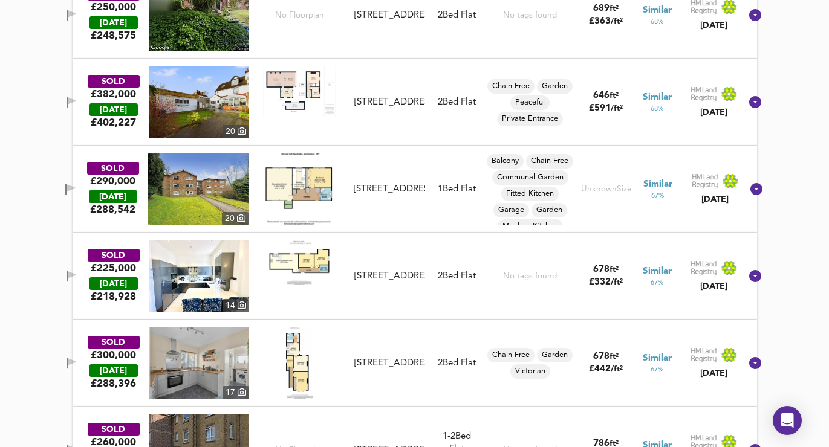
click at [68, 105] on icon "button" at bounding box center [67, 102] width 1 height 11
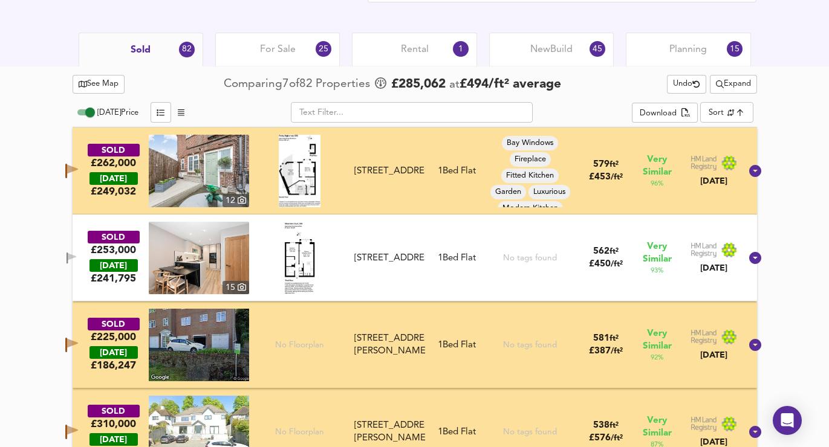
scroll to position [543, 0]
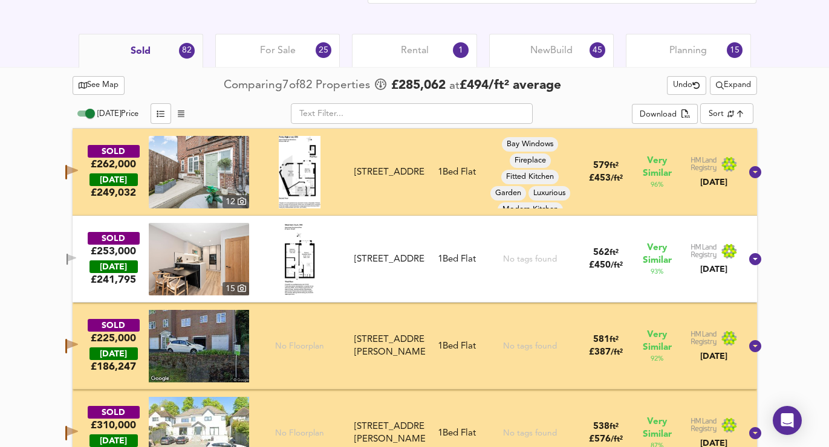
click at [729, 94] on button "Expand" at bounding box center [733, 85] width 47 height 19
click at [719, 103] on li "1 mile 2 mile" at bounding box center [731, 109] width 102 height 19
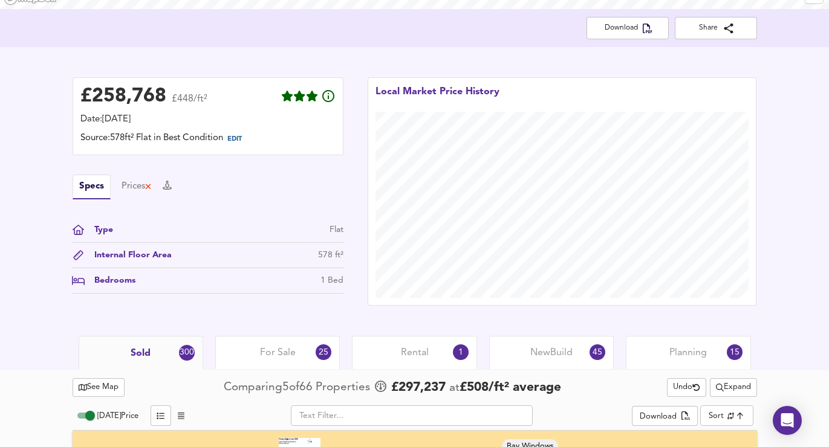
scroll to position [545, 0]
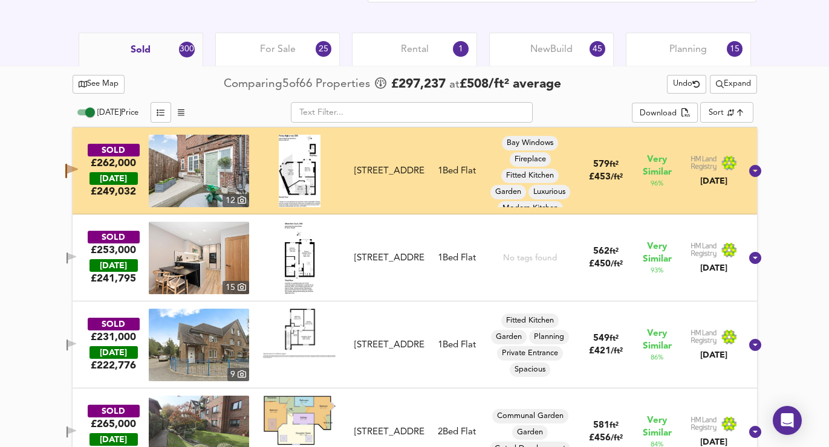
click at [86, 187] on div "SOLD £262,000 [DATE] £ 249,032 [GEOGRAPHIC_DATA][STREET_ADDRESS][STREET_ADDRESS…" at bounding box center [400, 171] width 682 height 73
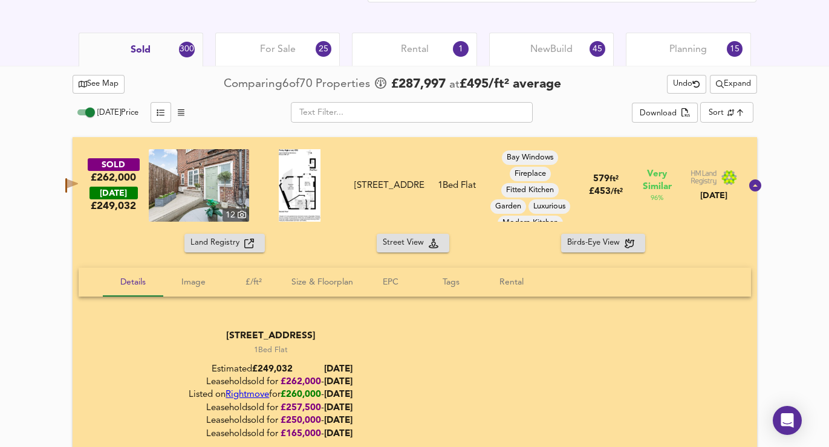
scroll to position [907, 0]
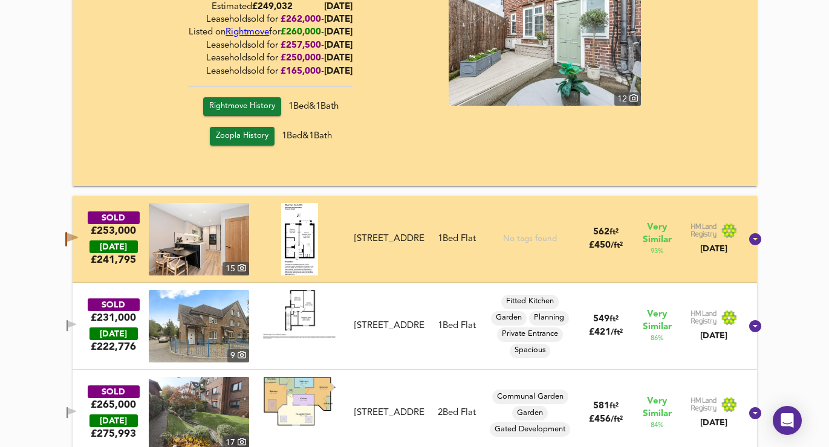
click at [78, 235] on icon "button" at bounding box center [72, 237] width 11 height 9
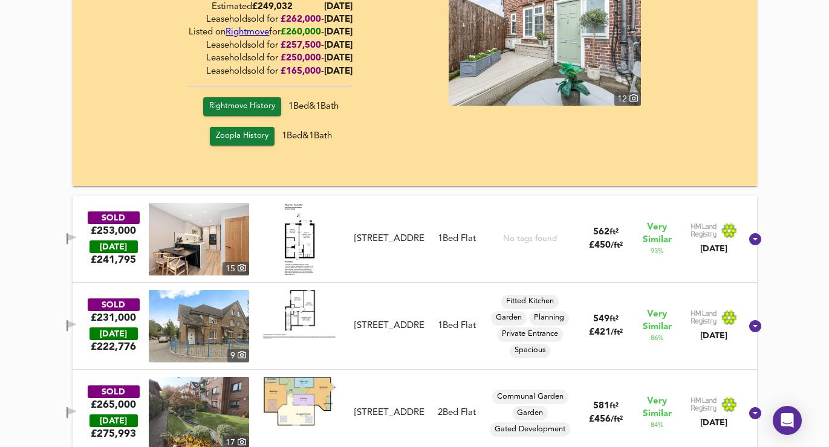
click at [76, 235] on icon "button" at bounding box center [72, 237] width 8 height 7
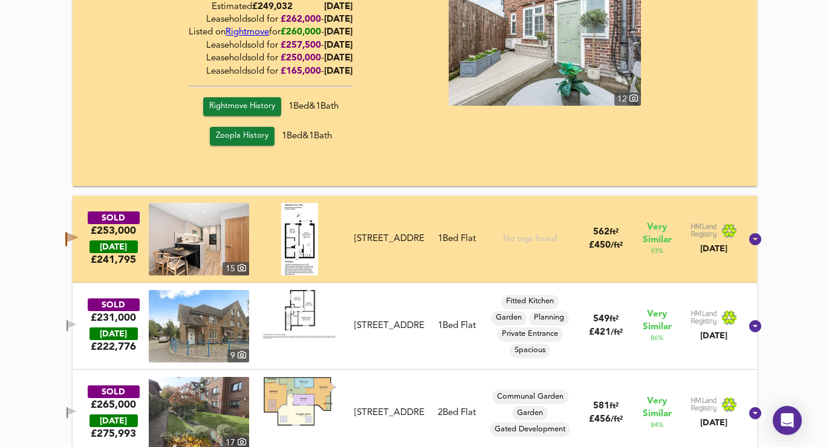
scroll to position [947, 0]
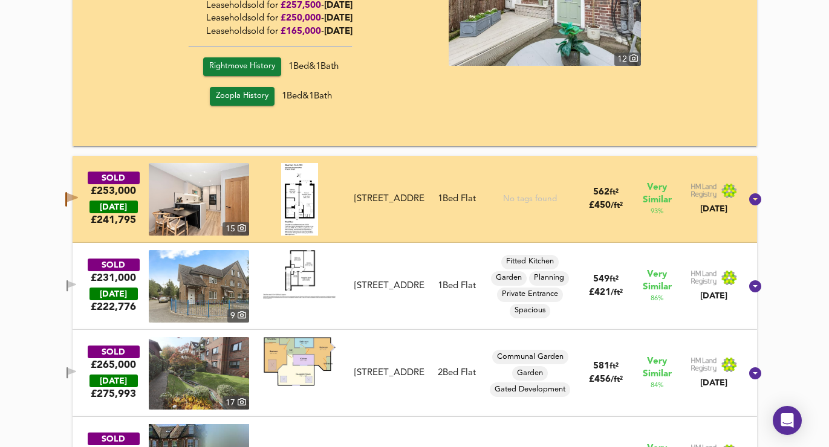
click at [77, 368] on icon "button" at bounding box center [72, 373] width 10 height 11
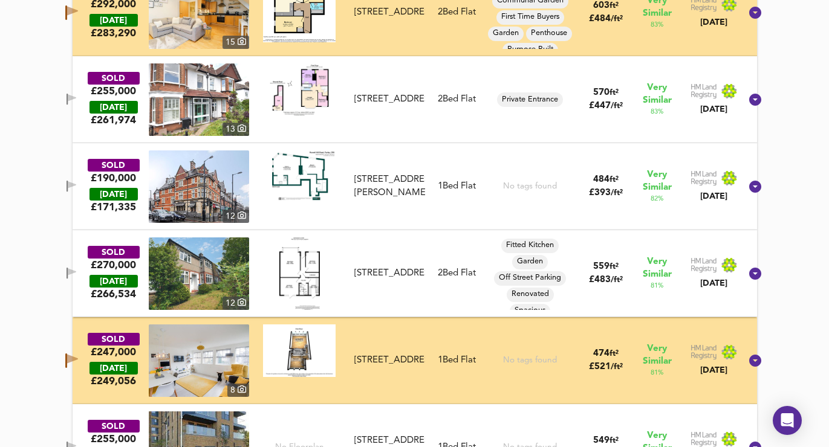
scroll to position [1649, 0]
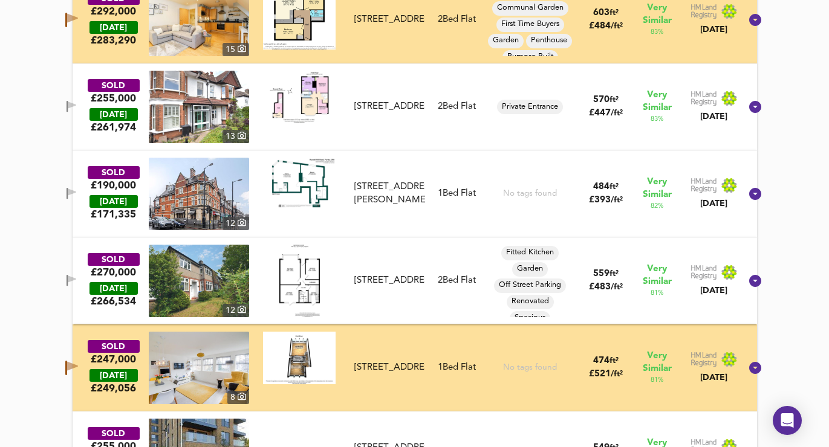
click at [76, 279] on icon "button" at bounding box center [72, 279] width 8 height 7
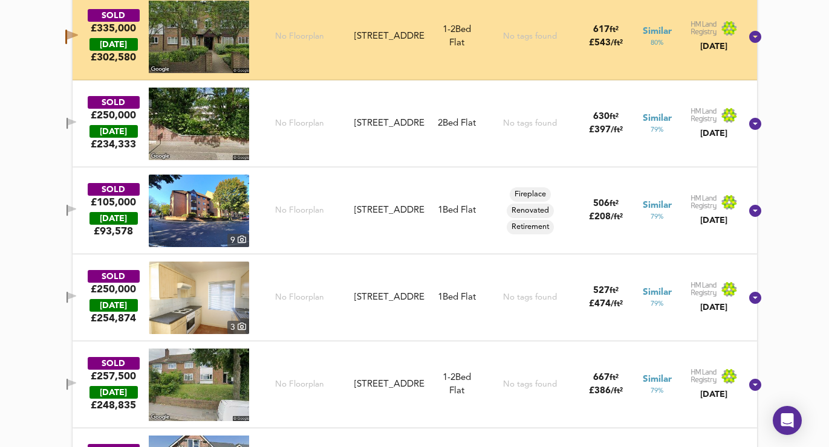
scroll to position [2340, 0]
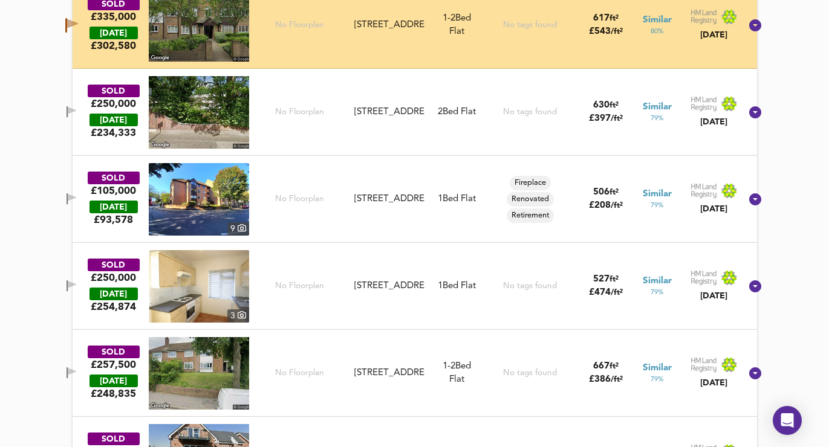
click at [77, 289] on icon "button" at bounding box center [72, 286] width 10 height 11
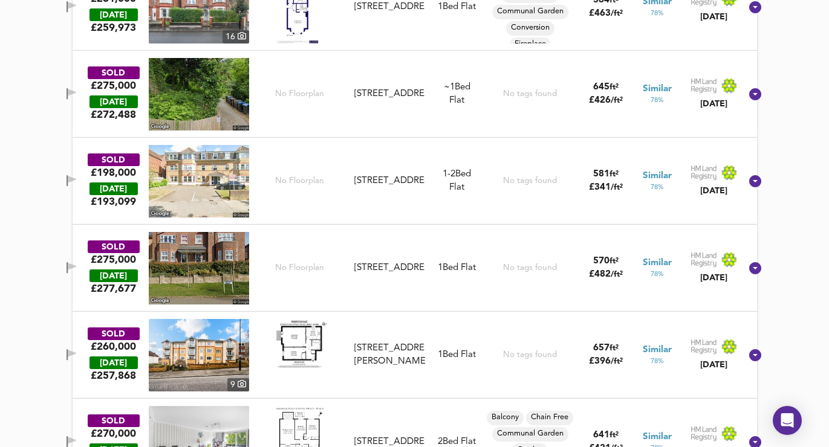
scroll to position [3240, 0]
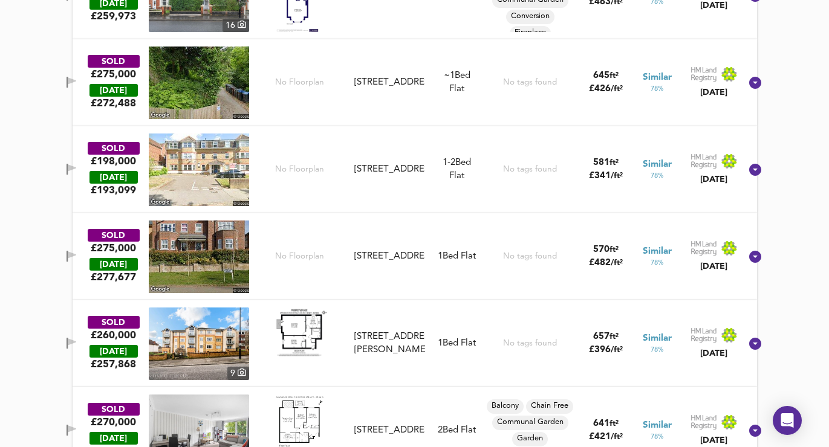
click at [76, 254] on icon "button" at bounding box center [72, 254] width 8 height 7
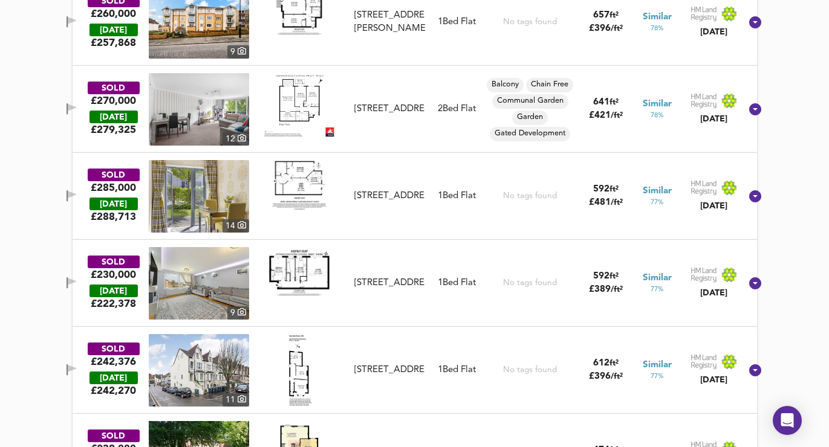
scroll to position [3710, 0]
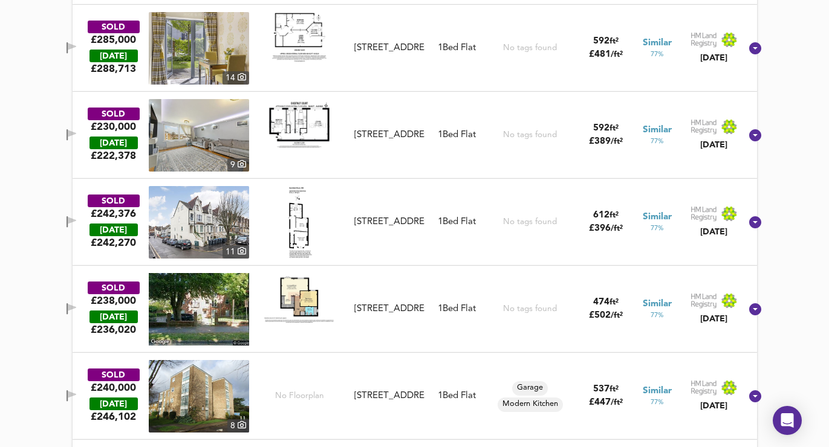
click at [80, 47] on span "button" at bounding box center [71, 47] width 18 height 11
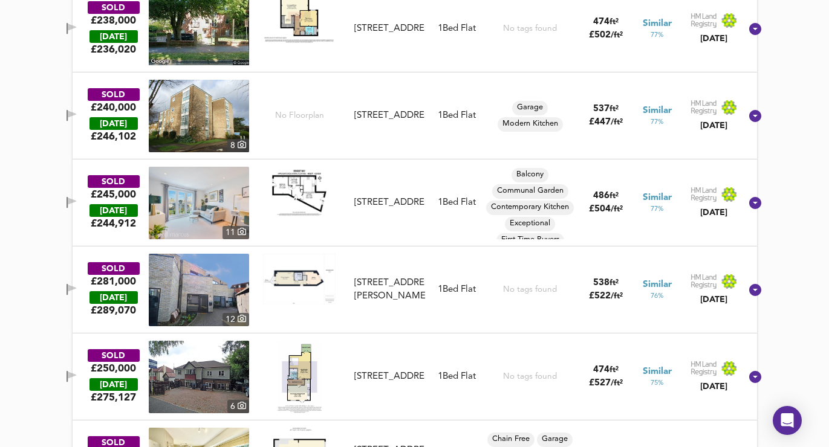
scroll to position [4002, 0]
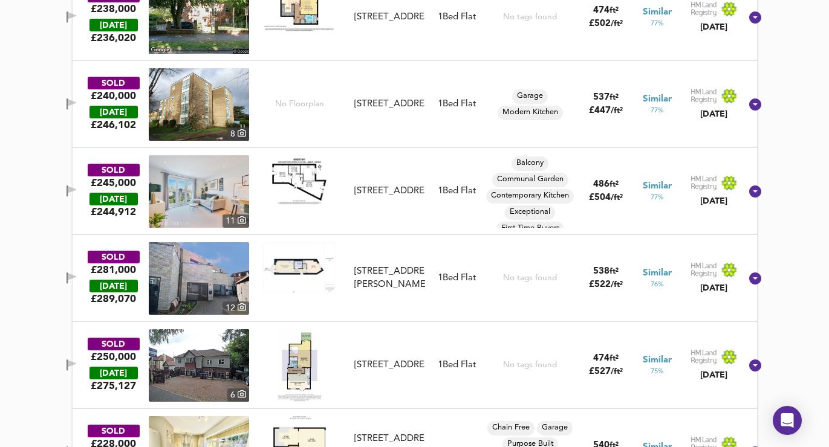
click at [76, 279] on icon "button" at bounding box center [72, 276] width 8 height 7
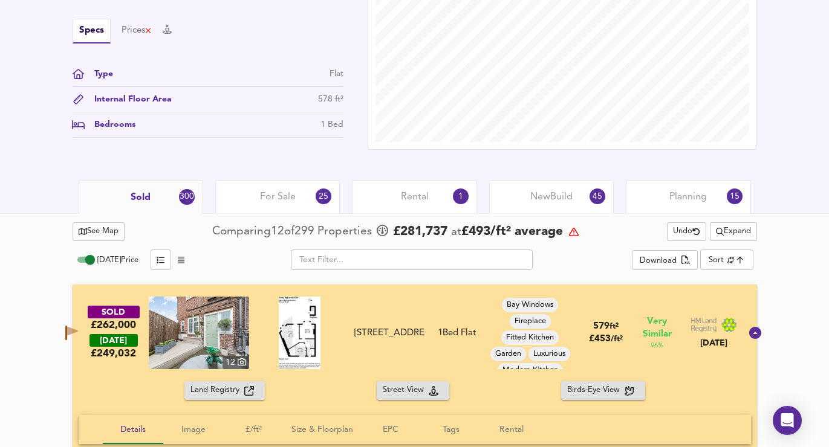
scroll to position [401, 0]
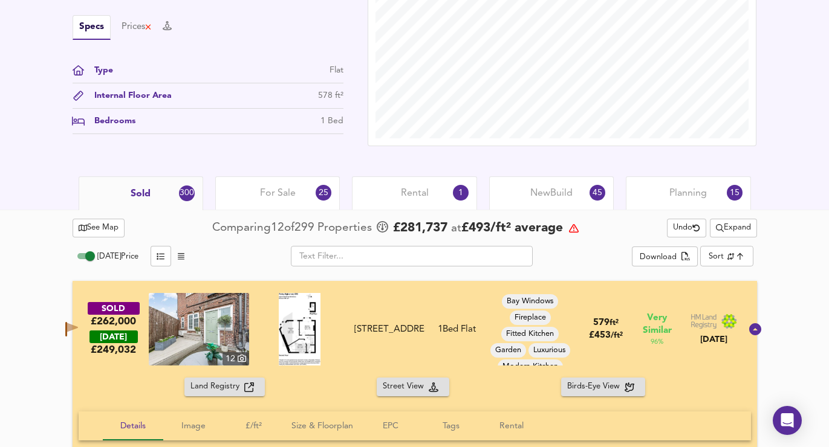
click at [267, 190] on span "For Sale" at bounding box center [278, 193] width 36 height 13
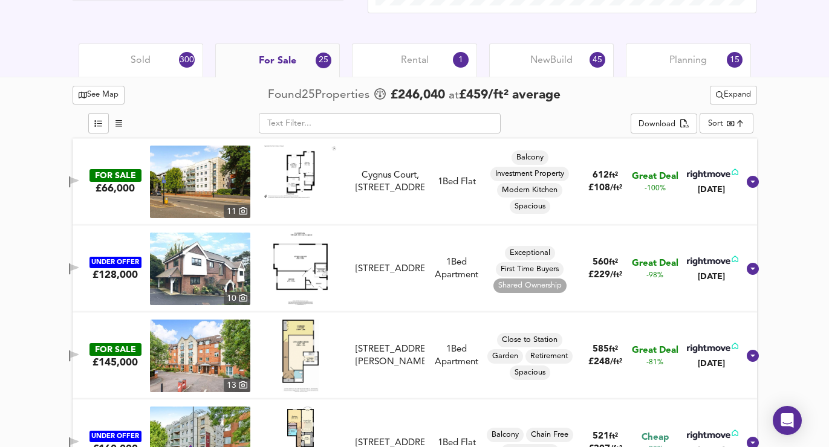
scroll to position [539, 0]
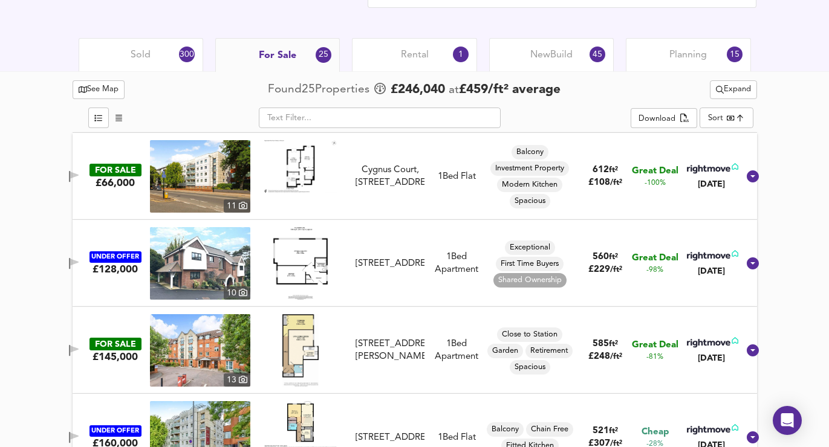
click at [730, 86] on span "Expand" at bounding box center [733, 90] width 35 height 14
click at [724, 110] on li "¼ mile ½ mile" at bounding box center [731, 113] width 111 height 19
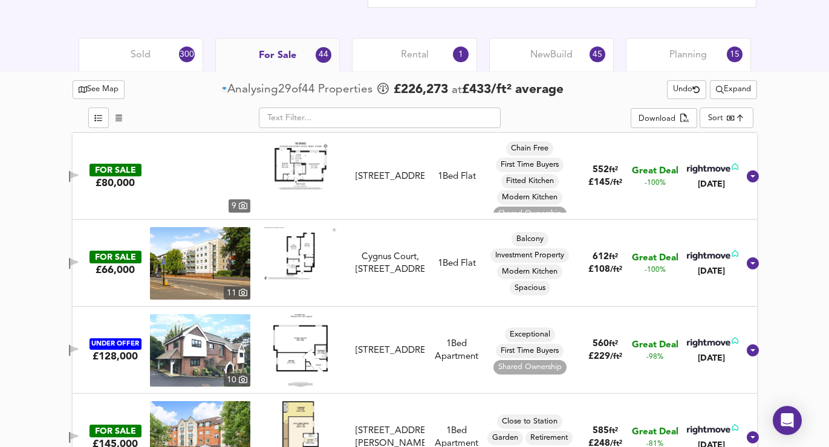
scroll to position [543, 0]
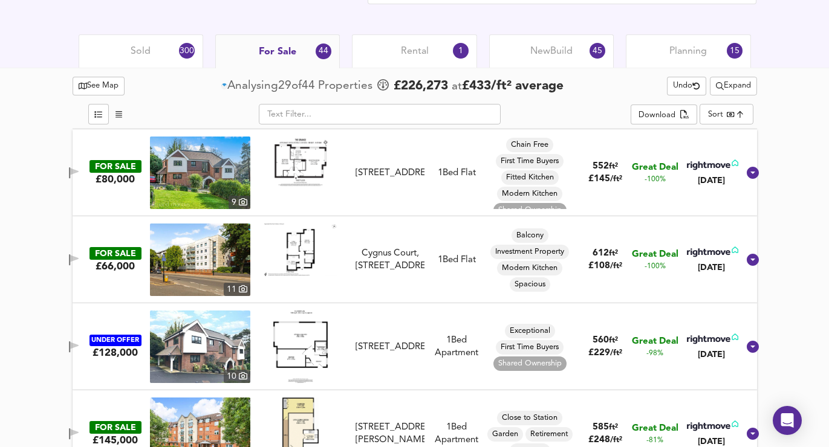
click at [739, 91] on span "Expand" at bounding box center [733, 86] width 35 height 14
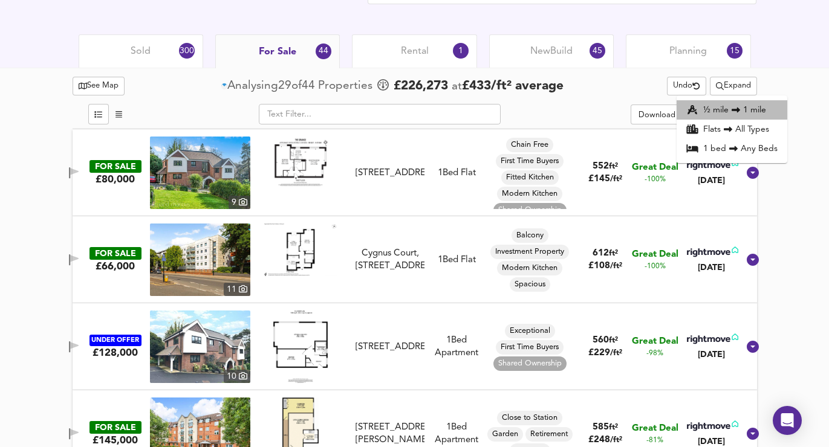
click at [736, 115] on li "½ mile 1 mile" at bounding box center [731, 109] width 111 height 19
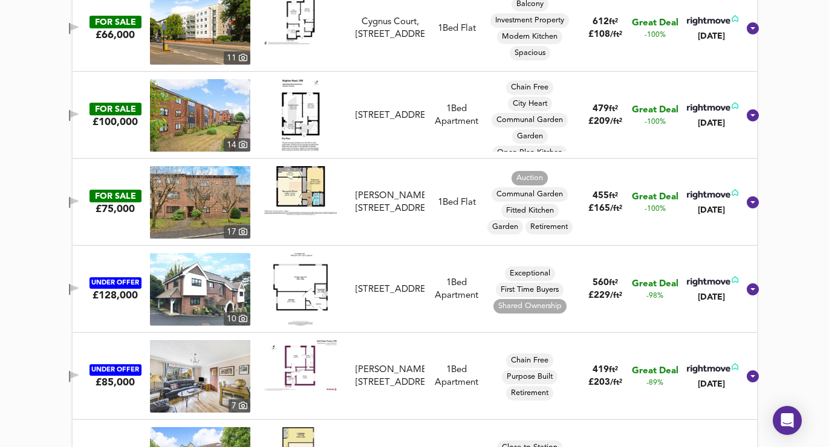
scroll to position [551, 0]
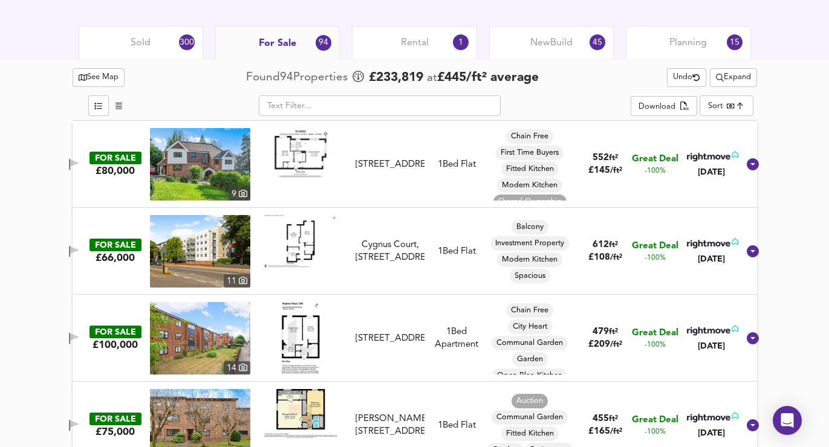
click at [737, 83] on span "Expand" at bounding box center [733, 78] width 35 height 14
click at [716, 80] on icon "split button" at bounding box center [720, 78] width 8 height 8
click at [788, 57] on div "Sold 300 For Sale 94 Rental 1 New Build 45 Planning 15" at bounding box center [414, 42] width 829 height 33
click at [741, 80] on span "Expand" at bounding box center [733, 78] width 35 height 14
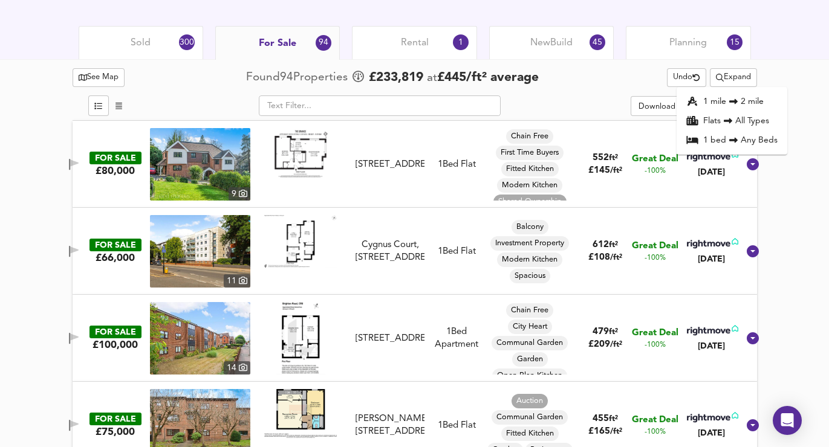
click at [730, 97] on li "1 mile 2 mile" at bounding box center [731, 101] width 111 height 19
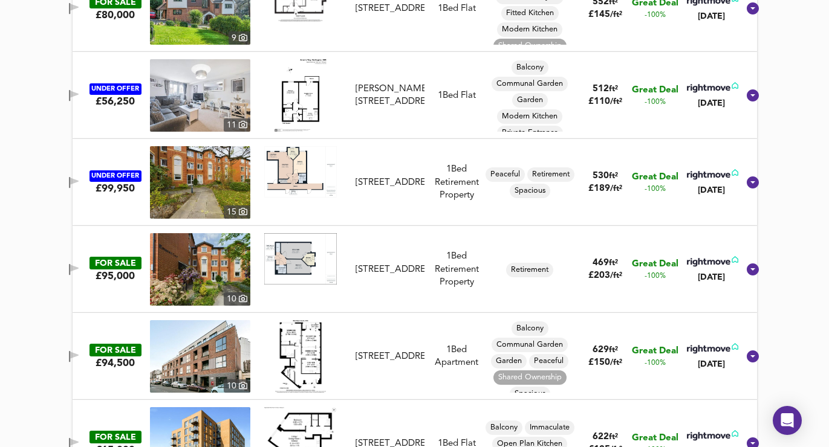
scroll to position [996, 0]
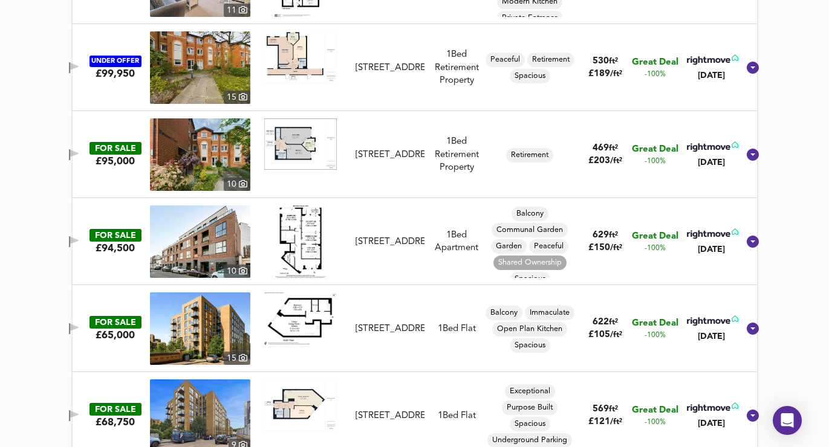
click at [79, 156] on icon "button" at bounding box center [74, 153] width 8 height 7
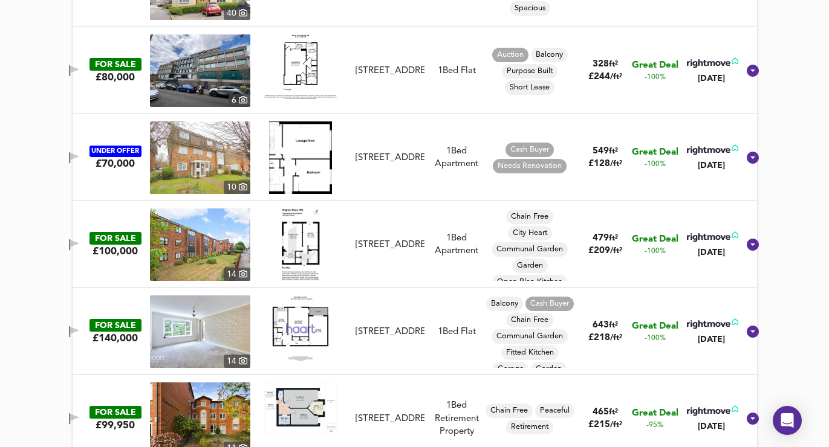
scroll to position [1877, 0]
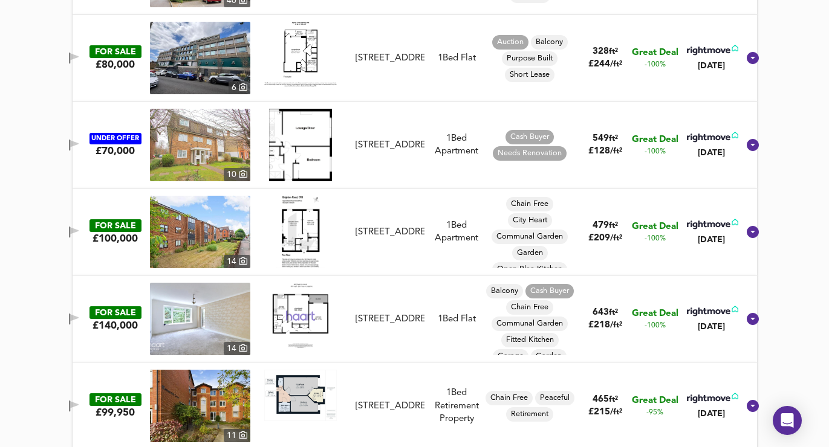
click at [82, 224] on button "button" at bounding box center [74, 232] width 24 height 16
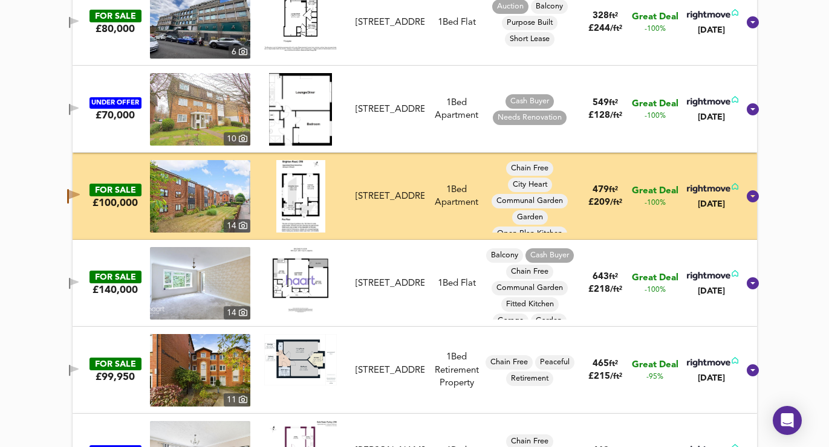
scroll to position [1920, 0]
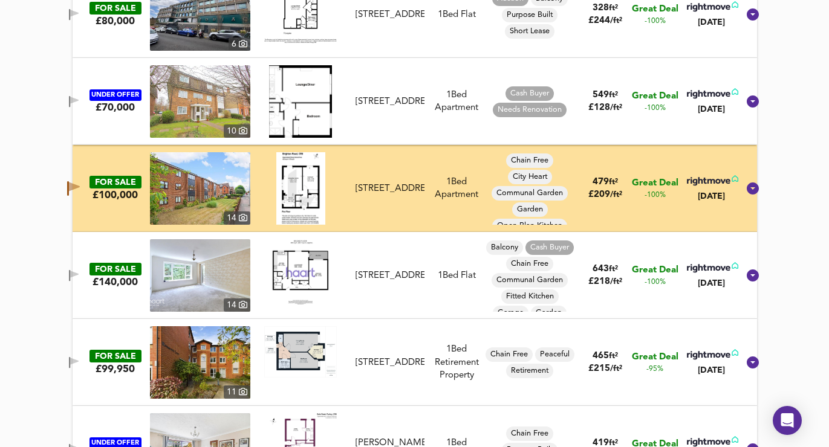
click at [79, 281] on icon "button" at bounding box center [74, 275] width 10 height 11
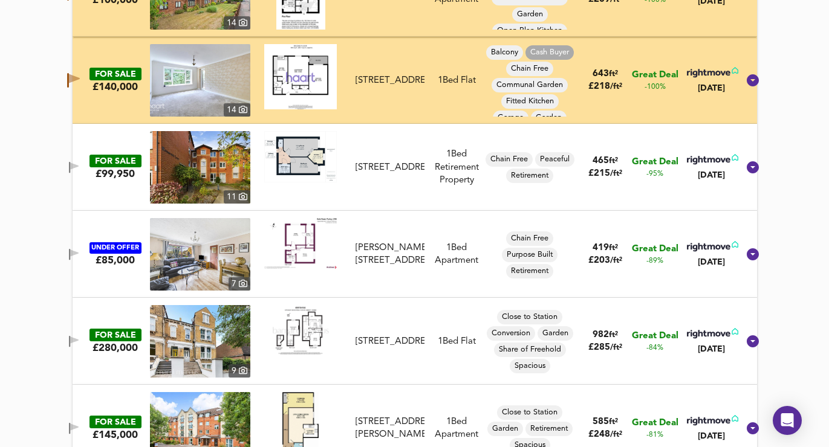
scroll to position [2117, 0]
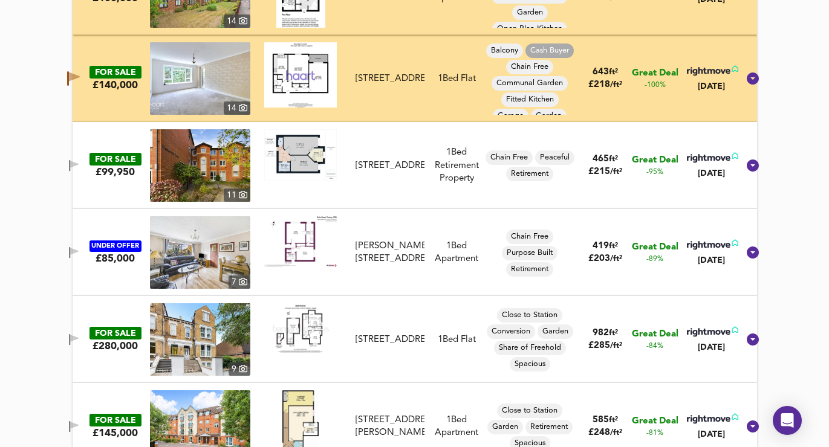
click at [79, 163] on icon "button" at bounding box center [74, 164] width 8 height 7
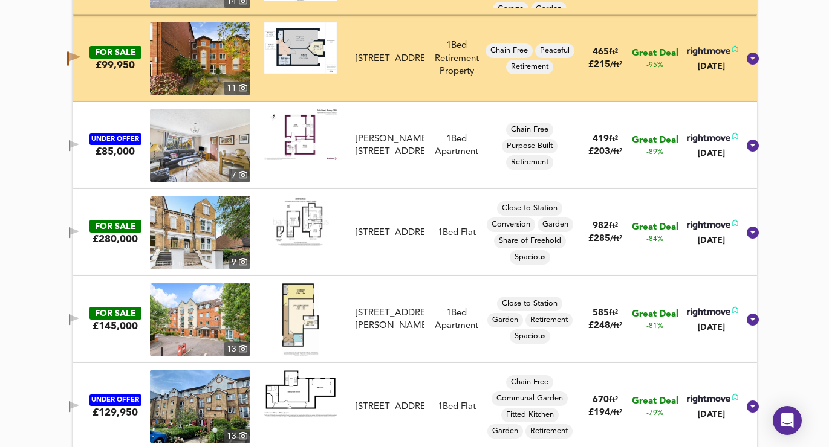
scroll to position [2233, 0]
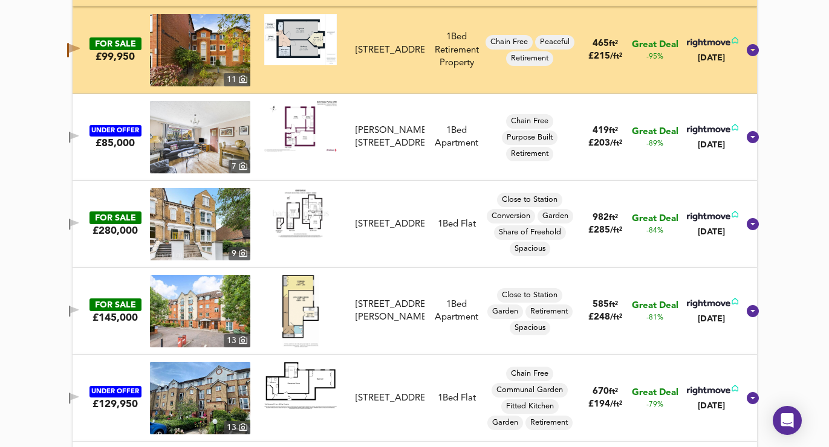
click at [79, 222] on icon "button" at bounding box center [74, 222] width 8 height 7
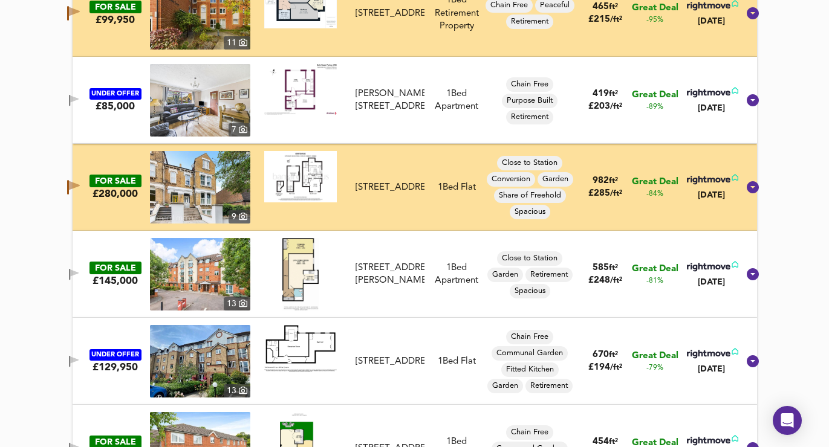
scroll to position [2282, 0]
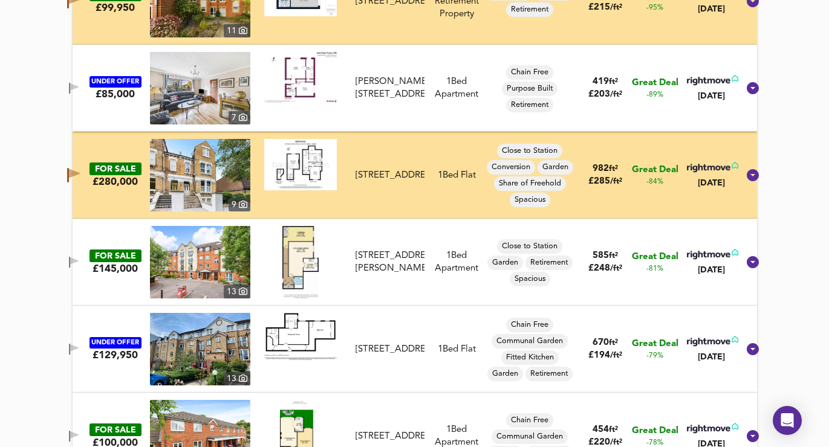
click at [79, 259] on icon "button" at bounding box center [74, 261] width 8 height 7
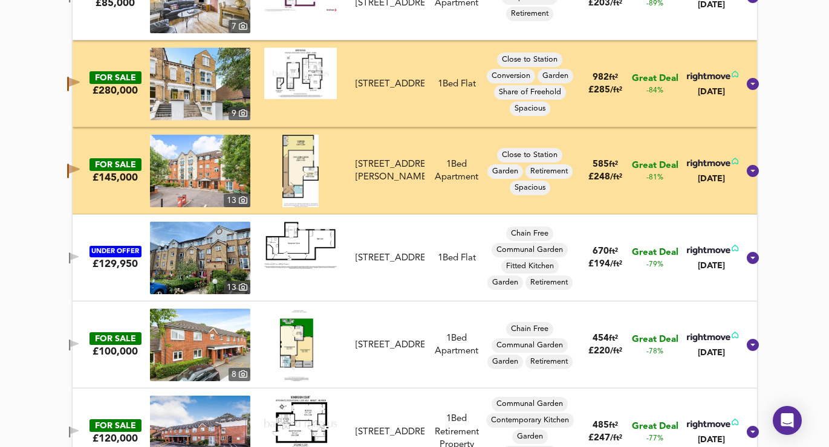
scroll to position [2560, 0]
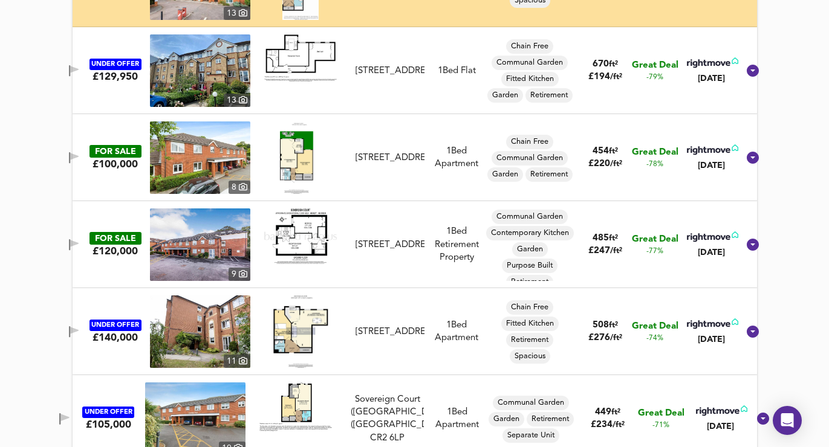
click at [79, 154] on icon "button" at bounding box center [74, 156] width 8 height 7
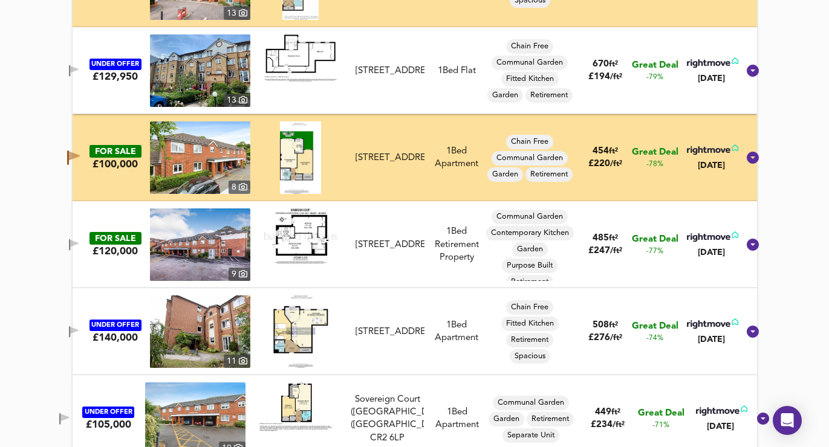
click at [77, 242] on span "button" at bounding box center [74, 244] width 18 height 11
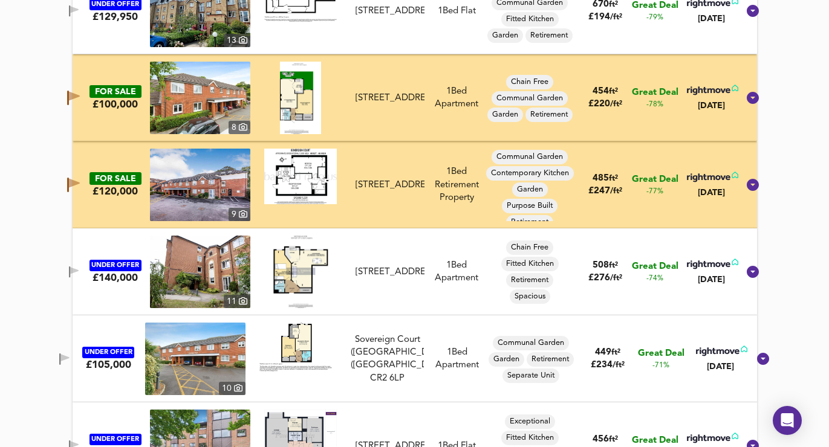
scroll to position [2620, 0]
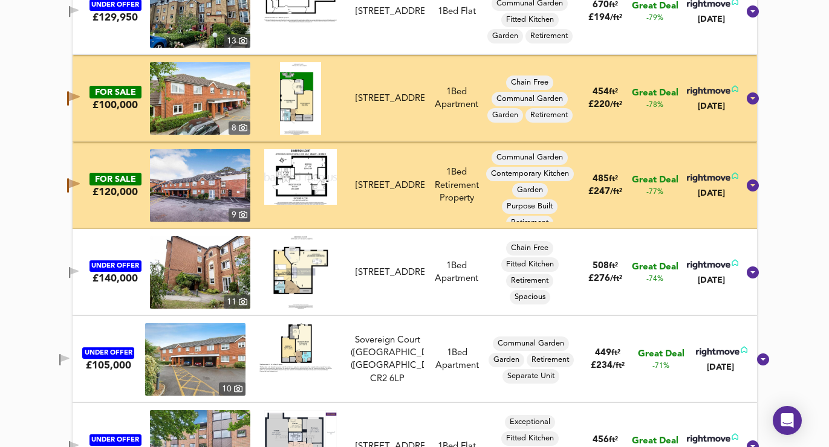
click at [79, 270] on icon "button" at bounding box center [74, 271] width 8 height 7
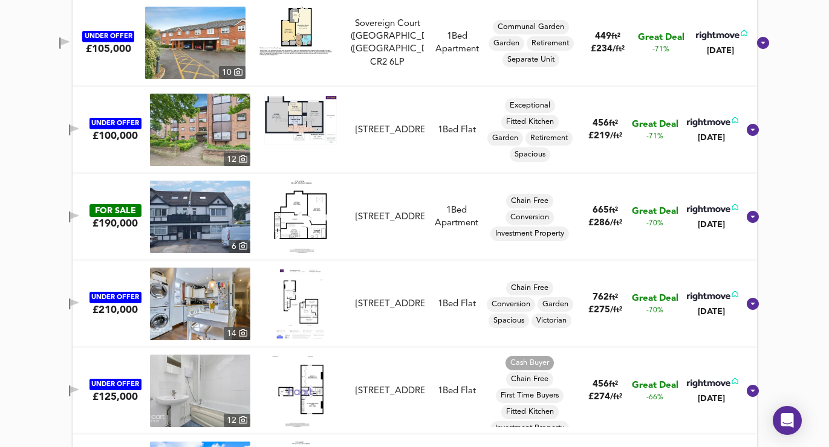
scroll to position [2971, 0]
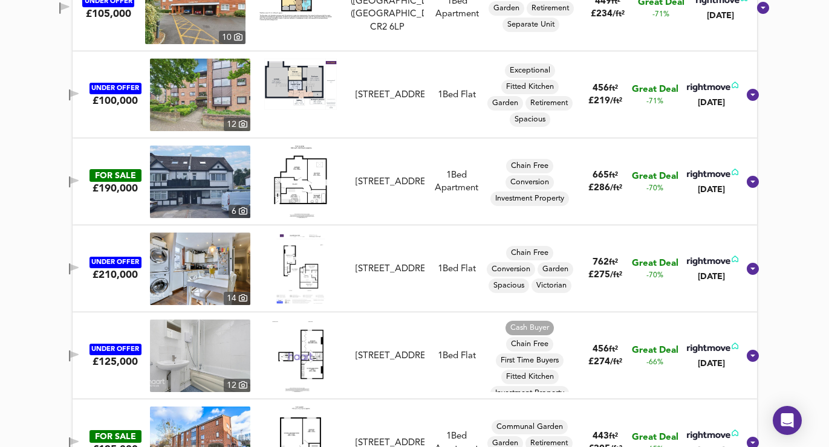
click at [79, 172] on div "FOR SALE £190,000 [STREET_ADDRESS] 1 Bed Apartment Chain Free Conversion Invest…" at bounding box center [400, 182] width 676 height 73
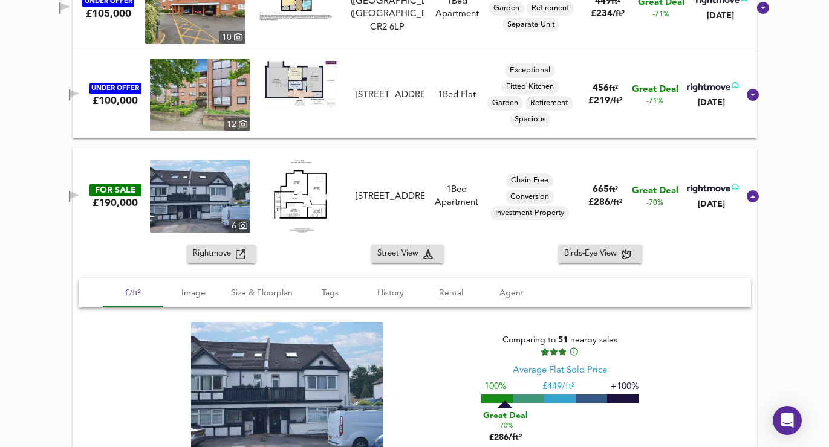
click at [79, 191] on icon "button" at bounding box center [74, 196] width 10 height 11
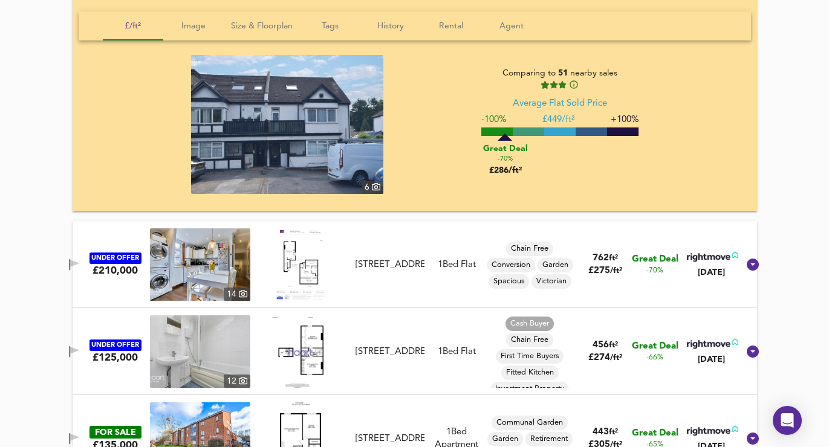
scroll to position [3476, 0]
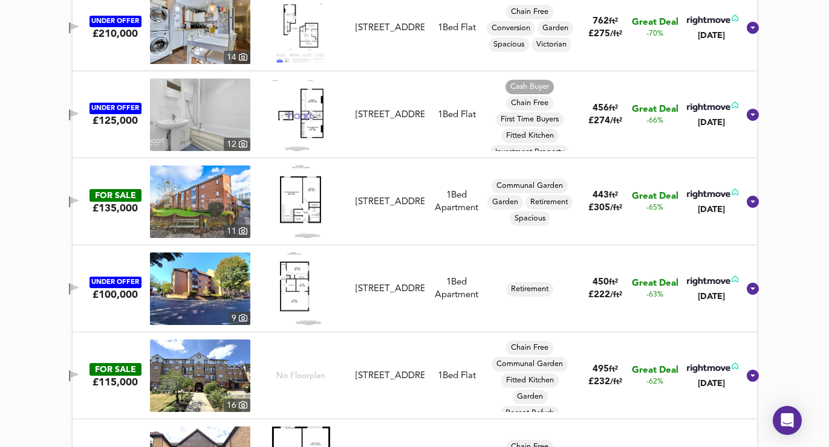
click at [79, 198] on icon "button" at bounding box center [74, 201] width 10 height 11
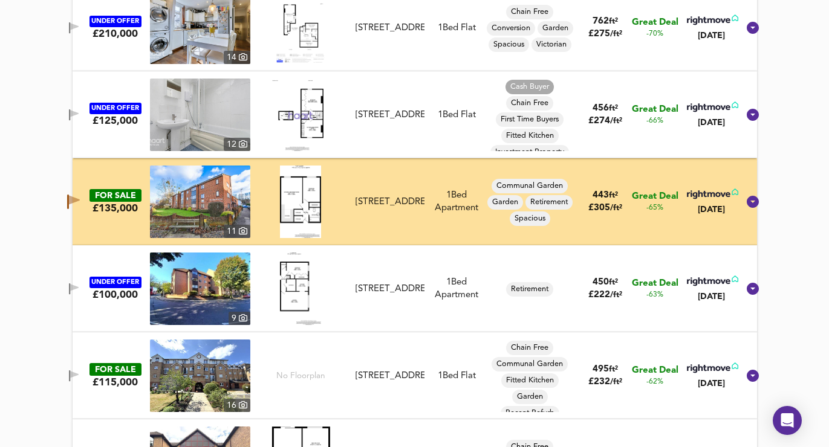
click at [79, 117] on icon "button" at bounding box center [74, 114] width 10 height 11
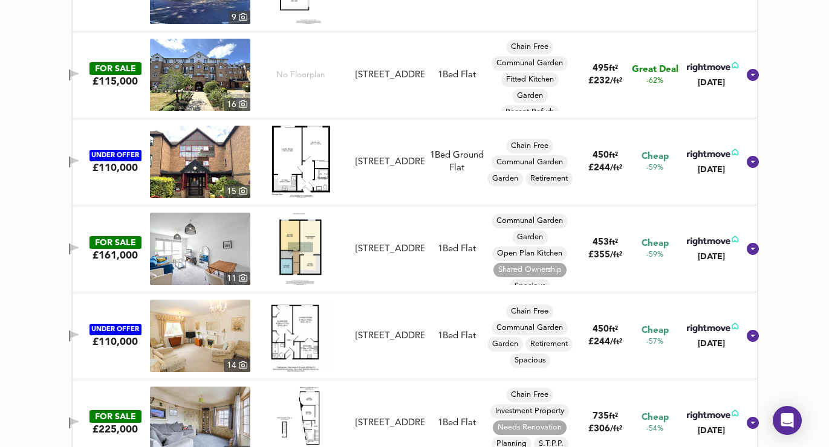
scroll to position [3782, 0]
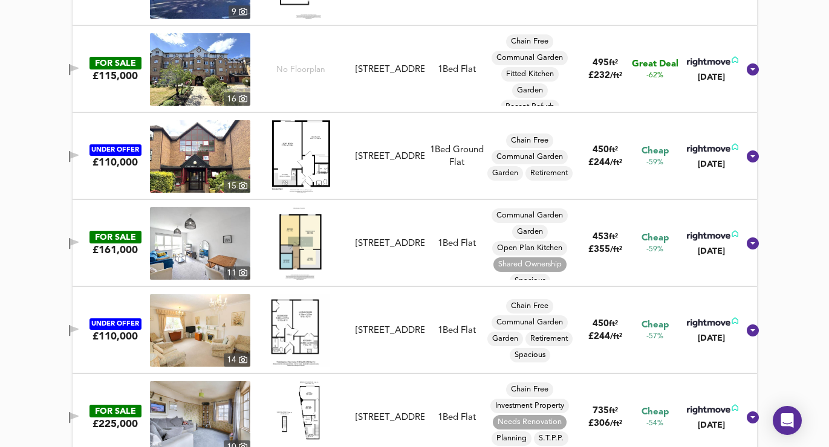
click at [79, 241] on icon "button" at bounding box center [74, 242] width 8 height 7
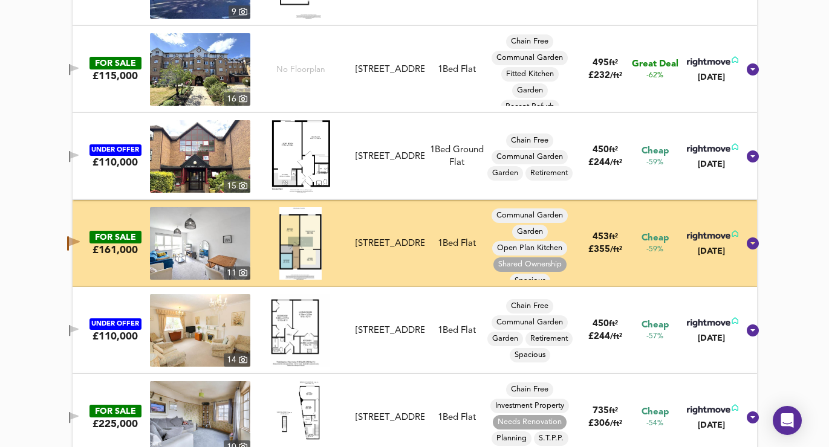
scroll to position [4009, 0]
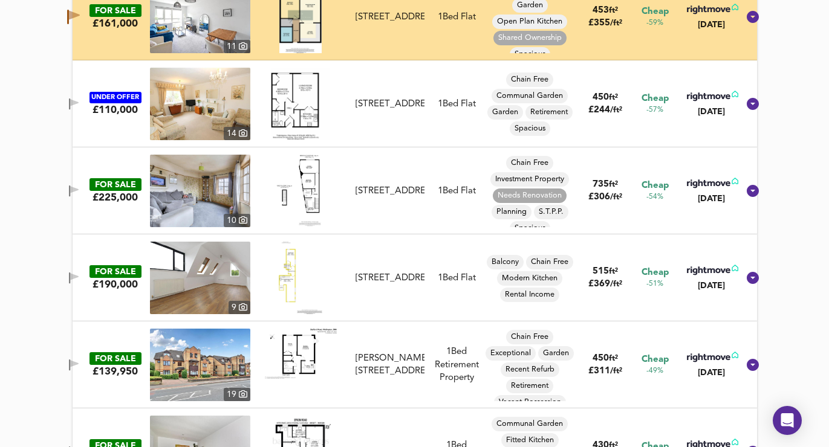
click at [79, 194] on icon "button" at bounding box center [74, 191] width 10 height 11
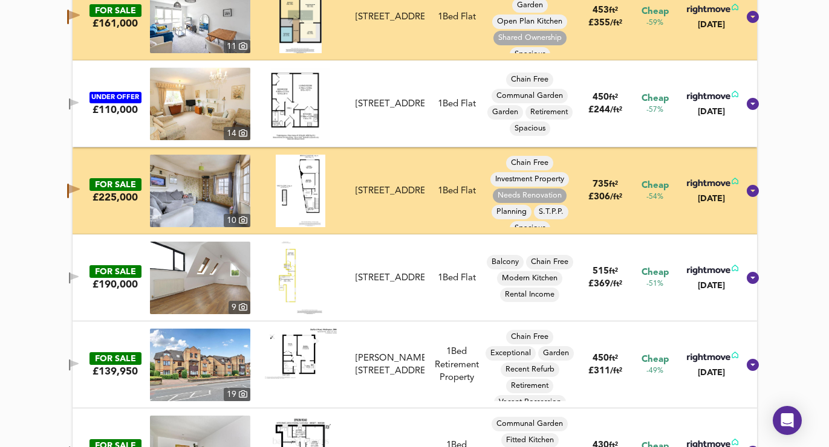
click at [80, 194] on icon "button" at bounding box center [73, 191] width 13 height 15
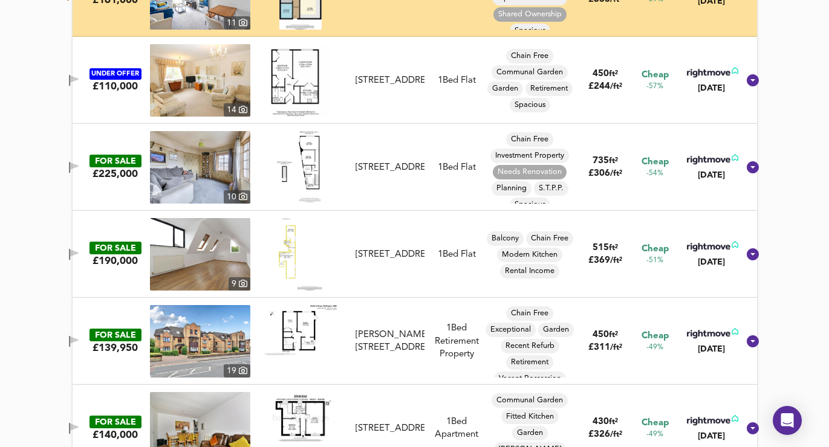
scroll to position [4042, 0]
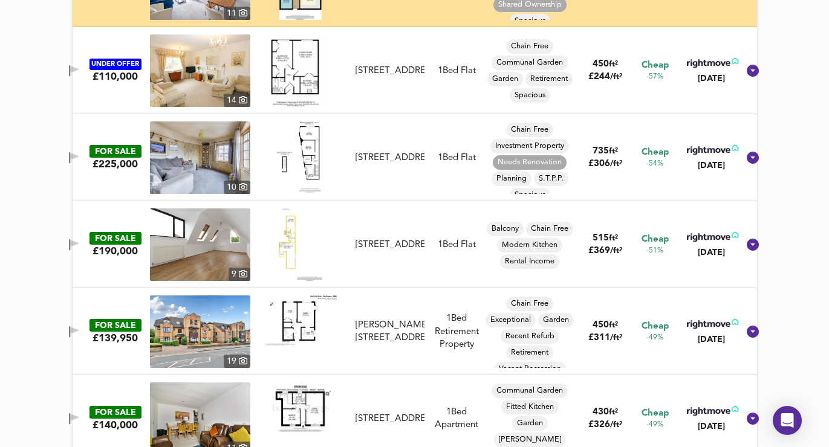
click at [70, 242] on icon "button" at bounding box center [69, 244] width 1 height 11
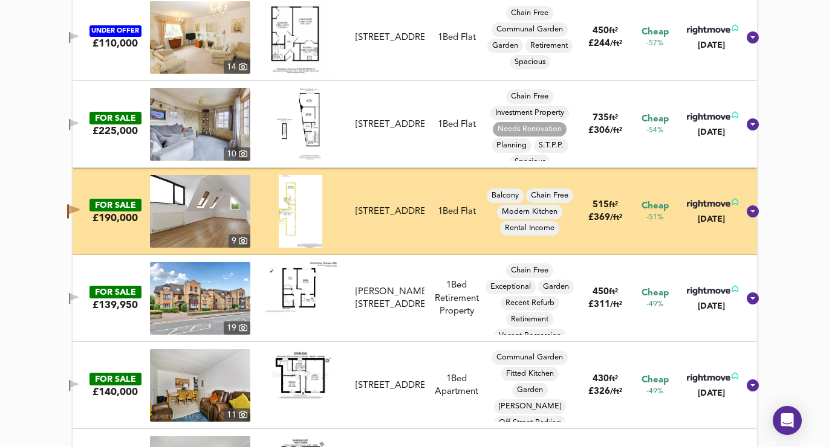
scroll to position [4082, 0]
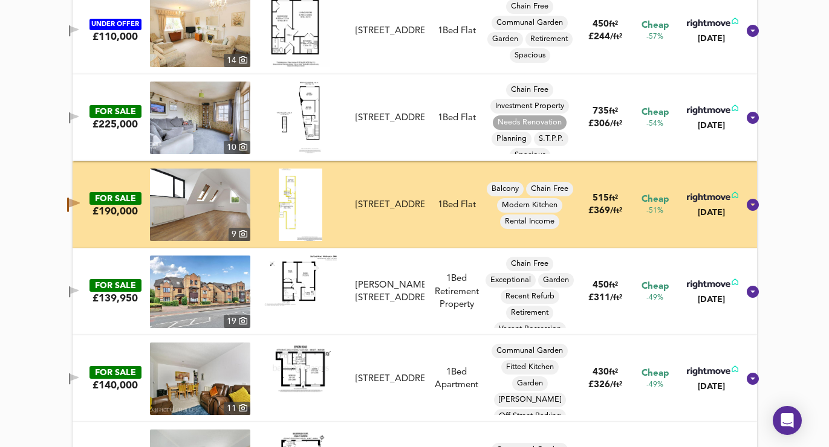
click at [79, 288] on icon "button" at bounding box center [74, 290] width 8 height 7
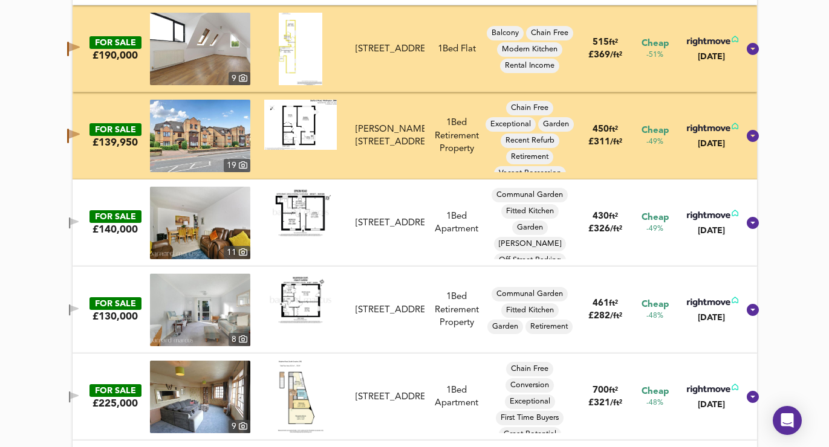
scroll to position [4274, 0]
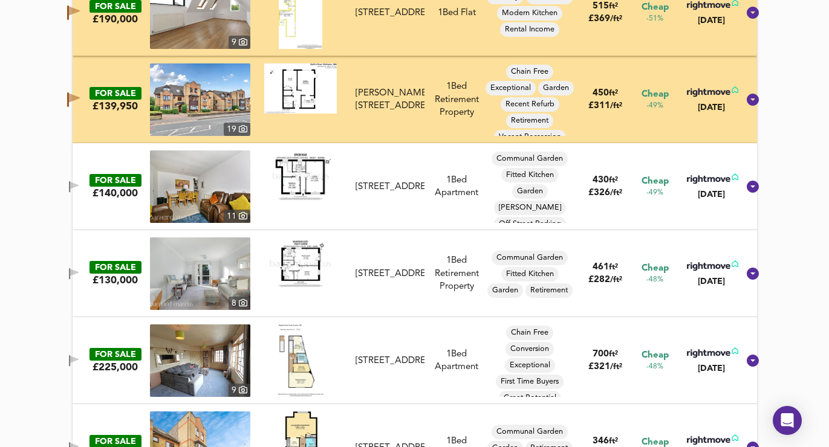
click at [70, 186] on icon "button" at bounding box center [69, 186] width 1 height 11
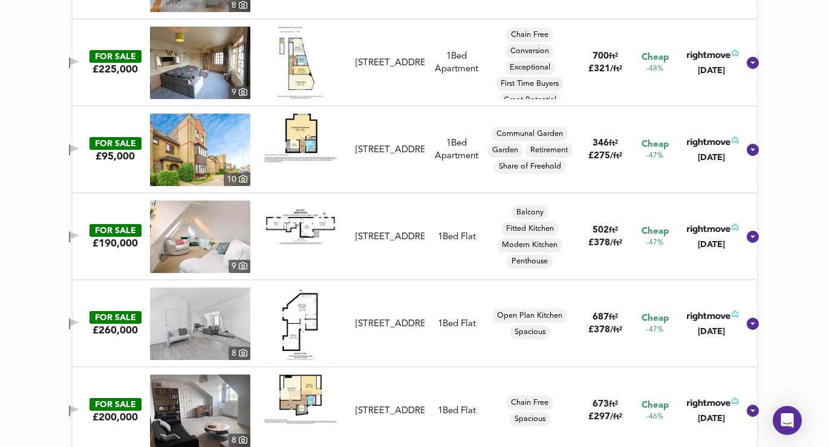
scroll to position [4574, 0]
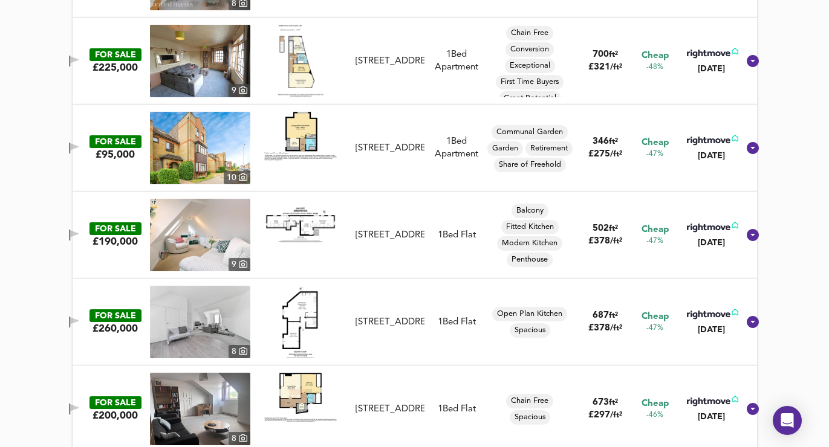
click at [79, 236] on icon "button" at bounding box center [74, 233] width 8 height 7
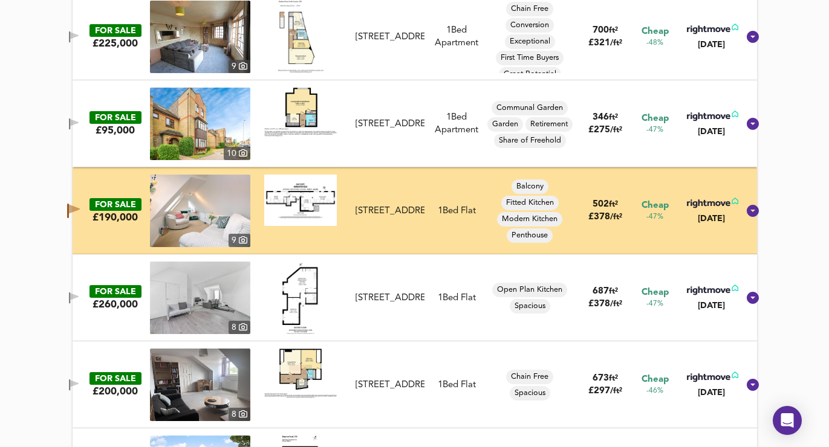
scroll to position [4664, 0]
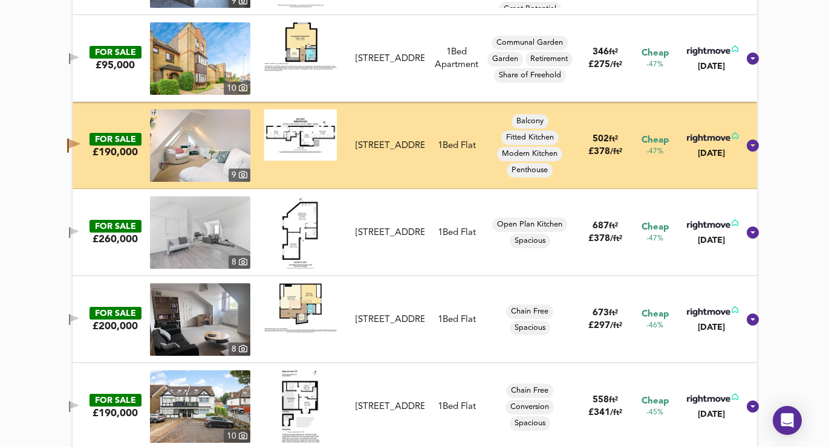
click at [79, 233] on icon "button" at bounding box center [74, 231] width 8 height 7
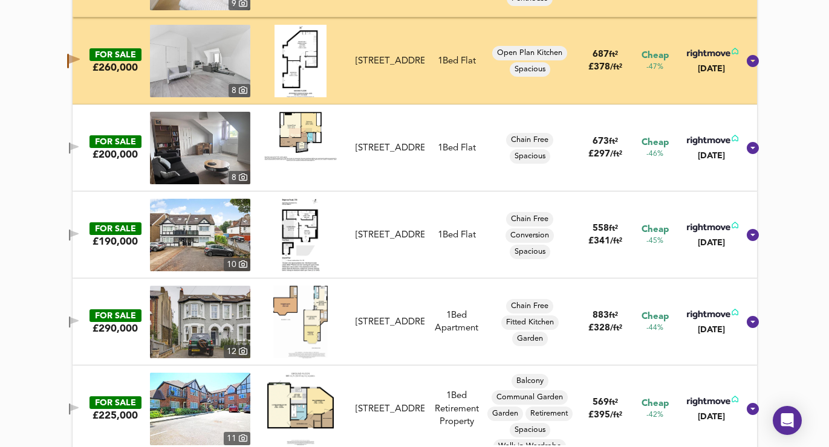
scroll to position [4859, 0]
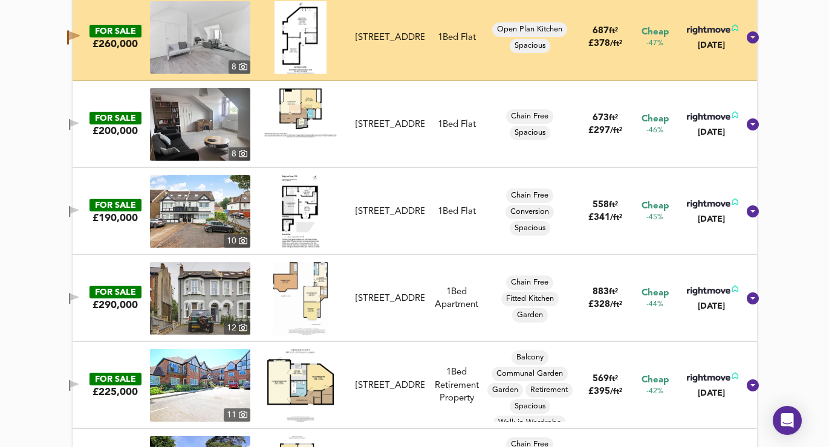
click at [79, 206] on icon "button" at bounding box center [74, 211] width 10 height 11
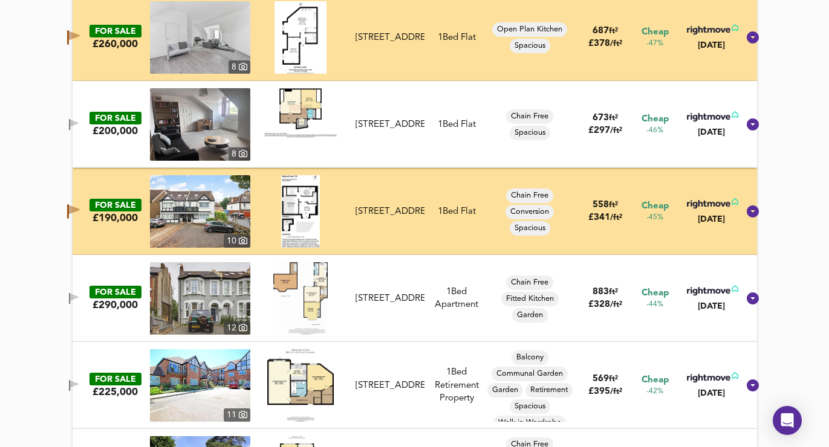
click at [80, 294] on span "button" at bounding box center [74, 298] width 18 height 11
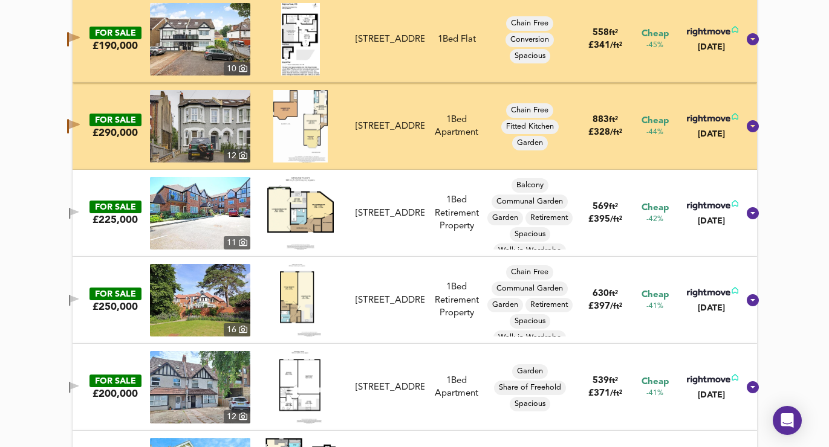
scroll to position [5048, 0]
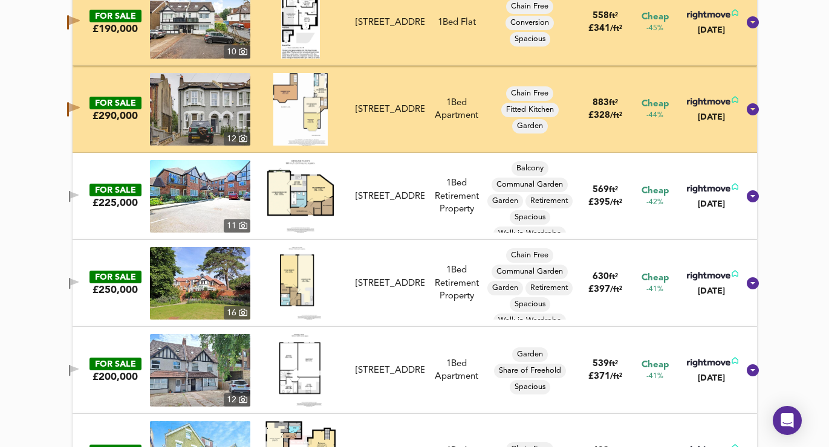
click at [79, 195] on icon "button" at bounding box center [74, 195] width 8 height 7
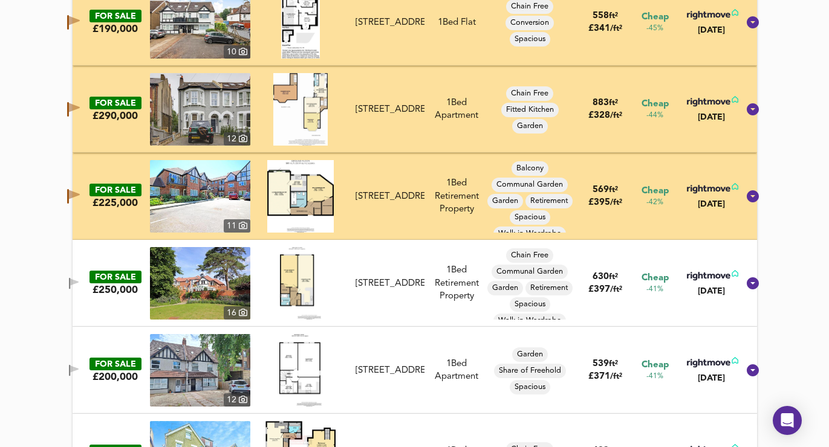
click at [79, 284] on icon "button" at bounding box center [74, 283] width 10 height 11
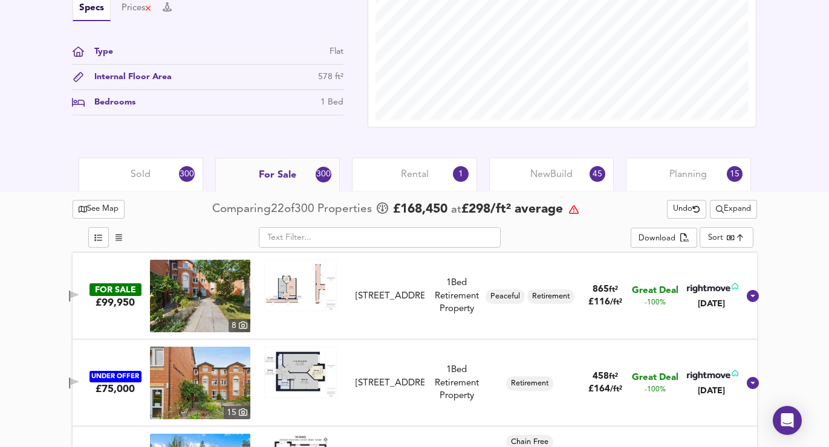
scroll to position [457, 0]
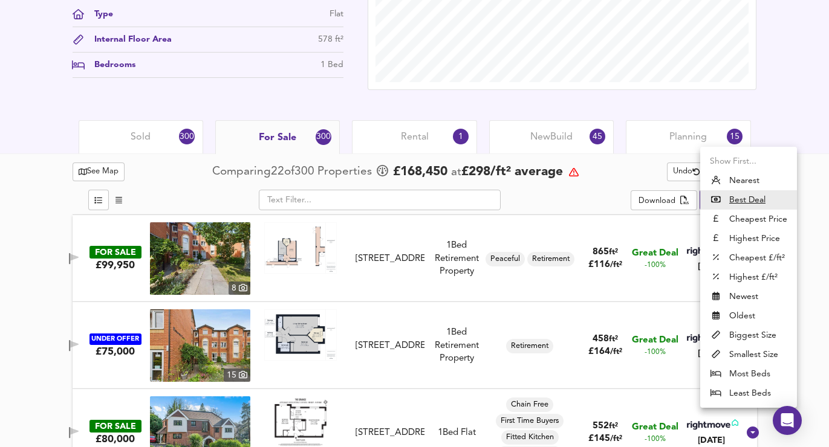
click at [803, 201] on div at bounding box center [414, 223] width 829 height 447
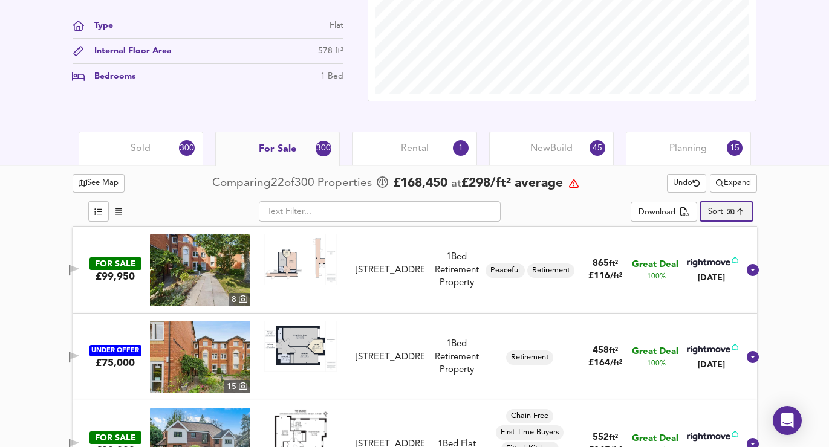
scroll to position [444, 0]
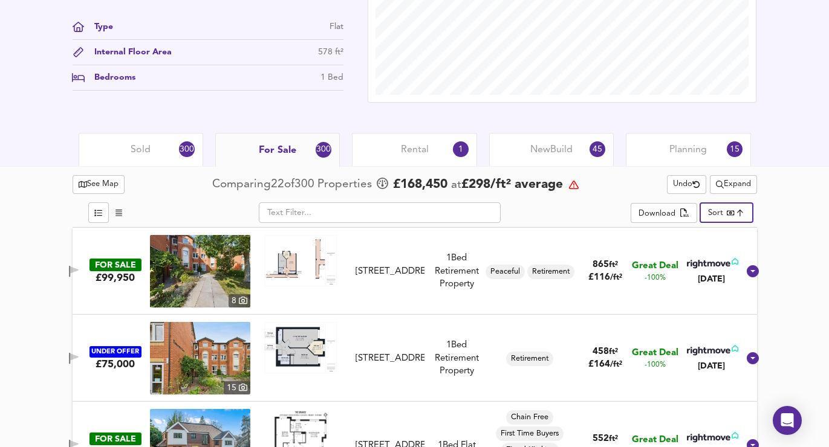
click at [681, 178] on span "Undo" at bounding box center [686, 185] width 27 height 14
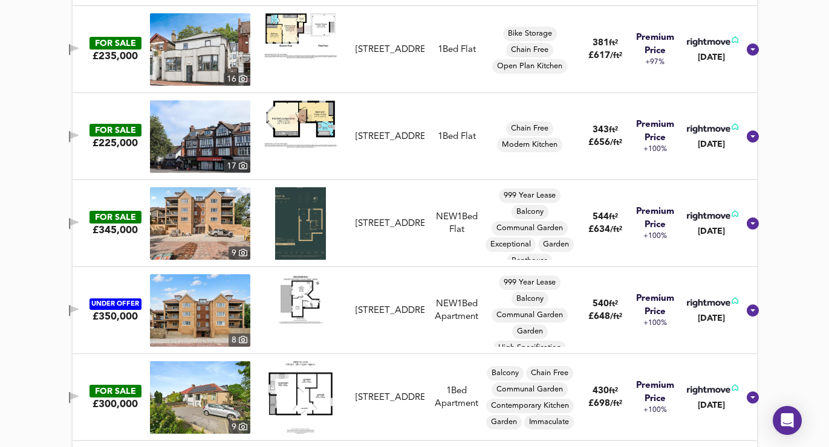
scroll to position [7195, 0]
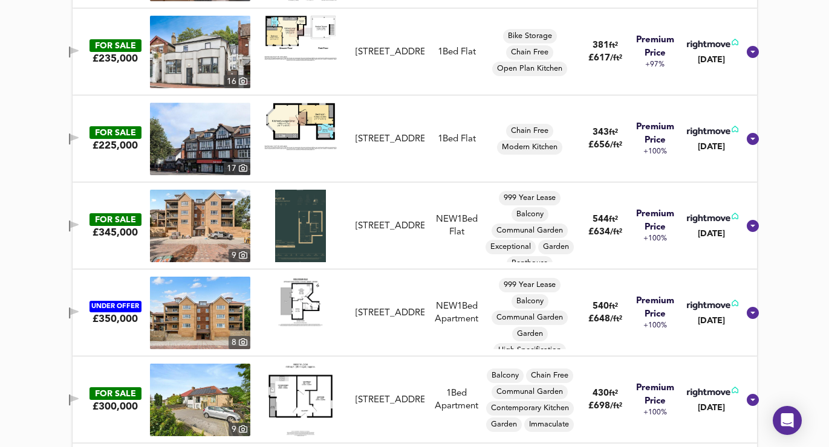
click at [79, 224] on icon "button" at bounding box center [74, 224] width 8 height 7
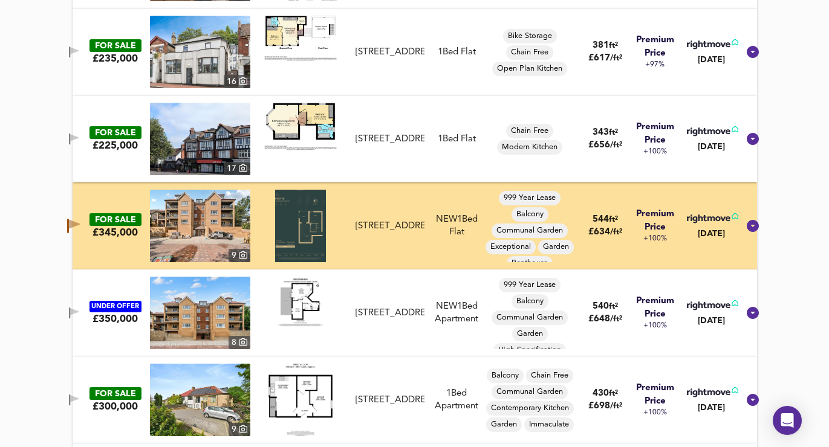
click at [79, 139] on icon "button" at bounding box center [74, 139] width 10 height 11
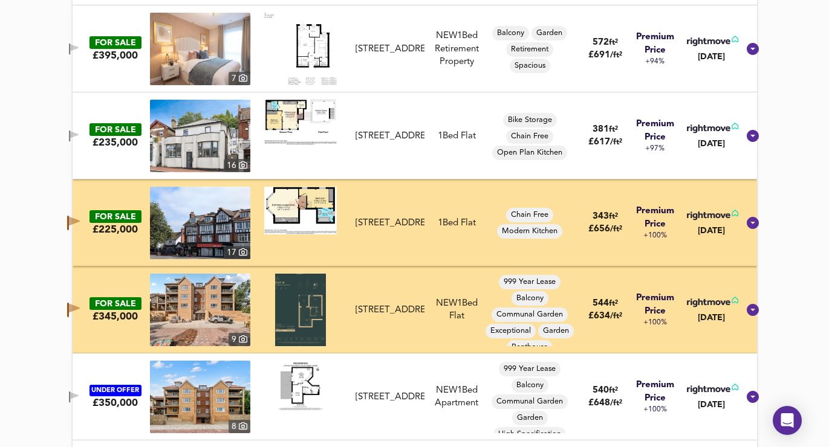
scroll to position [6989, 0]
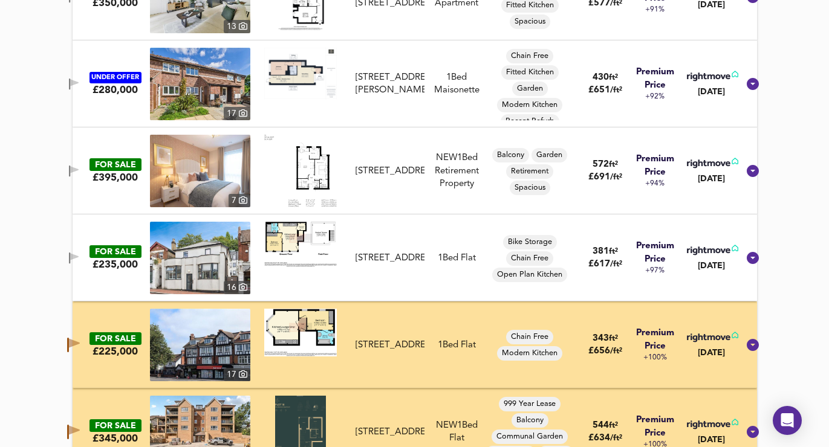
click at [70, 169] on icon "button" at bounding box center [69, 171] width 1 height 11
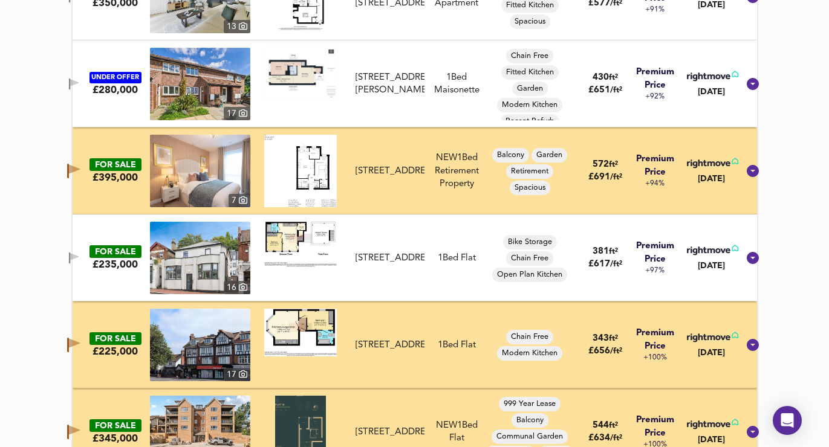
click at [79, 84] on icon "button" at bounding box center [74, 82] width 8 height 7
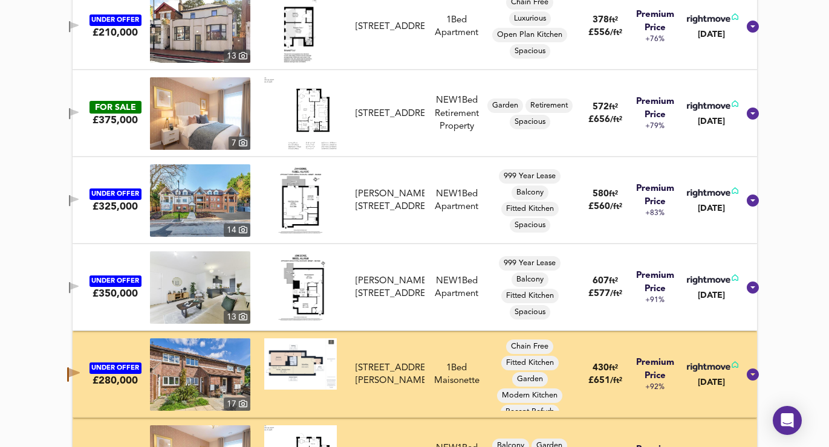
scroll to position [6695, 0]
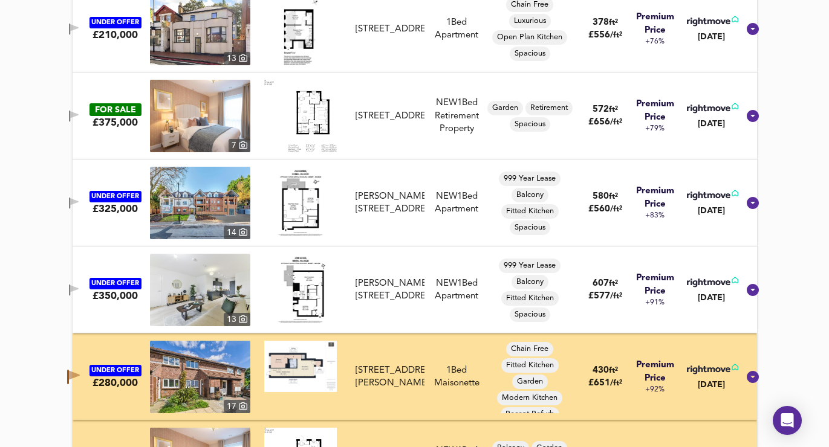
click at [79, 203] on icon "button" at bounding box center [74, 201] width 8 height 7
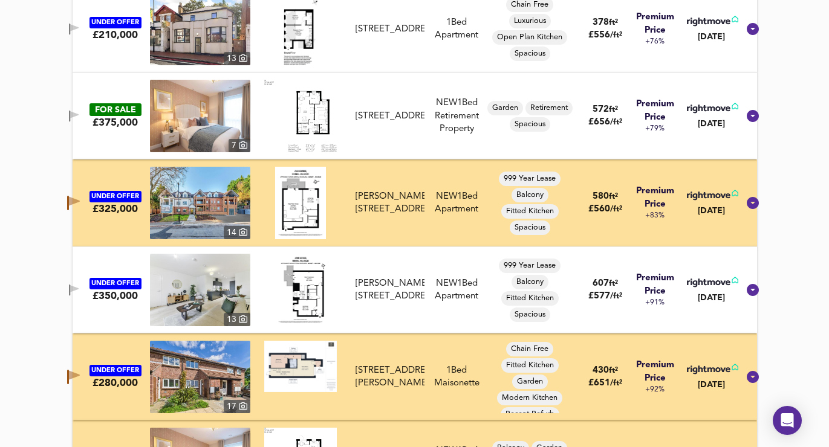
click at [79, 291] on icon "button" at bounding box center [74, 290] width 10 height 11
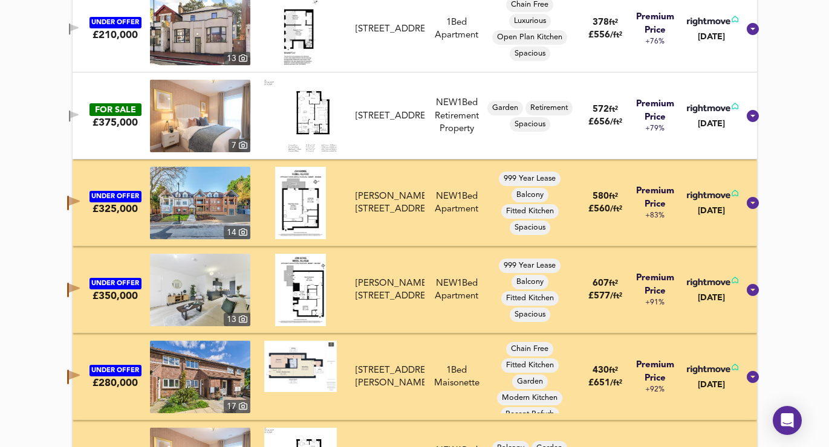
click at [79, 116] on icon "button" at bounding box center [74, 114] width 8 height 7
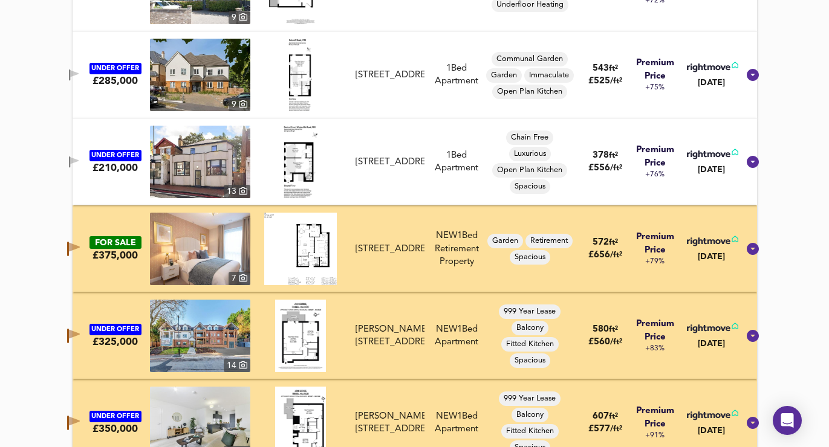
scroll to position [6379, 0]
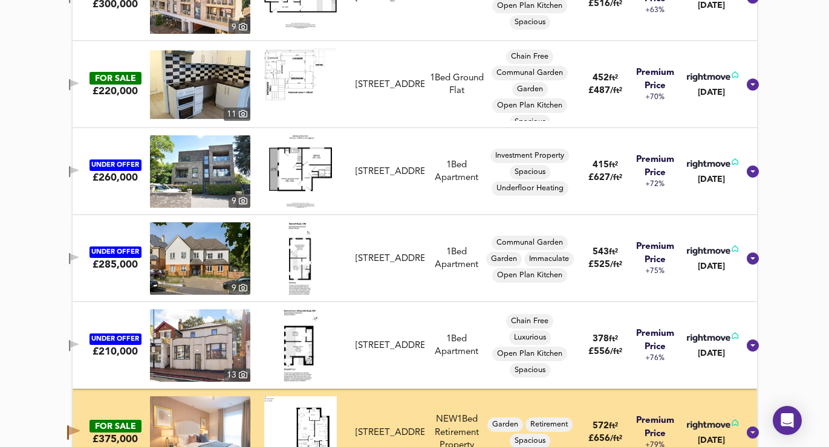
click at [79, 259] on icon "button" at bounding box center [74, 257] width 8 height 7
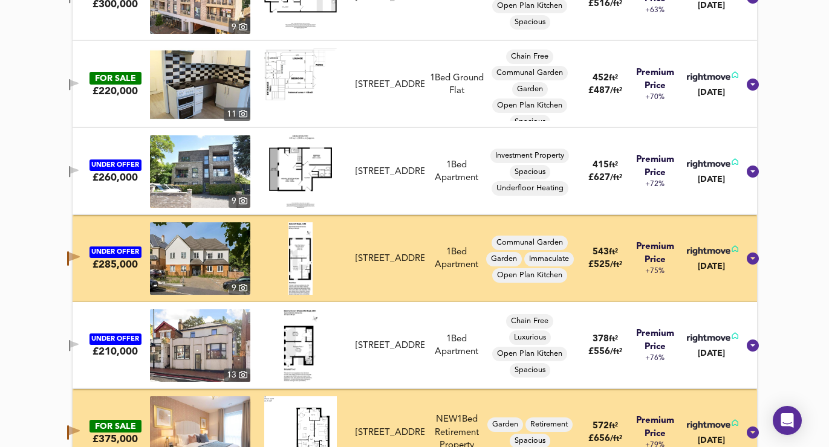
click at [79, 175] on icon "button" at bounding box center [74, 171] width 10 height 11
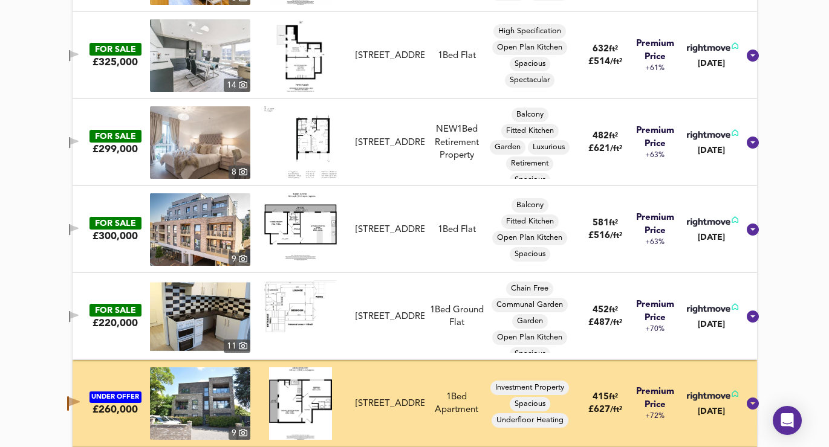
scroll to position [6119, 0]
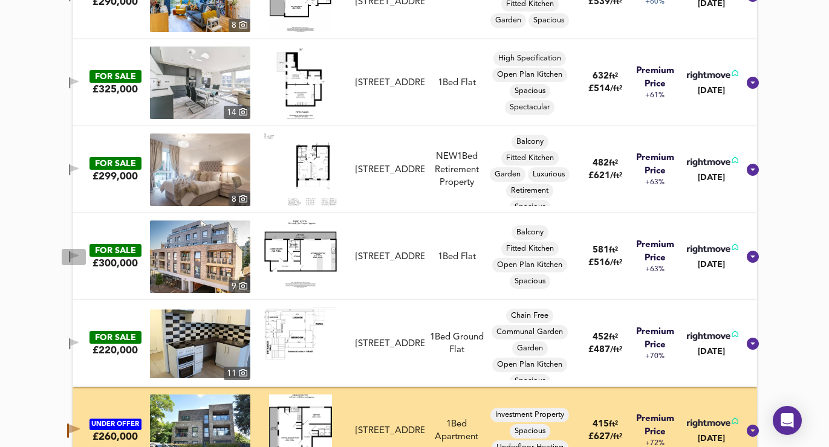
click at [70, 253] on icon "button" at bounding box center [69, 256] width 1 height 11
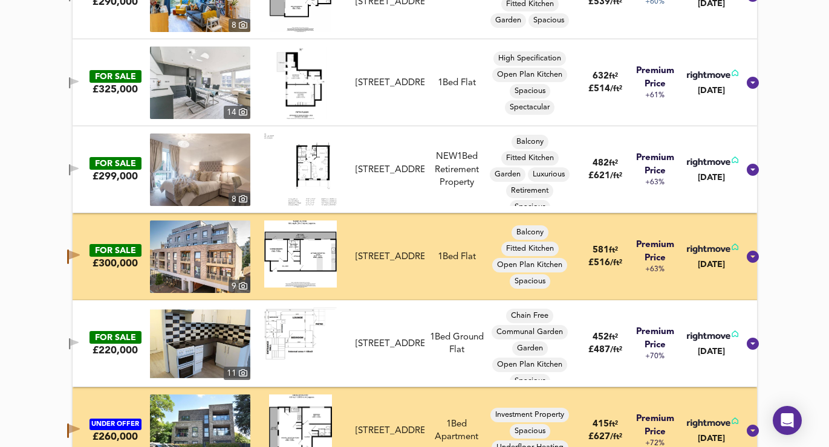
click at [79, 168] on icon "button" at bounding box center [74, 168] width 8 height 7
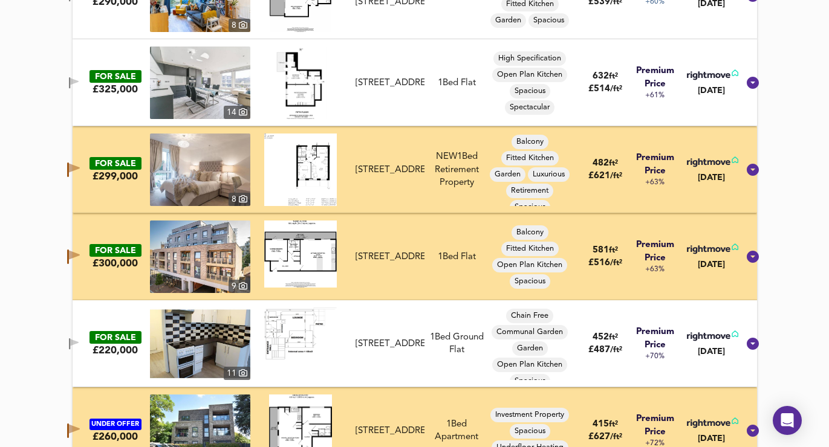
click at [79, 83] on icon "button" at bounding box center [74, 82] width 10 height 11
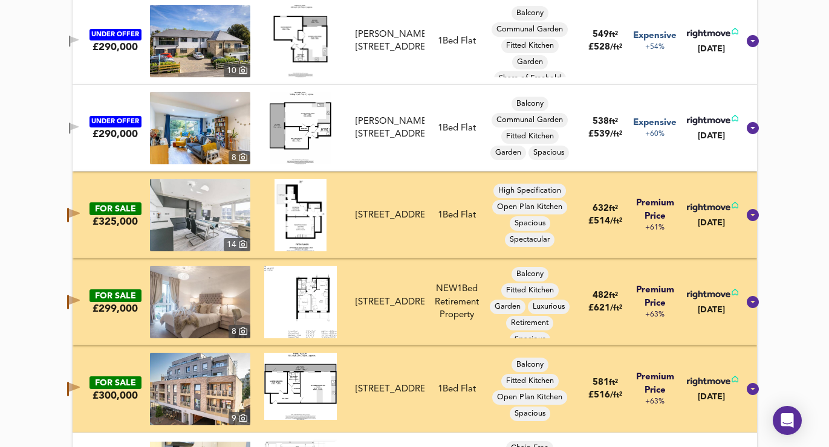
scroll to position [5839, 0]
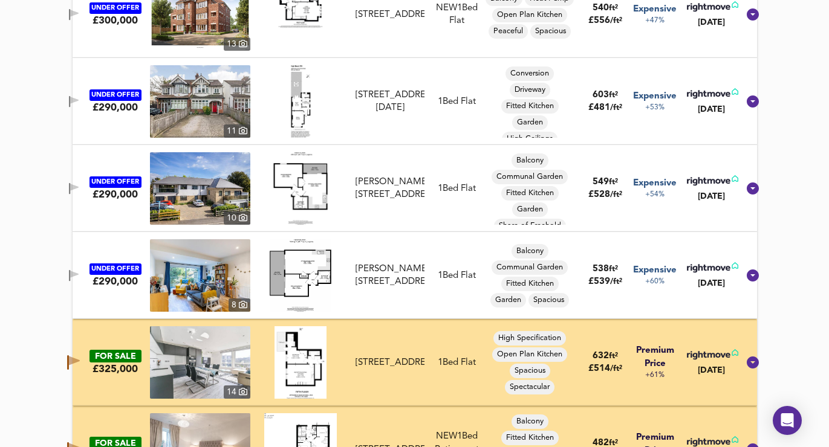
click at [79, 193] on icon "button" at bounding box center [74, 188] width 10 height 11
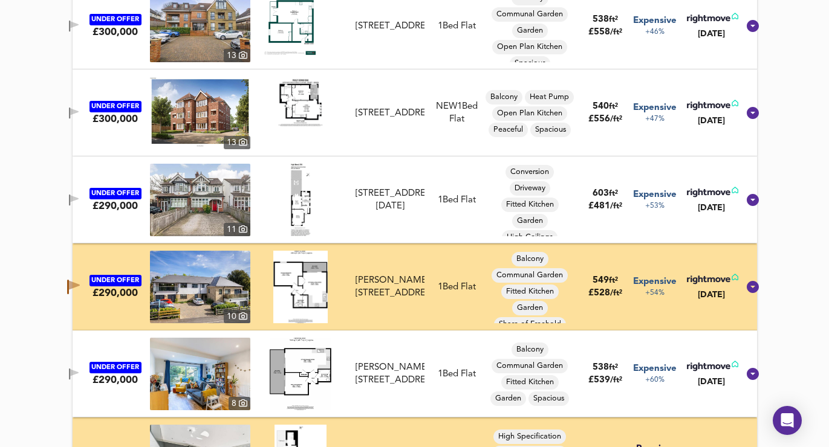
scroll to position [5652, 0]
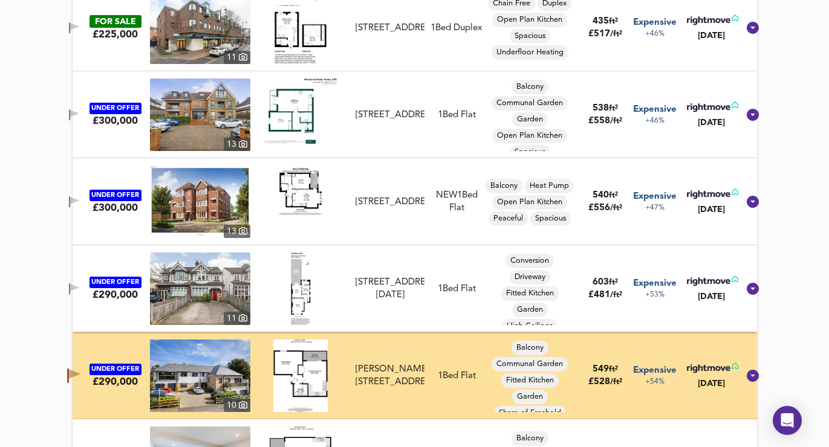
click at [79, 202] on icon "button" at bounding box center [74, 200] width 8 height 7
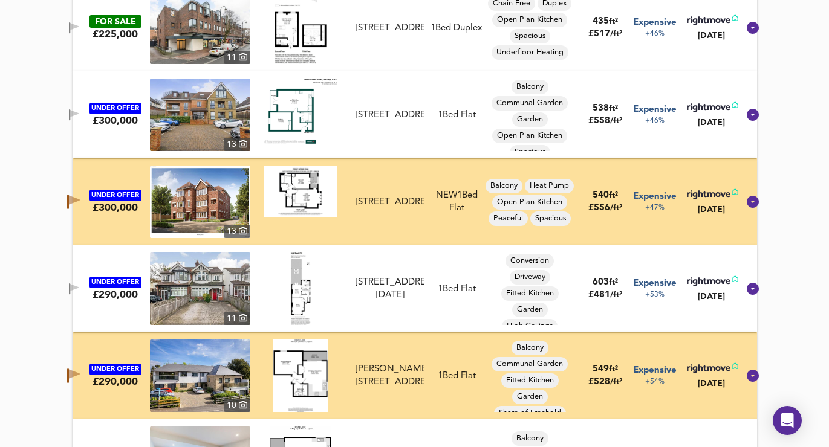
click at [86, 120] on button "button" at bounding box center [74, 115] width 24 height 16
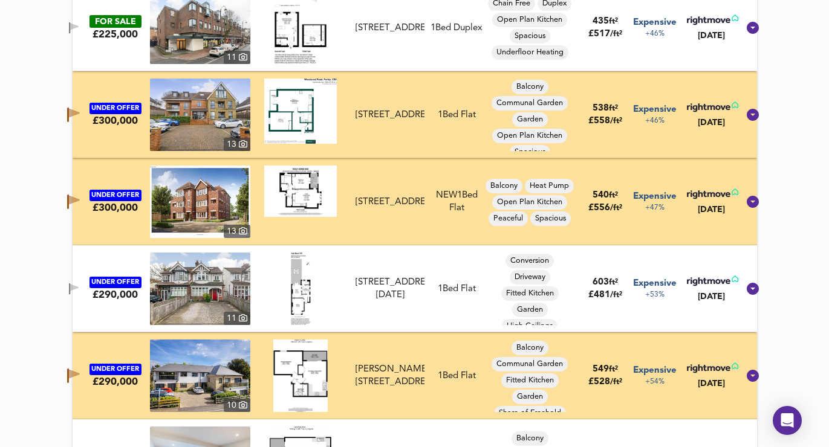
click at [79, 25] on icon "button" at bounding box center [74, 26] width 8 height 7
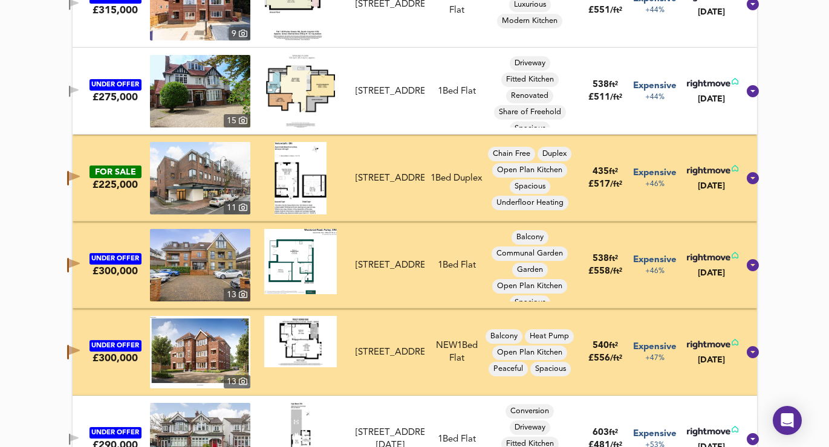
scroll to position [5439, 0]
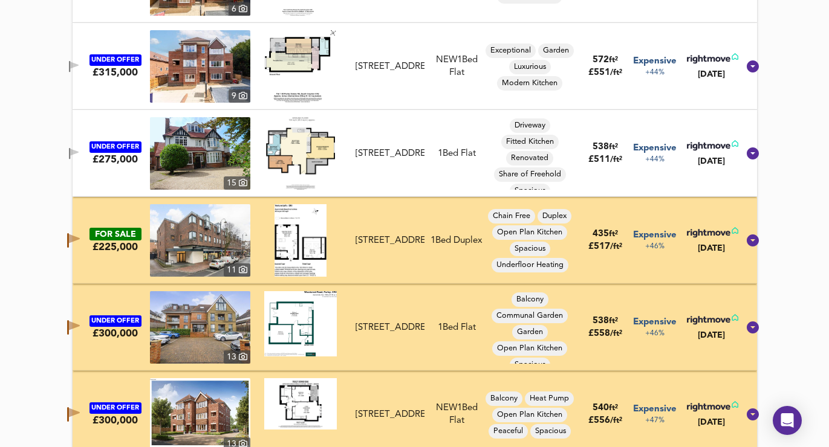
click at [79, 71] on icon "button" at bounding box center [74, 66] width 10 height 11
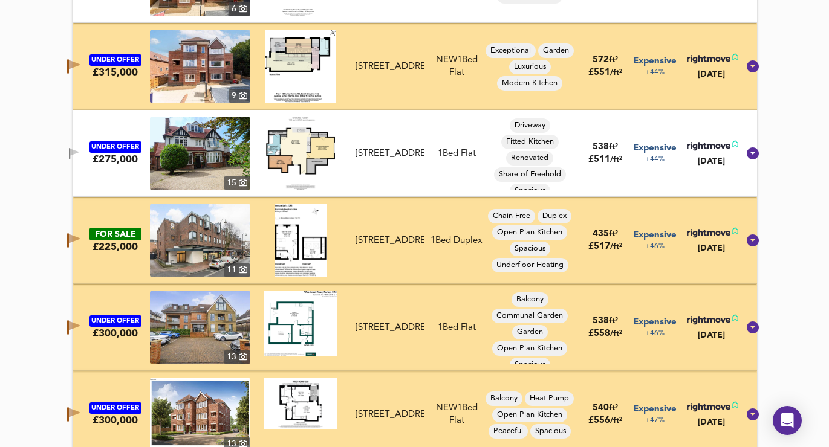
click at [79, 159] on icon "button" at bounding box center [74, 153] width 10 height 11
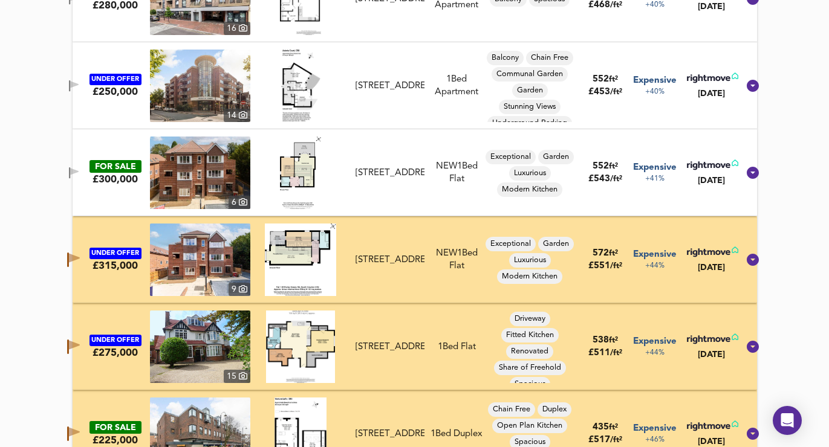
scroll to position [5183, 0]
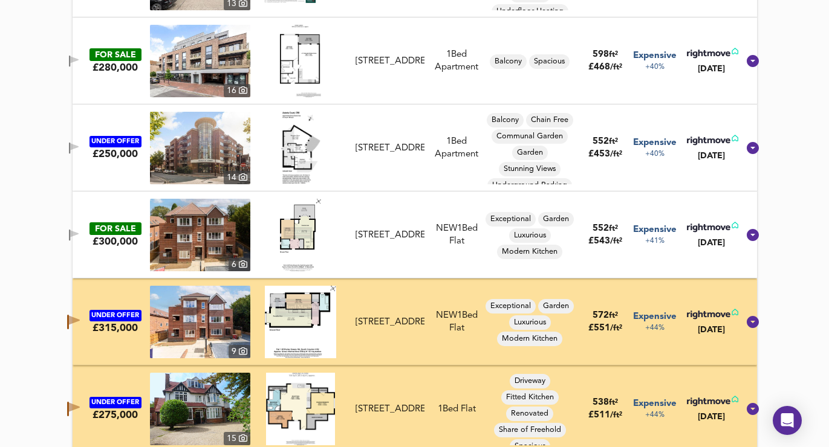
click at [79, 240] on icon "button" at bounding box center [74, 235] width 10 height 11
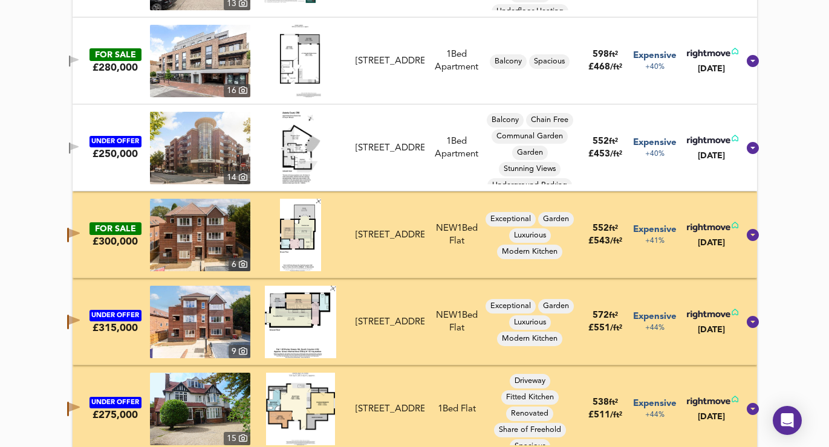
click at [79, 148] on icon "button" at bounding box center [74, 148] width 10 height 11
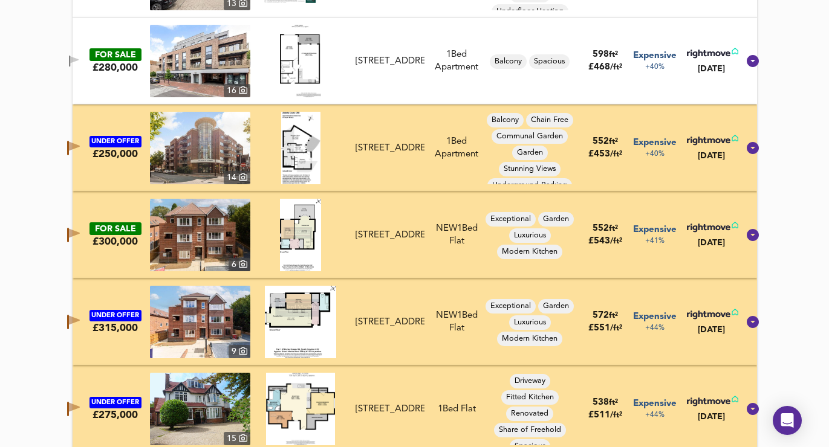
click at [79, 65] on icon "button" at bounding box center [74, 61] width 10 height 11
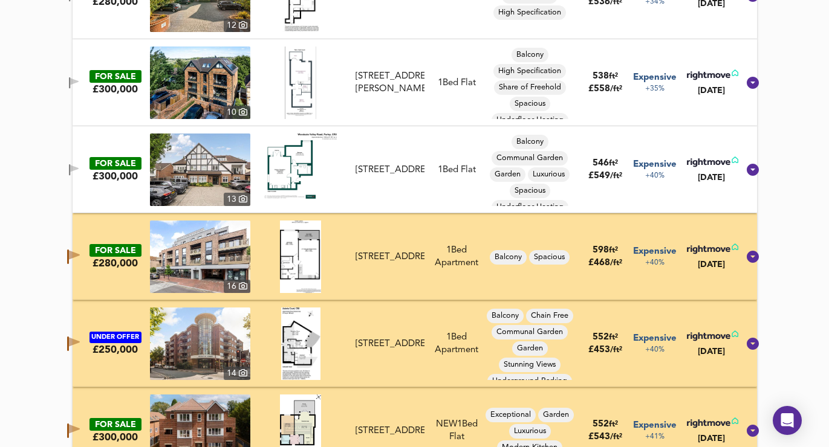
scroll to position [4959, 0]
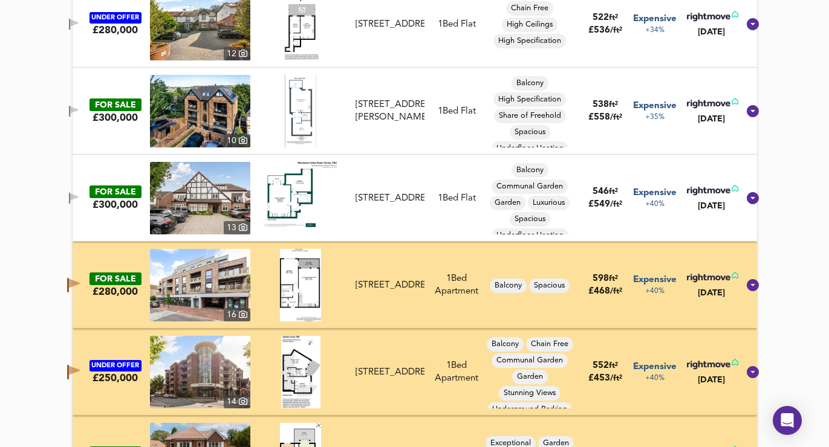
click at [79, 111] on icon "button" at bounding box center [74, 109] width 8 height 7
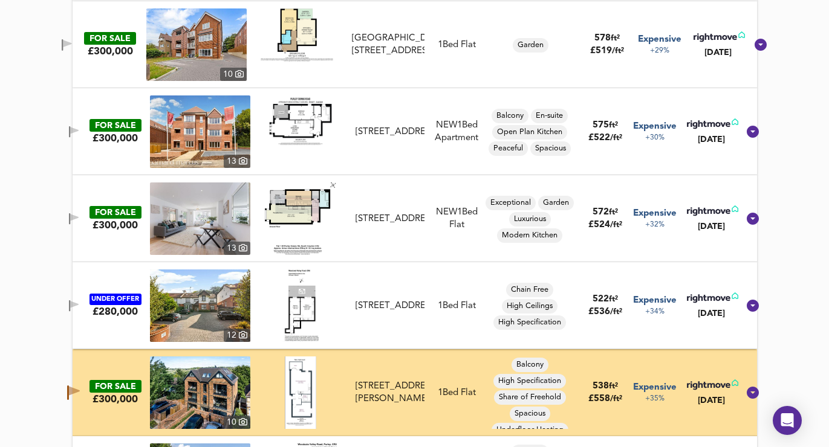
scroll to position [4673, 0]
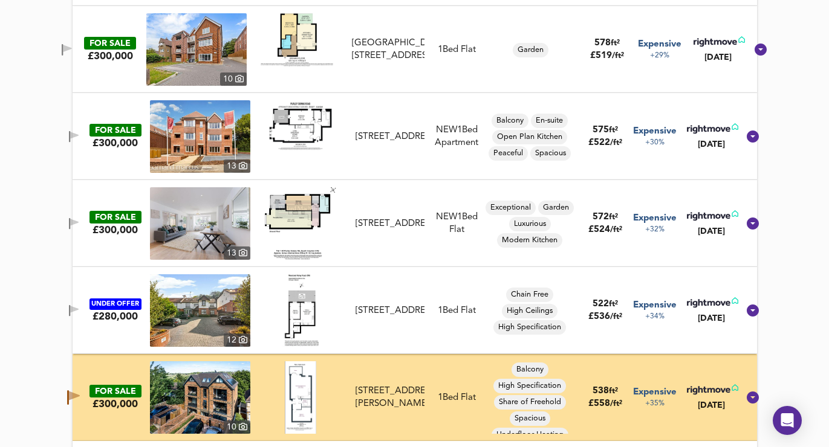
click at [83, 222] on span "button" at bounding box center [74, 223] width 18 height 11
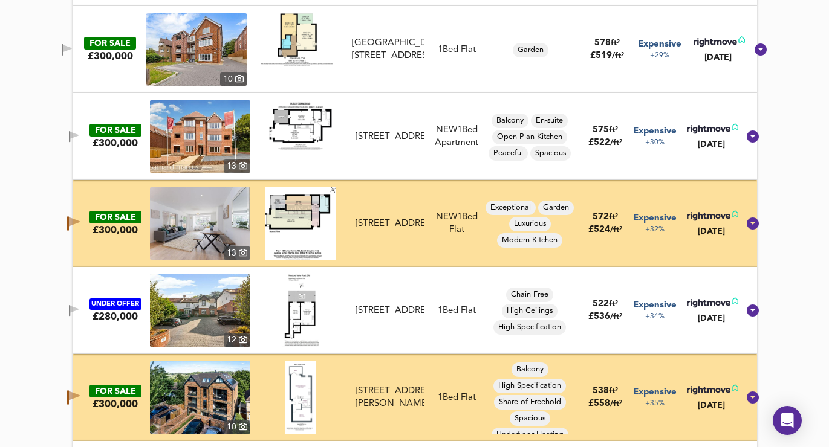
click at [79, 139] on icon "button" at bounding box center [74, 136] width 10 height 11
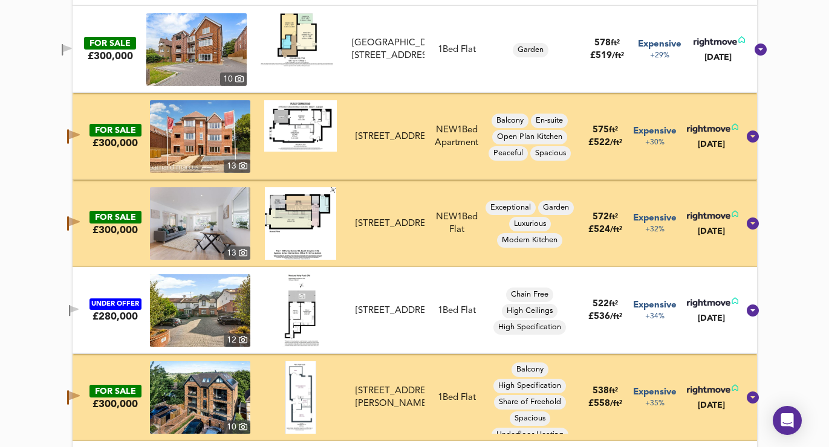
click at [72, 51] on icon "button" at bounding box center [67, 49] width 10 height 11
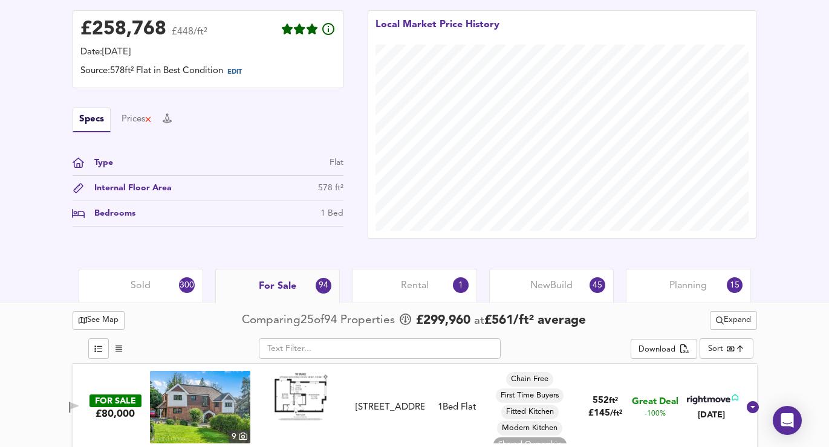
scroll to position [310, 0]
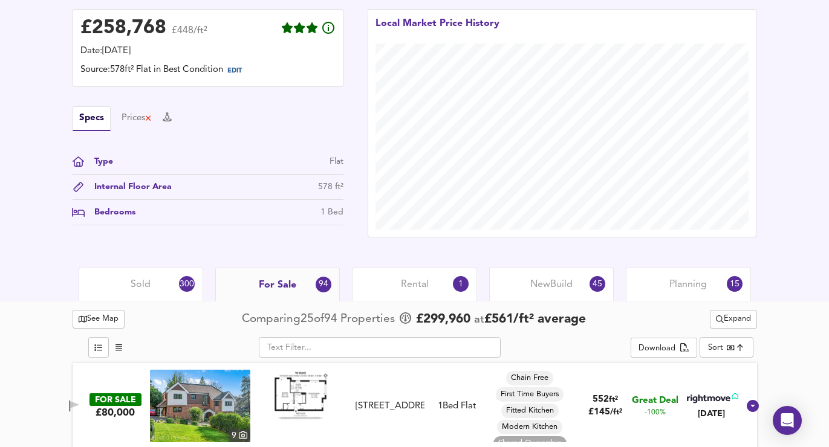
click at [387, 290] on div "Rental 1" at bounding box center [414, 284] width 125 height 33
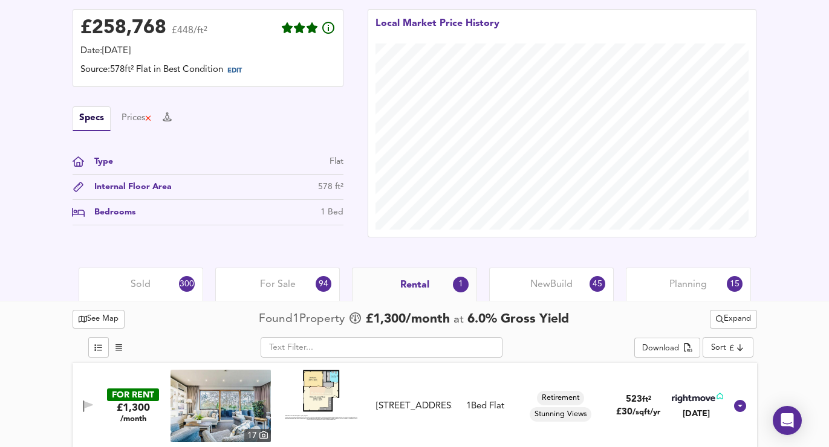
scroll to position [318, 0]
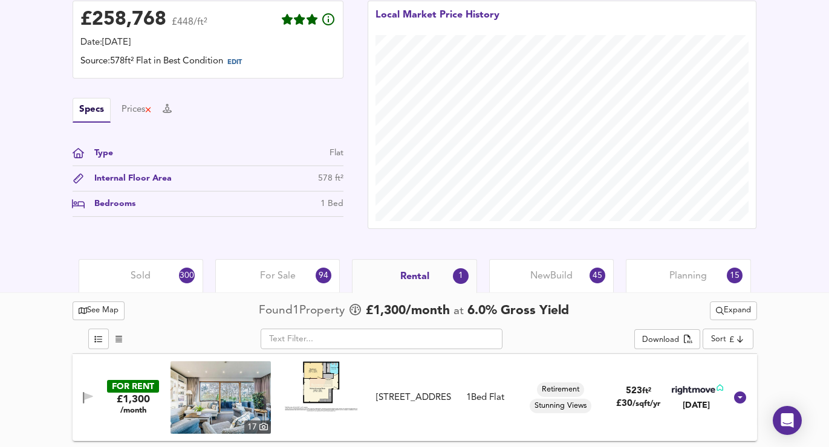
click at [716, 316] on span "Expand" at bounding box center [733, 311] width 35 height 14
click at [727, 331] on li "¼ mile ½ mile" at bounding box center [731, 334] width 111 height 19
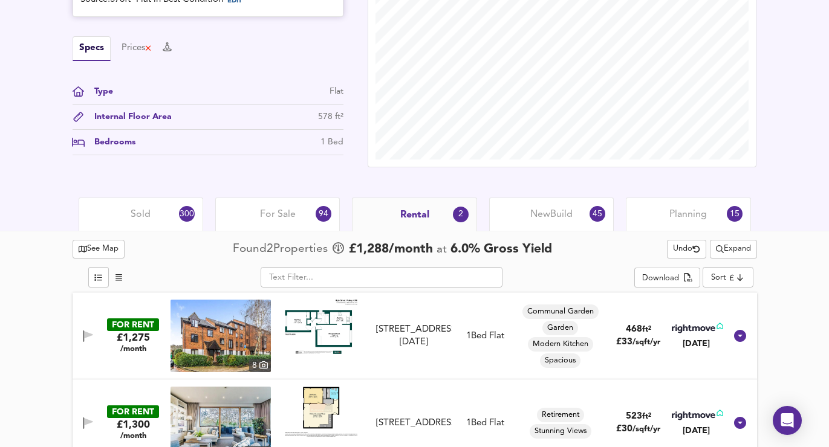
scroll to position [405, 0]
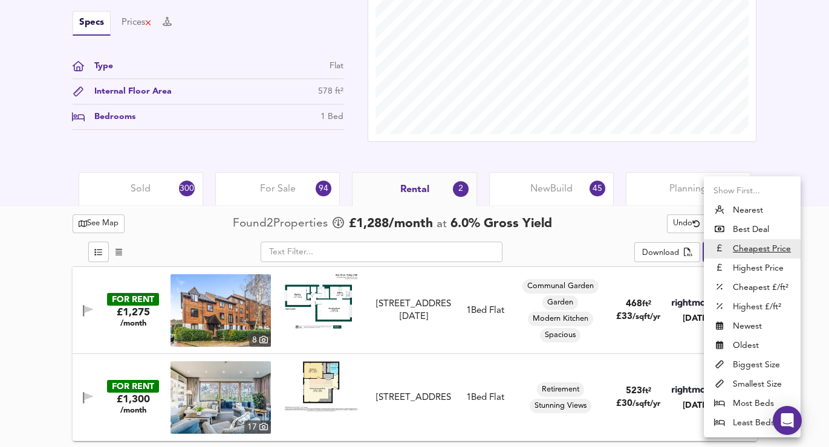
click at [617, 222] on div at bounding box center [414, 223] width 829 height 447
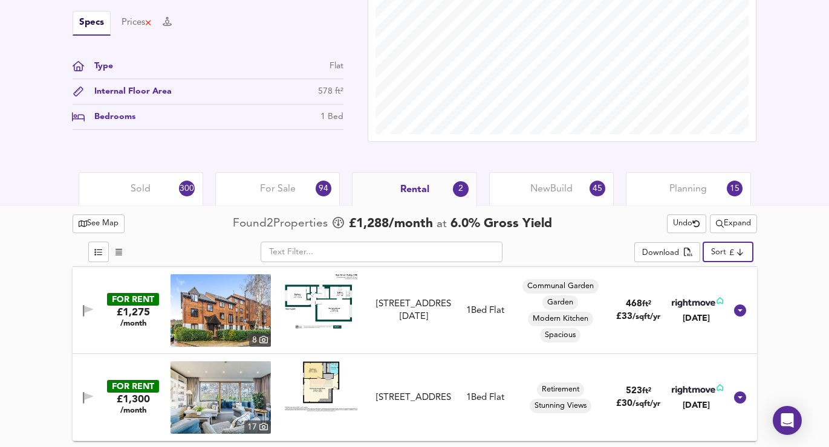
click at [728, 218] on span "Expand" at bounding box center [733, 224] width 35 height 14
click at [724, 255] on li "½ mile 1 mile" at bounding box center [731, 247] width 111 height 19
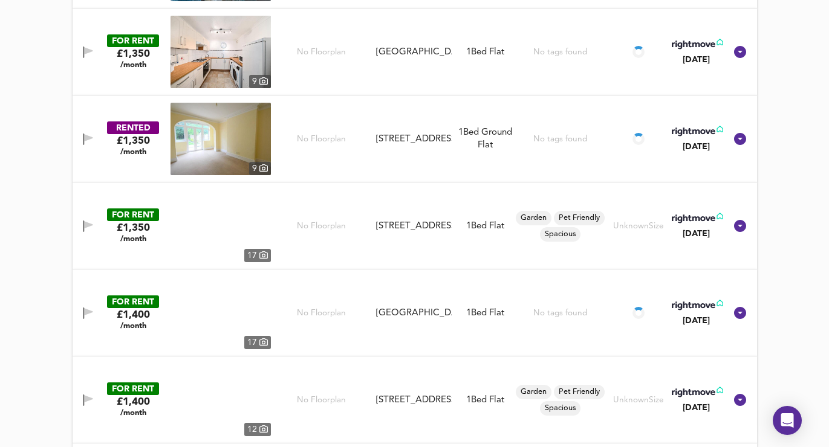
scroll to position [1189, 0]
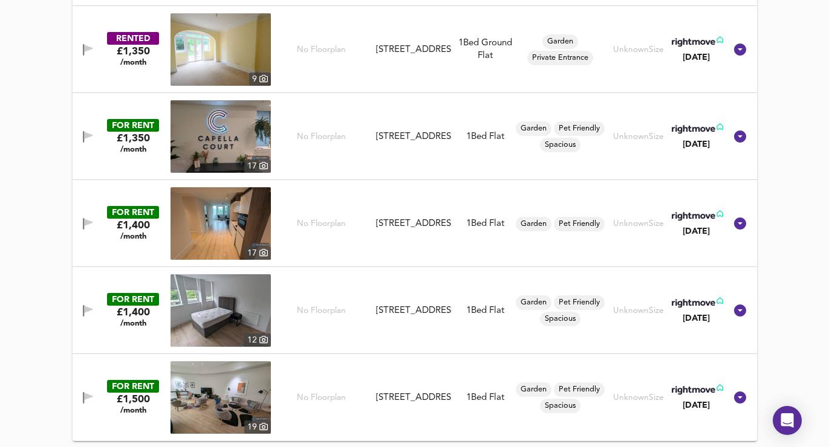
click at [90, 401] on icon "button" at bounding box center [88, 397] width 10 height 11
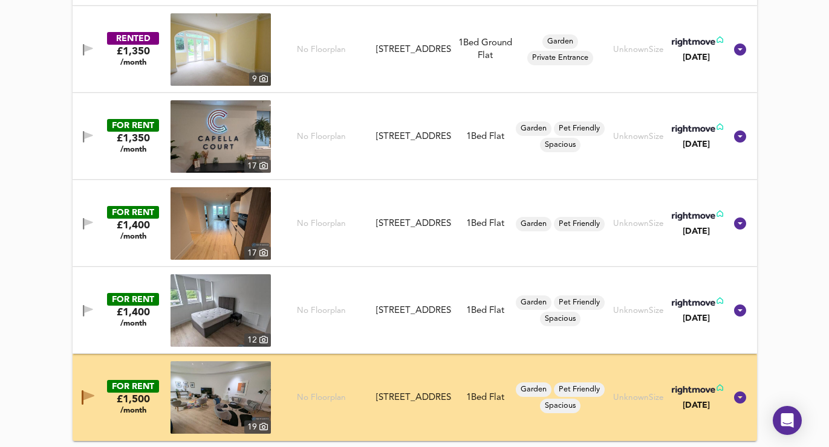
click at [84, 316] on icon "button" at bounding box center [88, 310] width 10 height 11
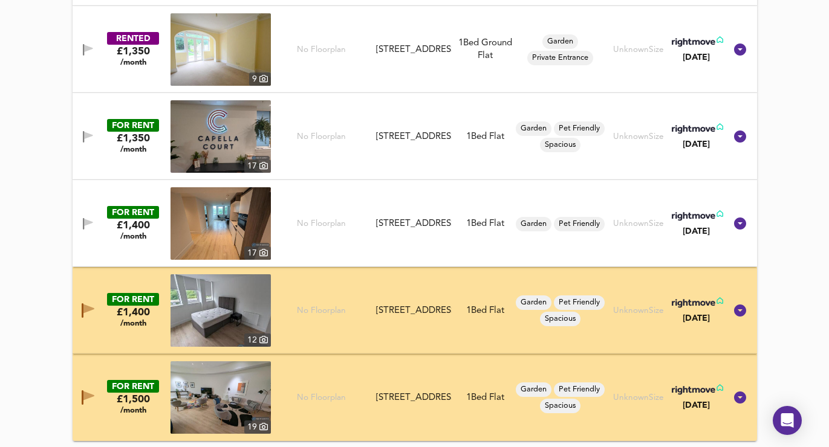
click at [89, 214] on div "FOR RENT £1,400 /month [GEOGRAPHIC_DATA][STREET_ADDRESS][STREET_ADDRESS] 1 Bed …" at bounding box center [400, 223] width 650 height 73
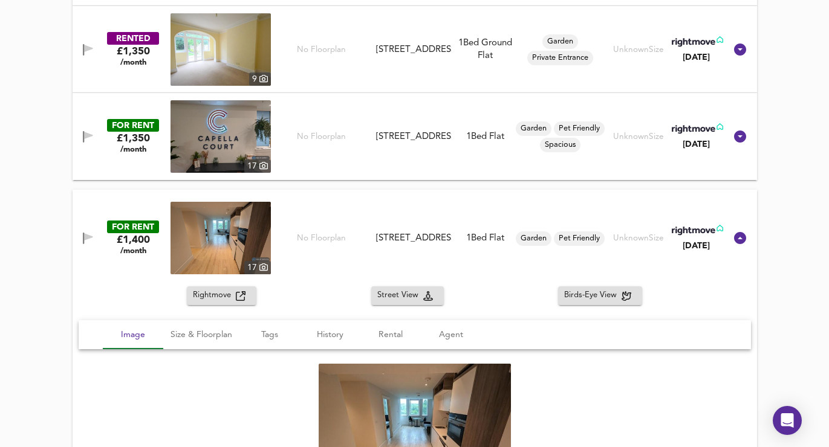
click at [86, 237] on icon "button" at bounding box center [88, 236] width 8 height 7
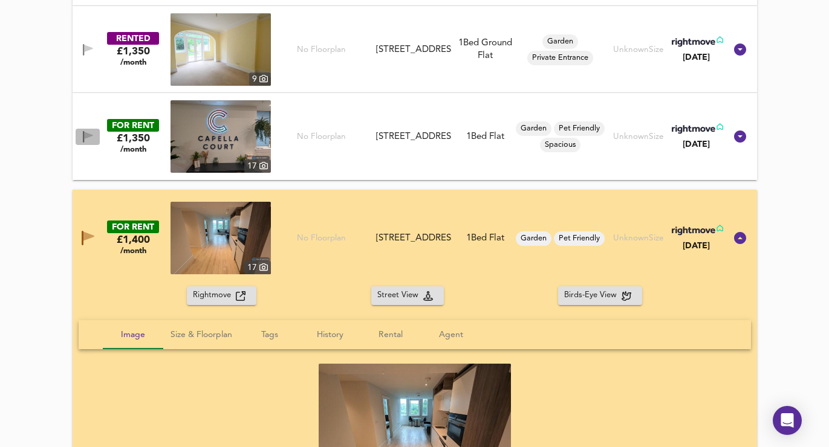
click at [85, 138] on icon "button" at bounding box center [88, 135] width 8 height 7
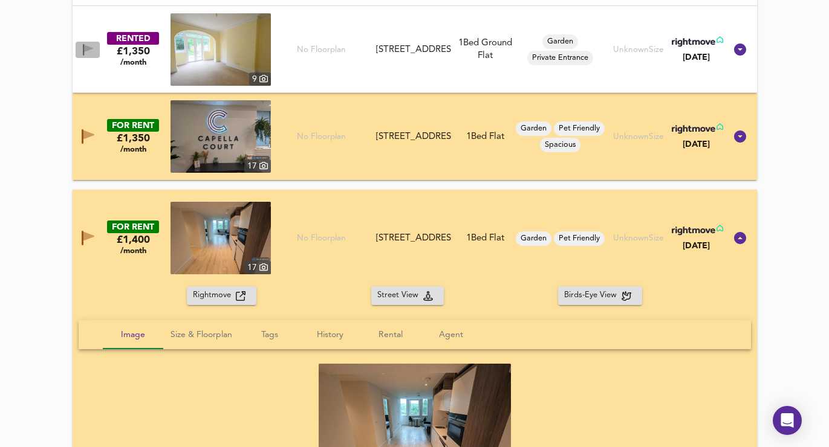
click at [84, 48] on icon "button" at bounding box center [83, 49] width 1 height 11
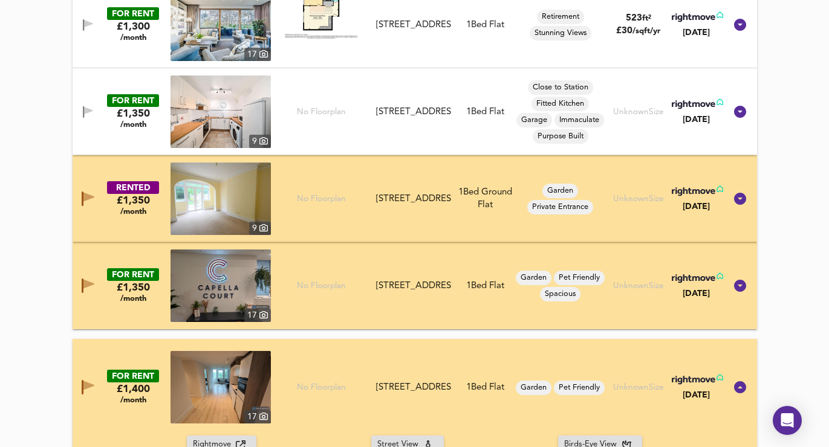
scroll to position [1022, 0]
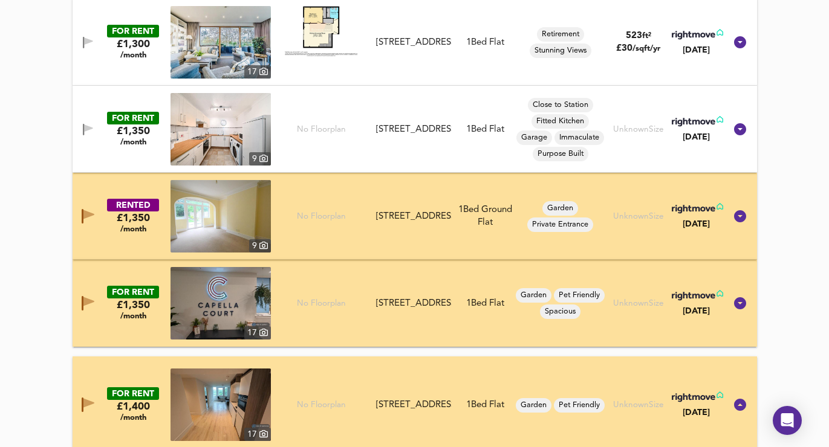
click at [87, 128] on icon "button" at bounding box center [88, 128] width 8 height 7
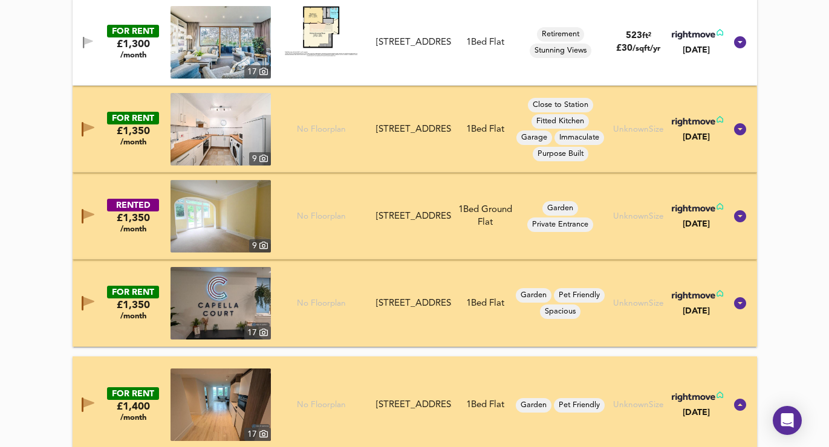
click at [87, 37] on icon "button" at bounding box center [88, 42] width 10 height 11
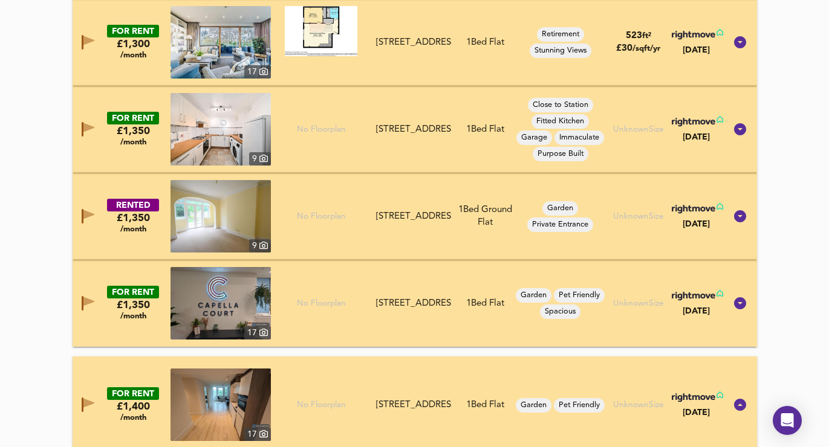
scroll to position [788, 0]
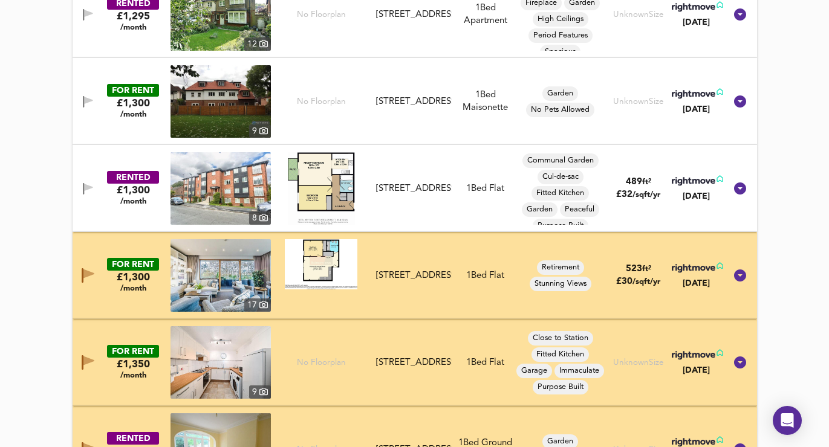
click at [88, 191] on icon "button" at bounding box center [88, 188] width 10 height 11
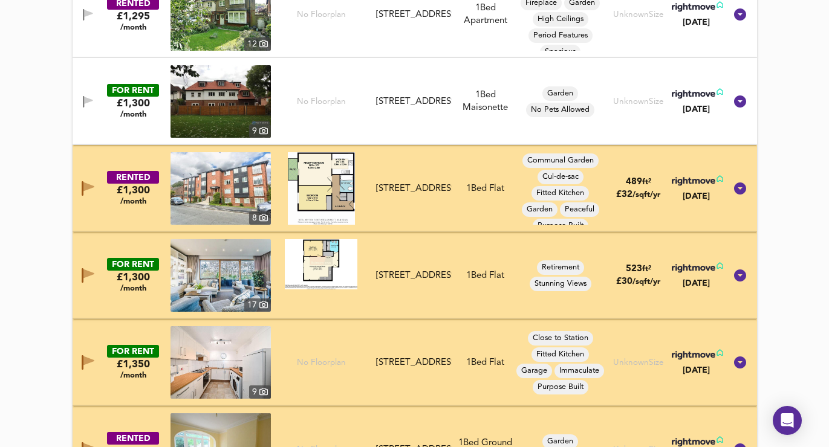
click at [83, 102] on icon "button" at bounding box center [88, 101] width 10 height 11
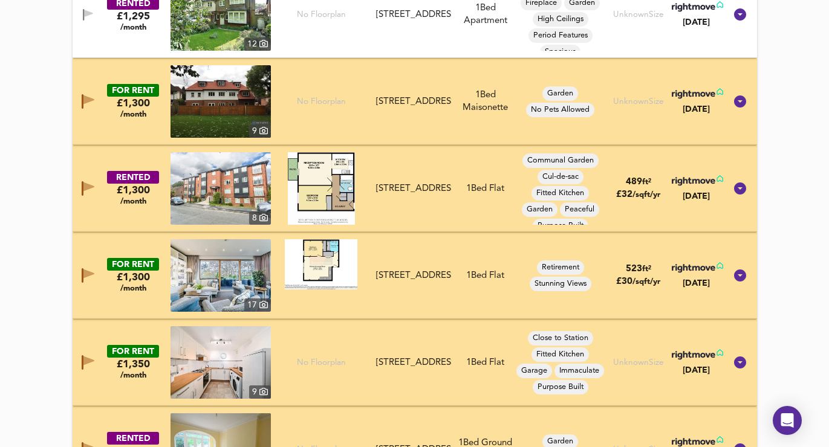
click at [88, 8] on button "button" at bounding box center [88, 15] width 24 height 16
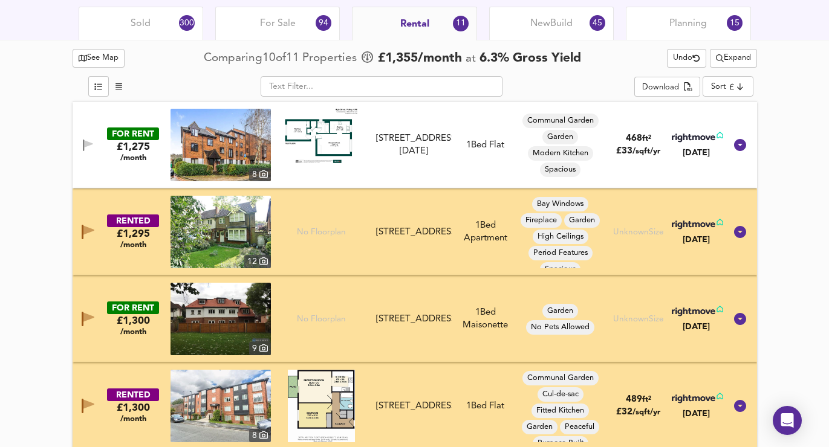
scroll to position [615, 0]
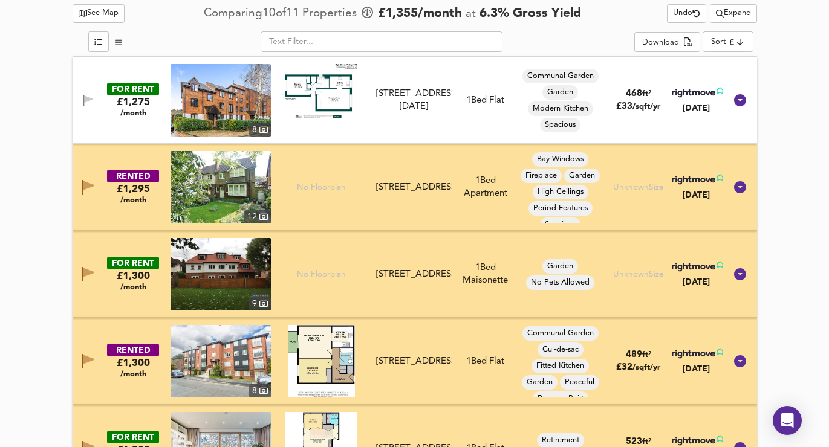
click at [89, 103] on icon "button" at bounding box center [88, 100] width 10 height 11
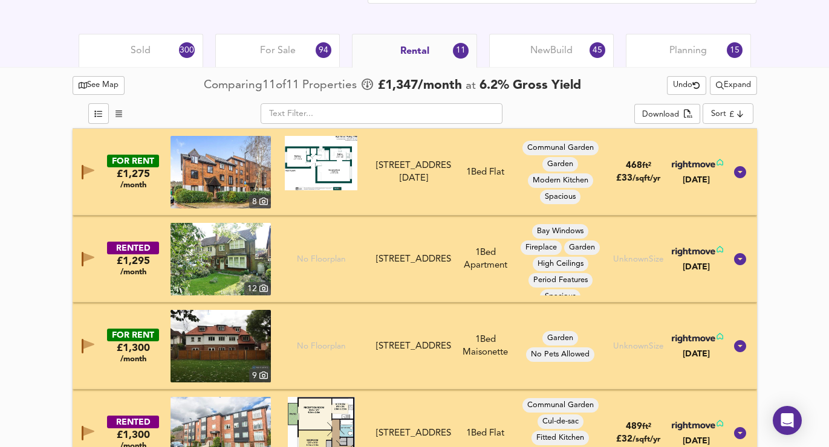
scroll to position [415, 0]
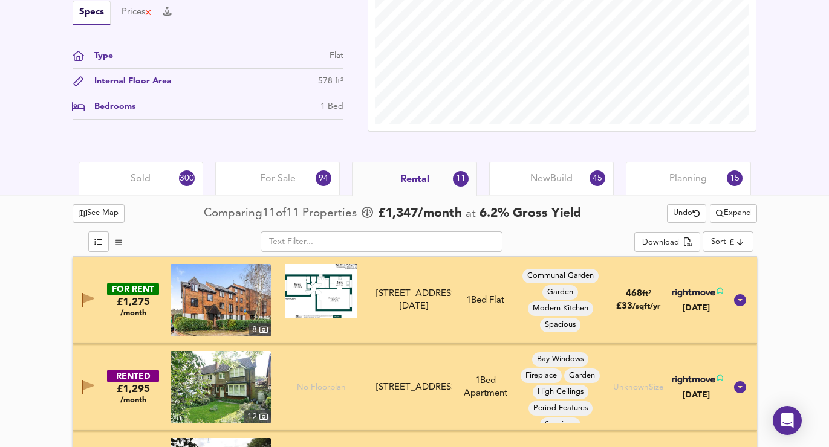
click at [539, 183] on span "New Build" at bounding box center [551, 178] width 42 height 13
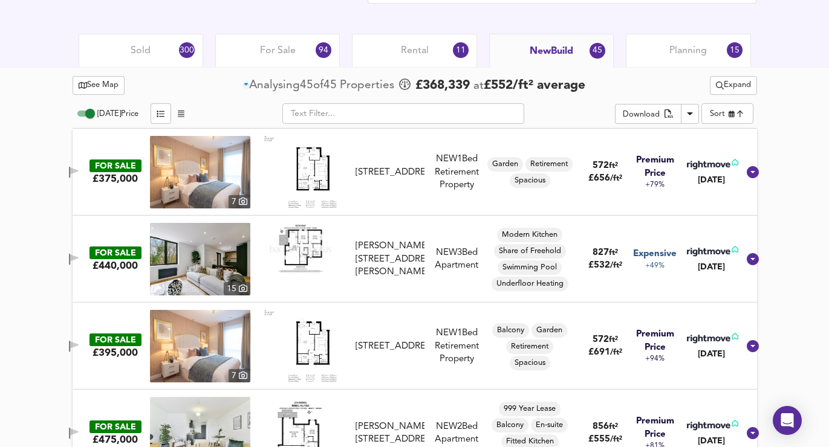
scroll to position [553, 0]
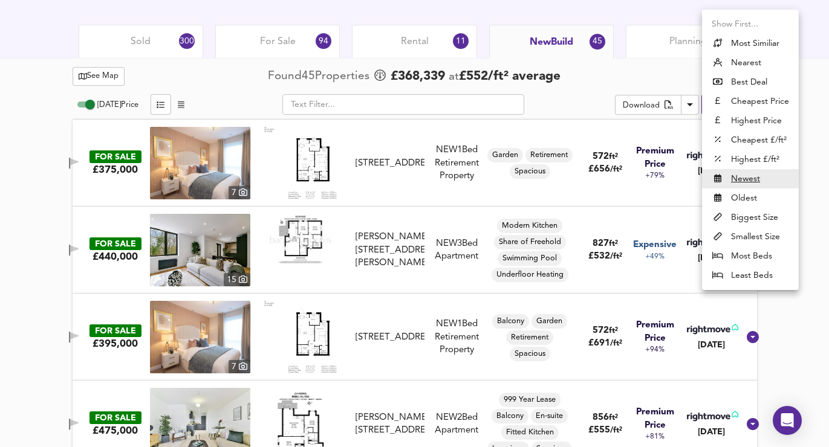
click at [640, 77] on div at bounding box center [414, 223] width 829 height 447
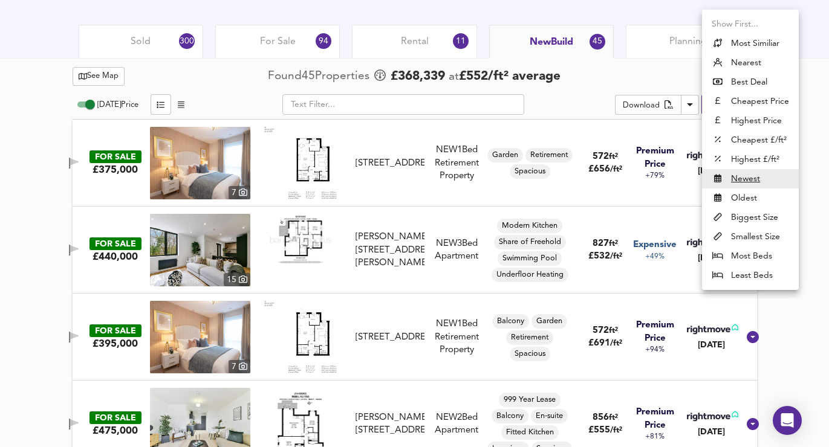
click at [629, 80] on div at bounding box center [414, 223] width 829 height 447
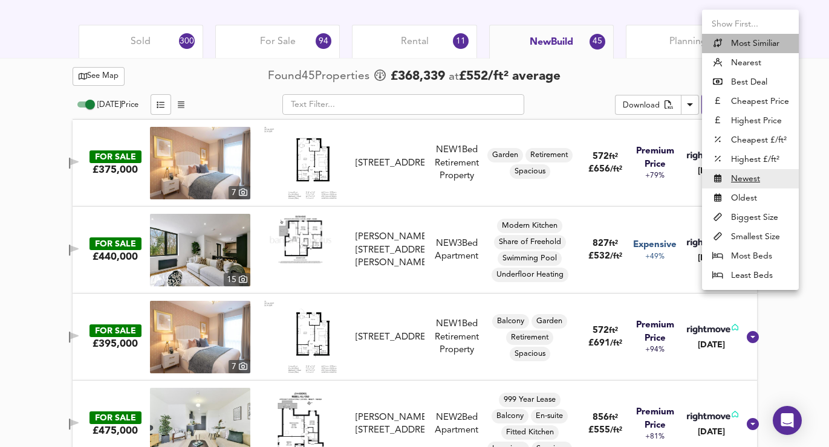
click at [741, 40] on li "Most Similiar" at bounding box center [750, 43] width 97 height 19
type input "similarityscore"
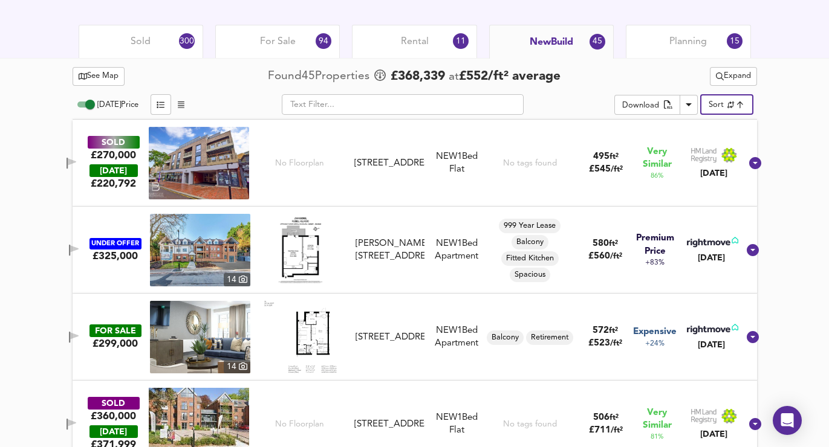
click at [77, 158] on icon "button" at bounding box center [72, 163] width 10 height 11
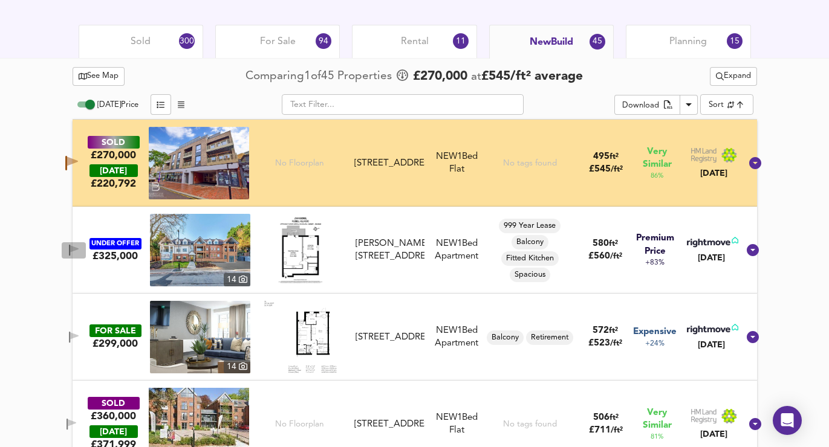
click at [83, 251] on span "button" at bounding box center [74, 250] width 18 height 11
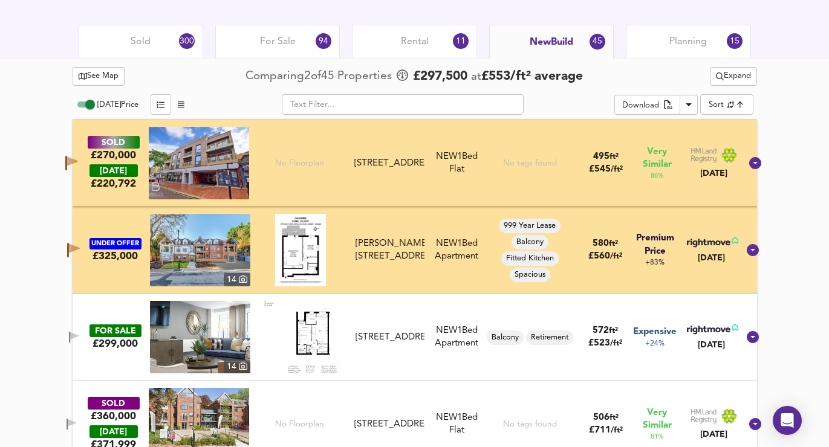
click at [79, 333] on icon "button" at bounding box center [74, 337] width 10 height 11
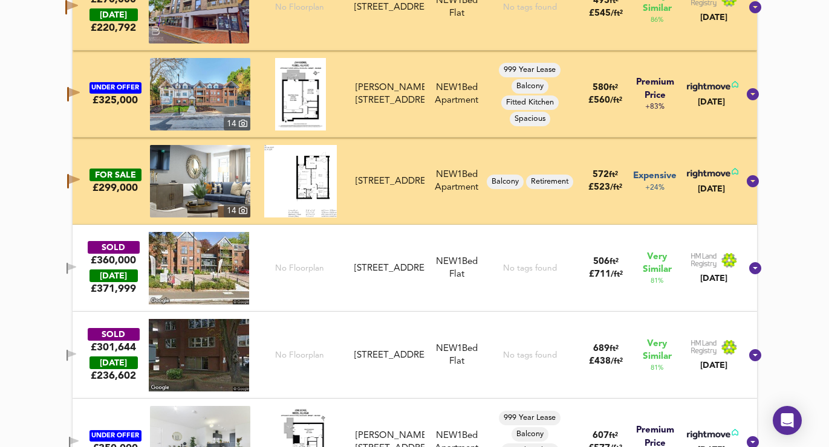
scroll to position [779, 0]
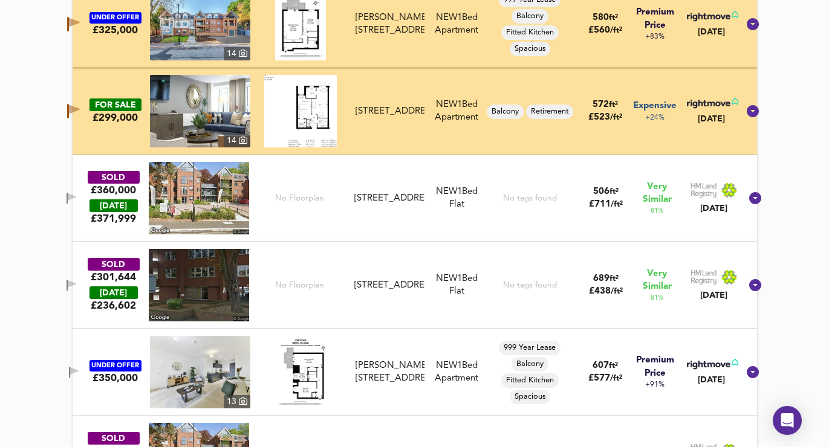
click at [77, 193] on icon "button" at bounding box center [72, 198] width 10 height 11
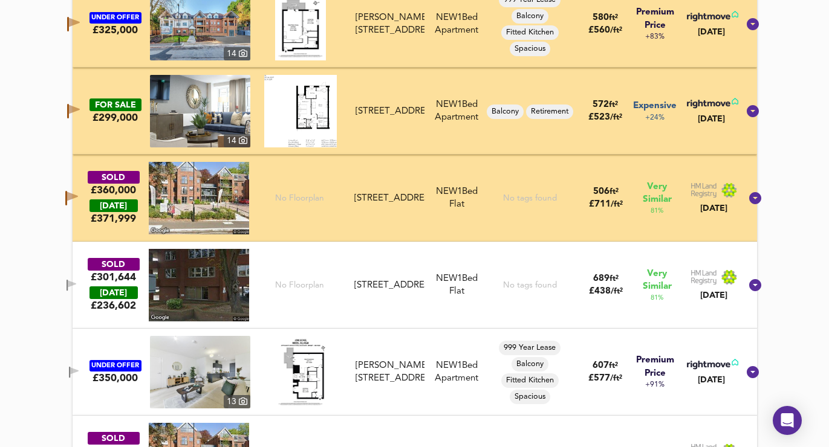
click at [83, 279] on button "button" at bounding box center [71, 285] width 24 height 16
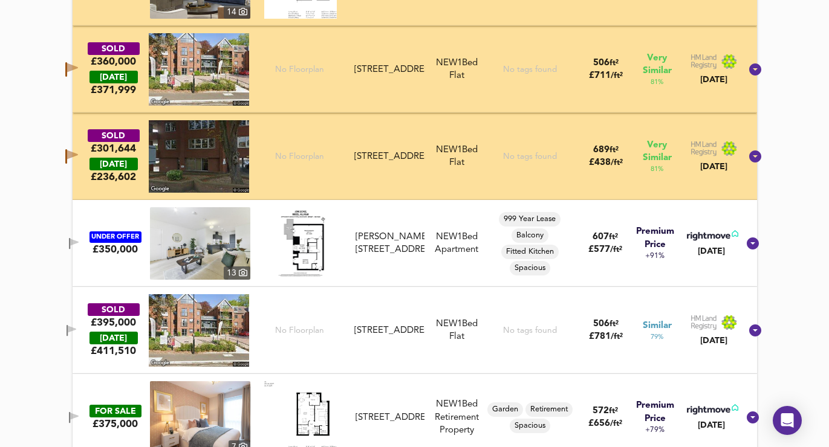
scroll to position [1000, 0]
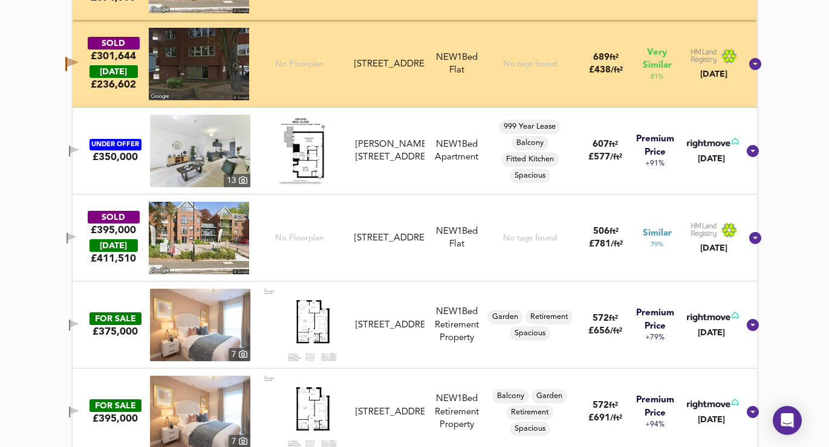
click at [73, 68] on div "SOLD £301,644 [DATE] £ 236,602 No Floorplan Flat 5, Carriages Apartments, [STRE…" at bounding box center [415, 64] width 684 height 87
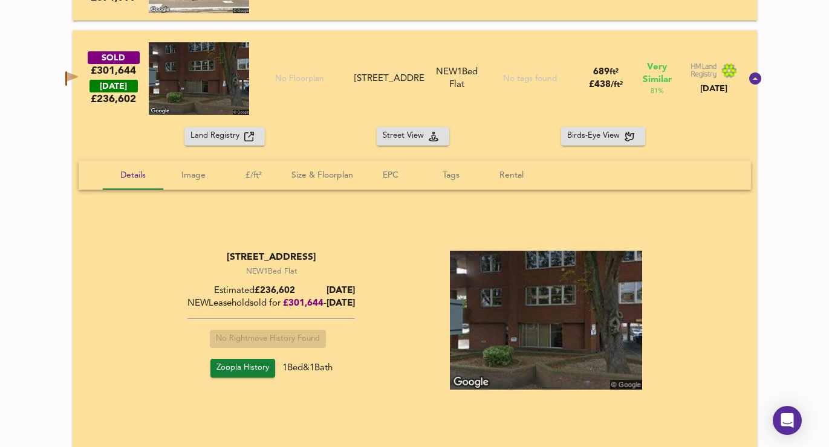
click at [78, 74] on icon "button" at bounding box center [72, 77] width 11 height 9
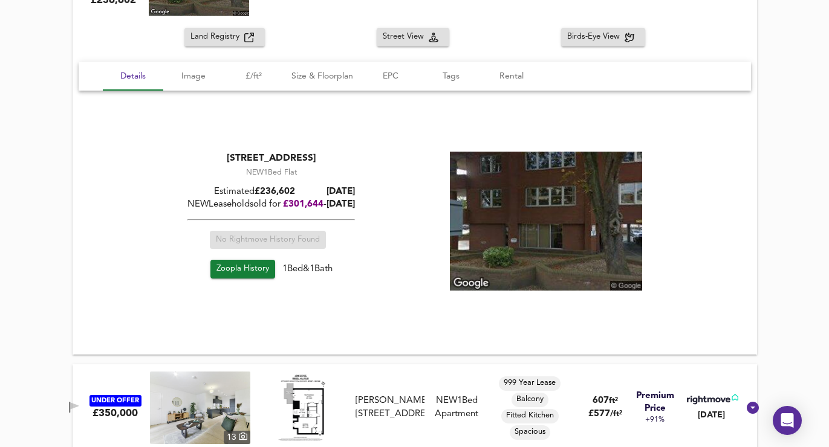
scroll to position [1436, 0]
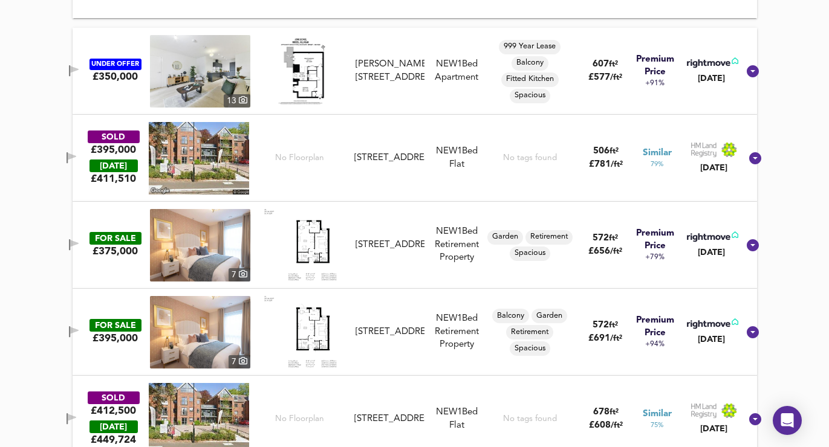
click at [79, 74] on icon "button" at bounding box center [74, 70] width 10 height 11
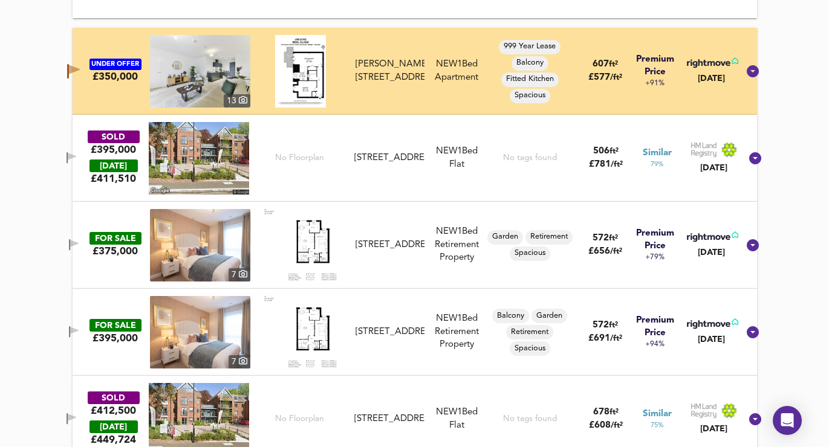
click at [76, 155] on icon "button" at bounding box center [72, 156] width 8 height 7
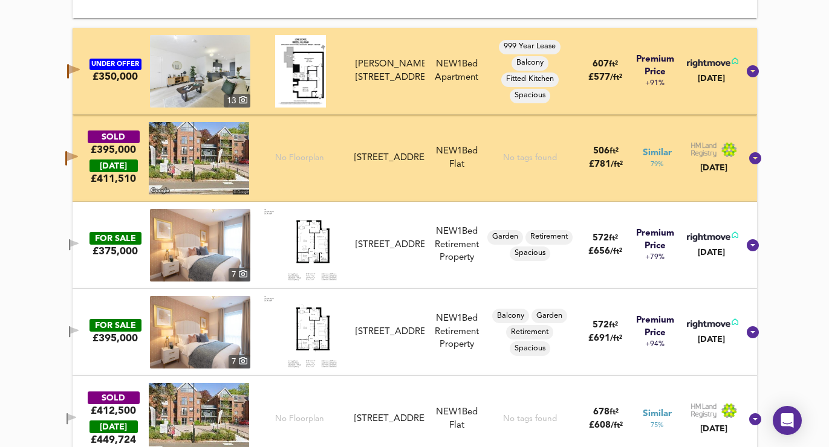
click at [83, 238] on button "button" at bounding box center [74, 245] width 24 height 16
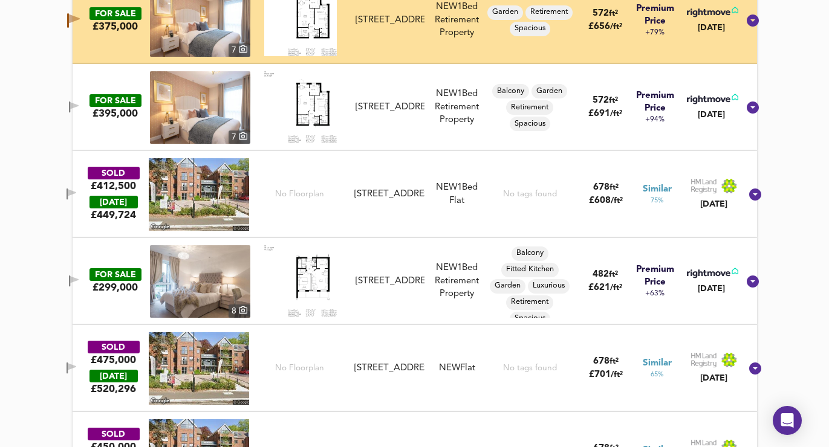
scroll to position [1682, 0]
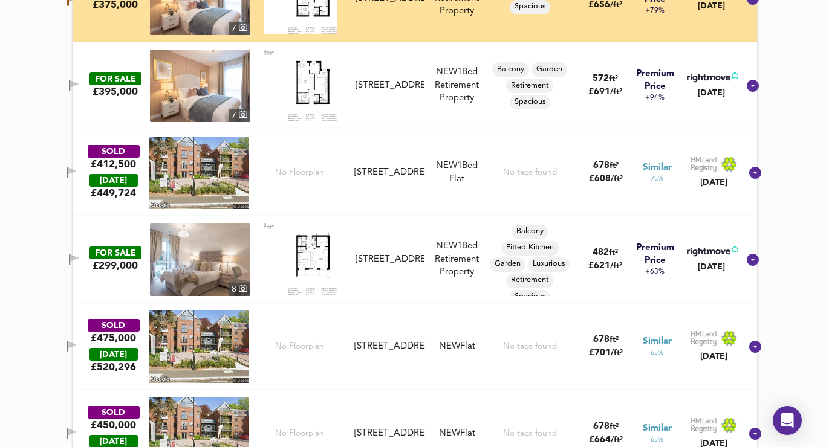
click at [79, 86] on icon "button" at bounding box center [74, 85] width 10 height 11
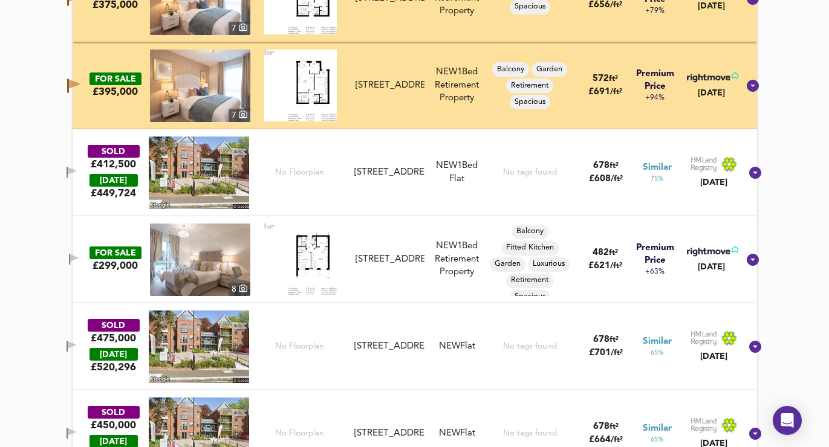
click at [76, 172] on icon "button" at bounding box center [72, 170] width 8 height 7
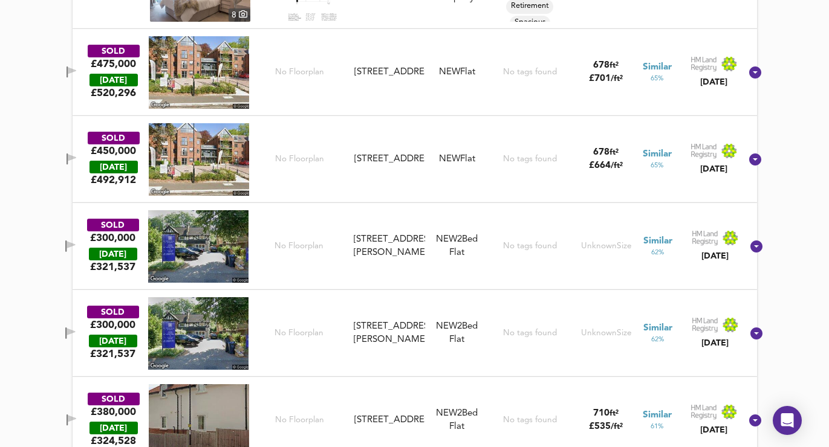
scroll to position [1922, 0]
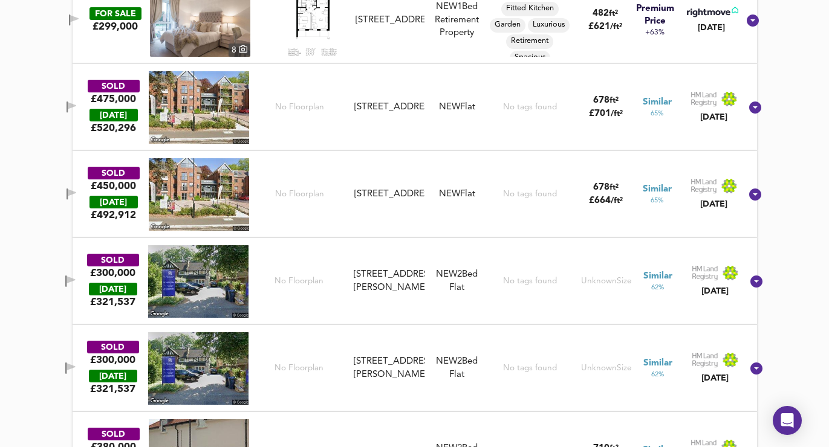
click at [77, 112] on icon "button" at bounding box center [72, 107] width 10 height 11
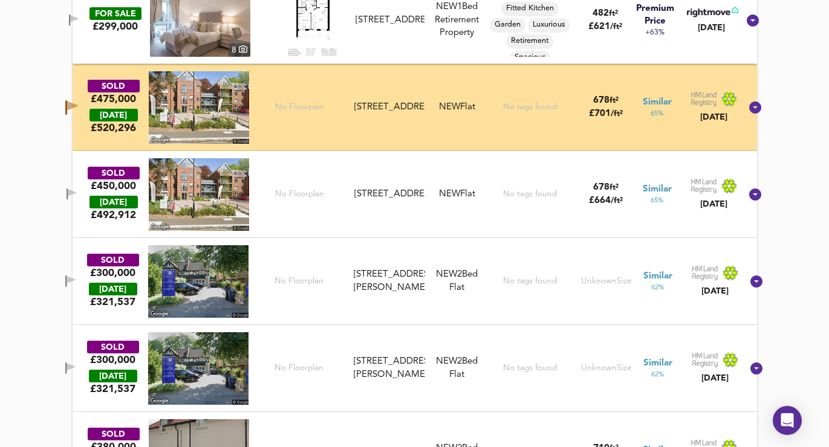
click at [76, 195] on icon "button" at bounding box center [72, 192] width 8 height 7
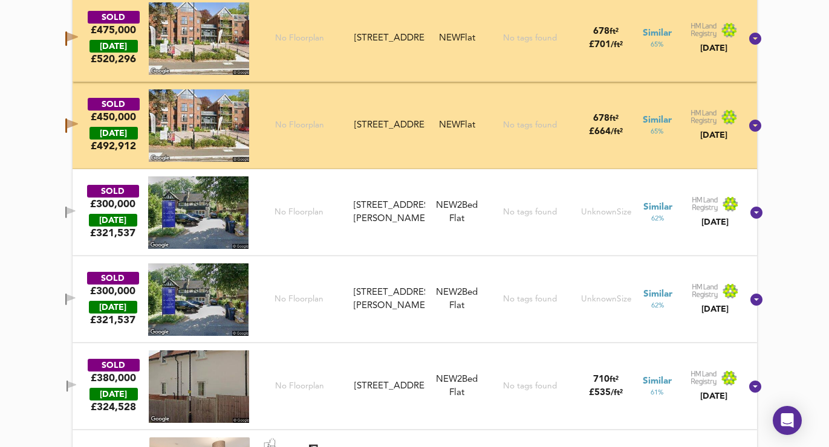
scroll to position [1992, 0]
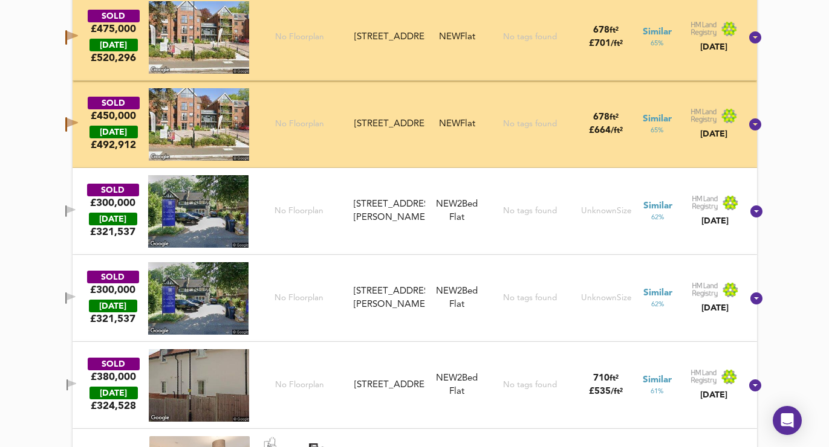
click at [75, 210] on icon "button" at bounding box center [71, 209] width 8 height 7
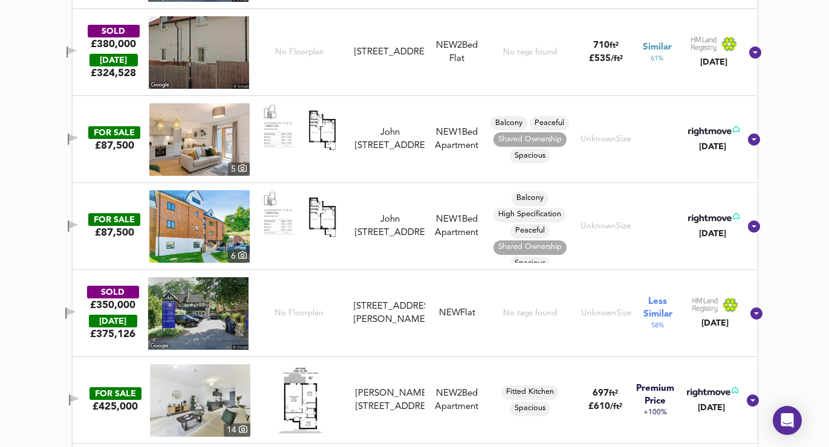
scroll to position [2359, 0]
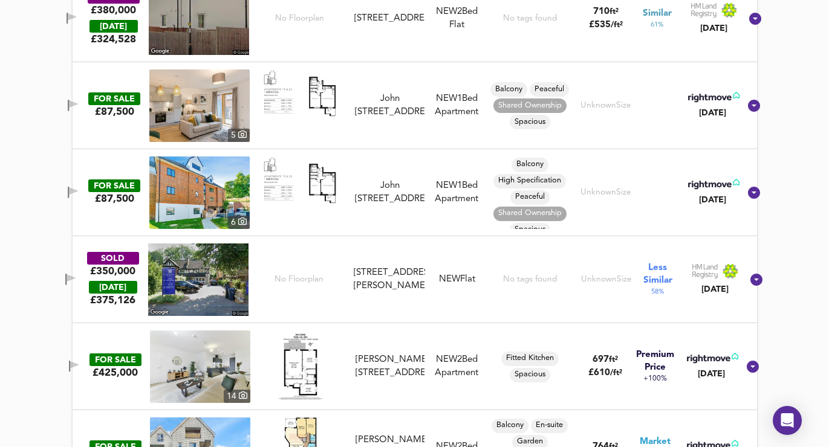
click at [78, 108] on icon "button" at bounding box center [73, 105] width 10 height 11
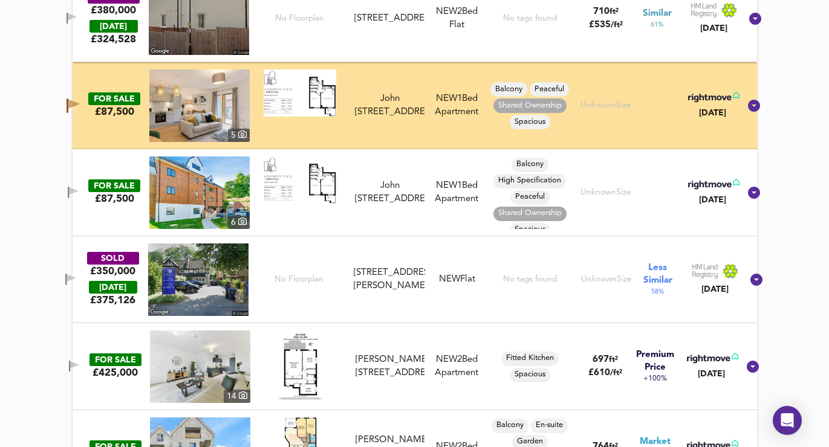
click at [84, 186] on button "button" at bounding box center [72, 192] width 24 height 16
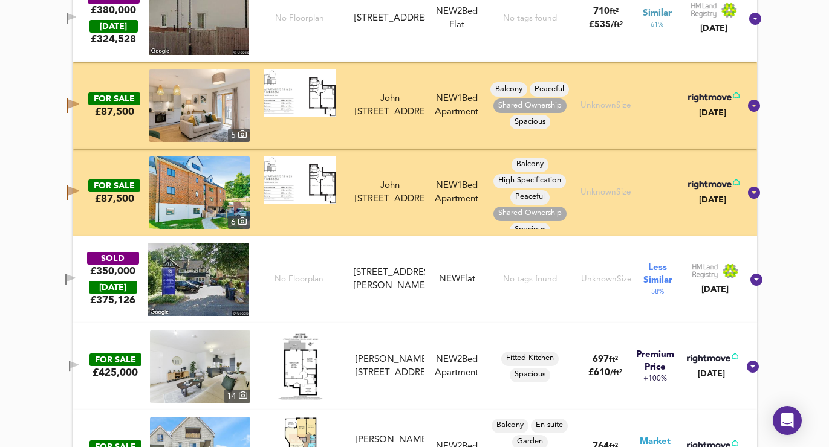
click at [79, 367] on icon "button" at bounding box center [74, 365] width 8 height 7
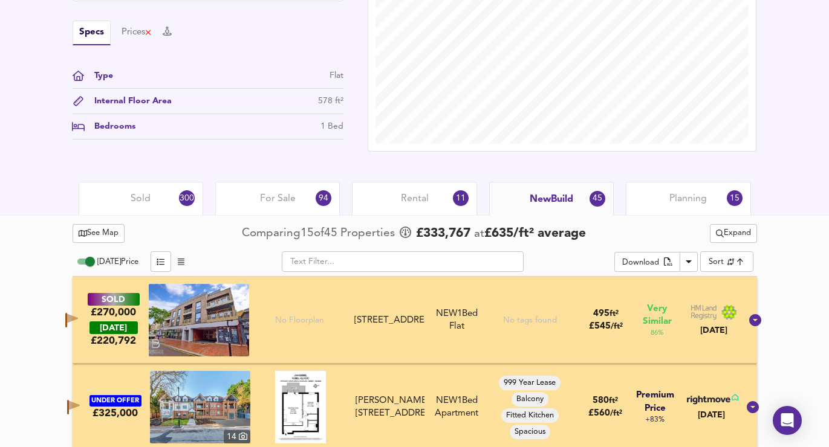
scroll to position [398, 0]
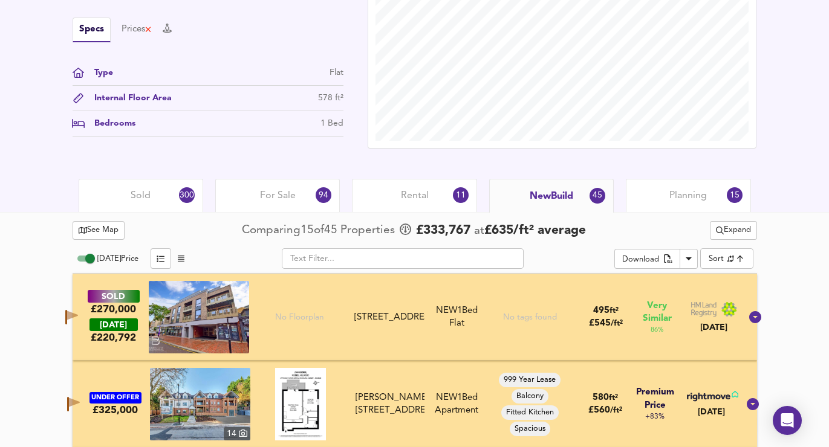
click at [654, 201] on div "Planning 15" at bounding box center [688, 195] width 125 height 33
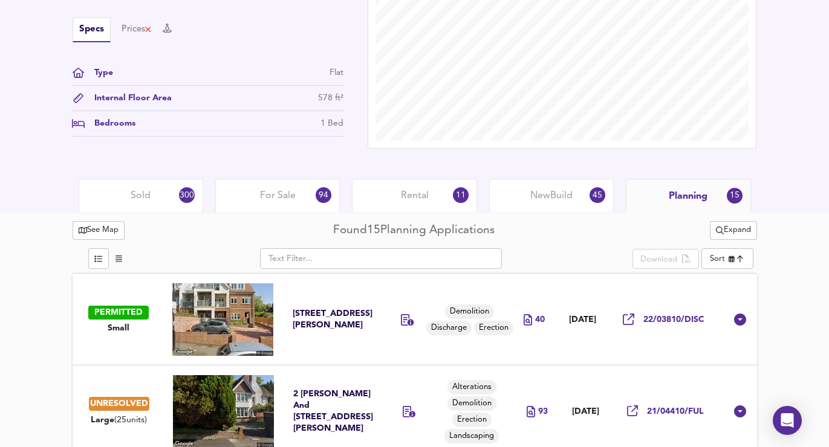
click at [577, 198] on div "New Build 45" at bounding box center [551, 195] width 125 height 33
click at [566, 193] on span "New Build" at bounding box center [551, 195] width 42 height 13
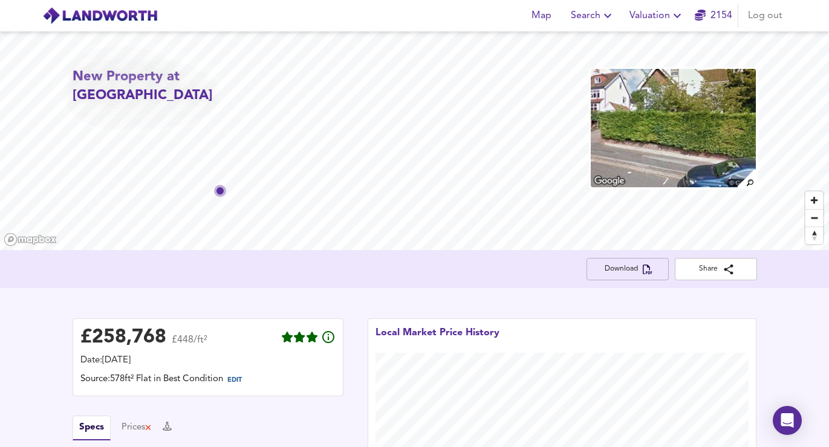
click at [648, 270] on icon "button" at bounding box center [648, 270] width 10 height 10
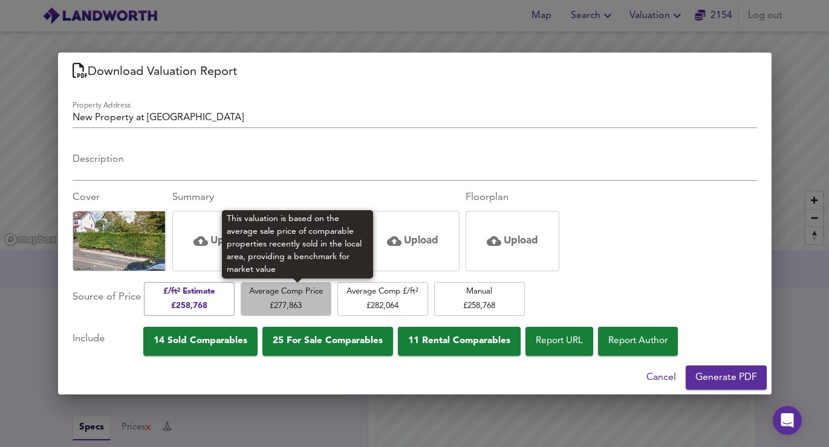
click at [294, 303] on span "Average Comp Price £ 277,863" at bounding box center [286, 299] width 79 height 28
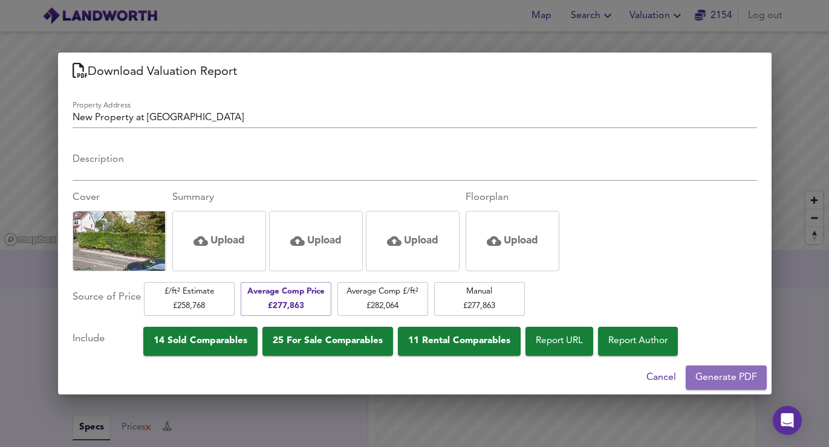
click at [715, 382] on span "Generate PDF" at bounding box center [726, 377] width 62 height 17
